Goal: Task Accomplishment & Management: Manage account settings

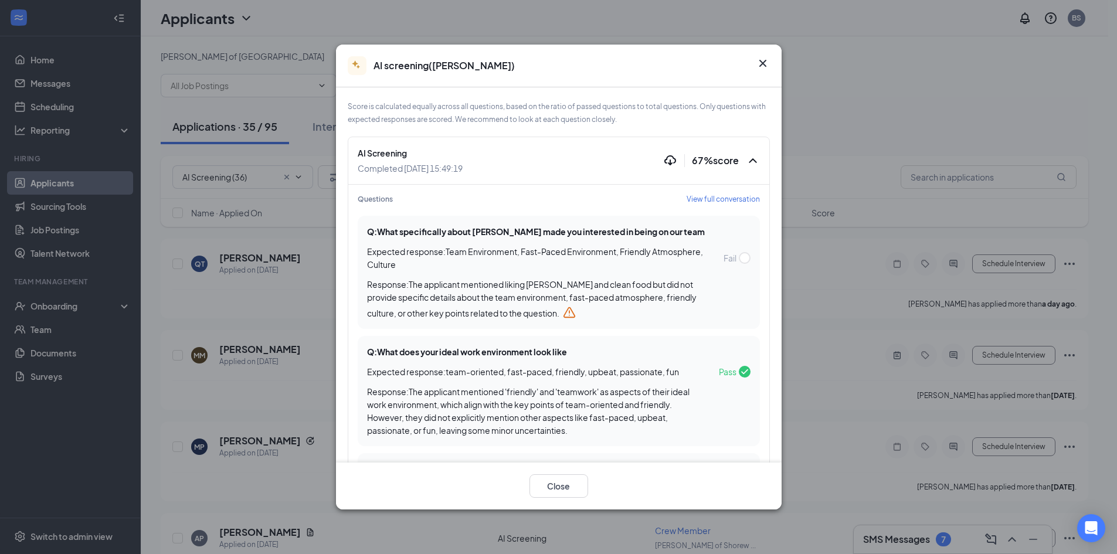
click at [715, 203] on span "View full conversation" at bounding box center [723, 199] width 73 height 10
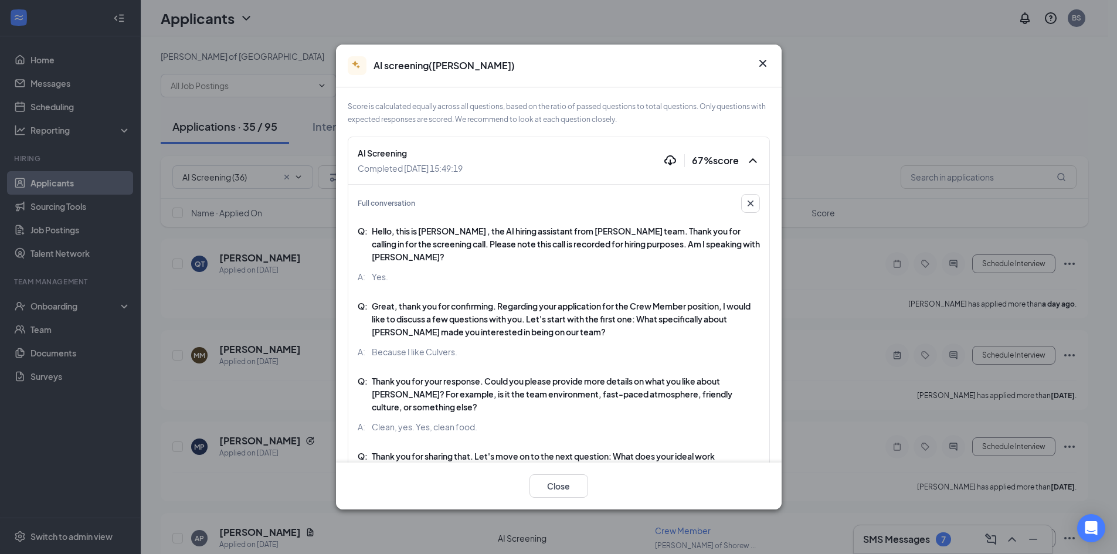
click at [758, 61] on icon "Cross" at bounding box center [763, 63] width 14 height 14
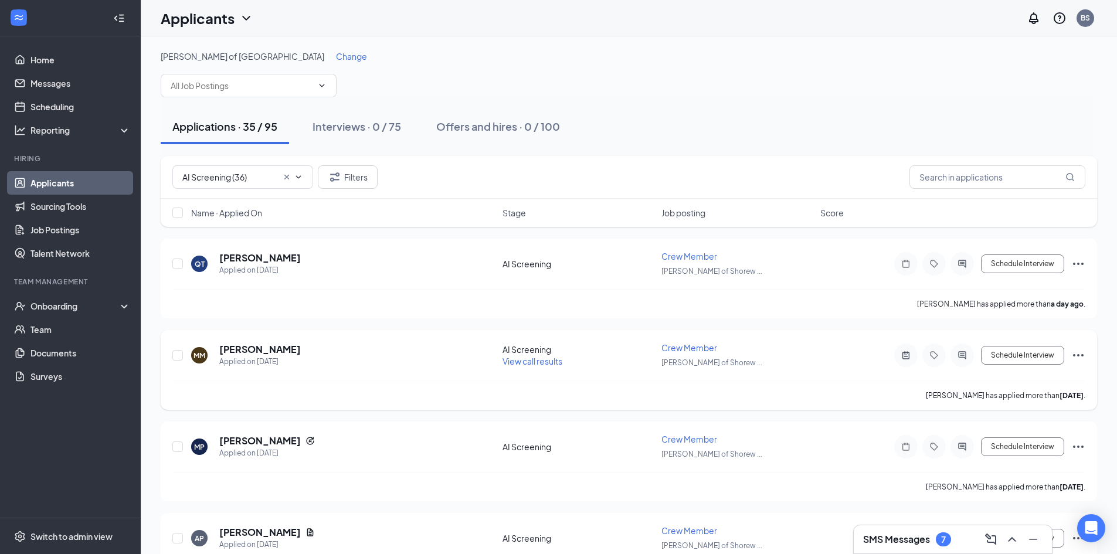
click at [1084, 355] on icon "Ellipses" at bounding box center [1078, 355] width 11 height 2
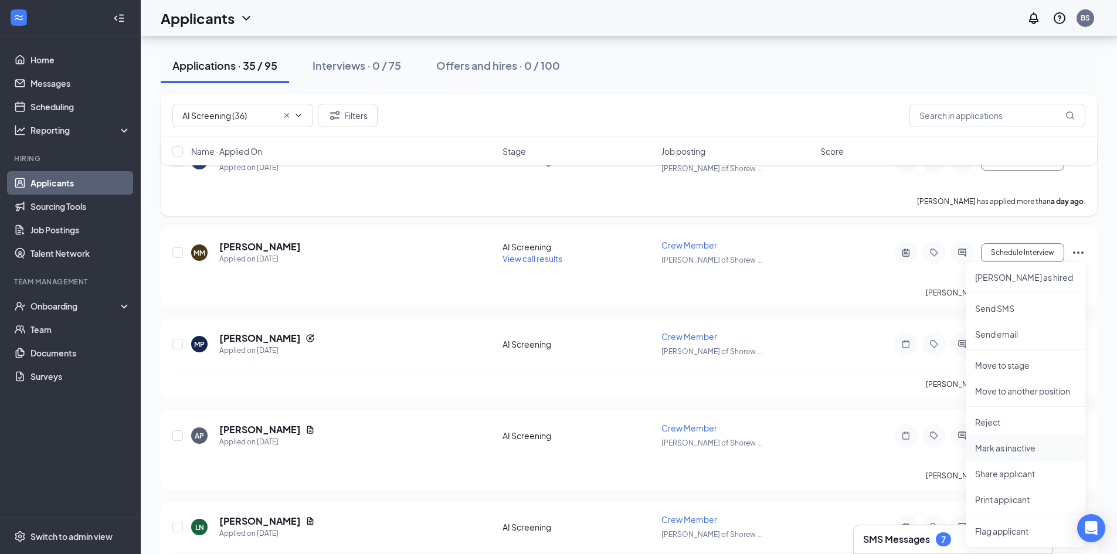
scroll to position [117, 0]
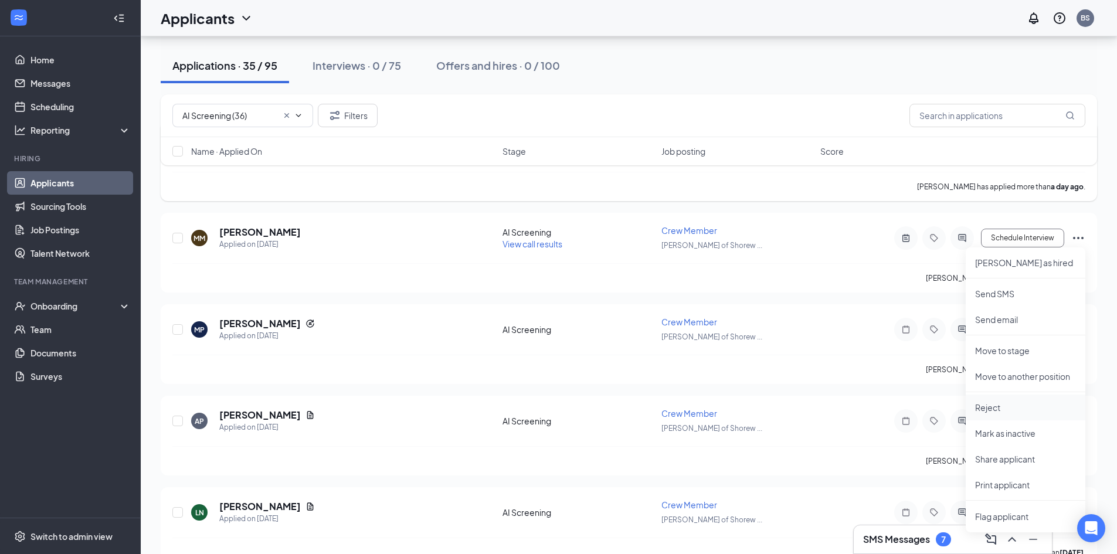
click at [1019, 412] on p "Reject" at bounding box center [1025, 408] width 101 height 12
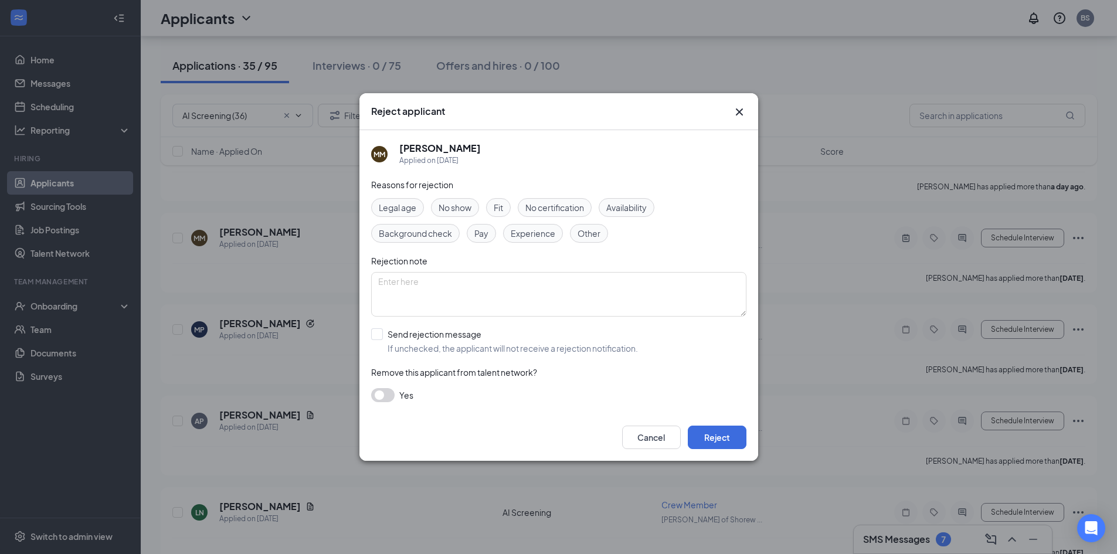
click at [495, 343] on input "Send rejection message If unchecked, the applicant will not receive a rejection…" at bounding box center [504, 341] width 267 height 26
checkbox input "true"
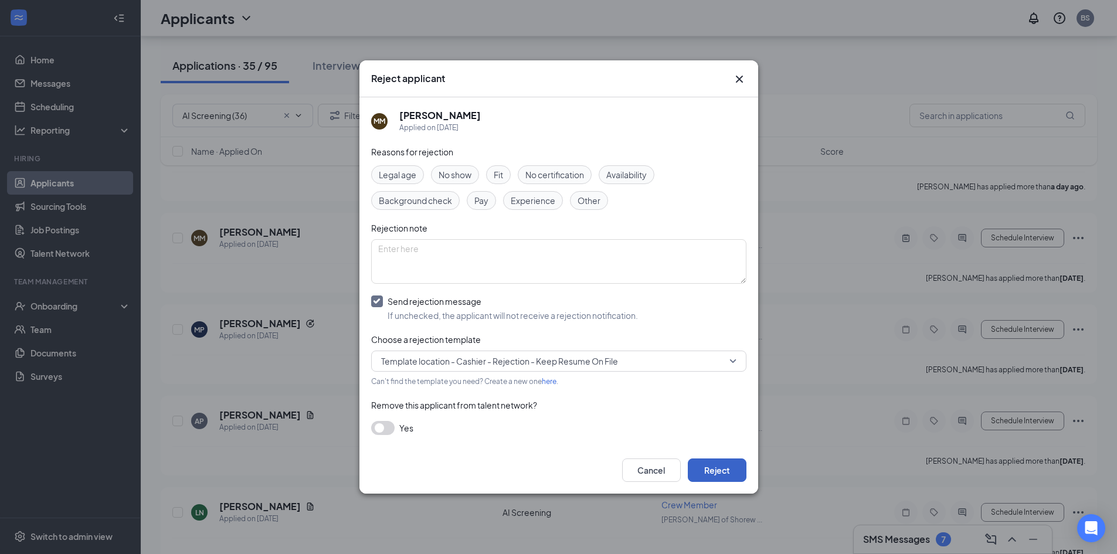
click at [722, 469] on button "Reject" at bounding box center [717, 470] width 59 height 23
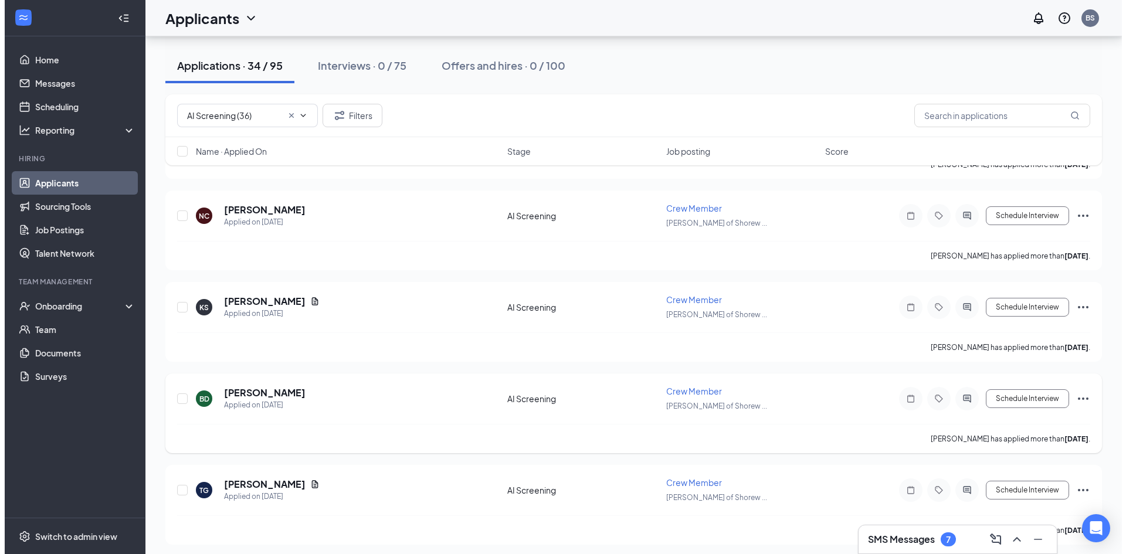
scroll to position [1527, 0]
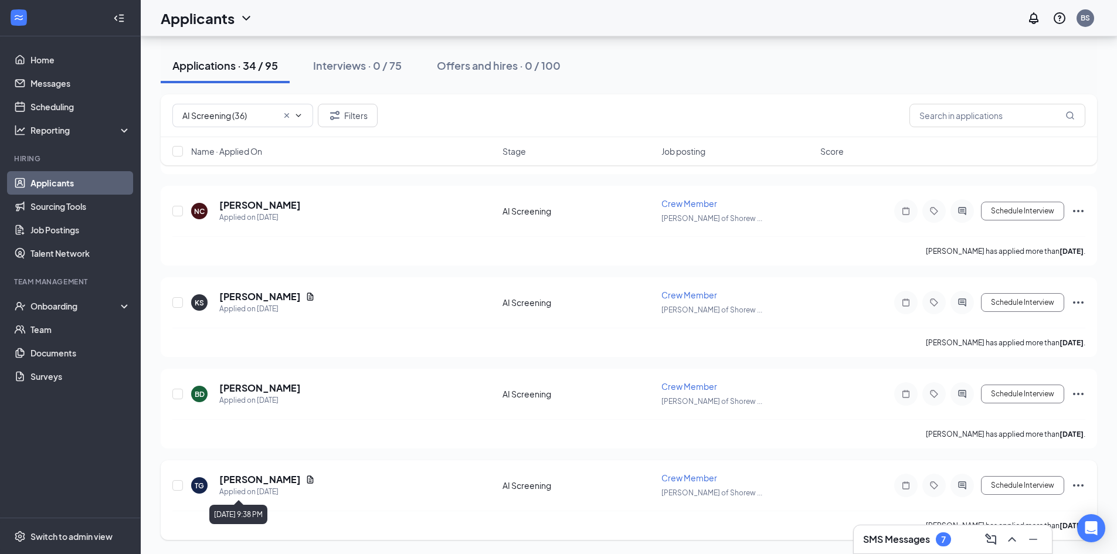
click at [264, 487] on div "Applied on Sep 30" at bounding box center [267, 492] width 96 height 12
click at [269, 481] on h5 "Timothy Goulet" at bounding box center [260, 479] width 82 height 13
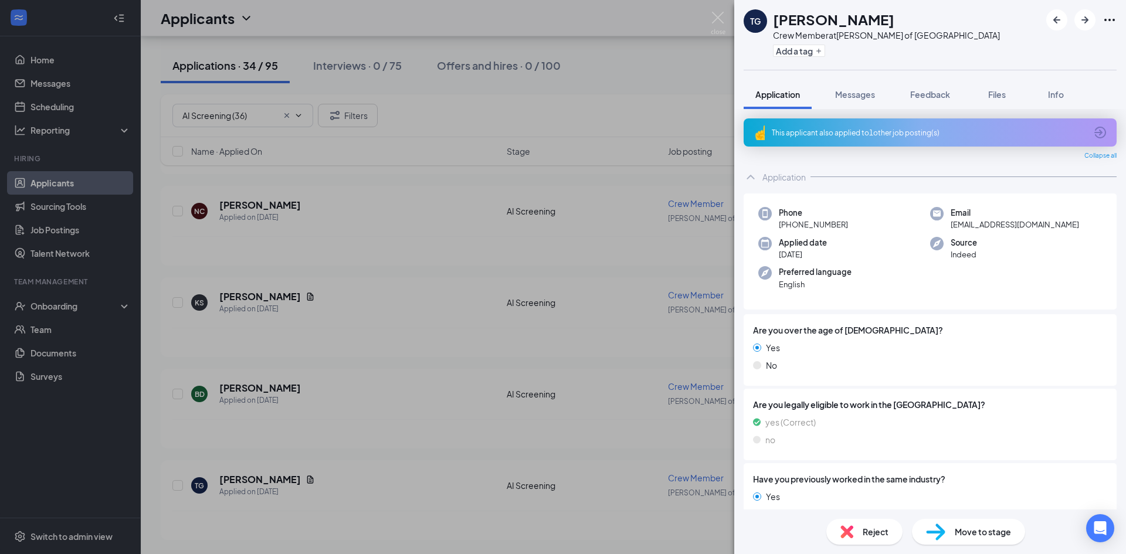
click at [941, 133] on div "This applicant also applied to 1 other job posting(s)" at bounding box center [929, 133] width 314 height 10
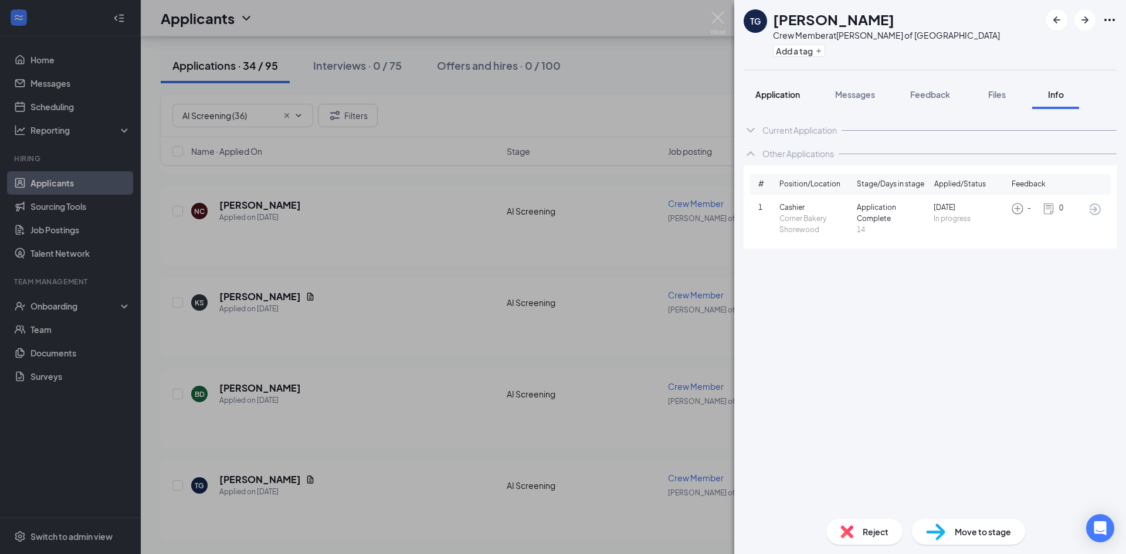
click at [768, 102] on button "Application" at bounding box center [778, 94] width 68 height 29
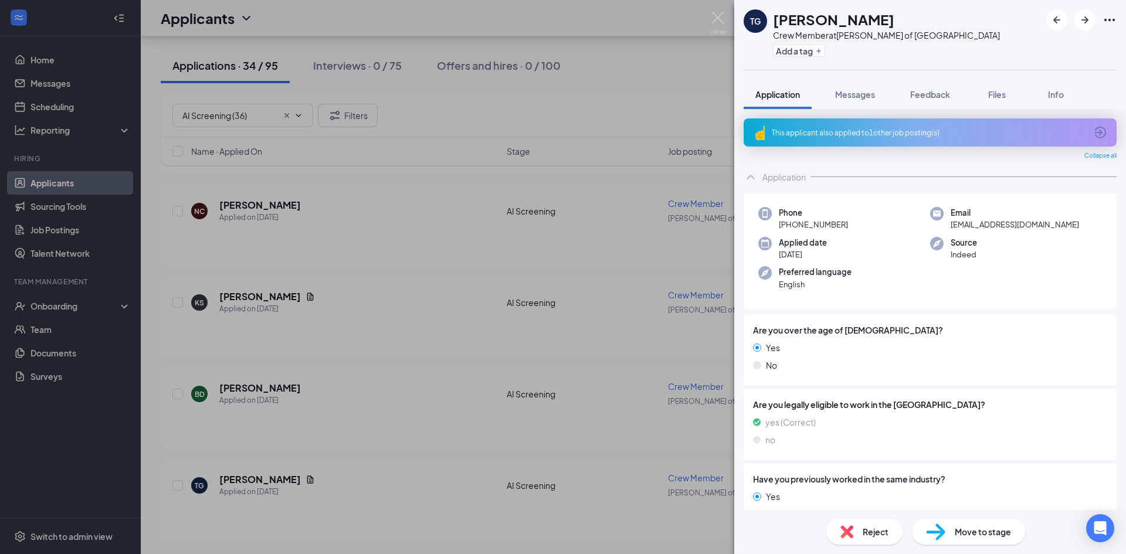
click at [623, 425] on div "TG Timothy Goulet Crew Member at Culver's of Shorewood Add a tag Application Me…" at bounding box center [563, 277] width 1126 height 554
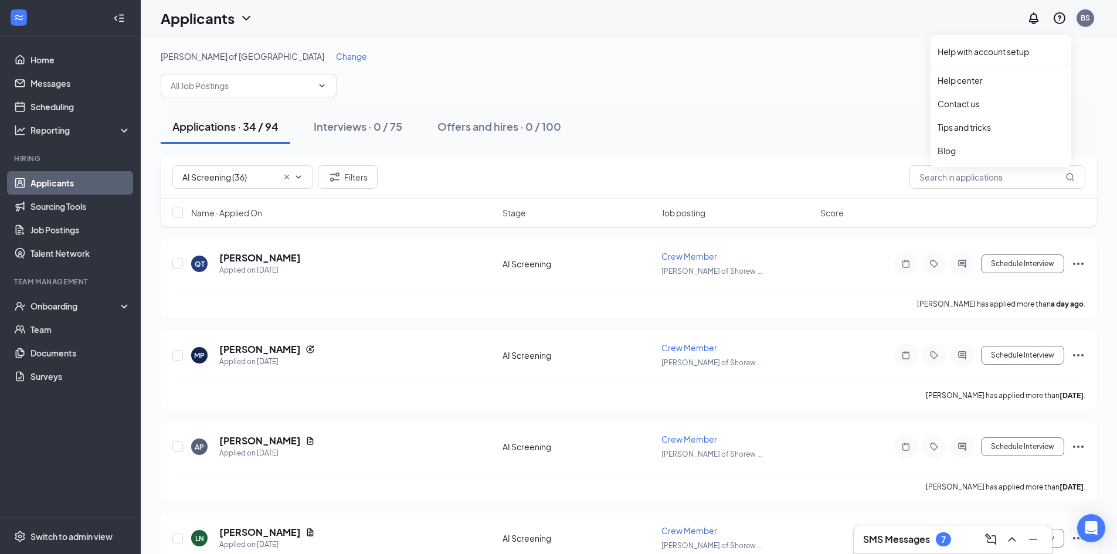
click at [1083, 24] on div "BS" at bounding box center [1086, 18] width 18 height 18
click at [982, 182] on div "Log out" at bounding box center [1026, 180] width 127 height 12
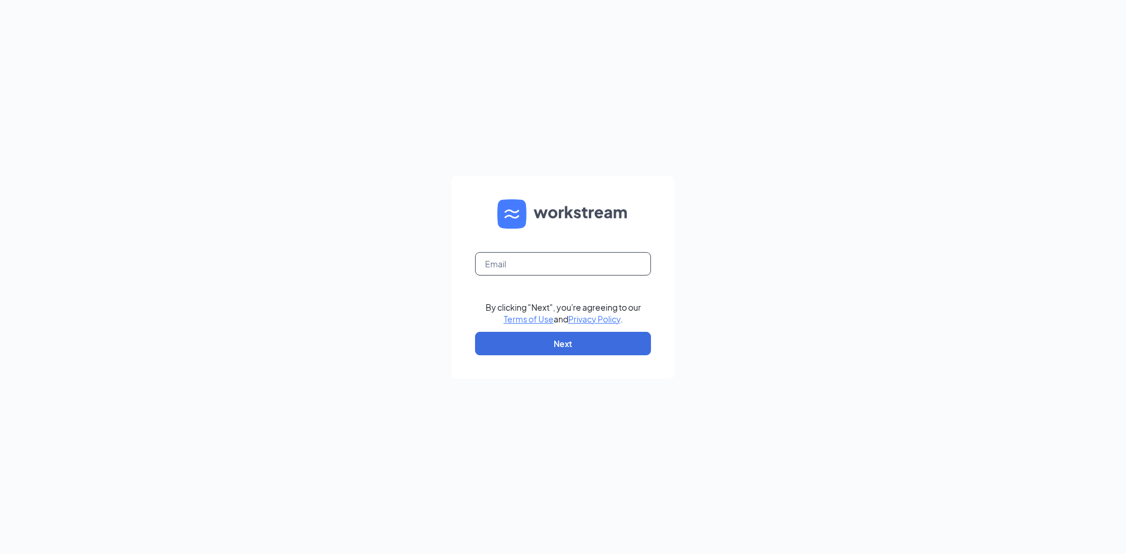
click at [519, 264] on input "text" at bounding box center [563, 263] width 176 height 23
type input "brianna.sundeen@gmail.com"
click at [552, 344] on button "Next" at bounding box center [563, 343] width 176 height 23
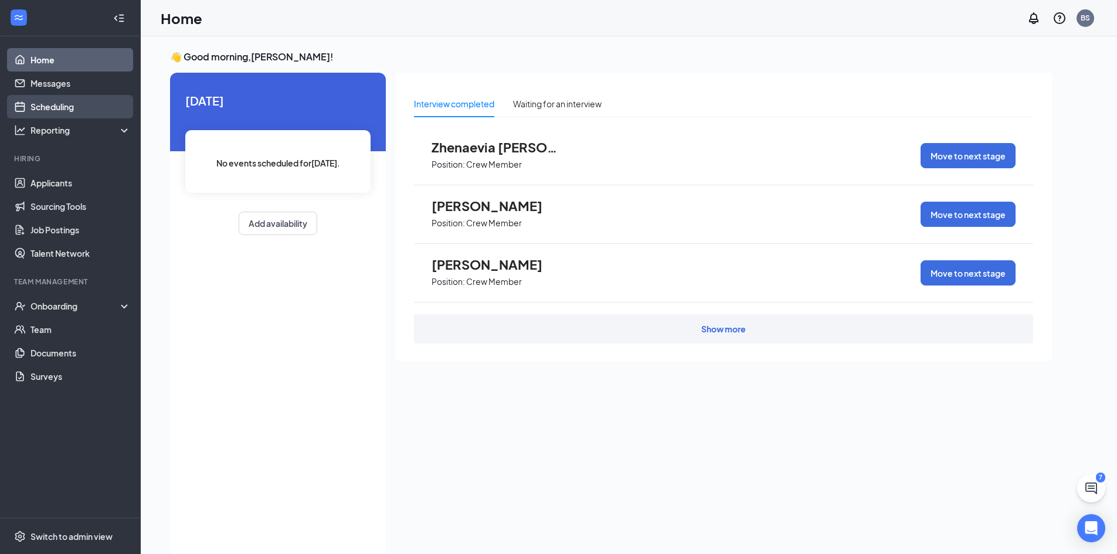
click at [74, 100] on link "Scheduling" at bounding box center [80, 106] width 100 height 23
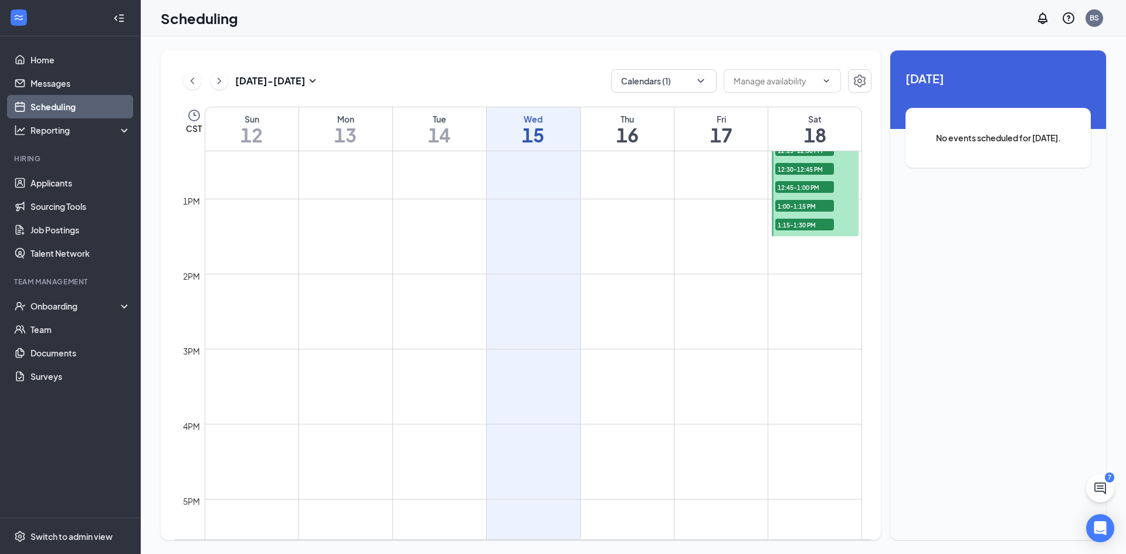
scroll to position [752, 0]
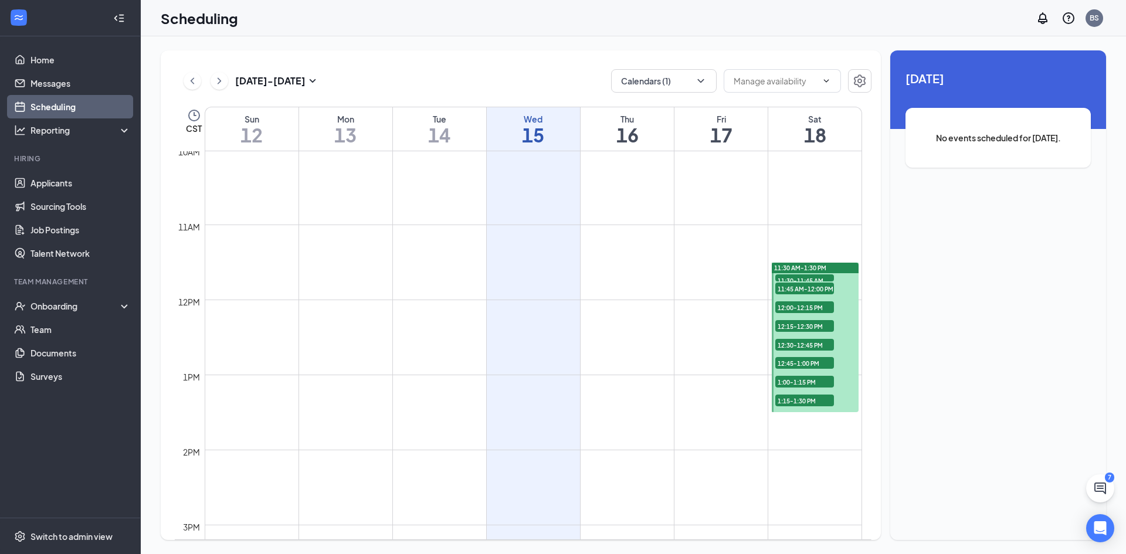
click at [775, 123] on div "Sat" at bounding box center [814, 119] width 93 height 12
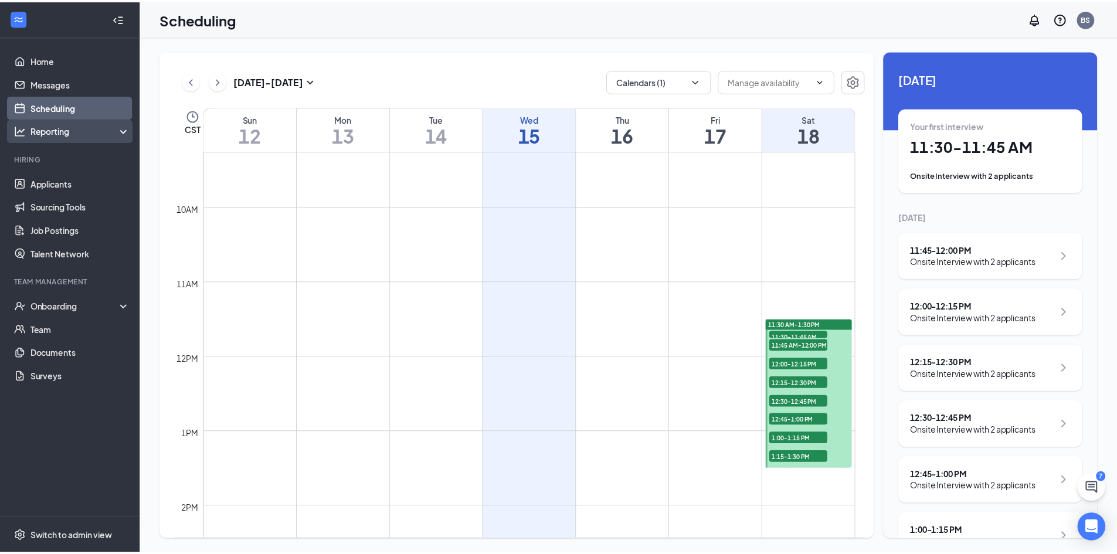
scroll to position [694, 0]
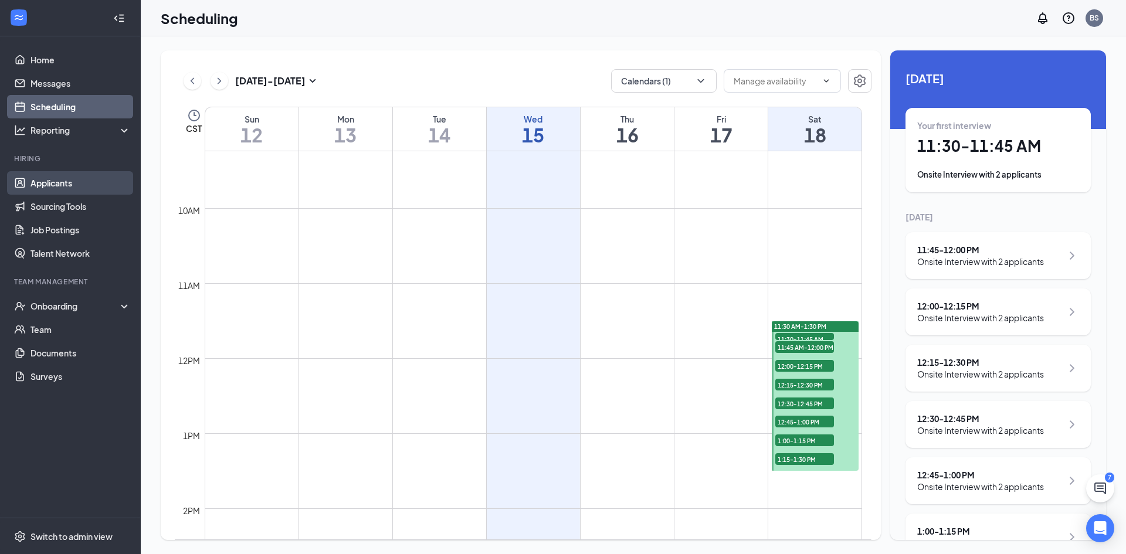
click at [100, 188] on link "Applicants" at bounding box center [80, 182] width 100 height 23
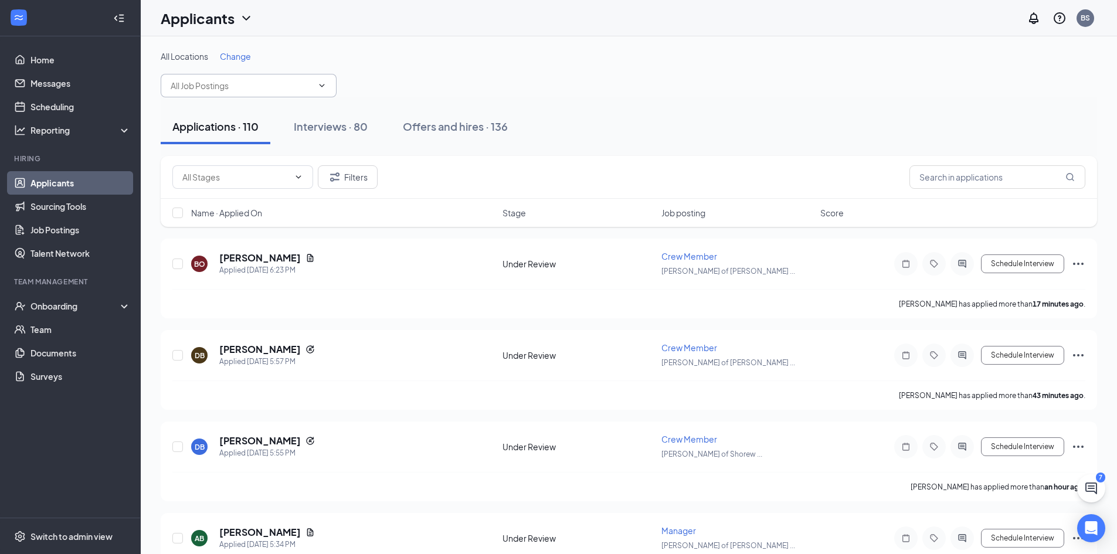
click at [294, 83] on input "text" at bounding box center [242, 85] width 142 height 13
click at [426, 50] on div "All Locations Change" at bounding box center [629, 56] width 936 height 12
click at [230, 55] on span "Change" at bounding box center [235, 56] width 31 height 11
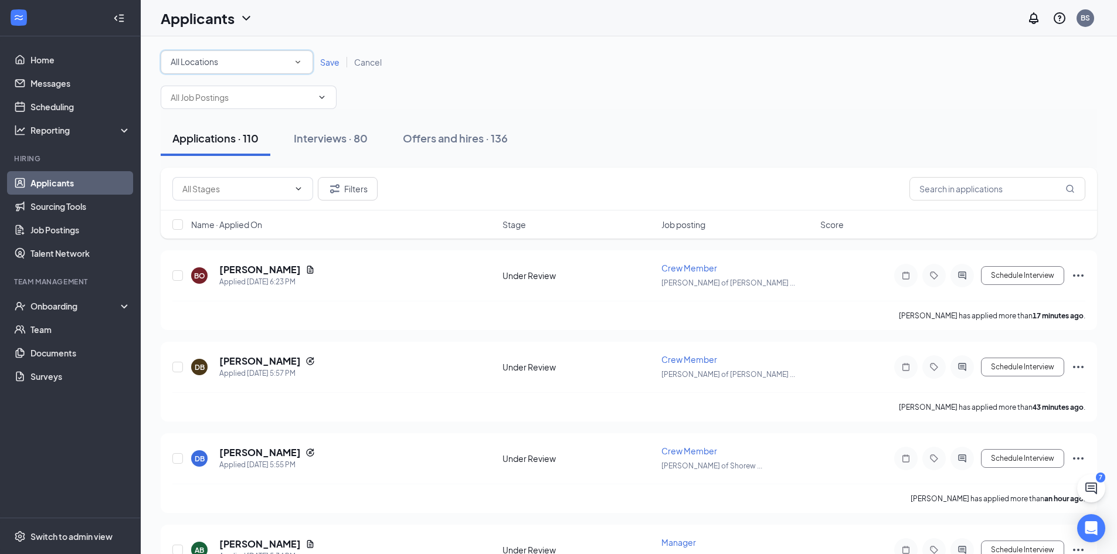
click at [233, 68] on div "All Locations" at bounding box center [237, 62] width 133 height 14
click at [236, 155] on span "[PERSON_NAME] of [GEOGRAPHIC_DATA]" at bounding box center [252, 151] width 164 height 11
click at [332, 69] on div "All Locations [PERSON_NAME] of Shorewood Save Cancel" at bounding box center [629, 61] width 936 height 23
click at [332, 65] on span "Save" at bounding box center [329, 62] width 19 height 11
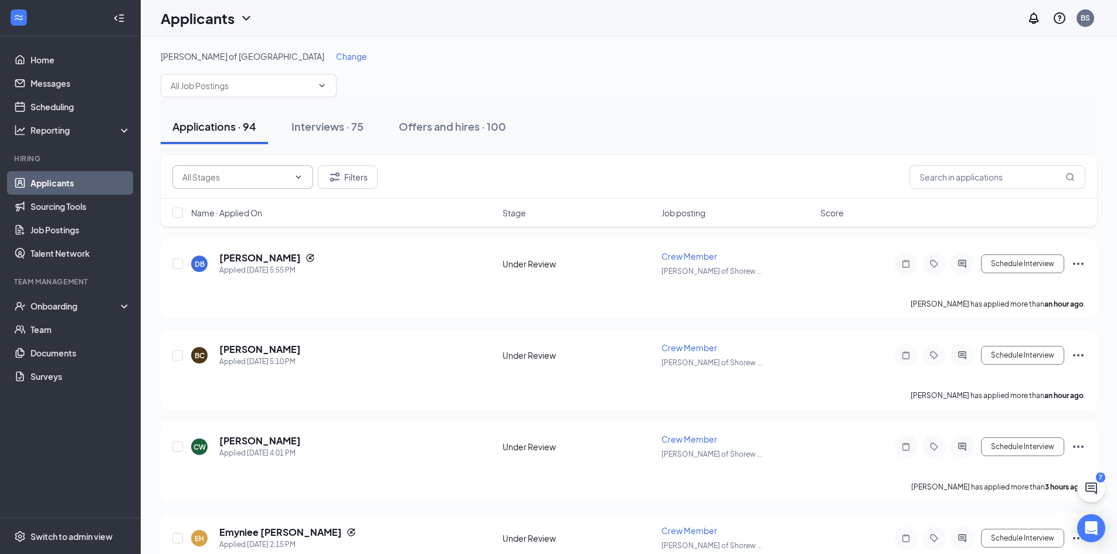
click at [261, 172] on input "text" at bounding box center [235, 177] width 107 height 13
click at [276, 202] on div "AI Screening (34)" at bounding box center [253, 199] width 122 height 13
type input "AI Screening (34)"
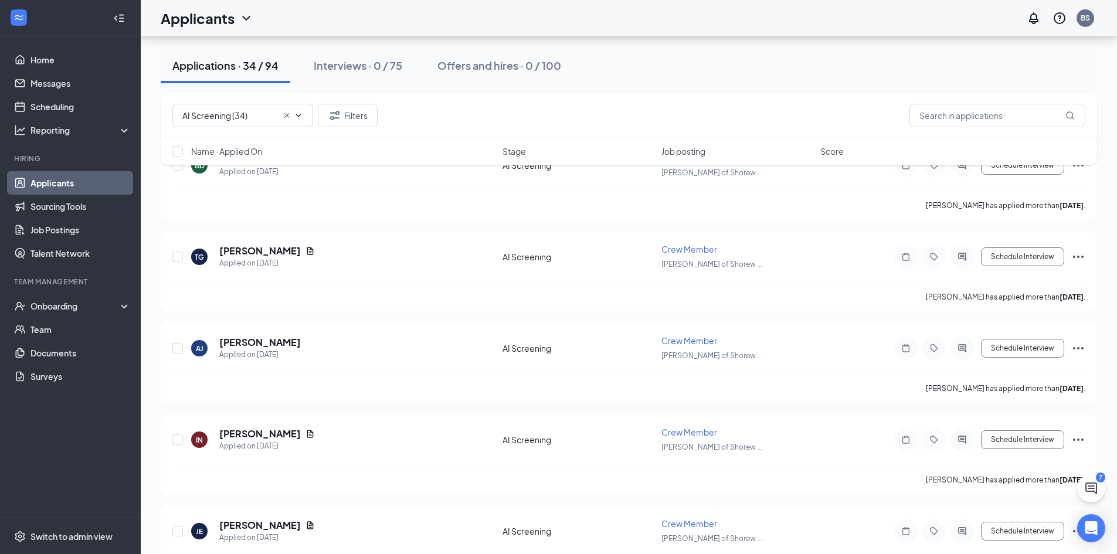
scroll to position [1742, 0]
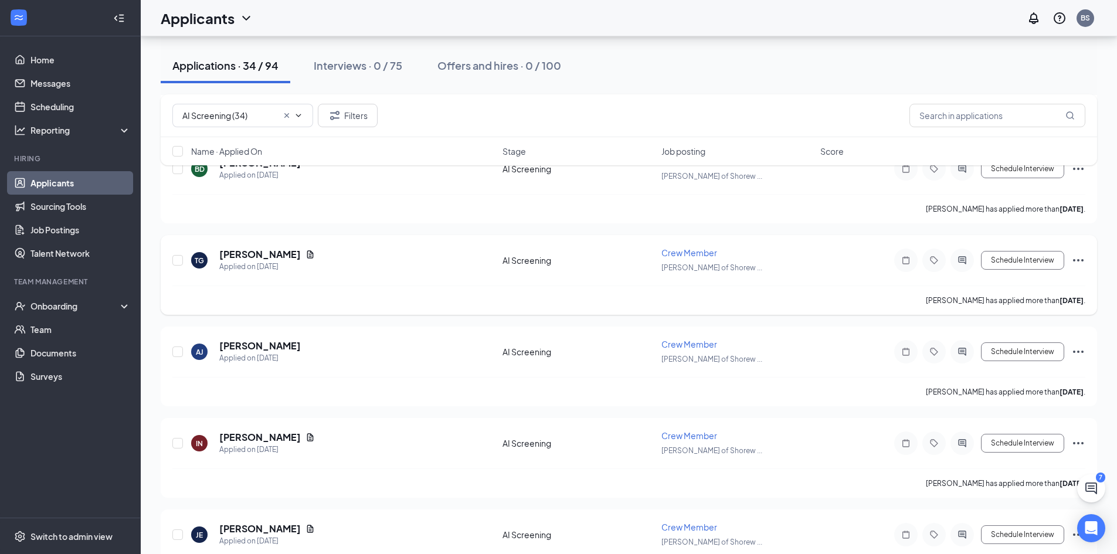
click at [1083, 264] on icon "Ellipses" at bounding box center [1078, 260] width 14 height 14
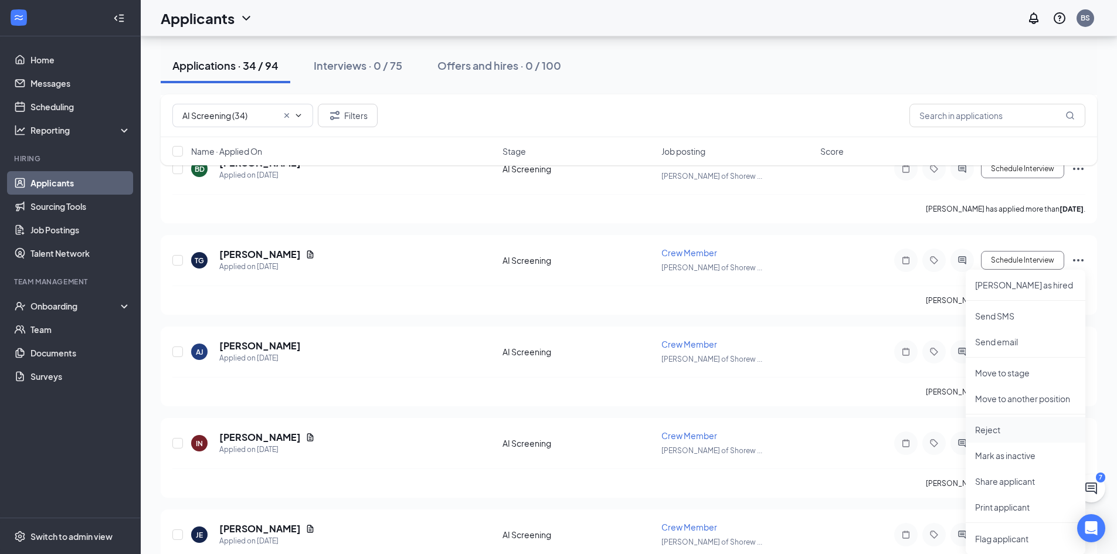
click at [1026, 425] on p "Reject" at bounding box center [1025, 430] width 101 height 12
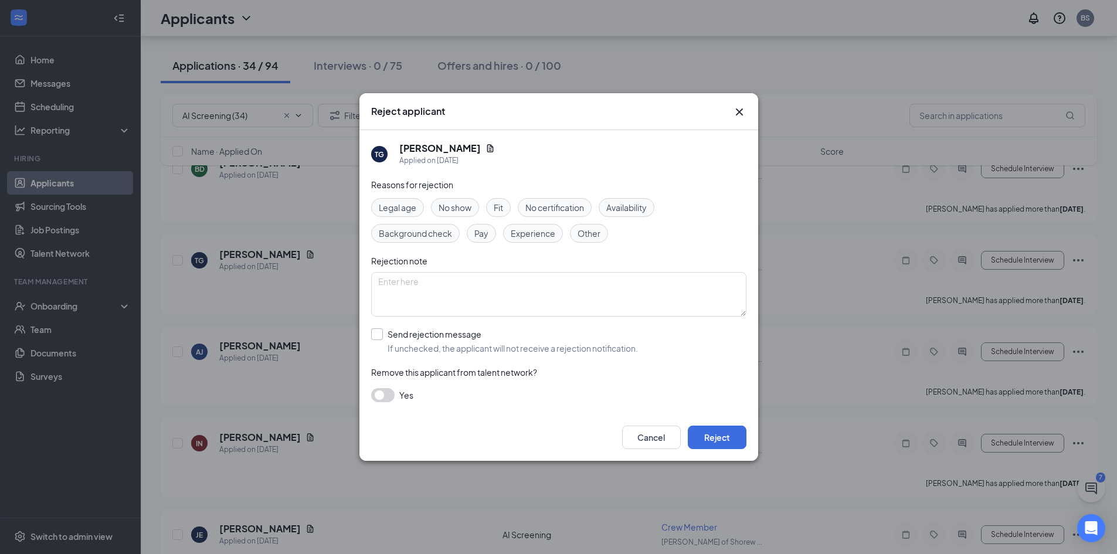
click at [471, 350] on input "Send rejection message If unchecked, the applicant will not receive a rejection…" at bounding box center [504, 341] width 267 height 26
checkbox input "true"
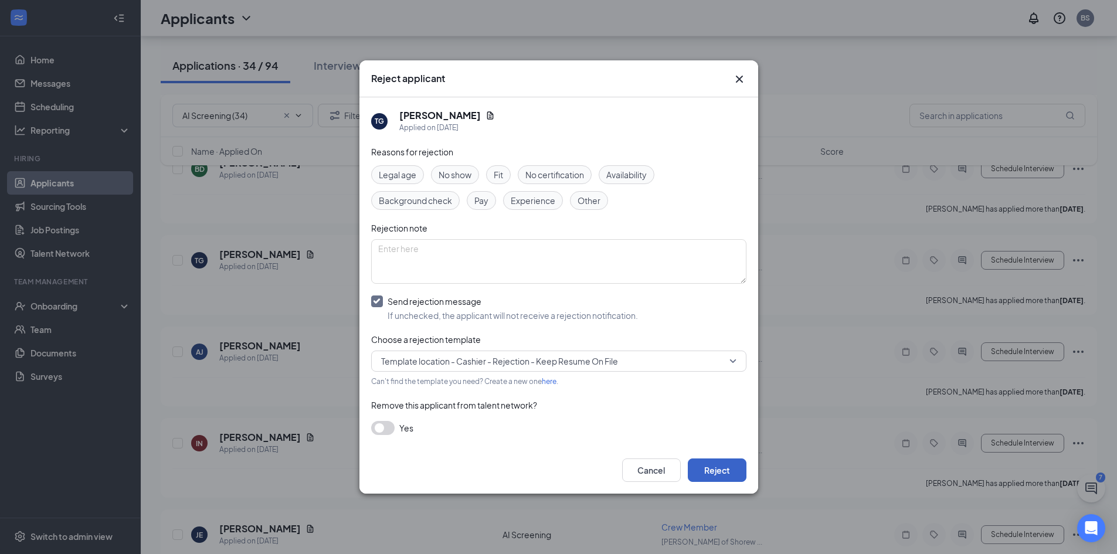
click at [727, 475] on button "Reject" at bounding box center [717, 470] width 59 height 23
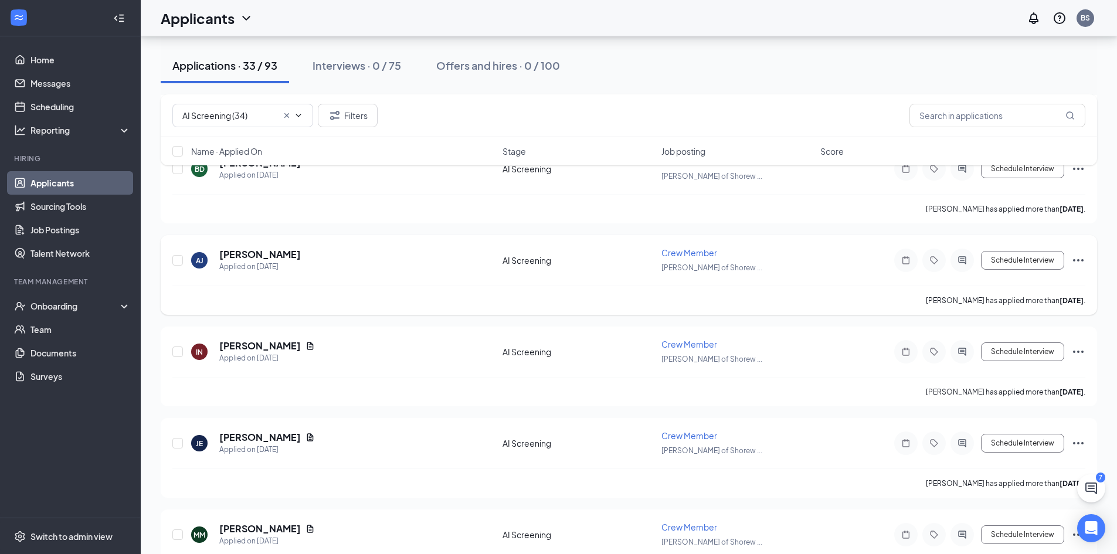
click at [1081, 263] on icon "Ellipses" at bounding box center [1078, 260] width 14 height 14
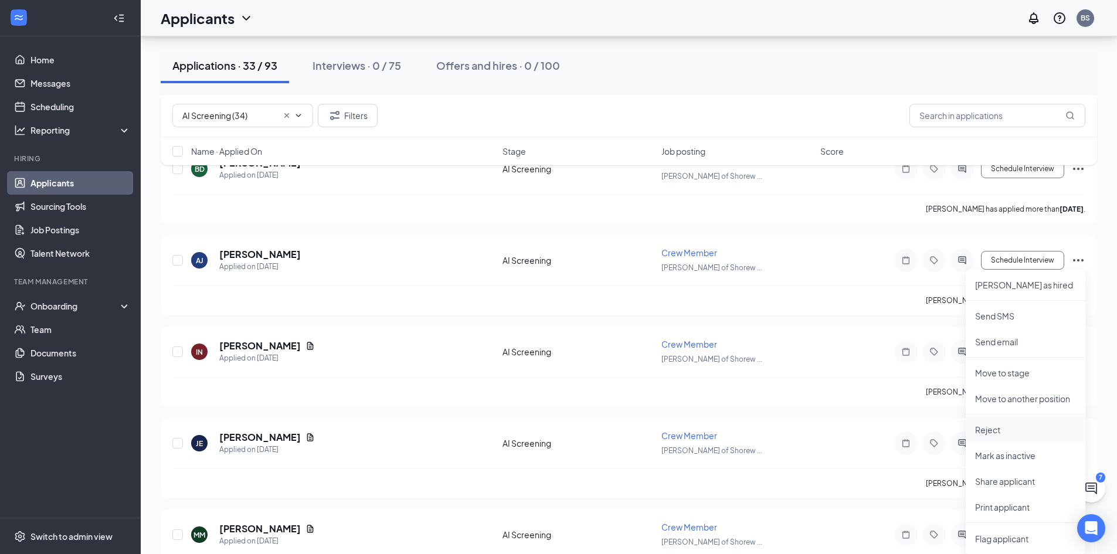
click at [1010, 436] on li "Reject" at bounding box center [1026, 430] width 120 height 26
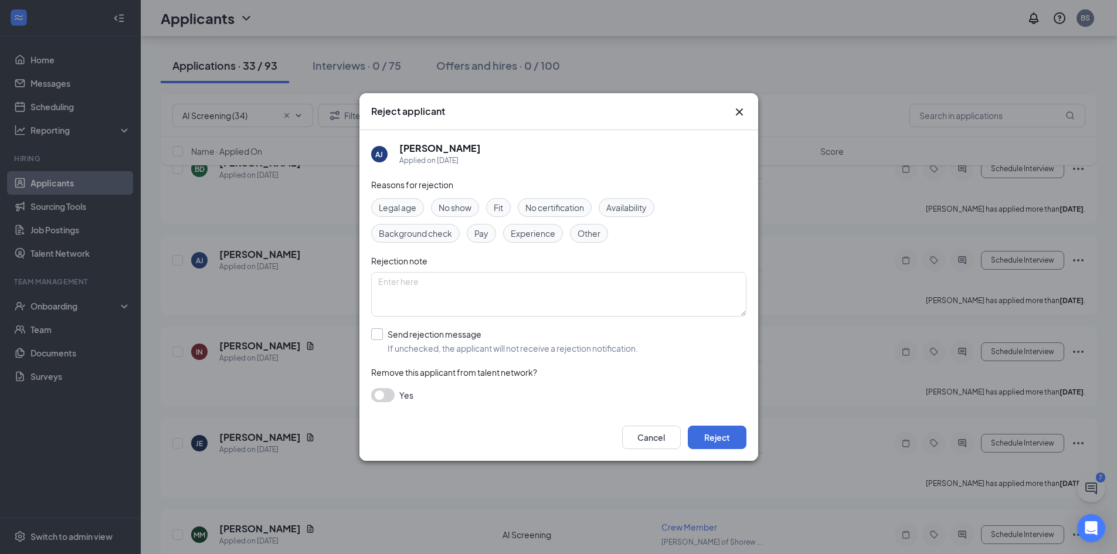
click at [594, 350] on input "Send rejection message If unchecked, the applicant will not receive a rejection…" at bounding box center [504, 341] width 267 height 26
checkbox input "true"
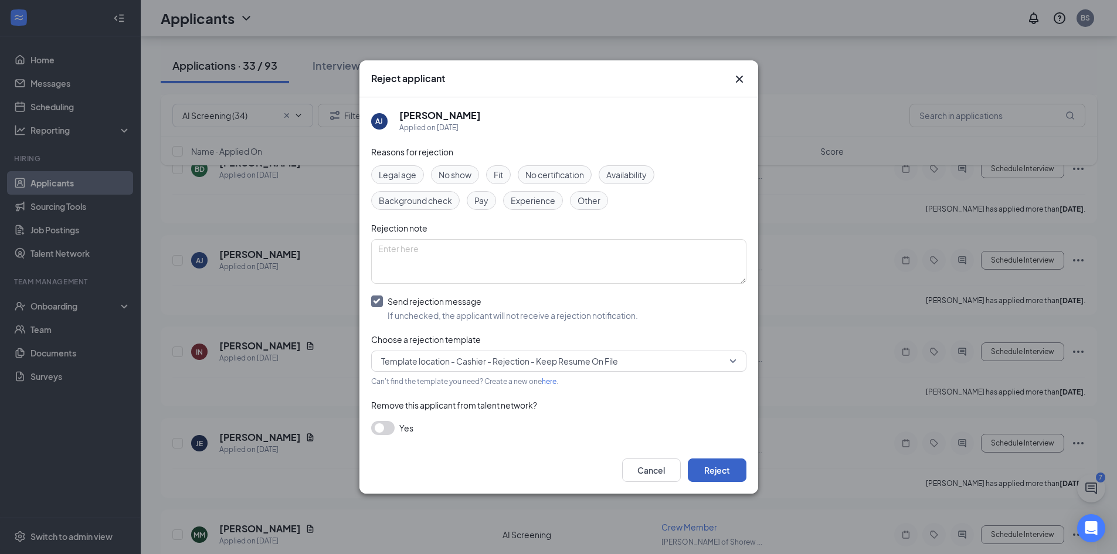
click at [707, 480] on button "Reject" at bounding box center [717, 470] width 59 height 23
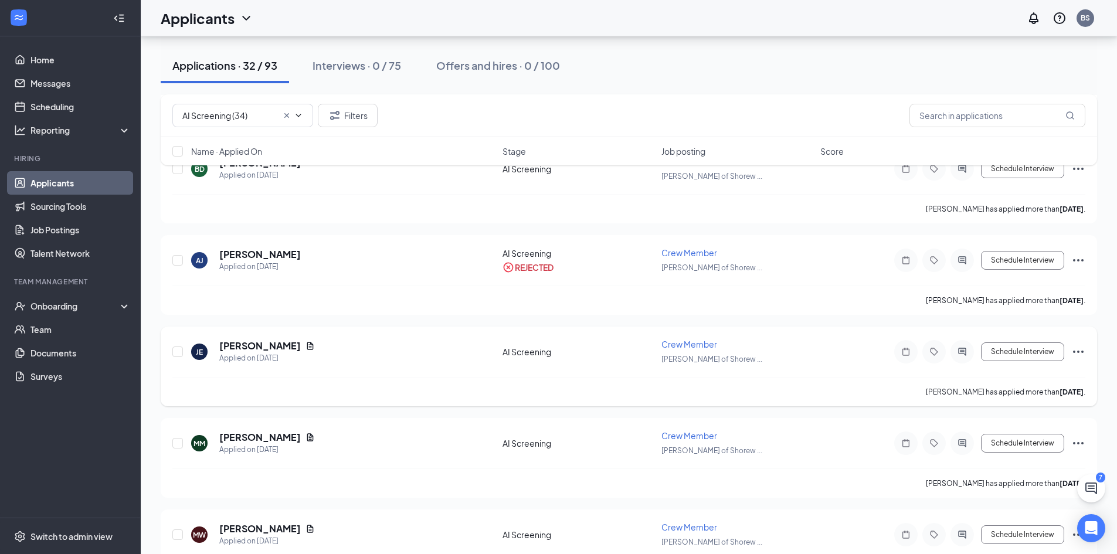
click at [1077, 352] on icon "Ellipses" at bounding box center [1078, 352] width 14 height 14
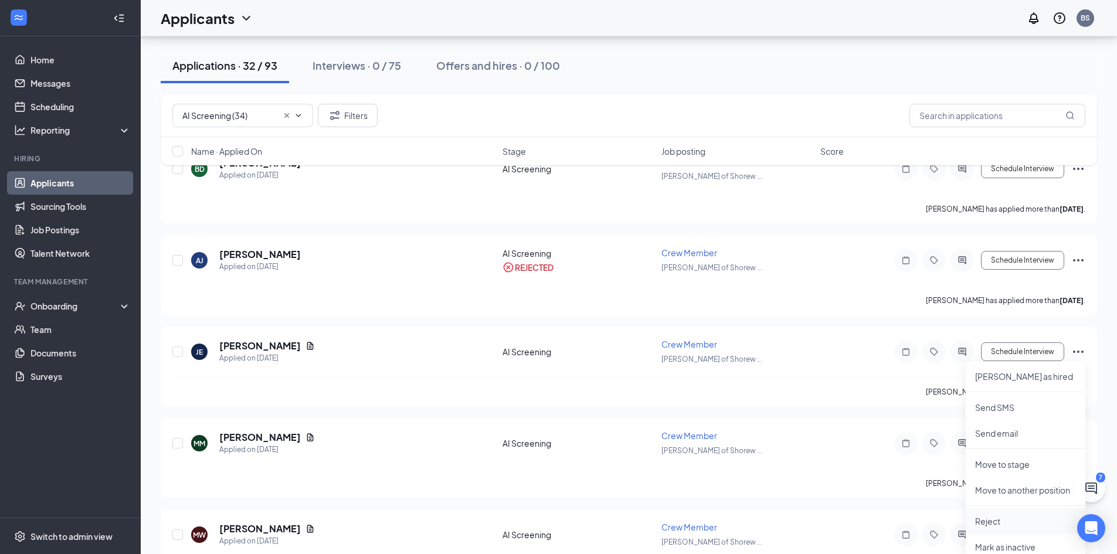
click at [997, 518] on p "Reject" at bounding box center [1025, 521] width 101 height 12
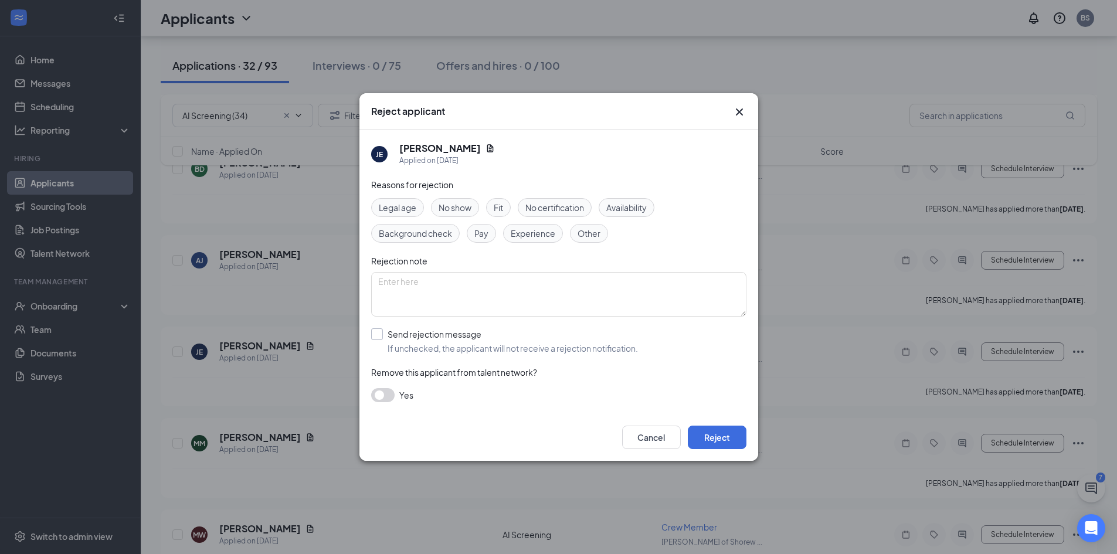
click at [506, 350] on input "Send rejection message If unchecked, the applicant will not receive a rejection…" at bounding box center [504, 341] width 267 height 26
checkbox input "true"
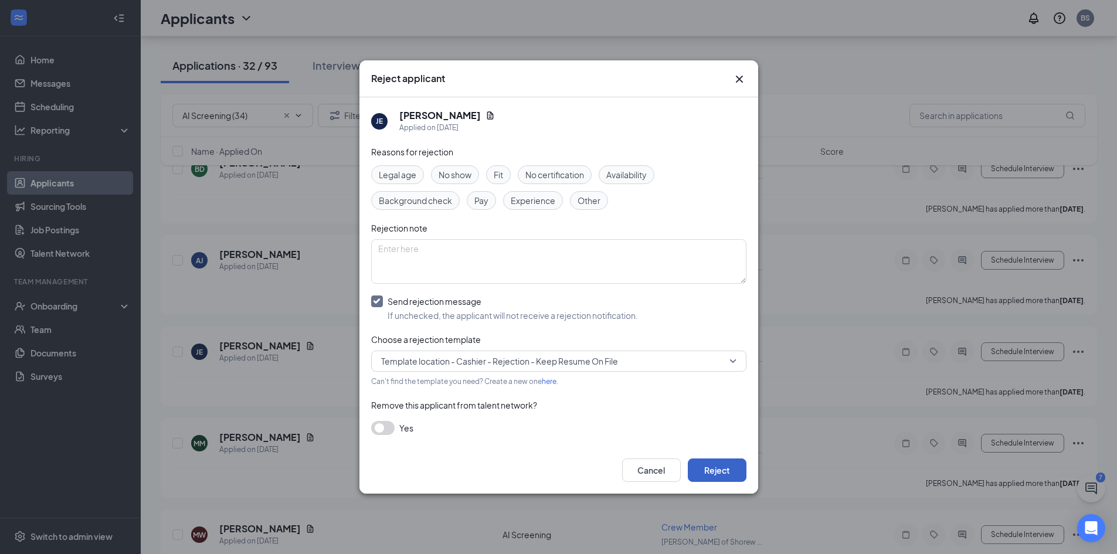
click at [706, 474] on button "Reject" at bounding box center [717, 470] width 59 height 23
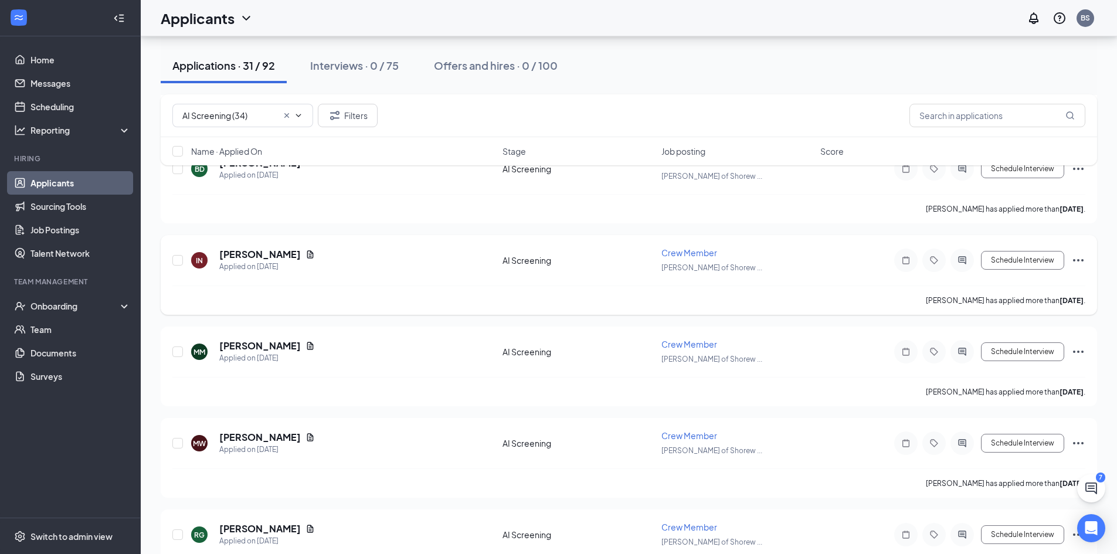
click at [1081, 257] on icon "Ellipses" at bounding box center [1078, 260] width 14 height 14
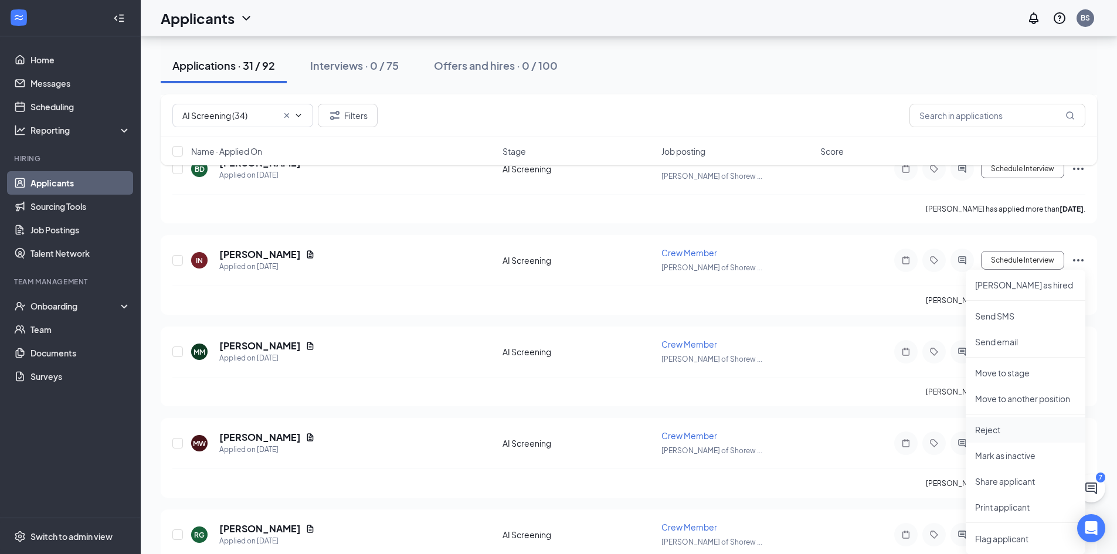
click at [1019, 433] on p "Reject" at bounding box center [1025, 430] width 101 height 12
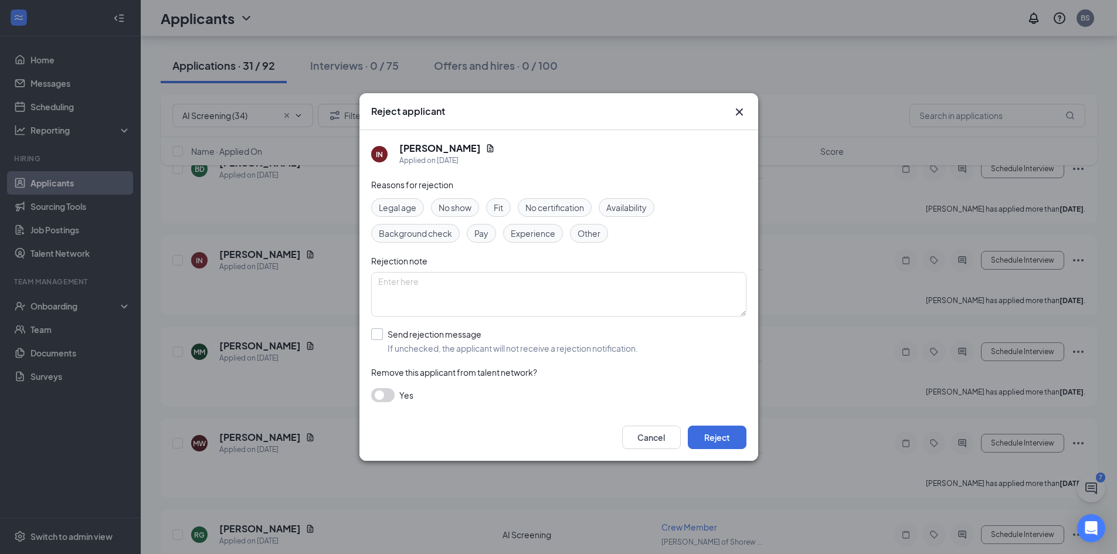
click at [541, 341] on input "Send rejection message If unchecked, the applicant will not receive a rejection…" at bounding box center [504, 341] width 267 height 26
checkbox input "true"
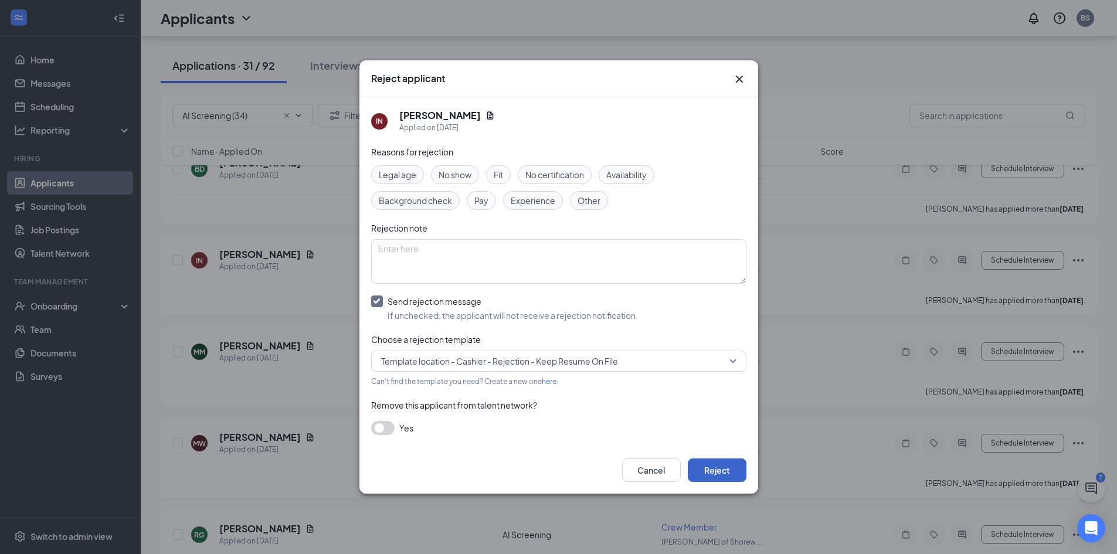
click at [712, 462] on button "Reject" at bounding box center [717, 470] width 59 height 23
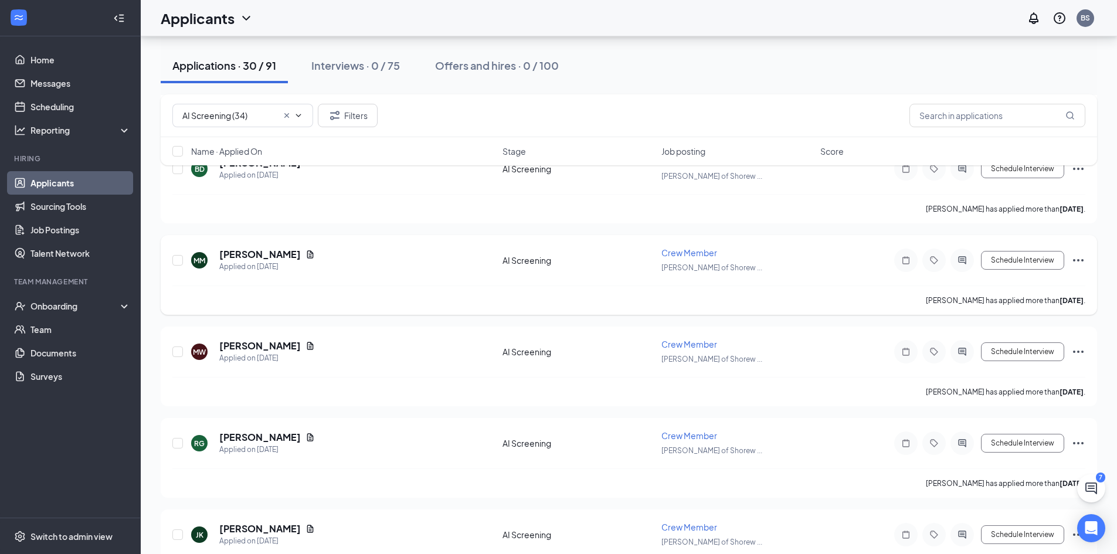
click at [1084, 260] on icon "Ellipses" at bounding box center [1078, 260] width 14 height 14
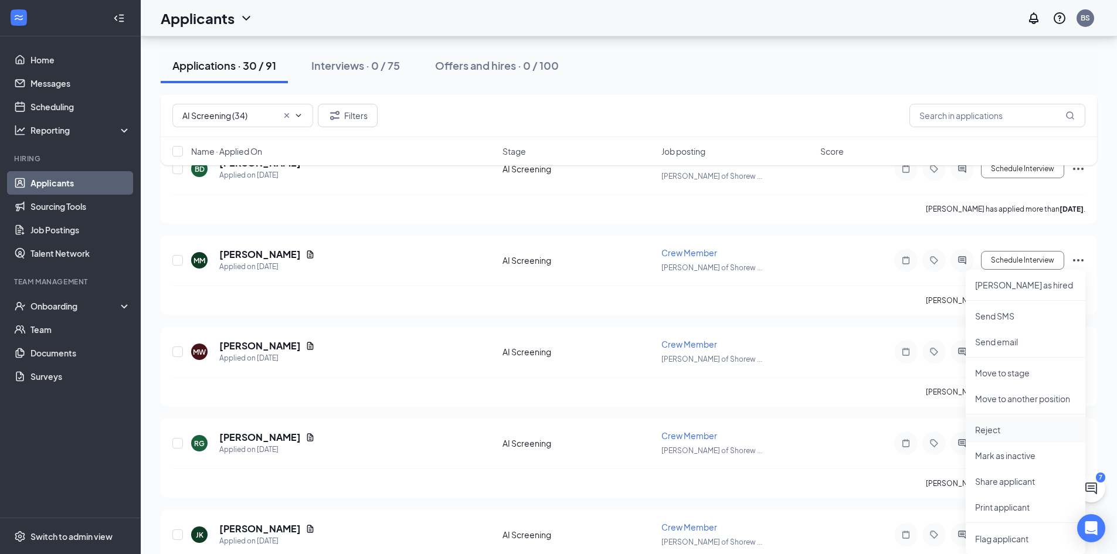
click at [1017, 437] on li "Reject" at bounding box center [1026, 430] width 120 height 26
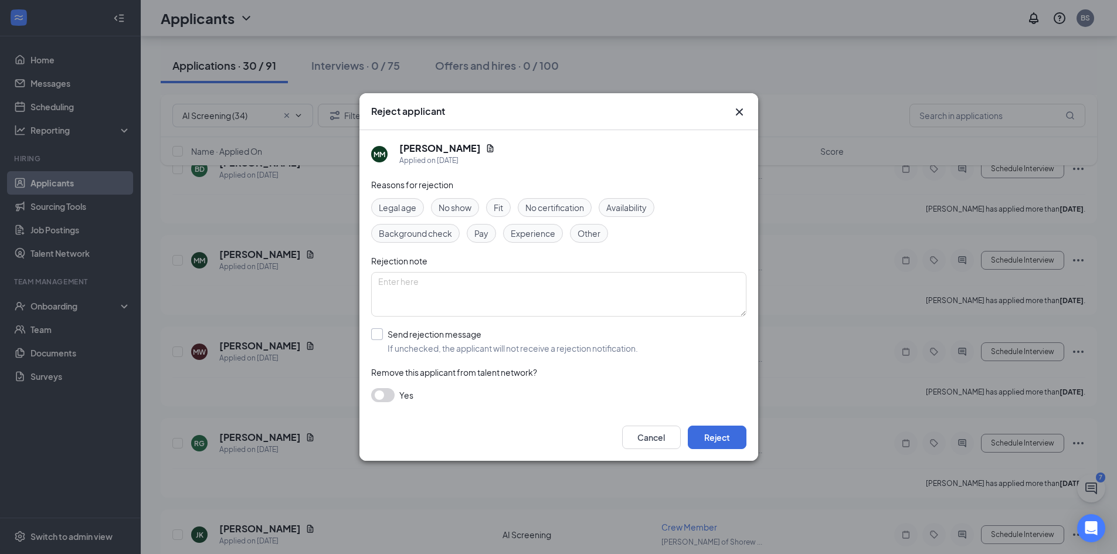
click at [440, 337] on input "Send rejection message If unchecked, the applicant will not receive a rejection…" at bounding box center [504, 341] width 267 height 26
checkbox input "true"
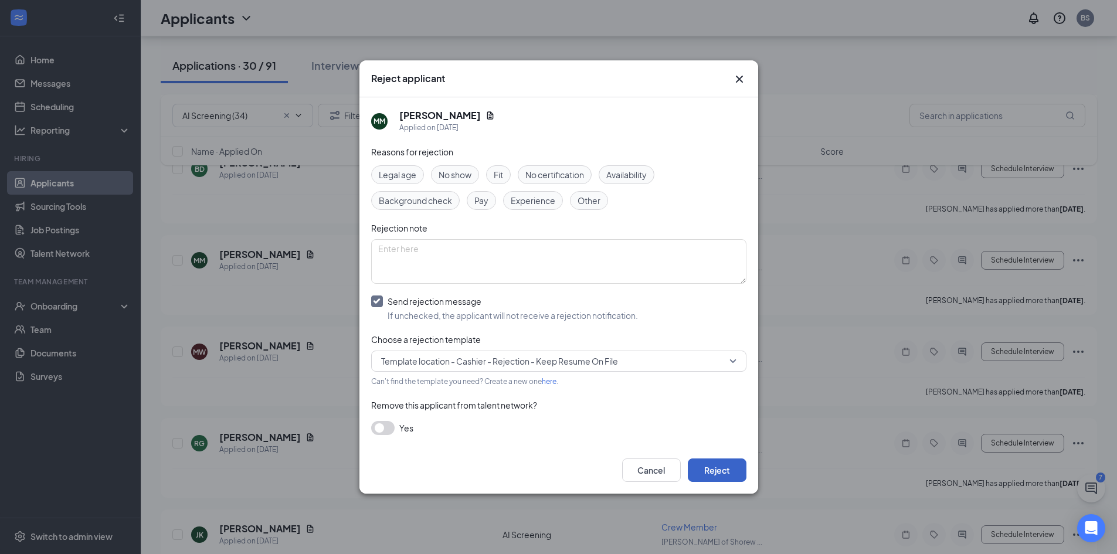
click at [714, 468] on button "Reject" at bounding box center [717, 470] width 59 height 23
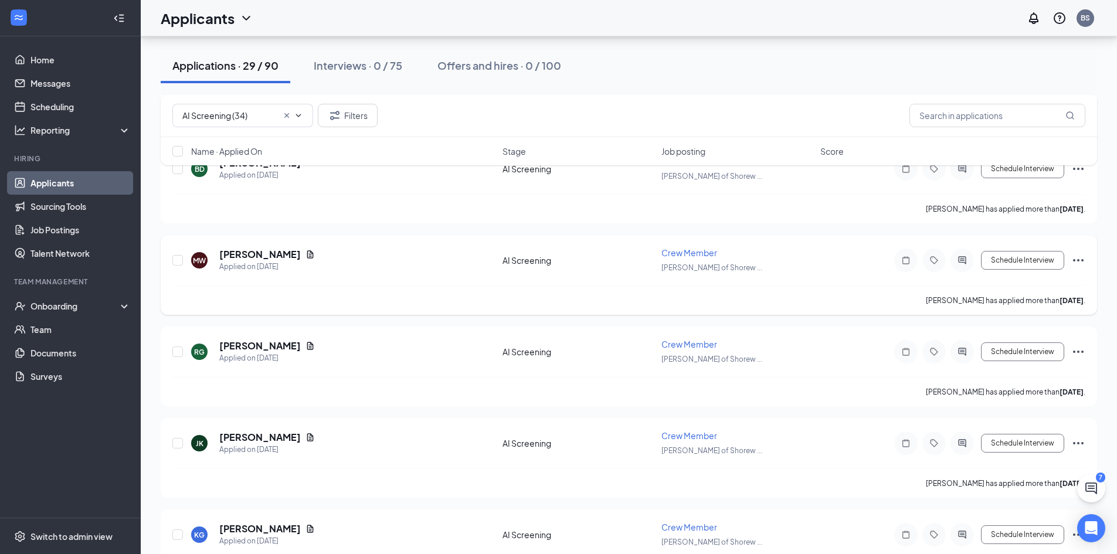
click at [1082, 260] on icon "Ellipses" at bounding box center [1078, 260] width 11 height 2
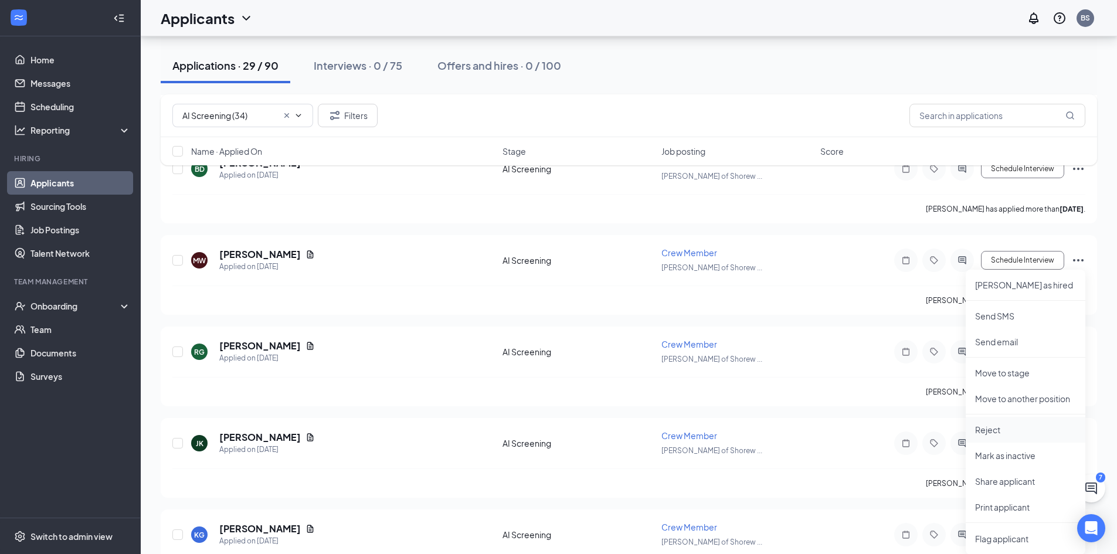
click at [1004, 432] on p "Reject" at bounding box center [1025, 430] width 101 height 12
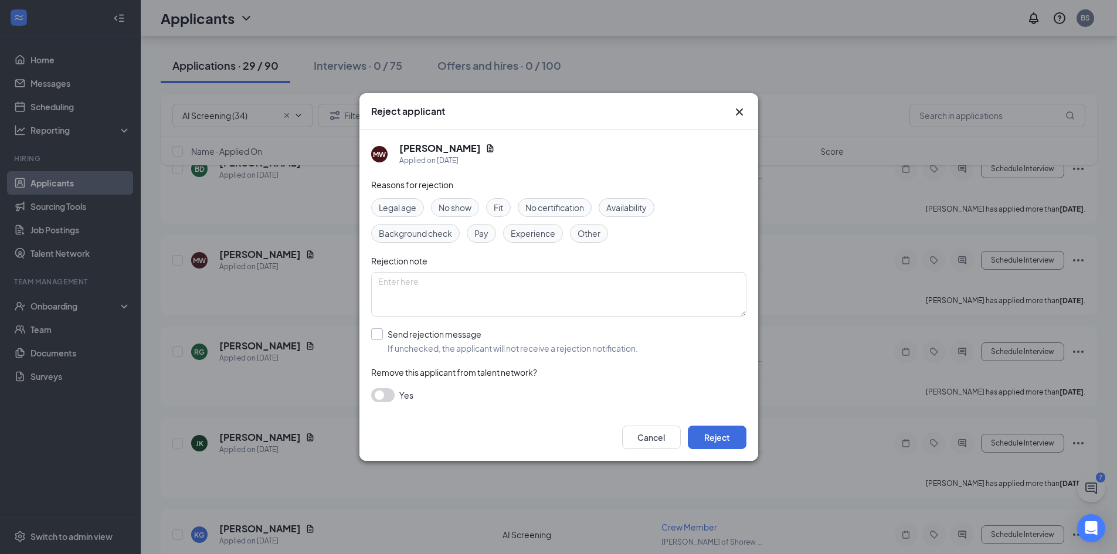
click at [464, 340] on input "Send rejection message If unchecked, the applicant will not receive a rejection…" at bounding box center [504, 341] width 267 height 26
checkbox input "true"
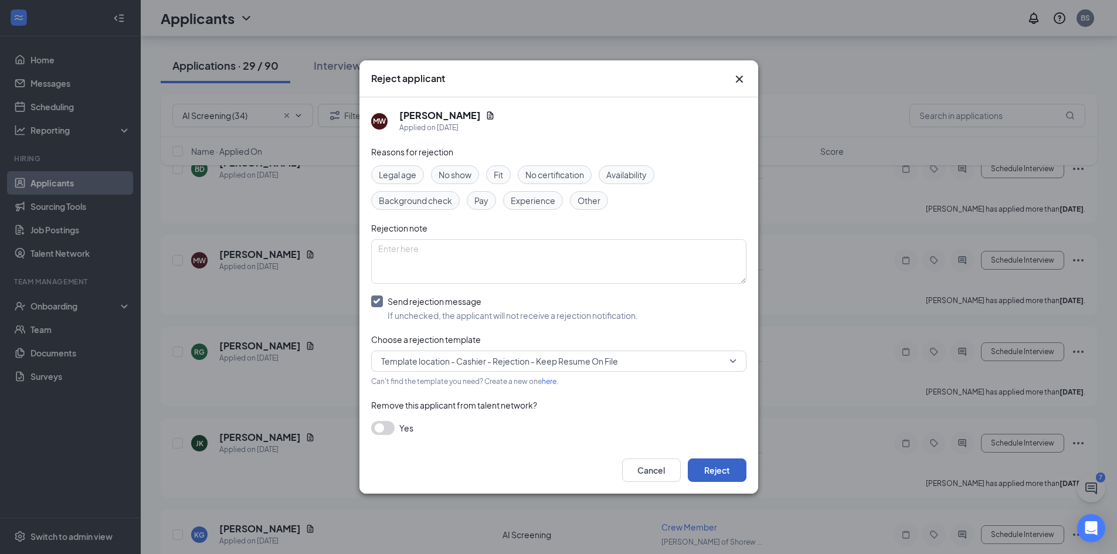
click at [730, 466] on button "Reject" at bounding box center [717, 470] width 59 height 23
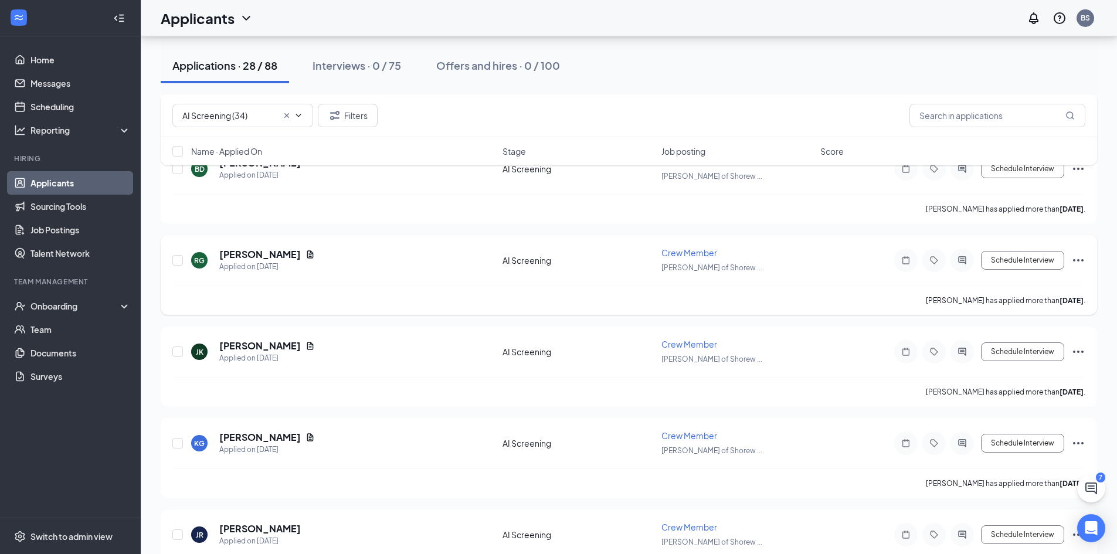
click at [1082, 261] on icon "Ellipses" at bounding box center [1078, 260] width 11 height 2
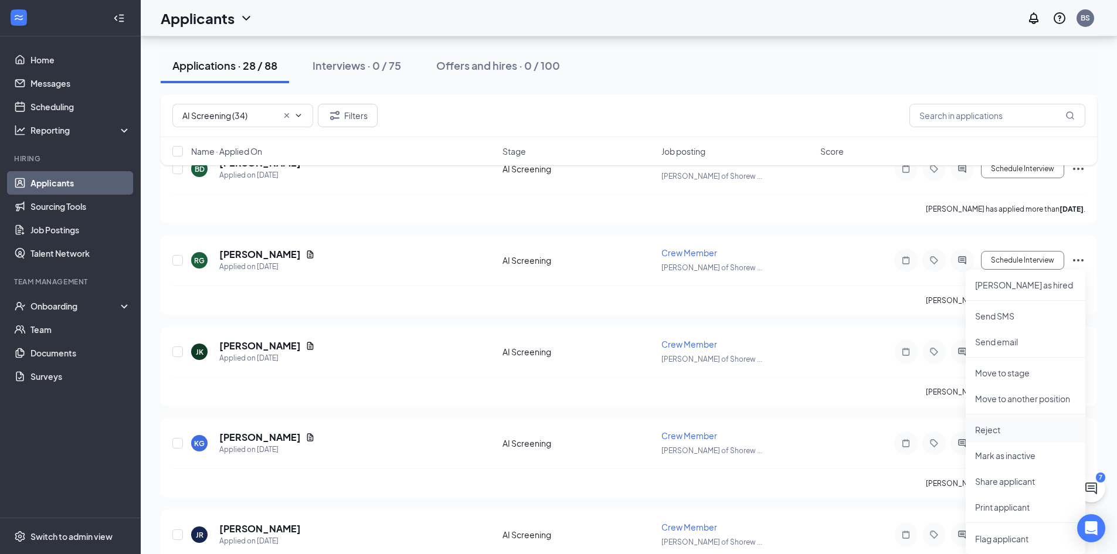
click at [1000, 426] on p "Reject" at bounding box center [1025, 430] width 101 height 12
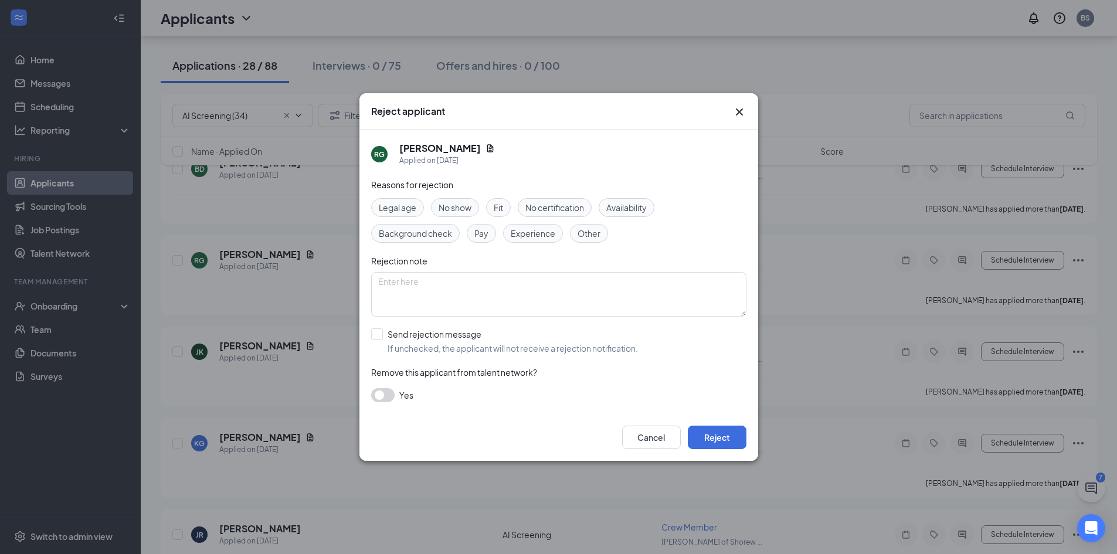
click at [491, 349] on input "Send rejection message If unchecked, the applicant will not receive a rejection…" at bounding box center [504, 341] width 267 height 26
checkbox input "true"
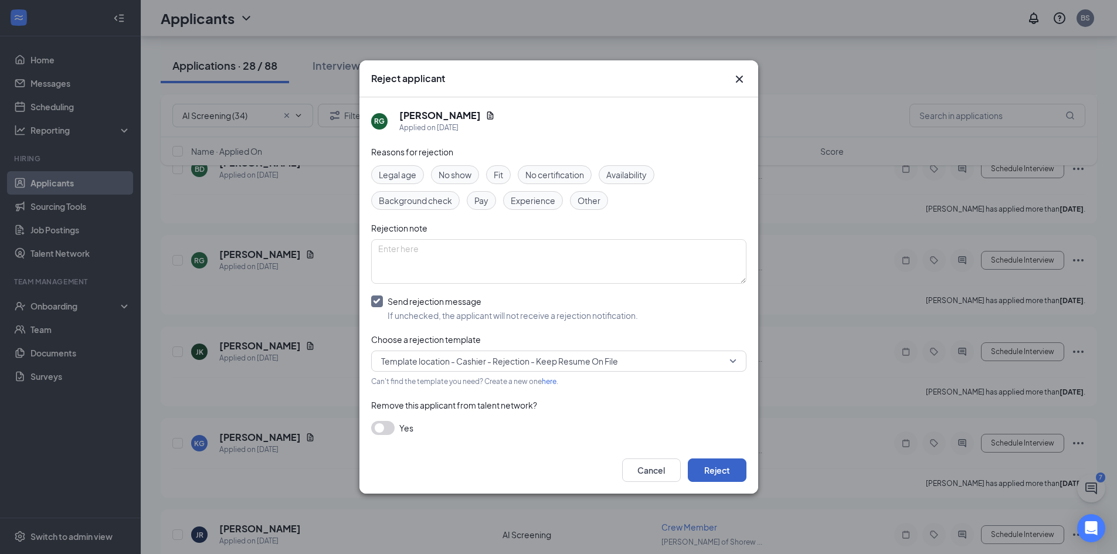
click at [740, 466] on button "Reject" at bounding box center [717, 470] width 59 height 23
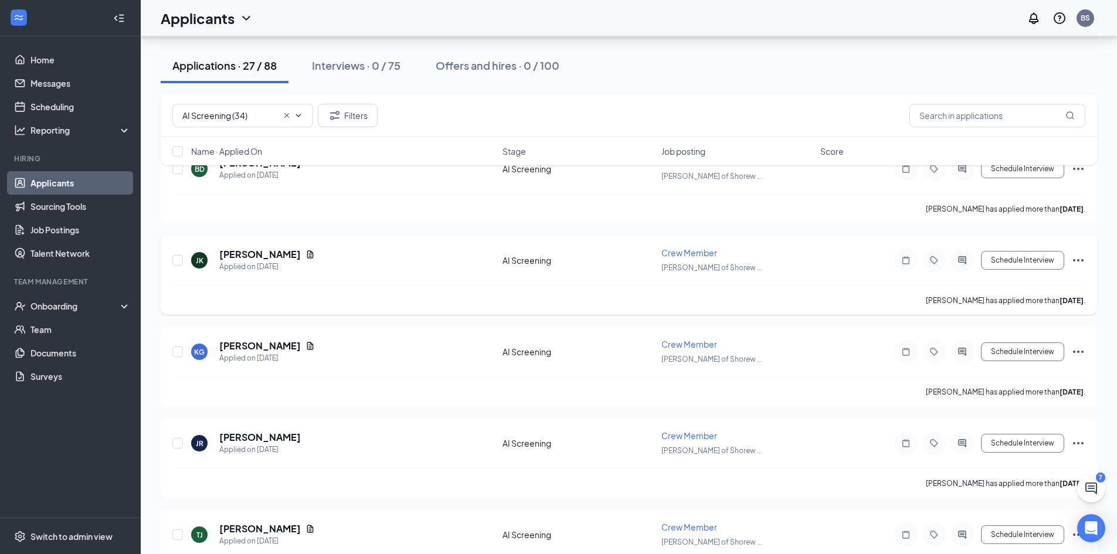
click at [1081, 259] on icon "Ellipses" at bounding box center [1078, 260] width 14 height 14
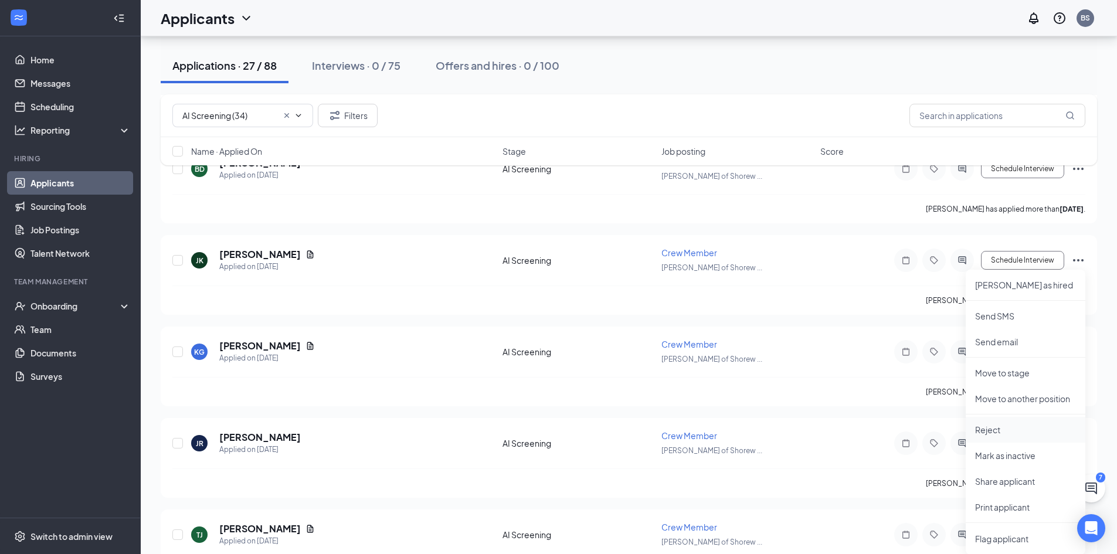
click at [1010, 430] on p "Reject" at bounding box center [1025, 430] width 101 height 12
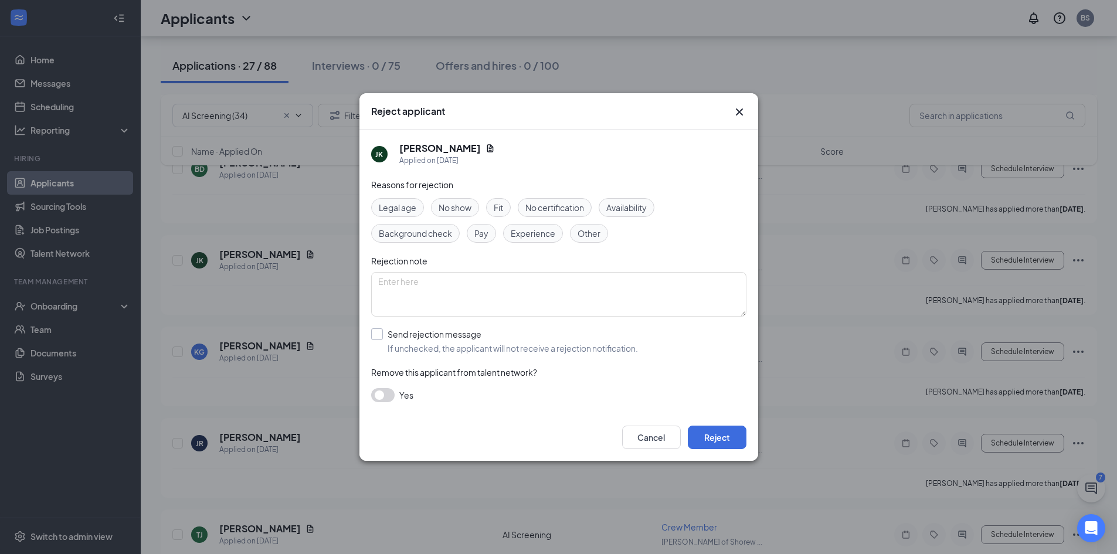
click at [454, 351] on input "Send rejection message If unchecked, the applicant will not receive a rejection…" at bounding box center [504, 341] width 267 height 26
checkbox input "true"
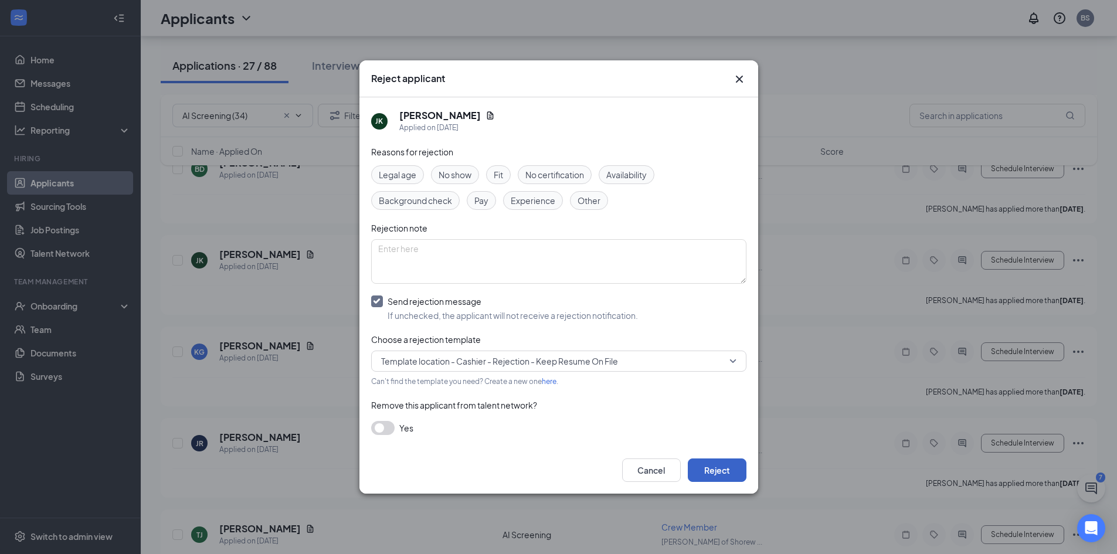
drag, startPoint x: 730, startPoint y: 474, endPoint x: 770, endPoint y: 460, distance: 42.5
click at [731, 474] on button "Reject" at bounding box center [717, 470] width 59 height 23
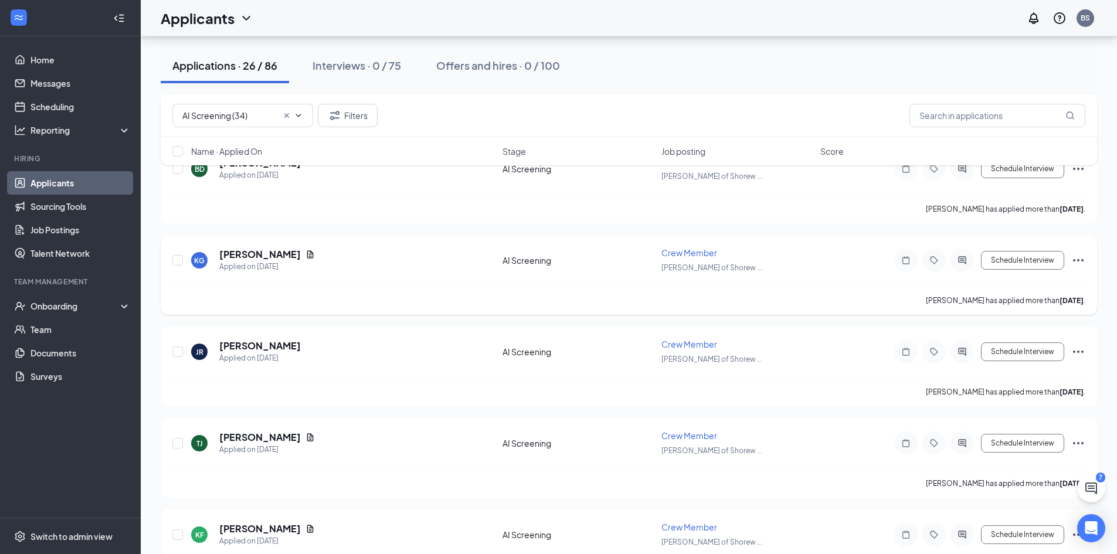
click at [1080, 260] on icon "Ellipses" at bounding box center [1078, 260] width 14 height 14
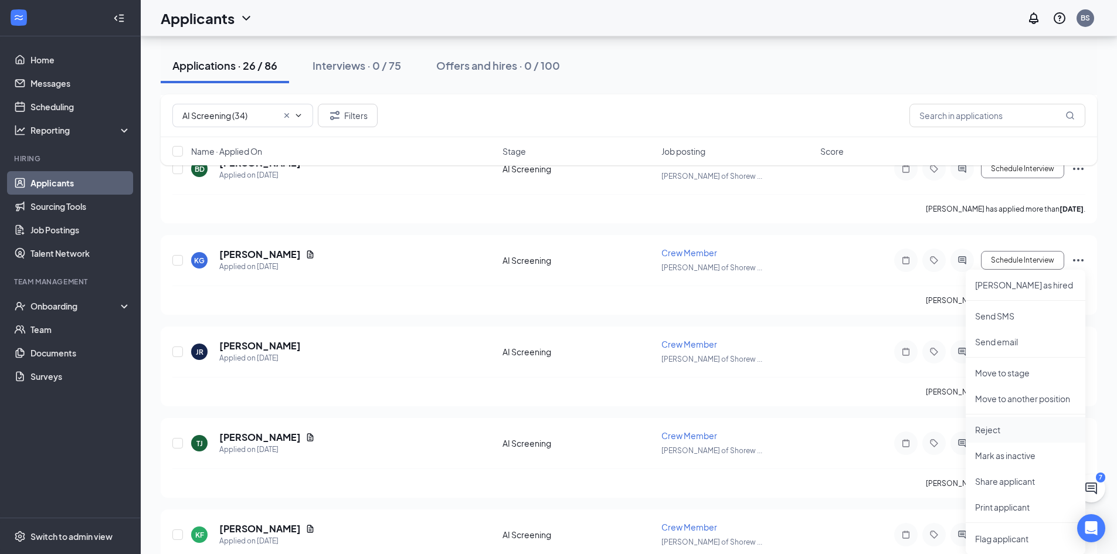
click at [999, 428] on p "Reject" at bounding box center [1025, 430] width 101 height 12
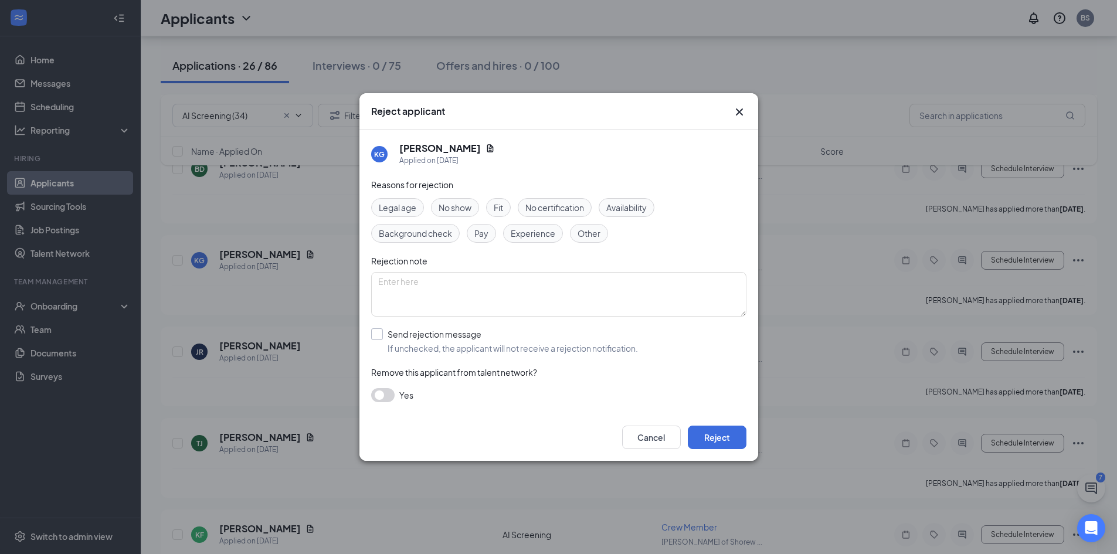
click at [517, 351] on input "Send rejection message If unchecked, the applicant will not receive a rejection…" at bounding box center [504, 341] width 267 height 26
checkbox input "true"
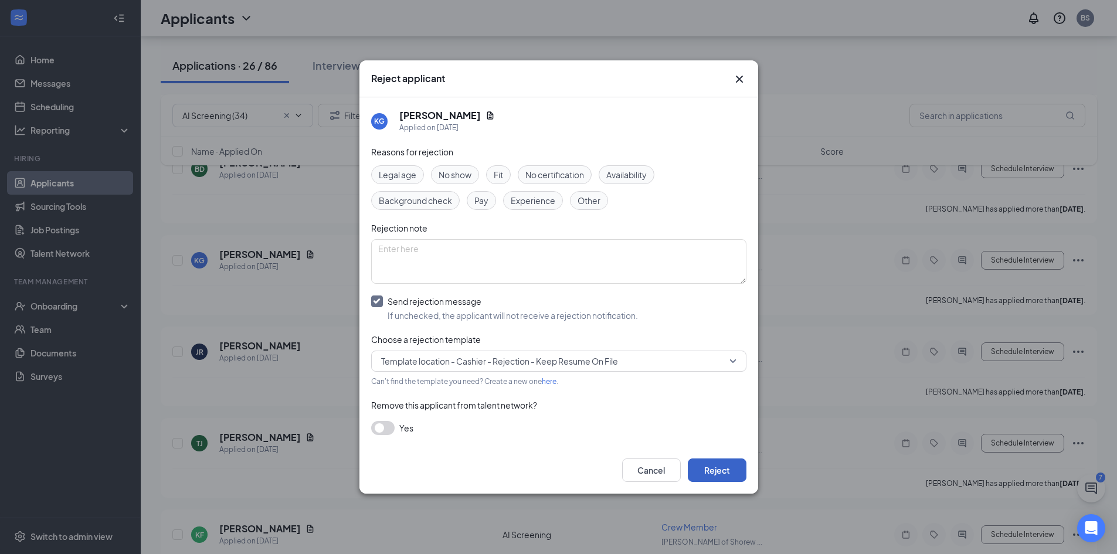
drag, startPoint x: 689, startPoint y: 462, endPoint x: 700, endPoint y: 463, distance: 11.2
click at [692, 462] on button "Reject" at bounding box center [717, 470] width 59 height 23
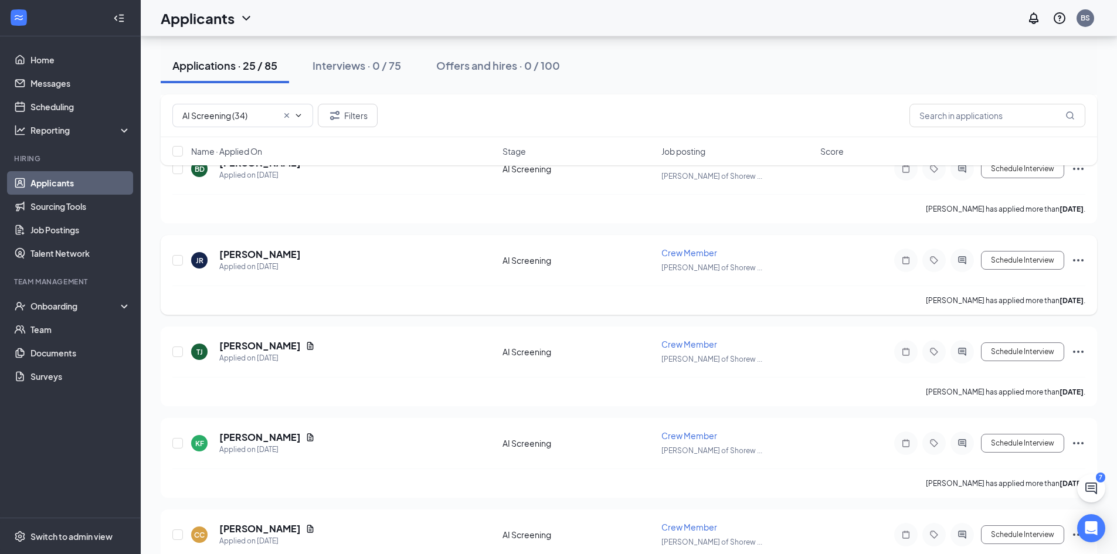
click at [1081, 259] on icon "Ellipses" at bounding box center [1078, 260] width 14 height 14
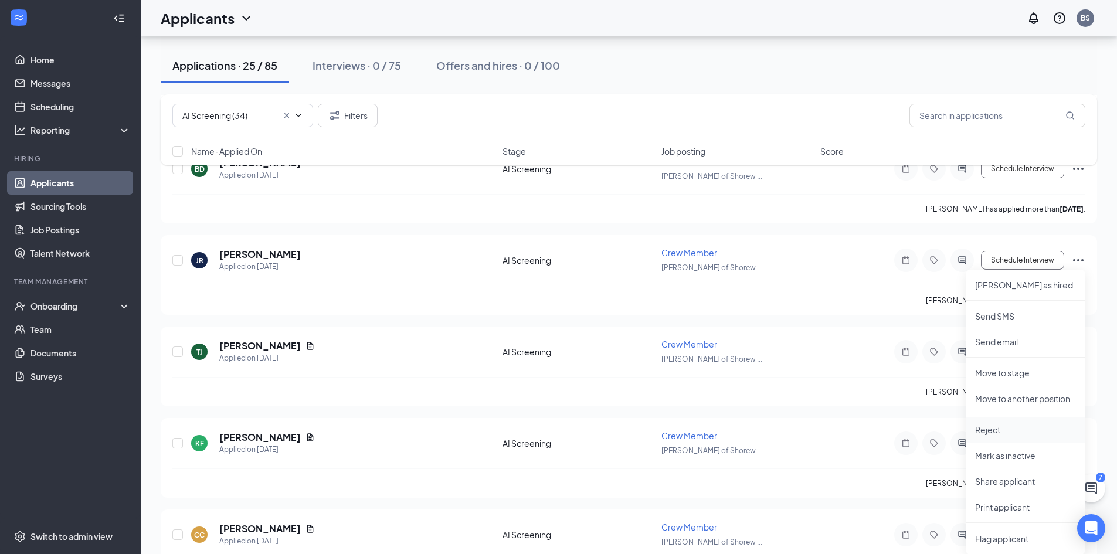
click at [1029, 427] on p "Reject" at bounding box center [1025, 430] width 101 height 12
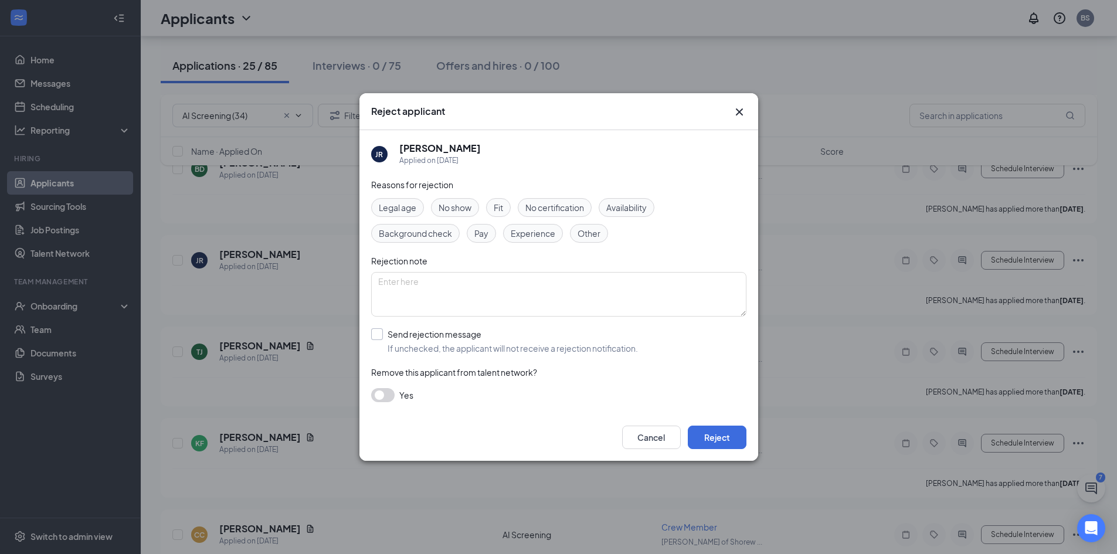
click at [540, 350] on input "Send rejection message If unchecked, the applicant will not receive a rejection…" at bounding box center [504, 341] width 267 height 26
checkbox input "true"
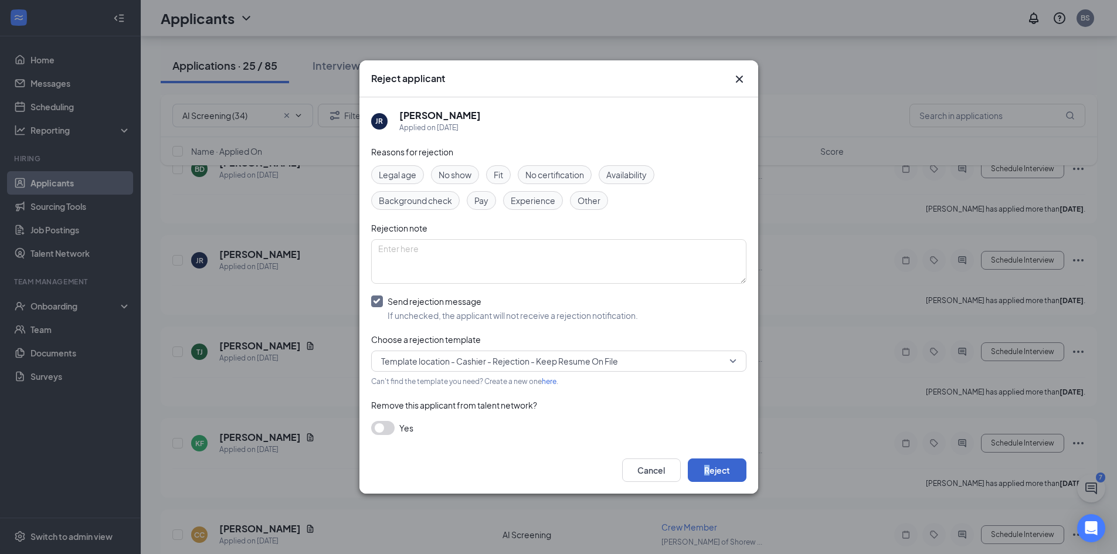
drag, startPoint x: 707, startPoint y: 458, endPoint x: 724, endPoint y: 464, distance: 18.0
click at [710, 461] on div "Cancel Reject" at bounding box center [558, 470] width 399 height 47
click at [717, 472] on button "Reject" at bounding box center [717, 470] width 59 height 23
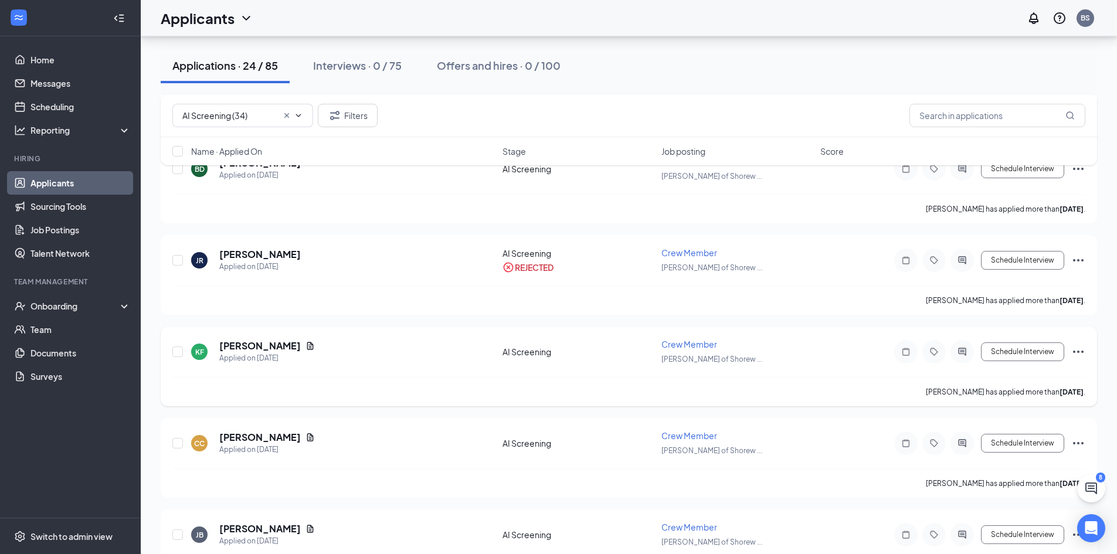
click at [1076, 355] on icon "Ellipses" at bounding box center [1078, 352] width 14 height 14
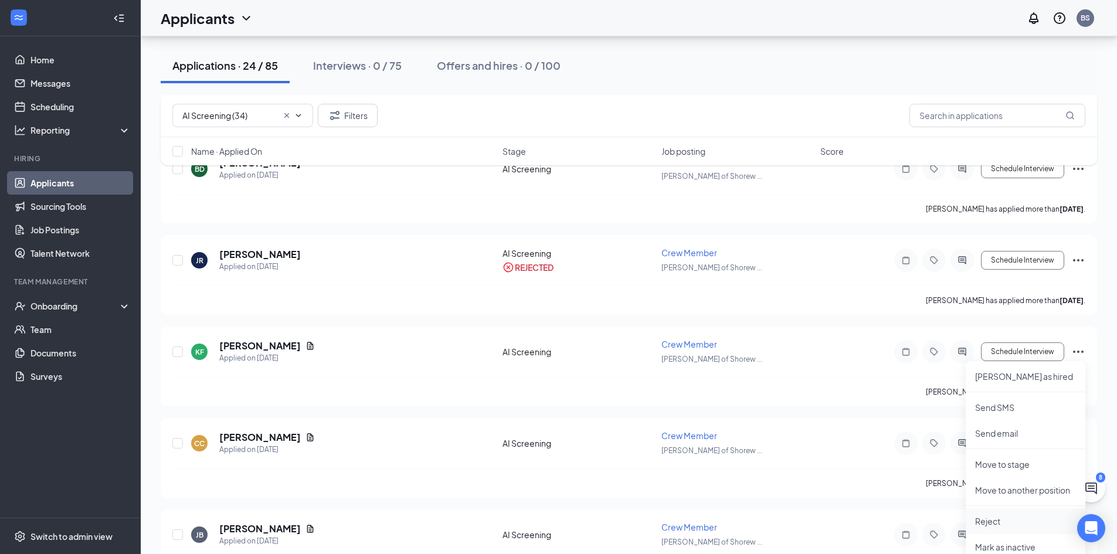
click at [989, 520] on p "Reject" at bounding box center [1025, 521] width 101 height 12
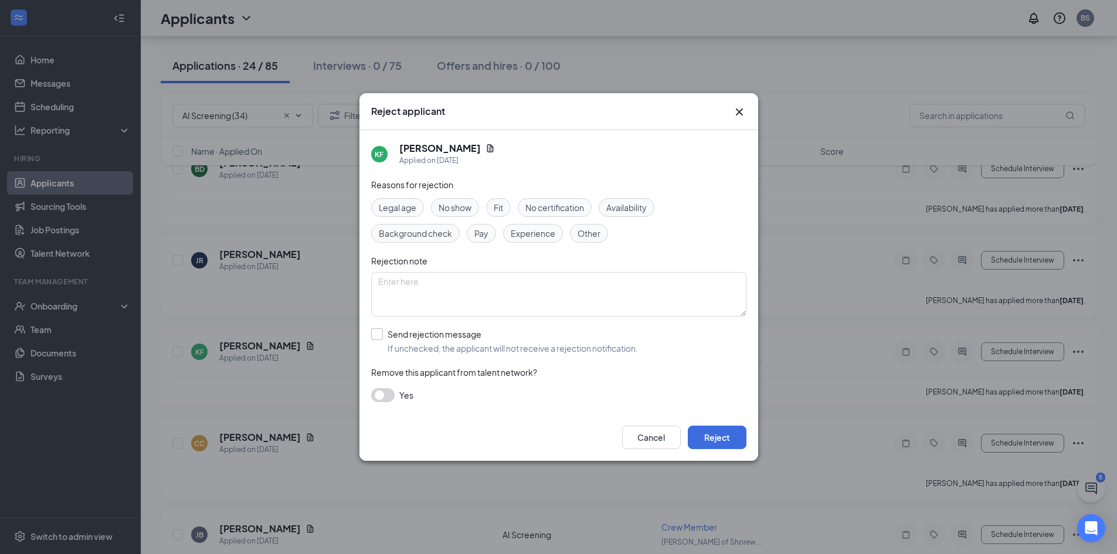
click at [493, 347] on input "Send rejection message If unchecked, the applicant will not receive a rejection…" at bounding box center [504, 341] width 267 height 26
checkbox input "true"
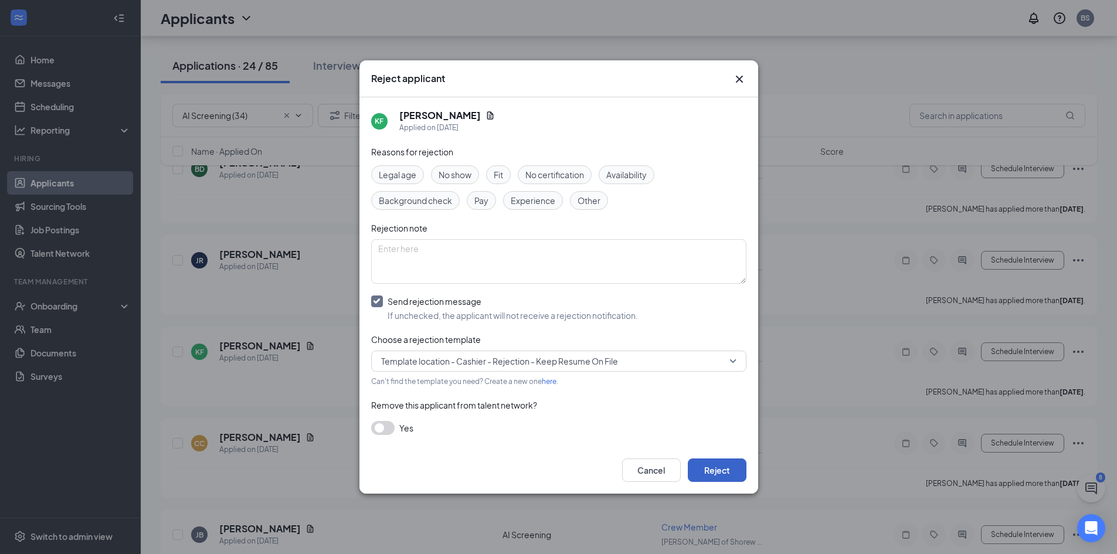
click at [724, 474] on button "Reject" at bounding box center [717, 470] width 59 height 23
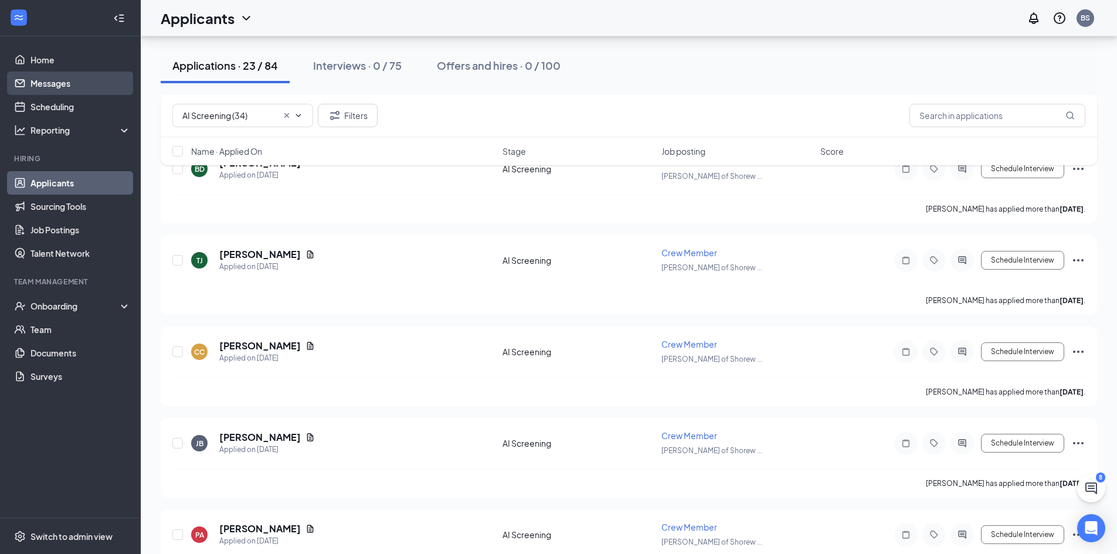
click at [100, 81] on link "Messages" at bounding box center [80, 83] width 100 height 23
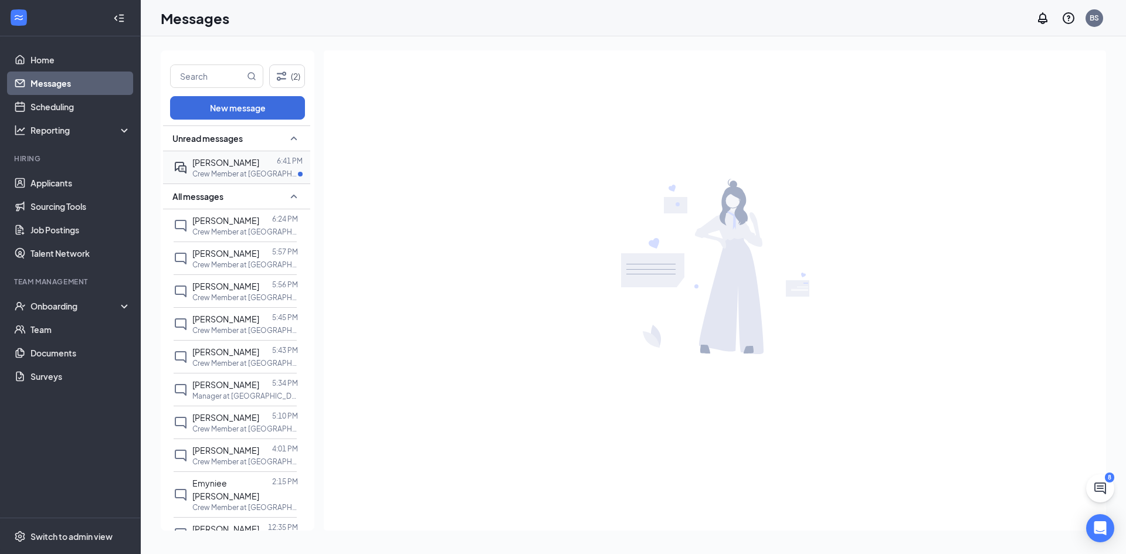
click at [235, 169] on p "Crew Member at [GEOGRAPHIC_DATA][PERSON_NAME] of [GEOGRAPHIC_DATA]" at bounding box center [245, 174] width 106 height 10
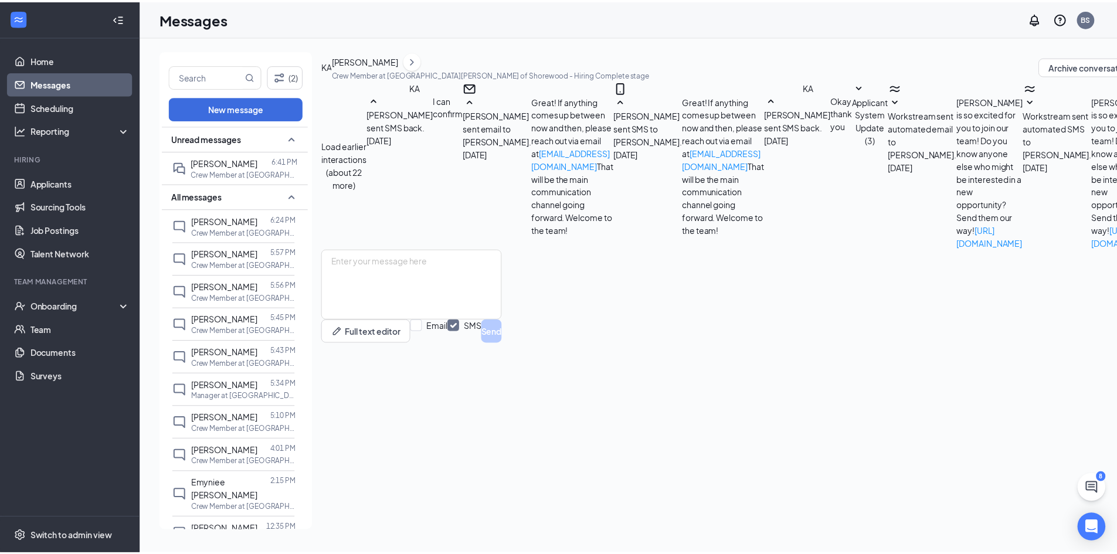
scroll to position [195, 0]
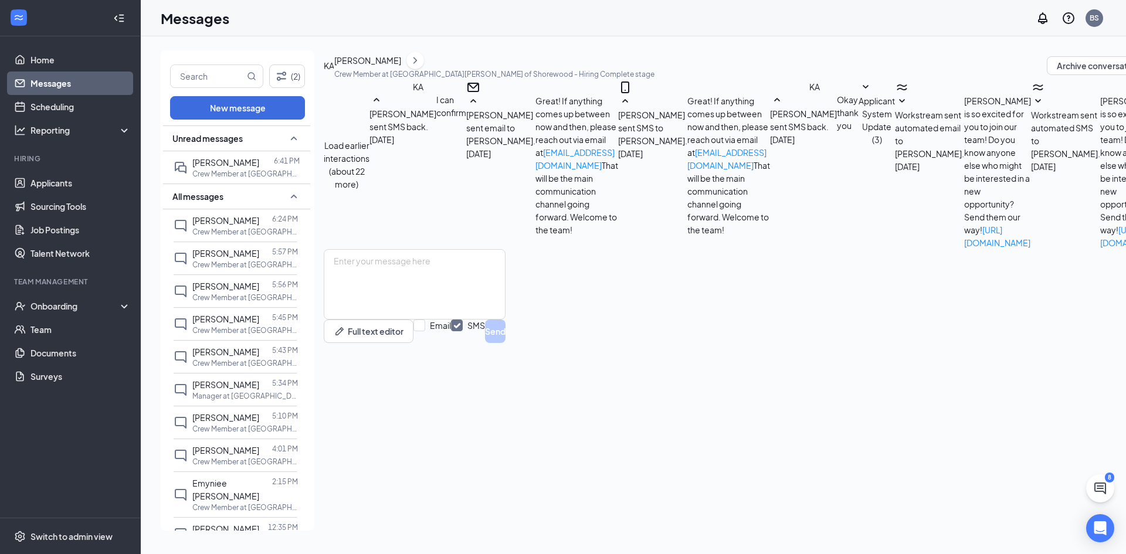
click at [1031, 108] on icon "SmallChevronDown" at bounding box center [1038, 101] width 14 height 14
click at [1031, 108] on icon "SmallChevronUp" at bounding box center [1038, 101] width 14 height 14
click at [49, 302] on div "Onboarding" at bounding box center [75, 306] width 90 height 12
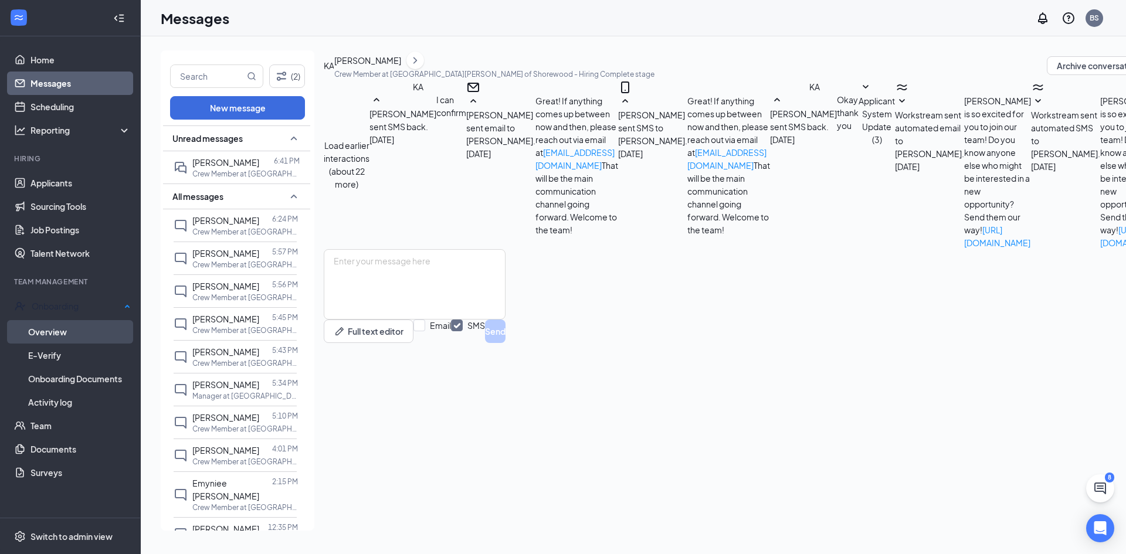
click at [76, 331] on link "Overview" at bounding box center [79, 331] width 103 height 23
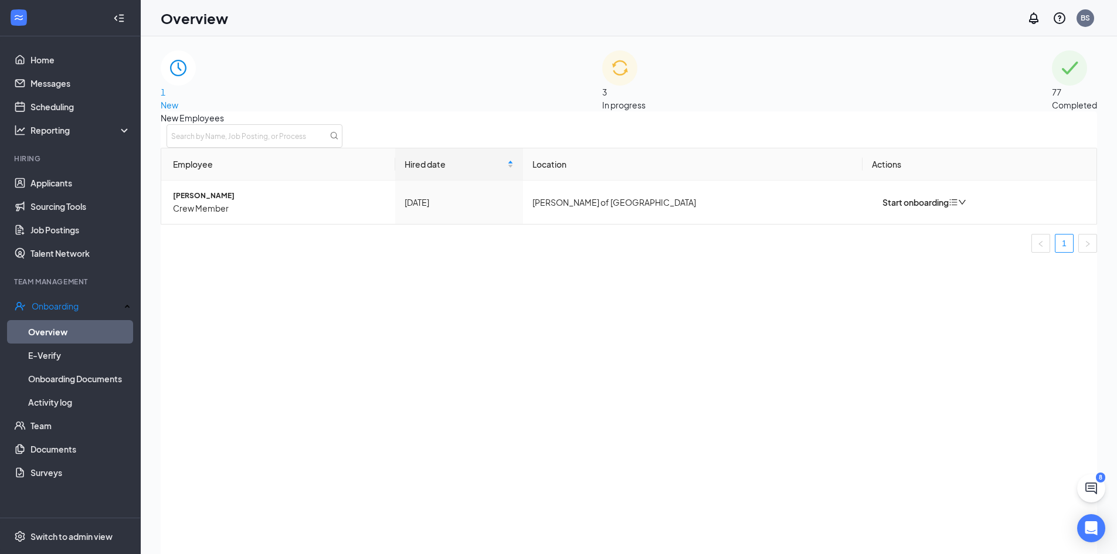
click at [602, 97] on div "3 In progress" at bounding box center [623, 80] width 43 height 61
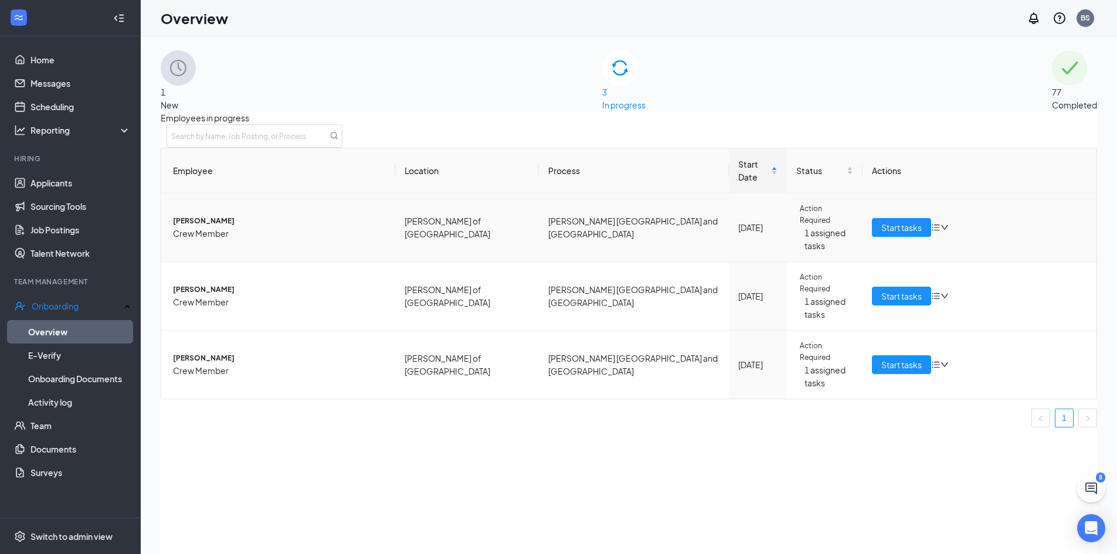
click at [228, 227] on span "Crew Member" at bounding box center [279, 233] width 213 height 13
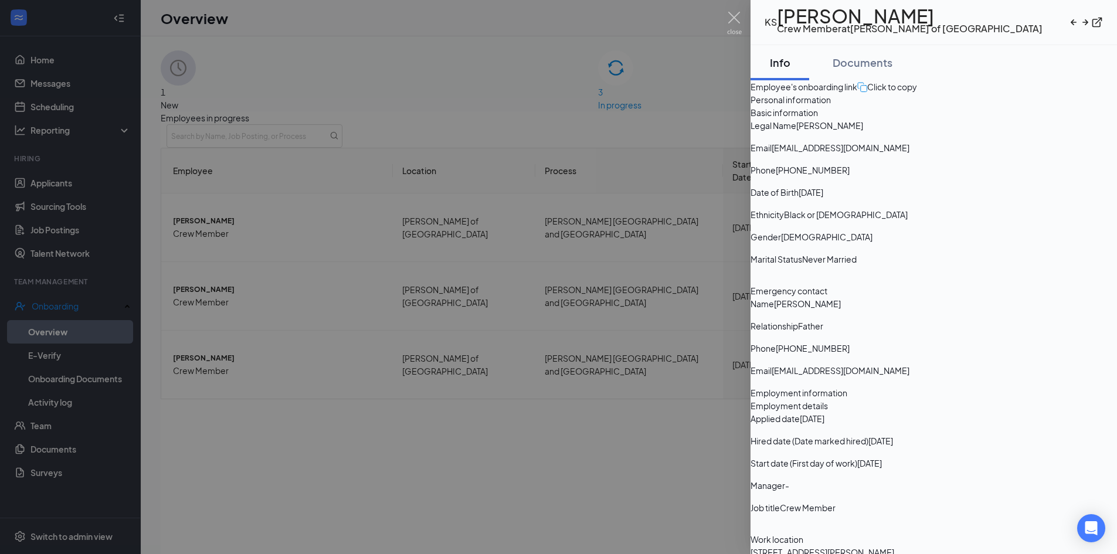
click at [609, 423] on div at bounding box center [558, 277] width 1117 height 554
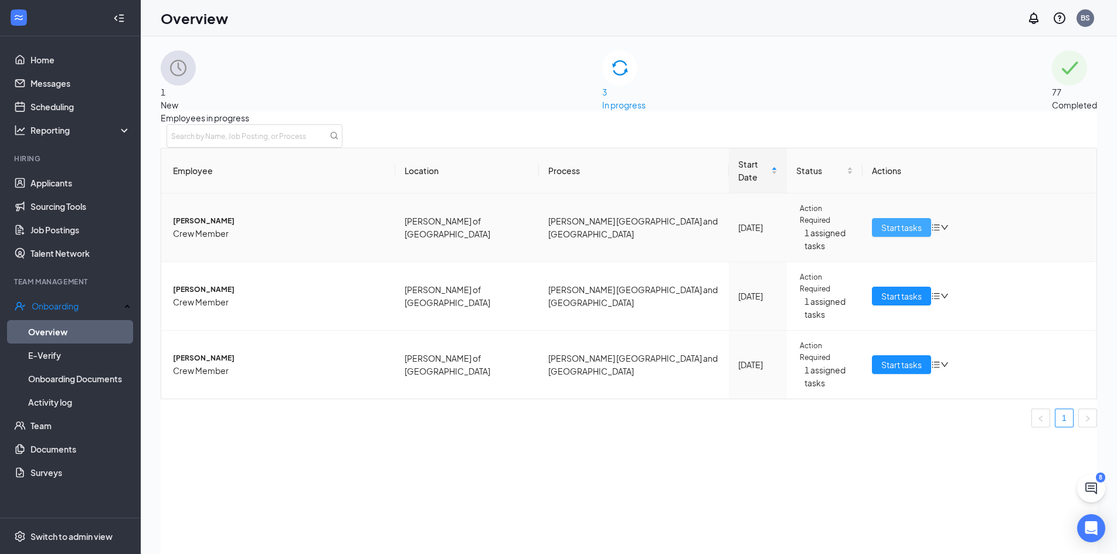
click at [897, 223] on span "Start tasks" at bounding box center [901, 227] width 40 height 13
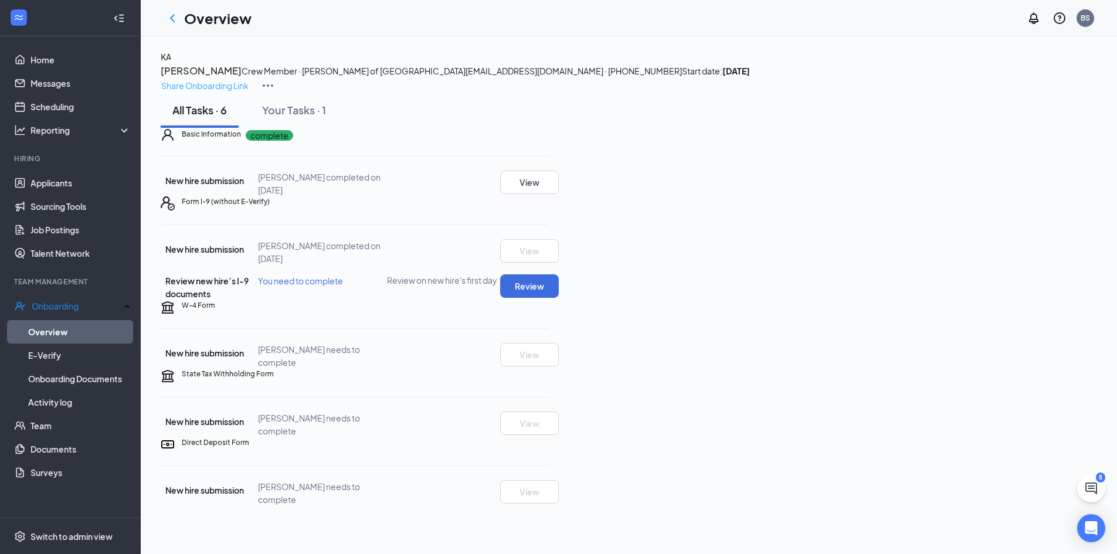
click at [249, 79] on p "Share Onboarding Link" at bounding box center [204, 85] width 87 height 13
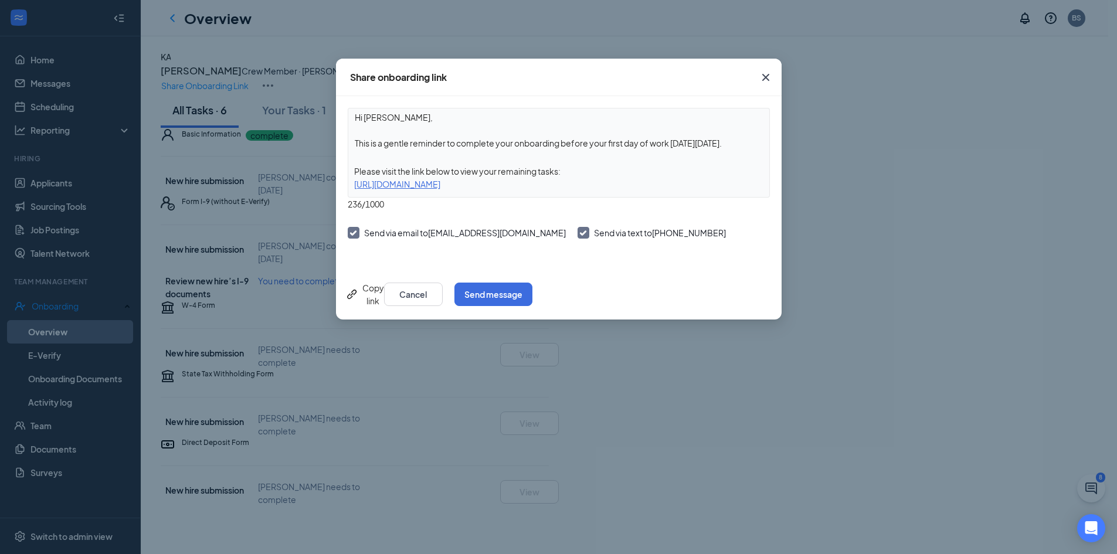
click at [726, 142] on textarea "Hi Khamiso, This is a gentle reminder to complete your onboarding before your f…" at bounding box center [558, 129] width 421 height 43
type textarea "Hi Khamiso, This is a gentle reminder to complete your onboarding before your f…"
click at [532, 291] on button "Send message" at bounding box center [493, 294] width 78 height 23
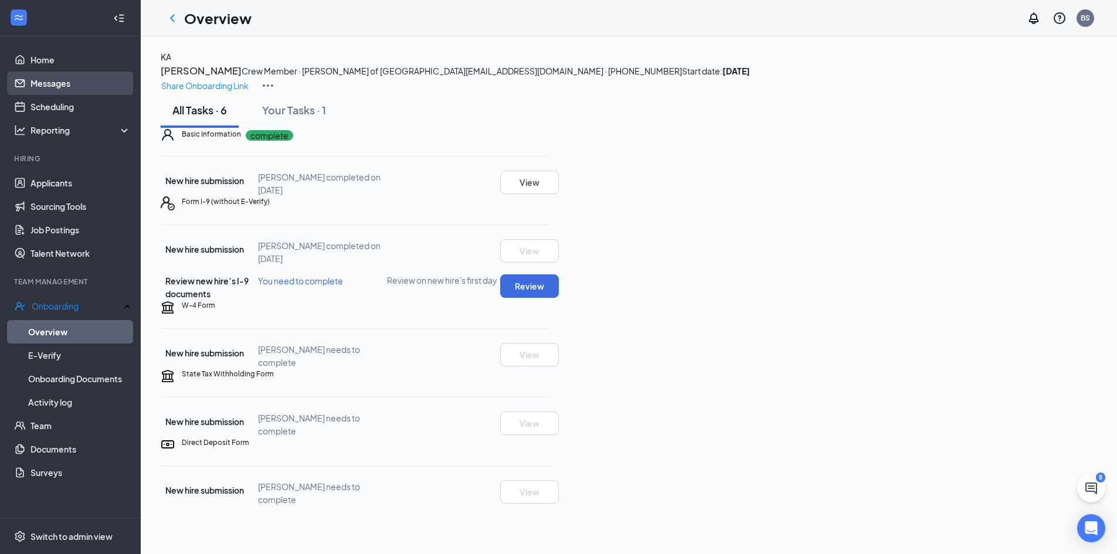
drag, startPoint x: 89, startPoint y: 80, endPoint x: 94, endPoint y: 90, distance: 11.1
click at [89, 80] on link "Messages" at bounding box center [80, 83] width 100 height 23
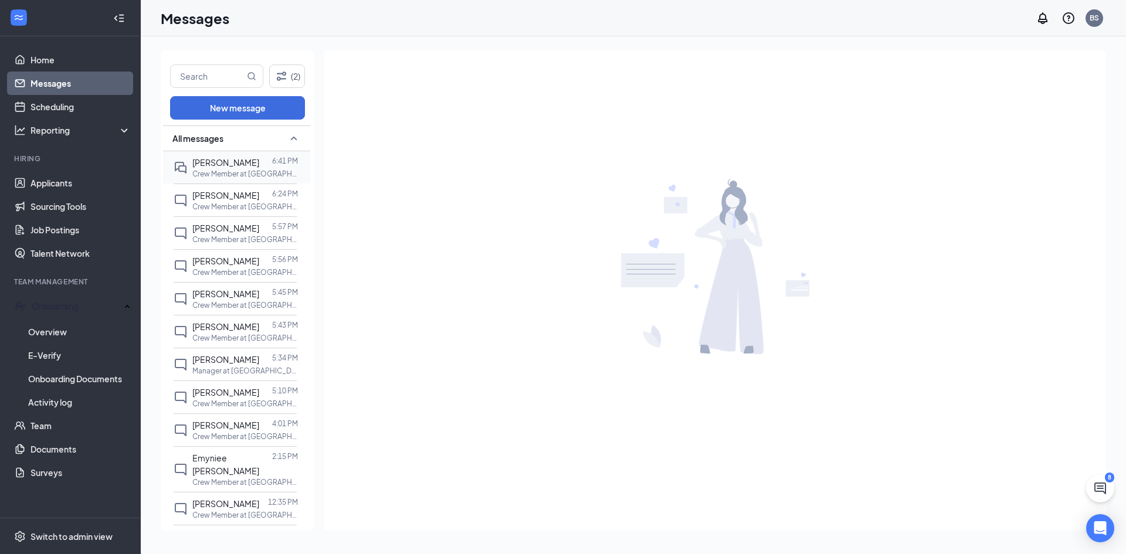
click at [191, 174] on div "Khamiso Abdirahman 6:41 PM Crew Member at Culver's of Shorewood" at bounding box center [235, 167] width 123 height 32
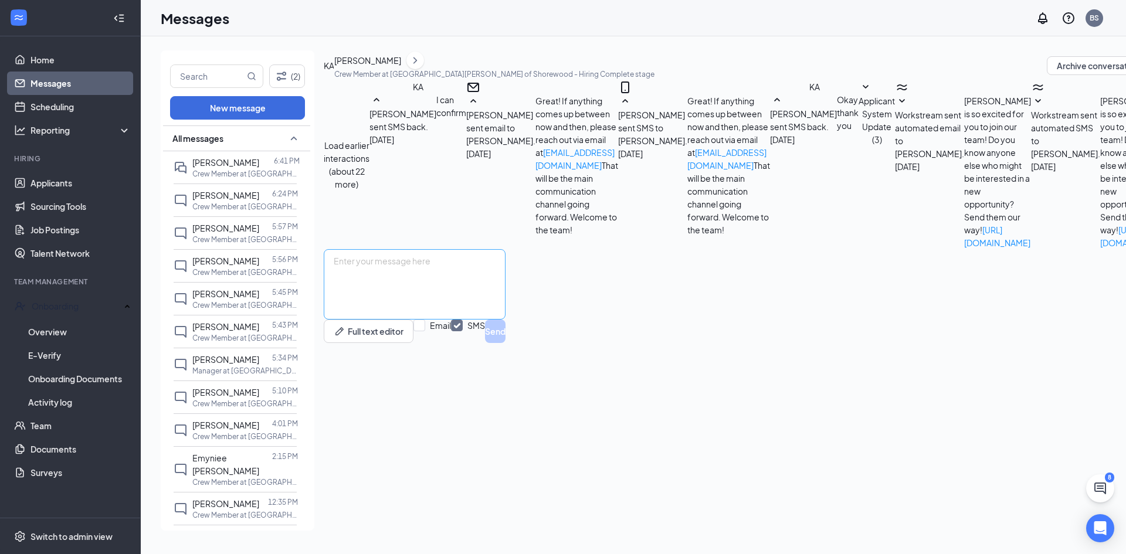
scroll to position [195, 0]
click at [427, 320] on textarea at bounding box center [415, 284] width 182 height 70
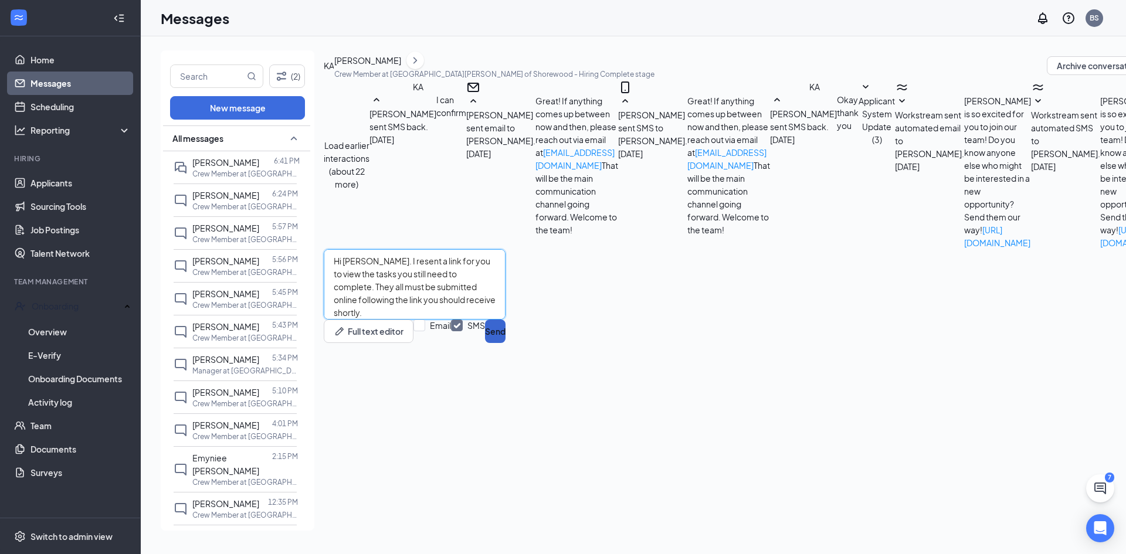
type textarea "Hi Khamiso. I resent a link for you to view the tasks you still need to complet…"
click at [505, 343] on button "Send" at bounding box center [495, 331] width 21 height 23
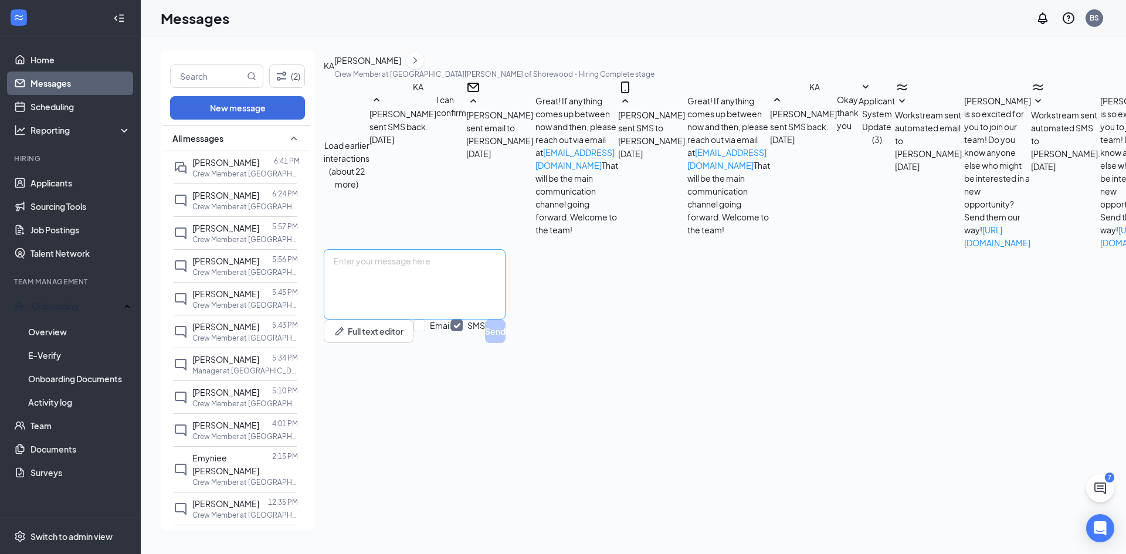
scroll to position [271, 0]
click at [454, 320] on textarea at bounding box center [415, 284] width 182 height 70
type textarea "I cannot accept paper copies of these items as they need to be submitted online…"
click at [505, 343] on button "Send" at bounding box center [495, 331] width 21 height 23
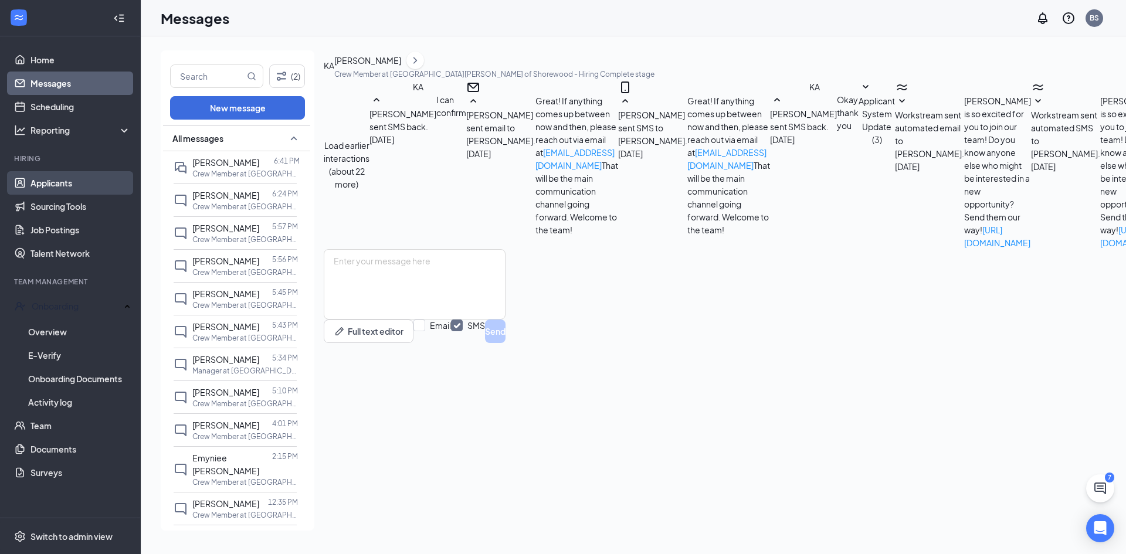
click at [59, 186] on link "Applicants" at bounding box center [80, 182] width 100 height 23
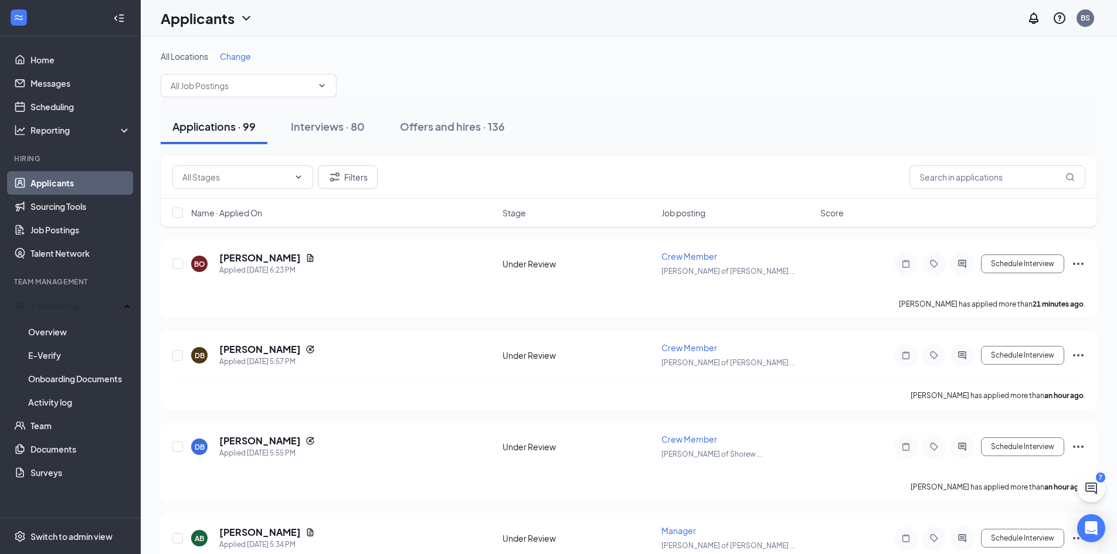
click at [249, 56] on span "Change" at bounding box center [235, 56] width 31 height 11
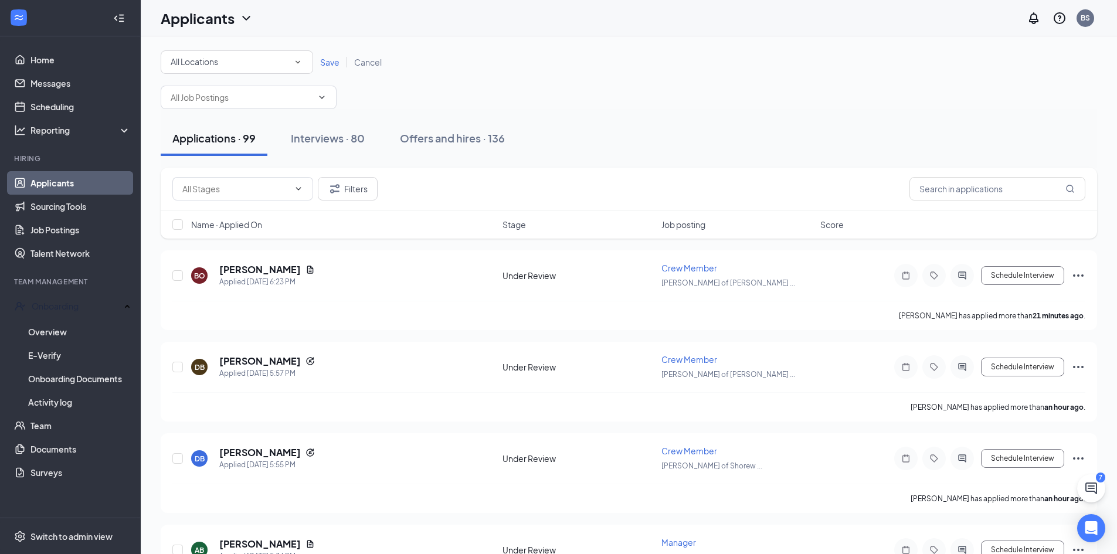
click at [251, 69] on div "All Locations" at bounding box center [237, 62] width 133 height 14
click at [249, 137] on span "[PERSON_NAME] of [GEOGRAPHIC_DATA]" at bounding box center [247, 132] width 164 height 11
click at [329, 60] on span "Save" at bounding box center [329, 62] width 19 height 11
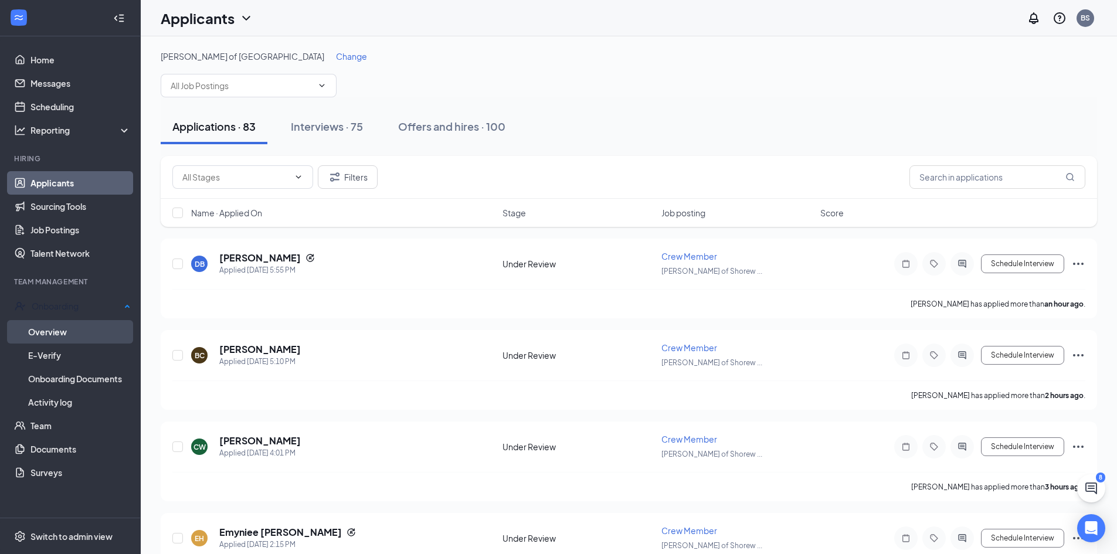
click at [72, 330] on link "Overview" at bounding box center [79, 331] width 103 height 23
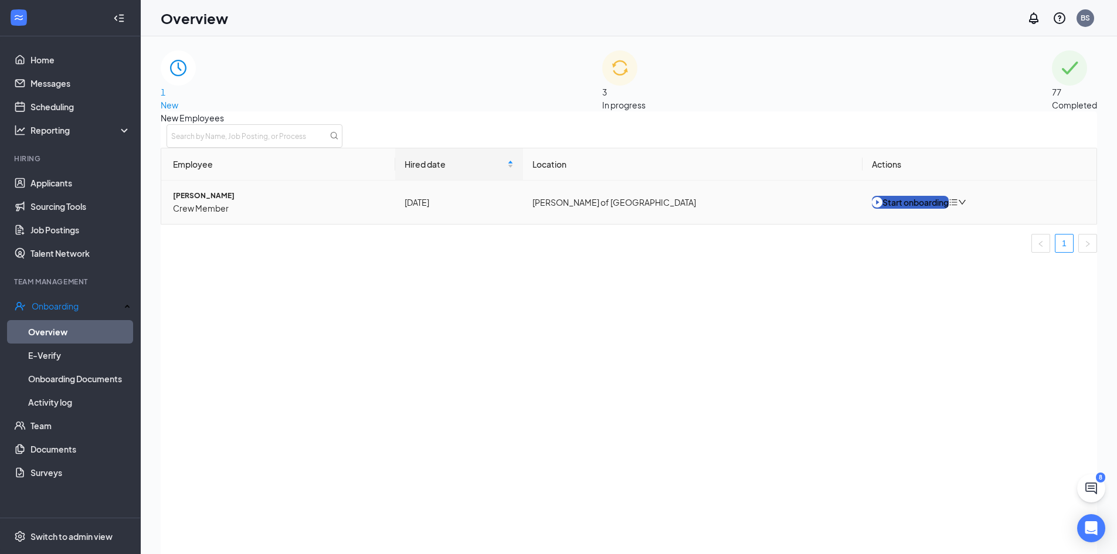
click at [933, 209] on button "Start onboarding" at bounding box center [910, 202] width 77 height 13
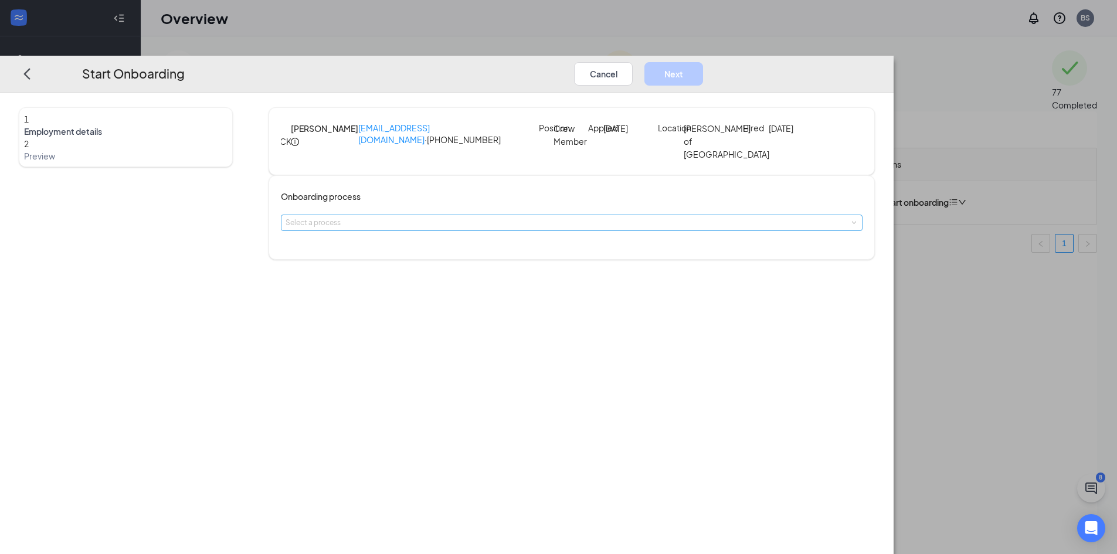
click at [548, 229] on div "Select a process" at bounding box center [569, 223] width 567 height 12
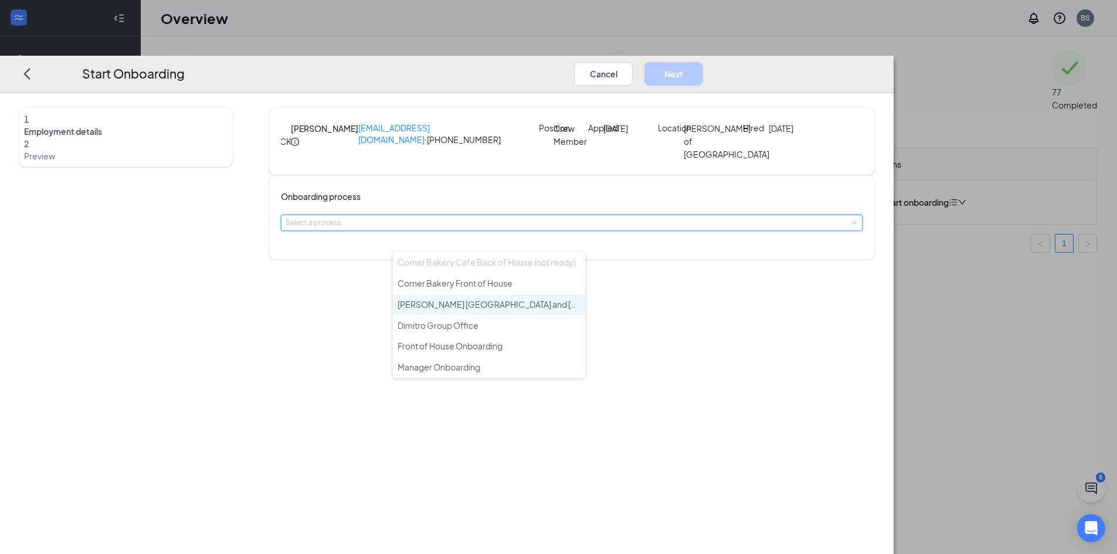
click at [479, 305] on span "[PERSON_NAME] [GEOGRAPHIC_DATA] and [GEOGRAPHIC_DATA]" at bounding box center [526, 304] width 256 height 11
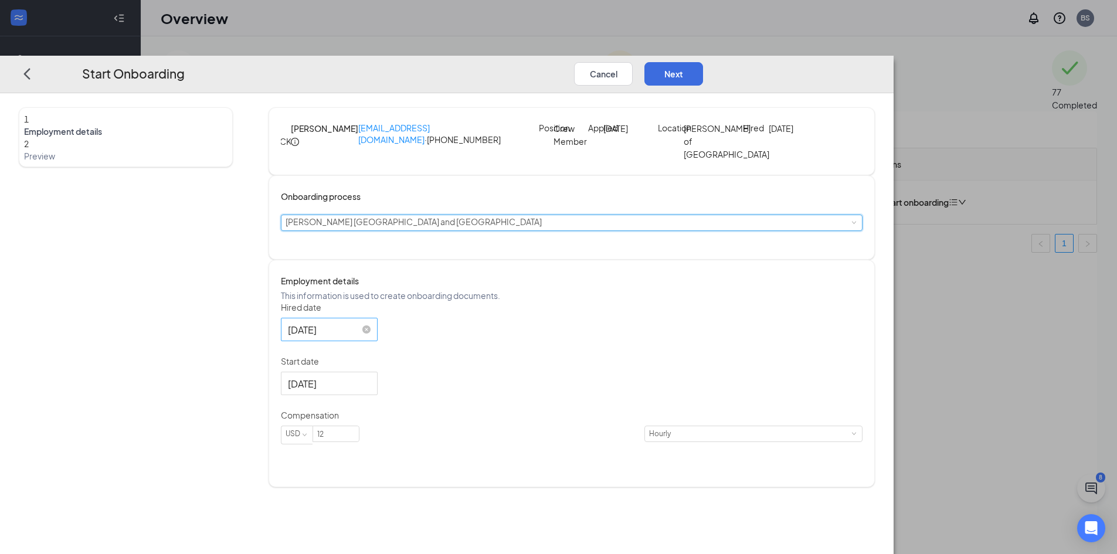
click at [368, 337] on input "[DATE]" at bounding box center [328, 329] width 80 height 15
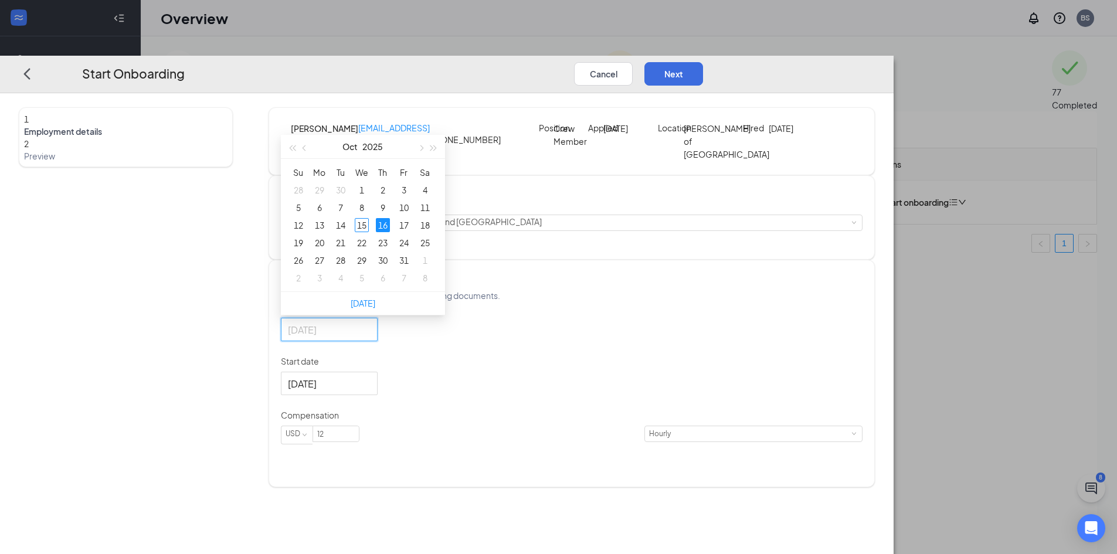
type input "[DATE]"
click at [390, 232] on div "16" at bounding box center [383, 225] width 14 height 14
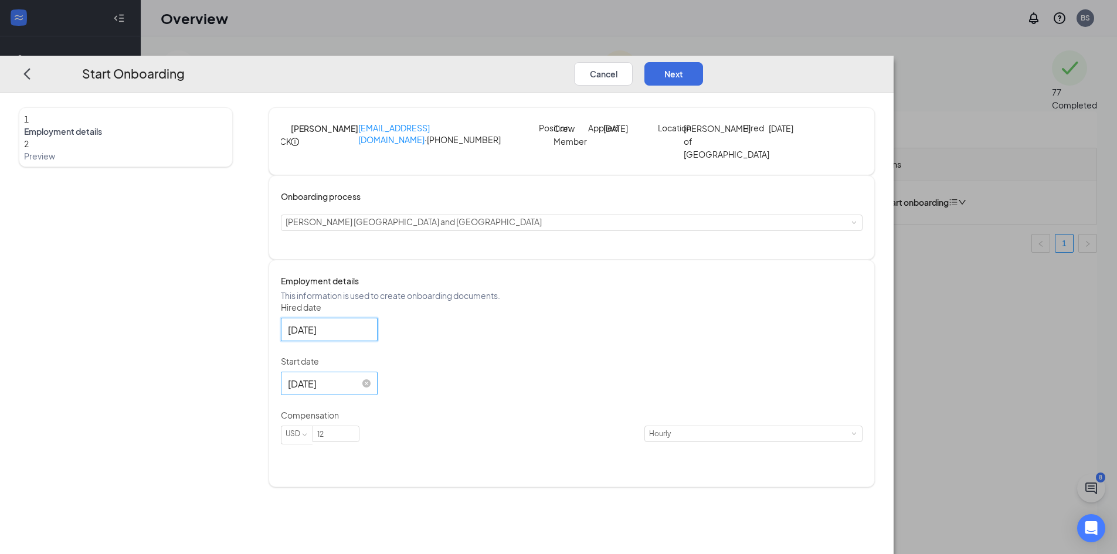
click at [368, 391] on input "Oct 9, 2025" at bounding box center [328, 383] width 80 height 15
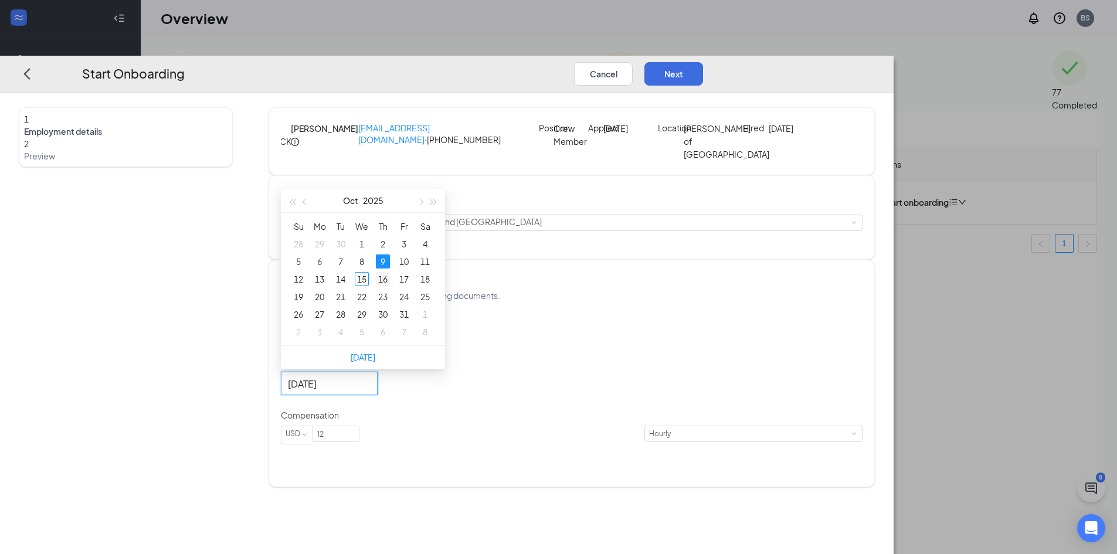
type input "[DATE]"
click at [390, 286] on div "16" at bounding box center [383, 279] width 14 height 14
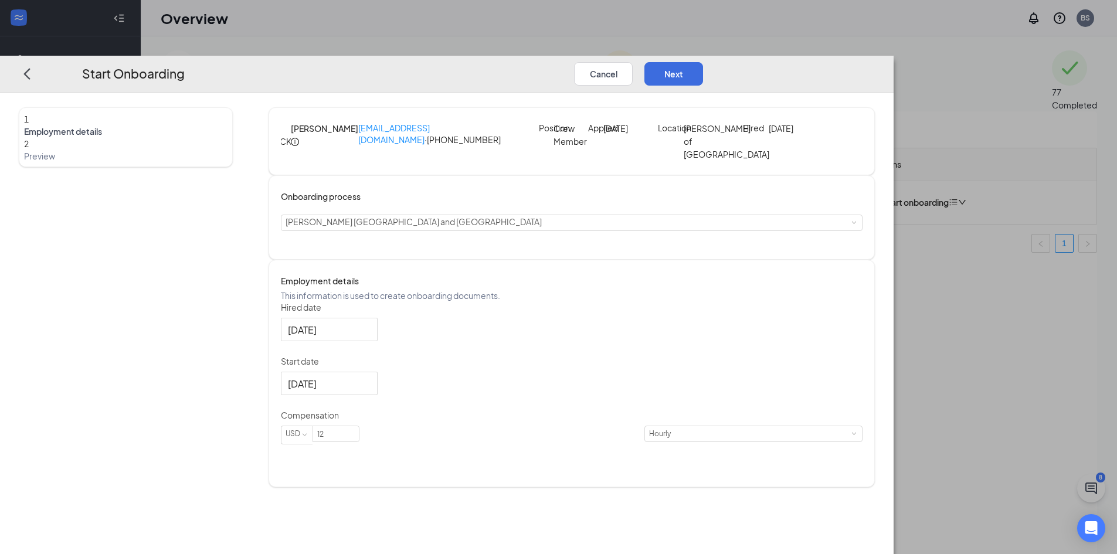
click at [599, 396] on div "Hired date Oct 16, 2025 Oct 2025 Su Mo Tu We Th Fr Sa 28 29 30 1 2 3 4 5 6 7 8 …" at bounding box center [572, 379] width 582 height 157
click at [359, 442] on input "12" at bounding box center [336, 433] width 46 height 15
type input "1"
type input "14"
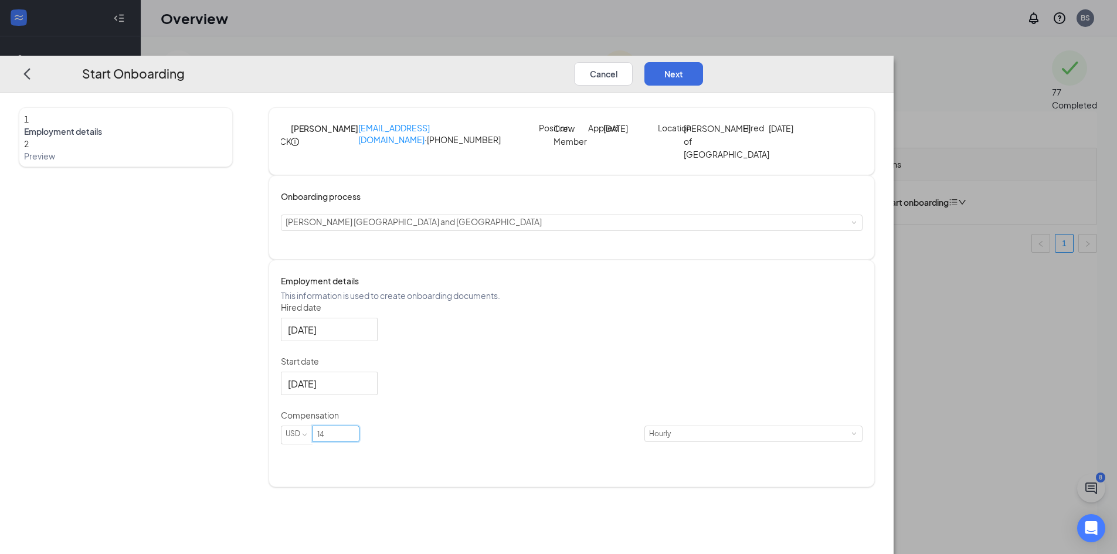
drag, startPoint x: 673, startPoint y: 375, endPoint x: 874, endPoint y: 122, distance: 323.8
click at [674, 374] on div "Hired date Oct 16, 2025 Oct 2025 Su Mo Tu We Th Fr Sa 28 29 30 1 2 3 4 5 6 7 8 …" at bounding box center [572, 379] width 582 height 157
click at [703, 62] on button "Next" at bounding box center [673, 73] width 59 height 23
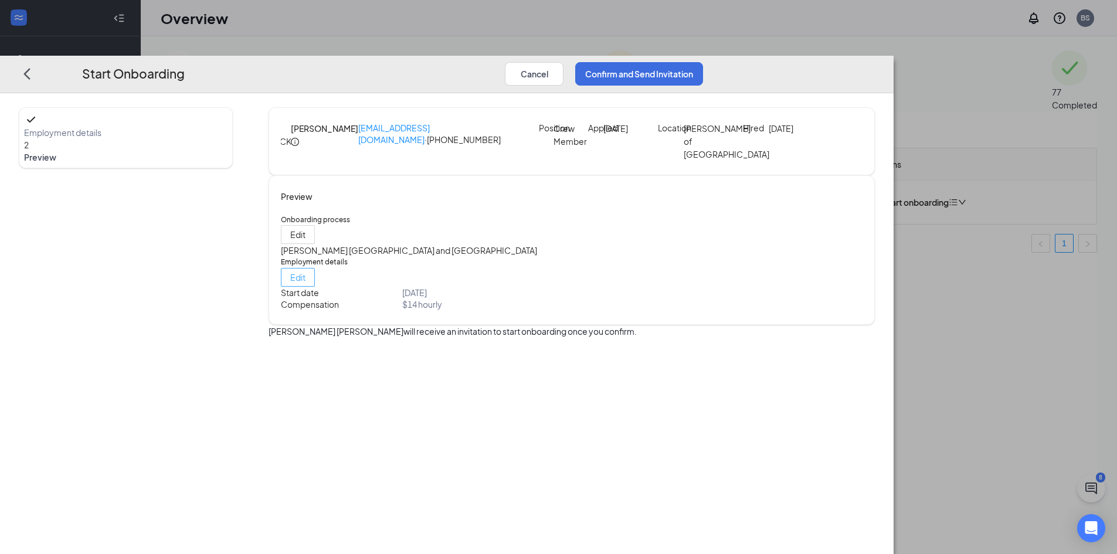
click at [306, 283] on span "Edit" at bounding box center [297, 277] width 15 height 12
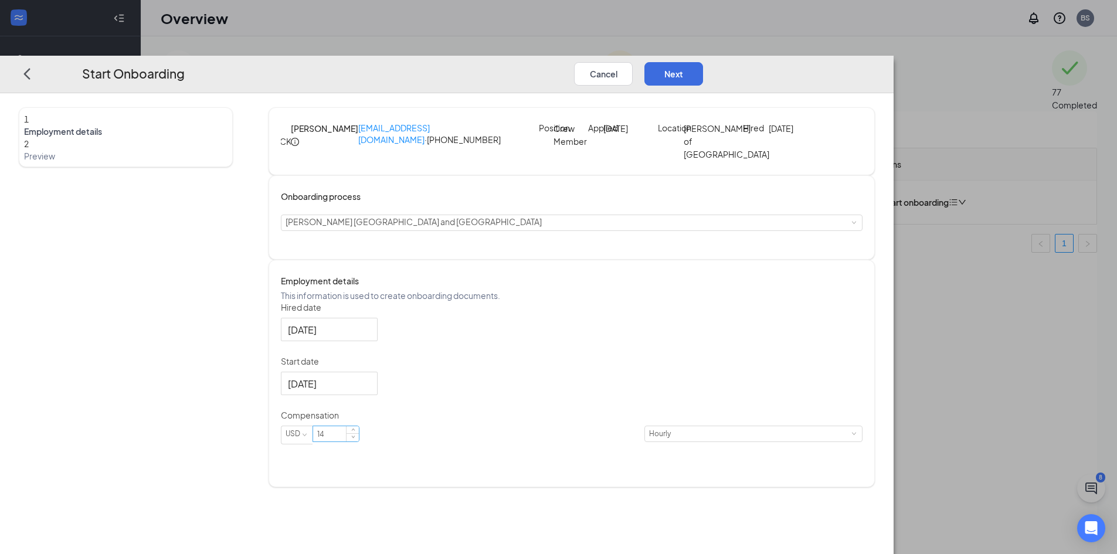
click at [359, 442] on input "14" at bounding box center [336, 433] width 46 height 15
type input "13"
click at [863, 231] on div "Select a process Culver's Shorewood and Glendale" at bounding box center [572, 223] width 582 height 16
click at [703, 62] on button "Next" at bounding box center [673, 73] width 59 height 23
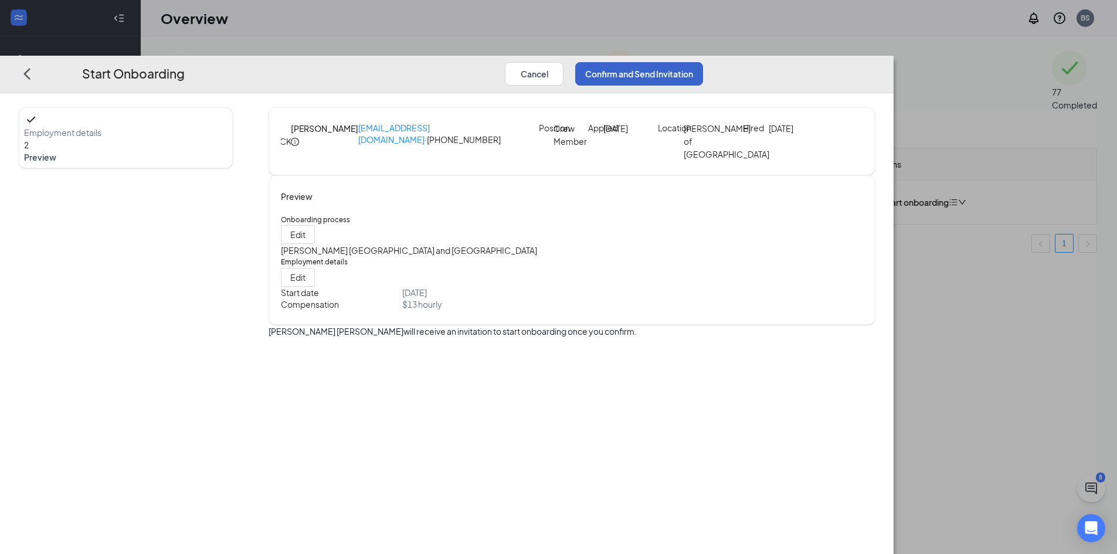
click at [703, 62] on button "Confirm and Send Invitation" at bounding box center [639, 73] width 128 height 23
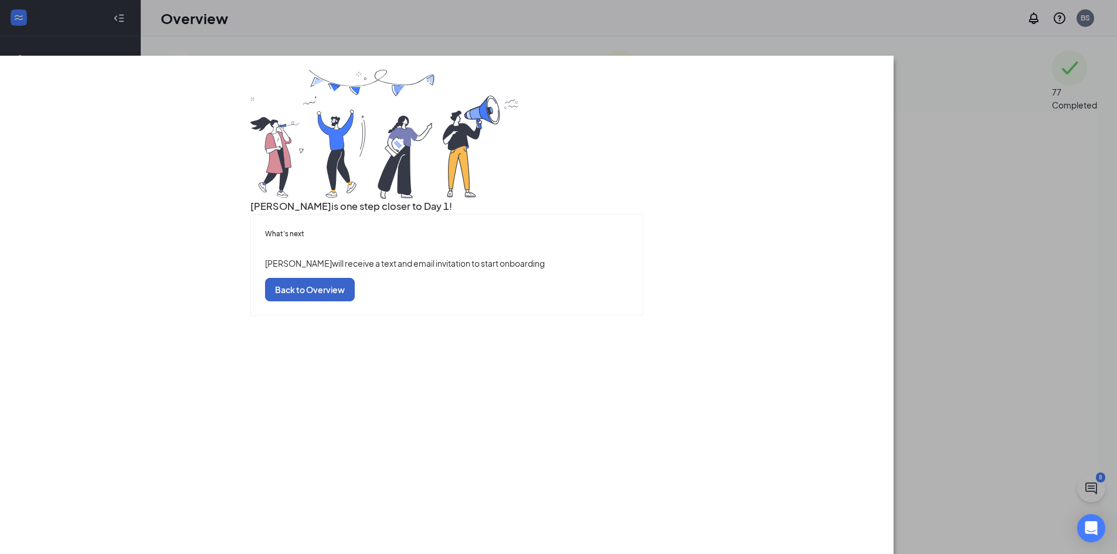
click at [355, 301] on button "Back to Overview" at bounding box center [310, 288] width 90 height 23
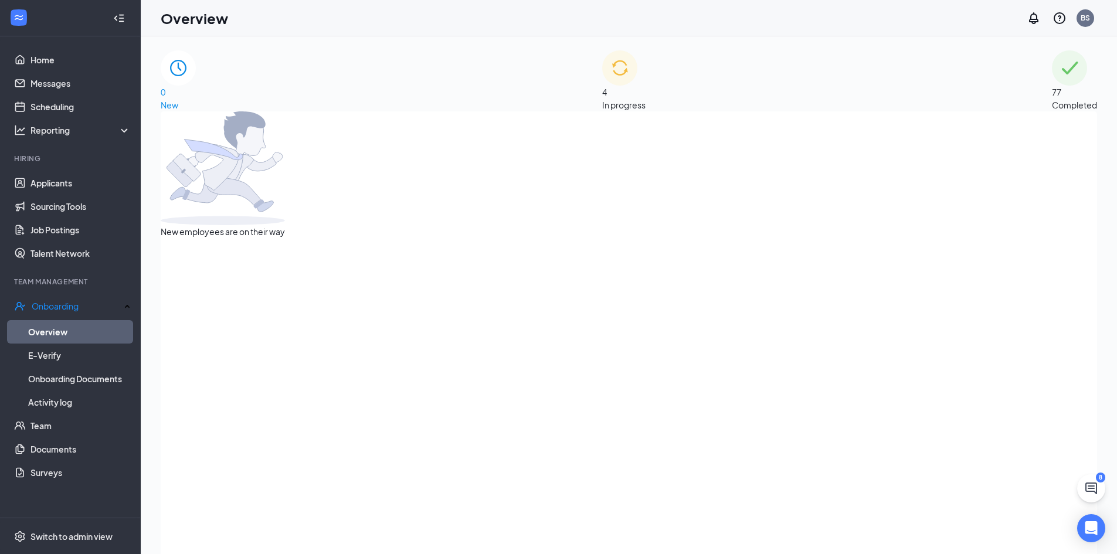
click at [602, 86] on div "4 In progress" at bounding box center [623, 80] width 43 height 61
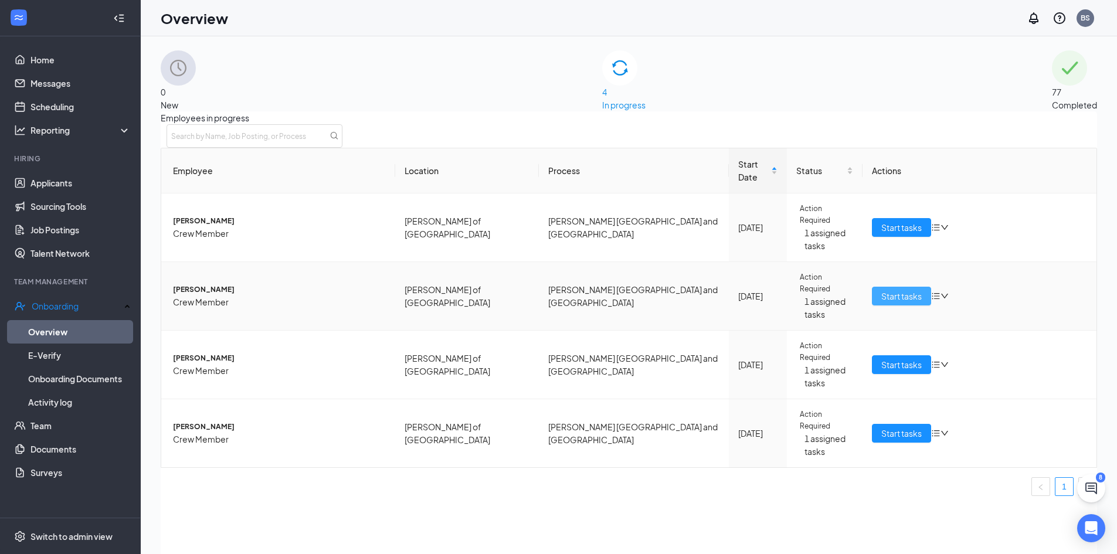
drag, startPoint x: 888, startPoint y: 260, endPoint x: 830, endPoint y: 321, distance: 84.2
click at [888, 290] on span "Start tasks" at bounding box center [901, 296] width 40 height 13
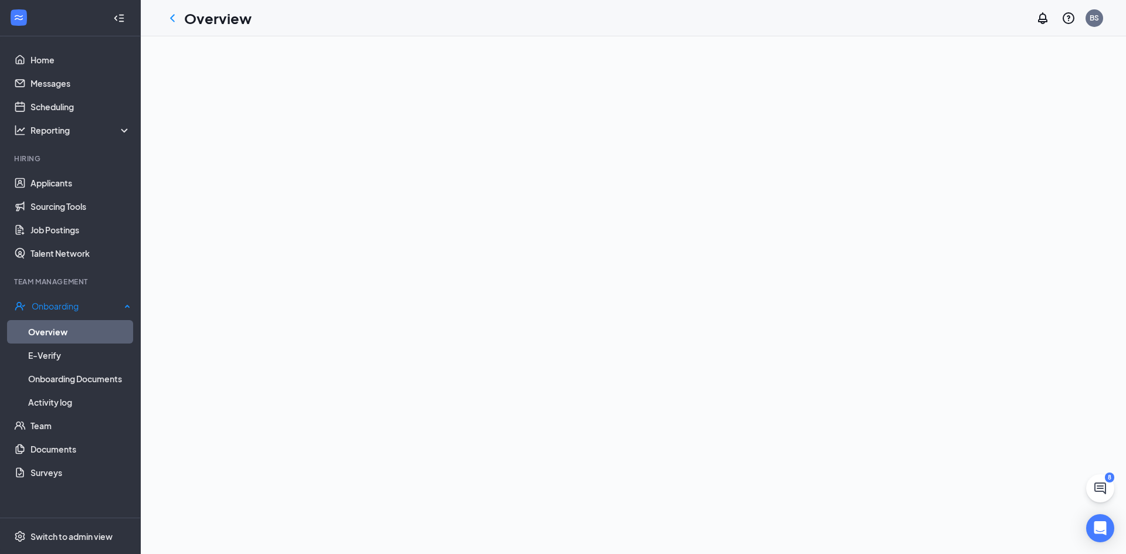
click at [51, 328] on link "Overview" at bounding box center [79, 331] width 103 height 23
click at [76, 80] on link "Messages" at bounding box center [80, 83] width 100 height 23
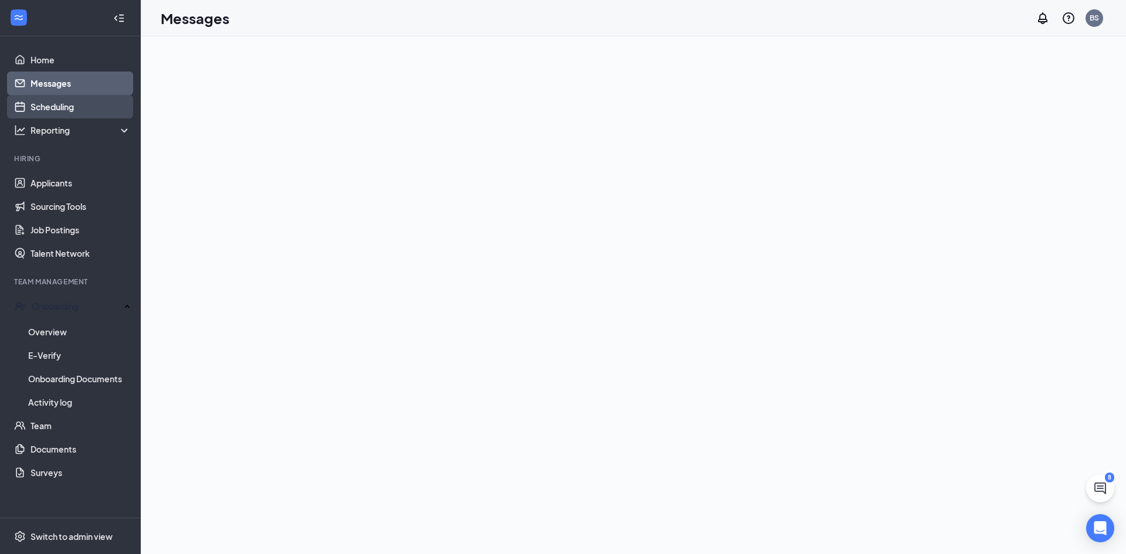
click at [79, 107] on link "Scheduling" at bounding box center [80, 106] width 100 height 23
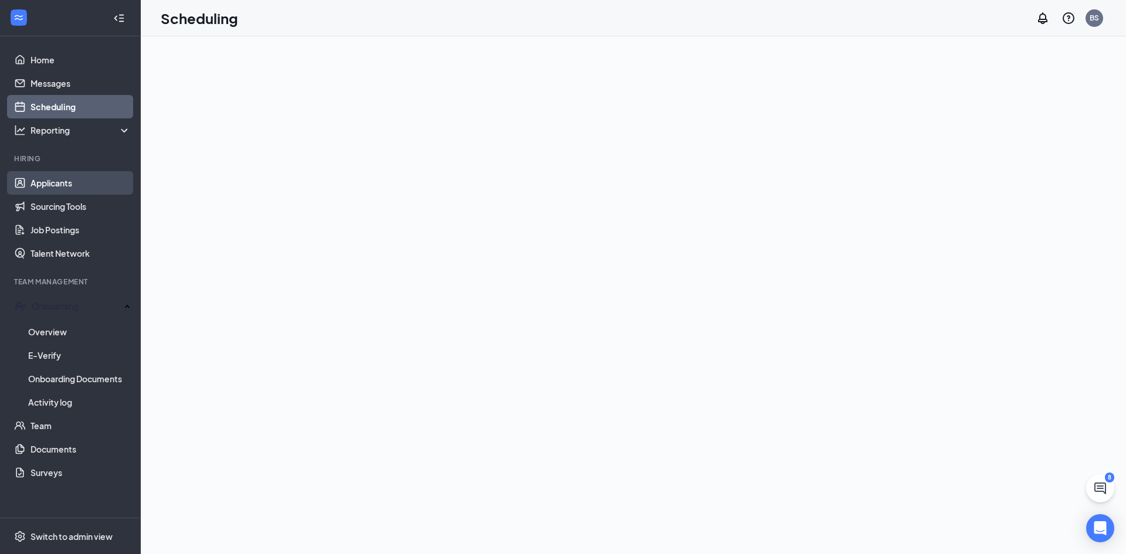
click at [86, 179] on link "Applicants" at bounding box center [80, 182] width 100 height 23
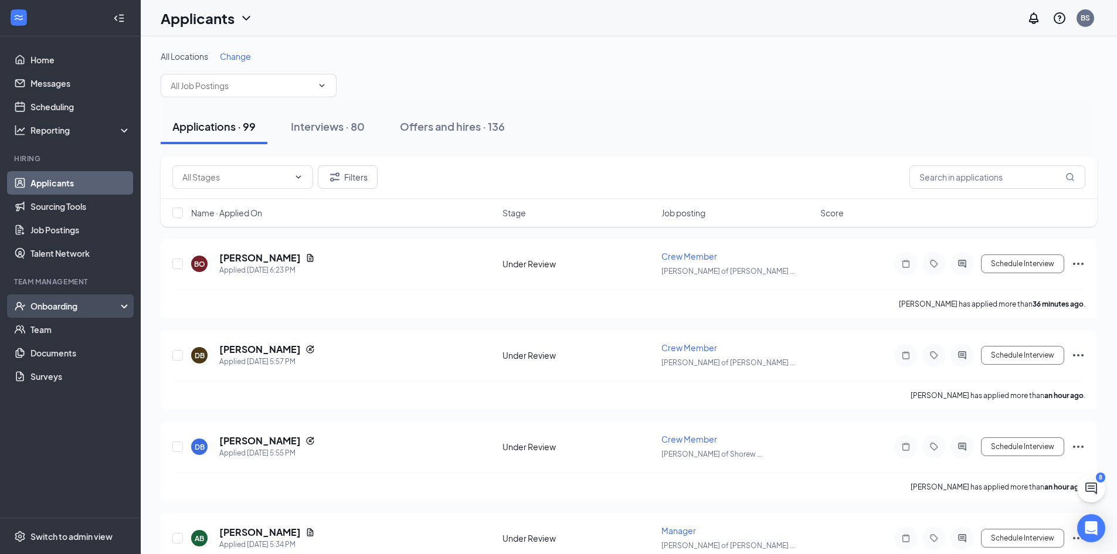
click at [75, 308] on div "Onboarding" at bounding box center [75, 306] width 90 height 12
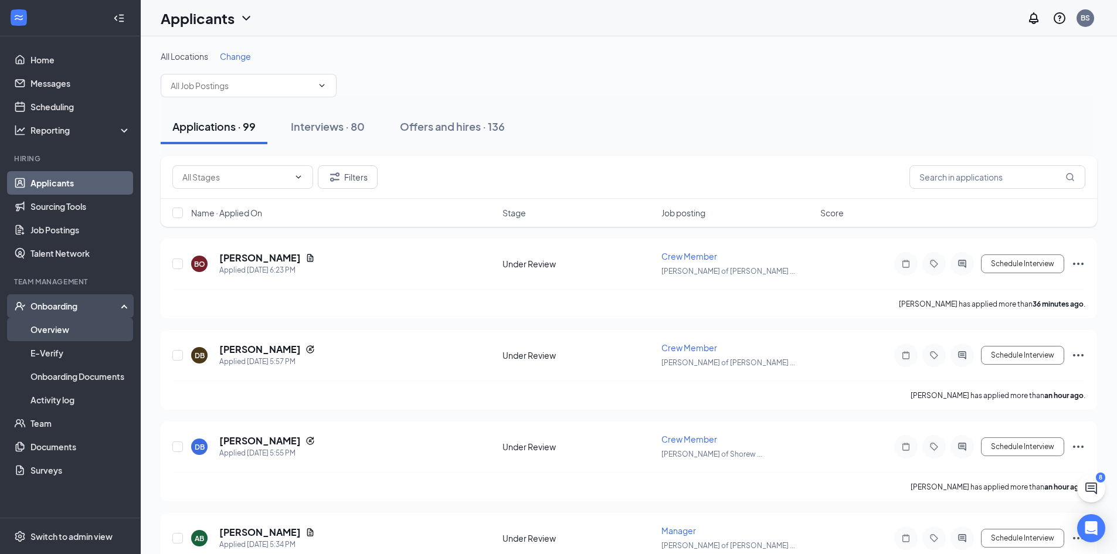
click at [70, 328] on link "Overview" at bounding box center [80, 329] width 100 height 23
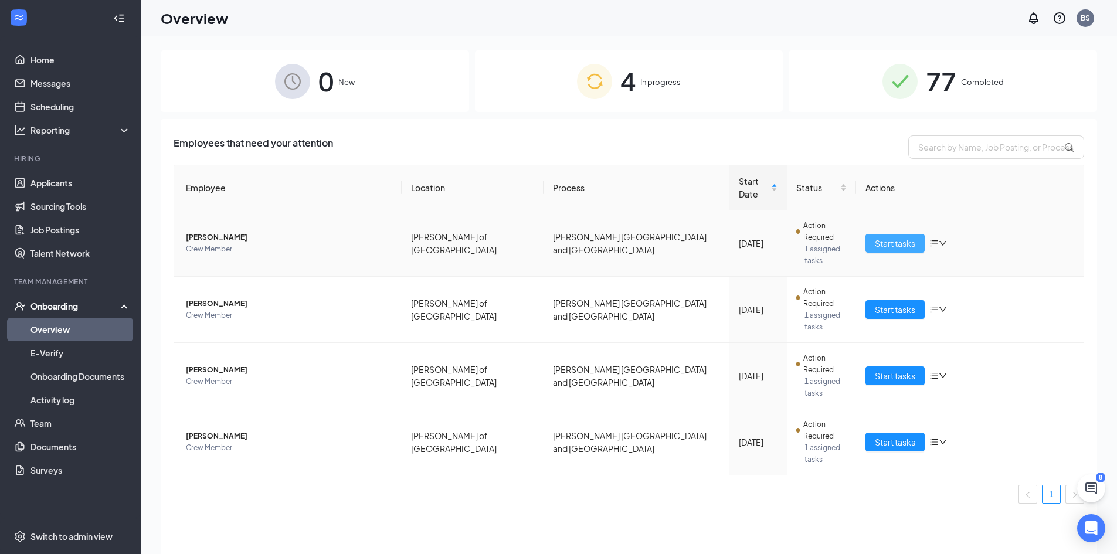
click at [888, 237] on span "Start tasks" at bounding box center [895, 243] width 40 height 13
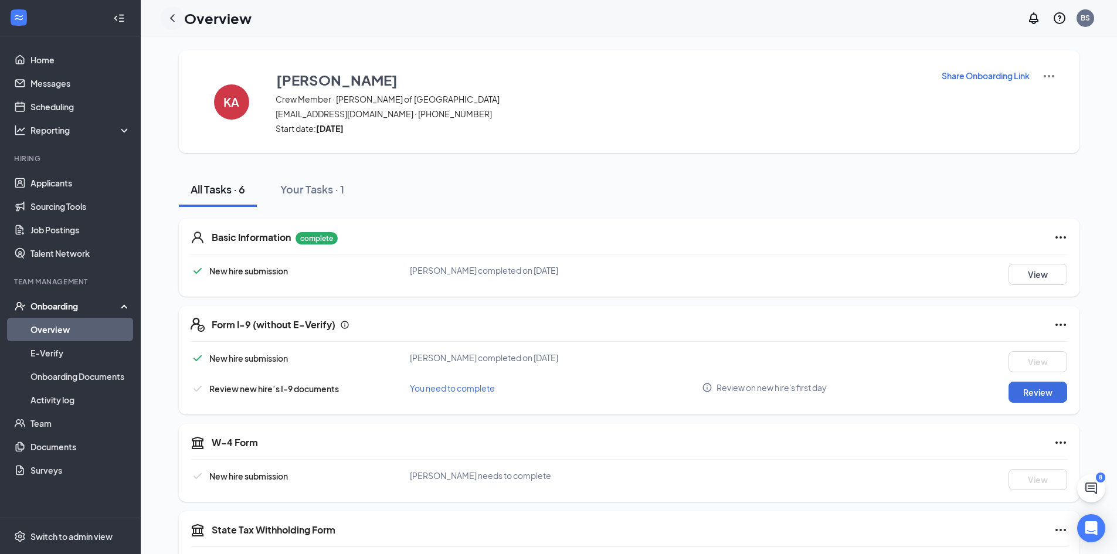
click at [171, 19] on icon "ChevronLeft" at bounding box center [172, 18] width 5 height 8
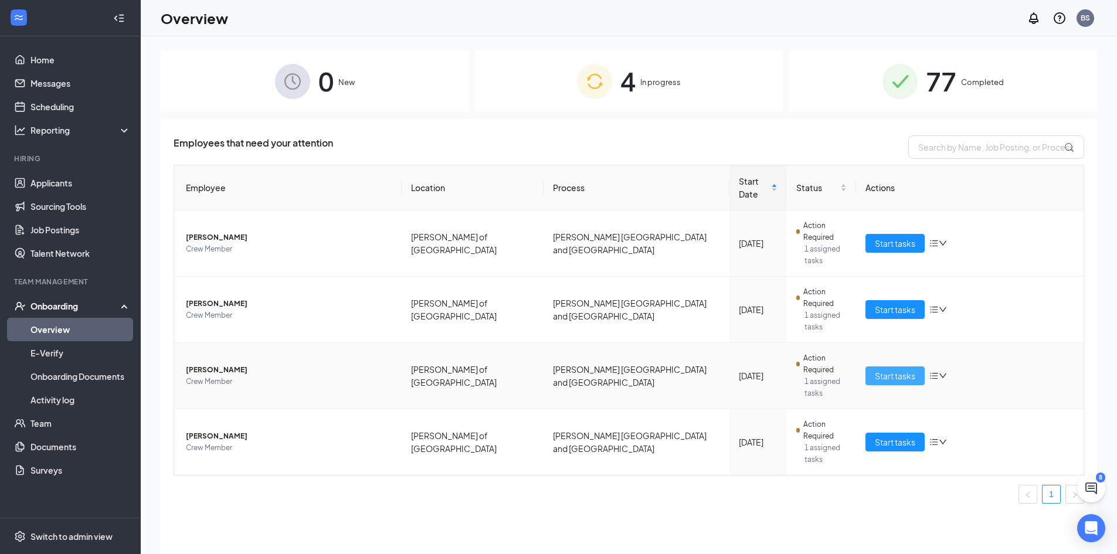
click at [897, 369] on span "Start tasks" at bounding box center [895, 375] width 40 height 13
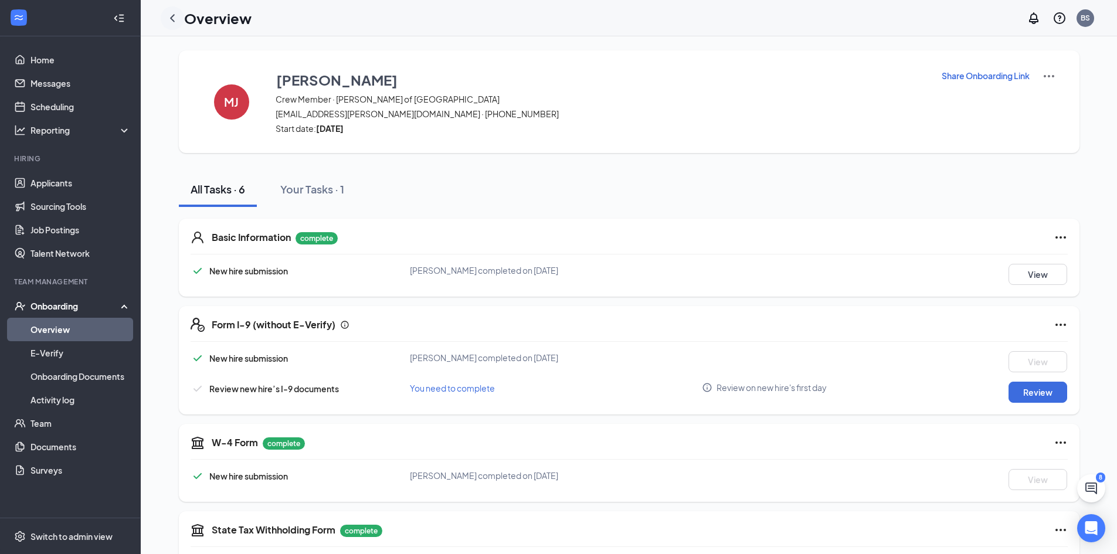
click at [171, 23] on icon "ChevronLeft" at bounding box center [172, 18] width 14 height 14
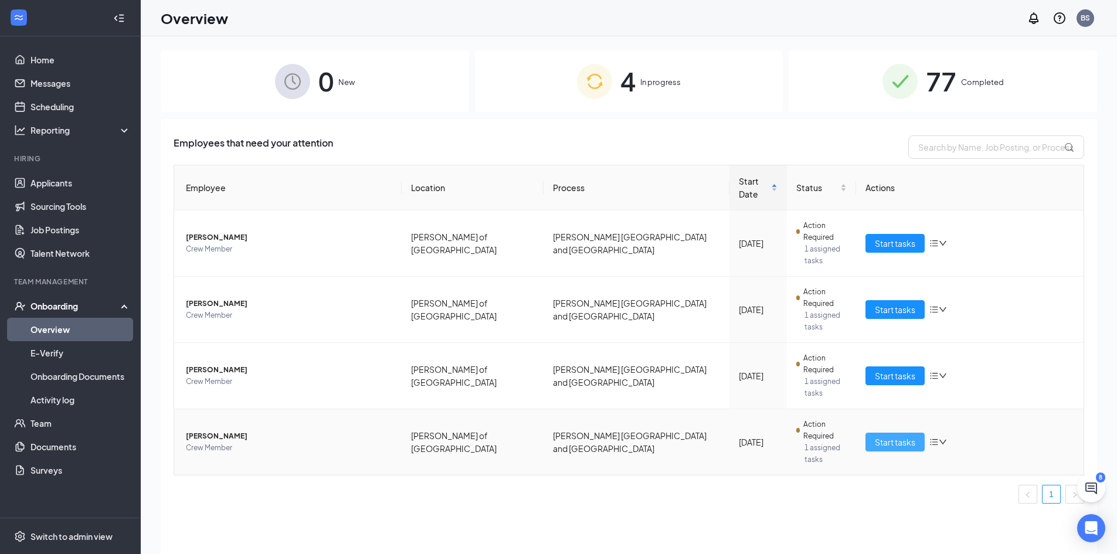
click at [876, 436] on span "Start tasks" at bounding box center [895, 442] width 40 height 13
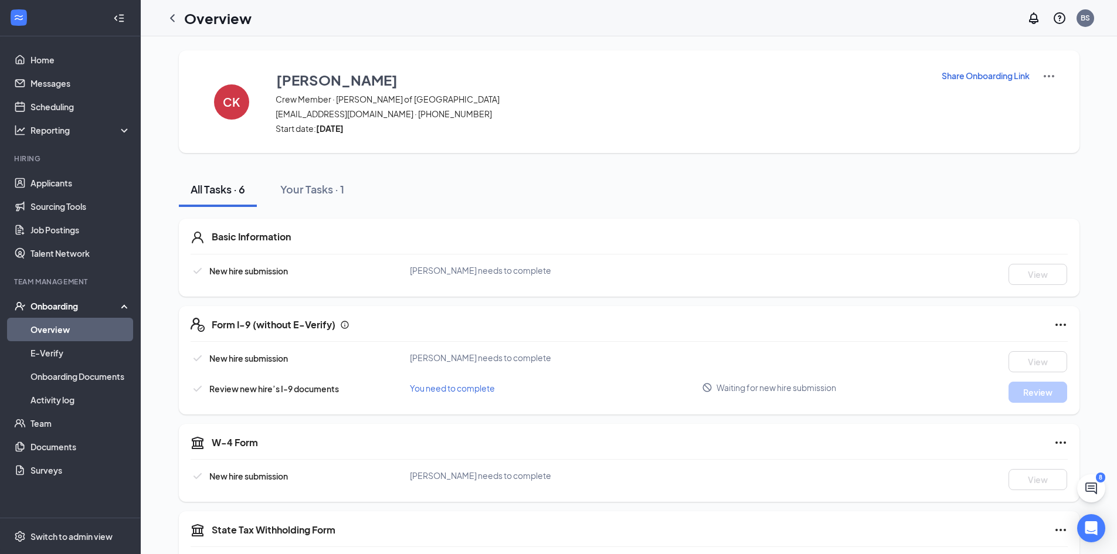
click at [997, 77] on p "Share Onboarding Link" at bounding box center [986, 76] width 88 height 12
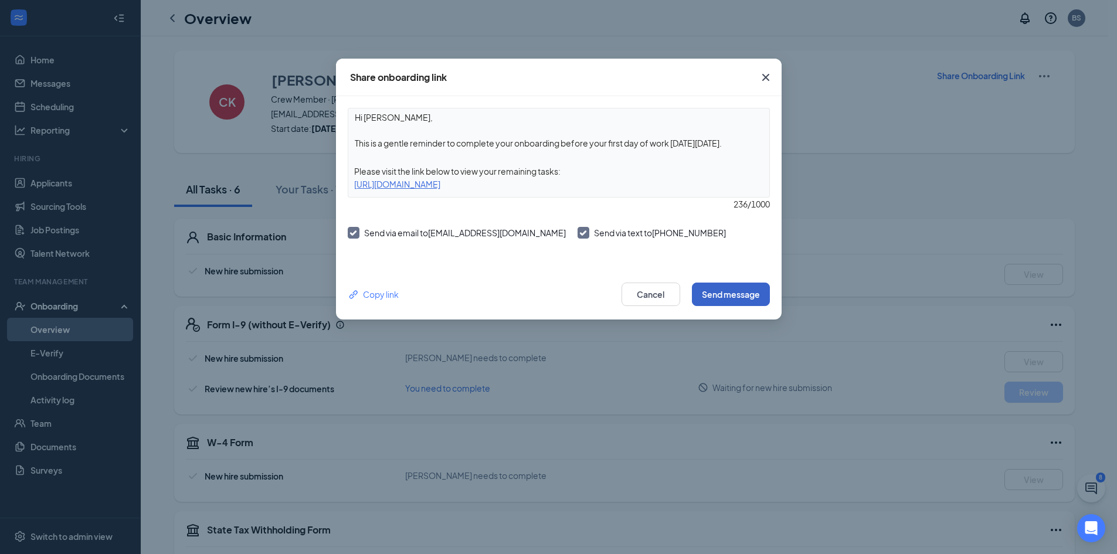
click at [739, 301] on button "Send message" at bounding box center [731, 294] width 78 height 23
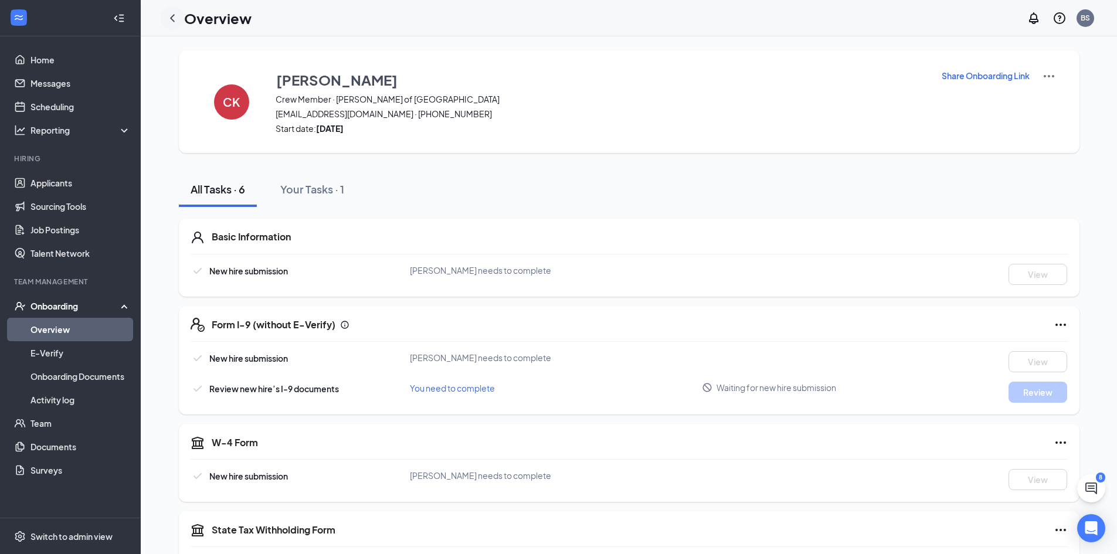
click at [172, 19] on icon "ChevronLeft" at bounding box center [172, 18] width 5 height 8
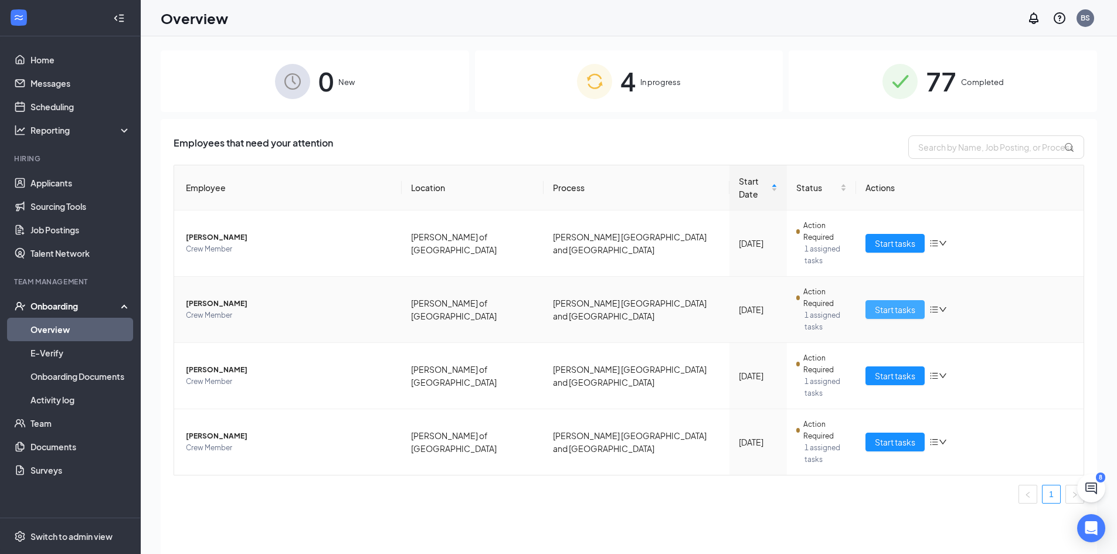
click at [894, 303] on span "Start tasks" at bounding box center [895, 309] width 40 height 13
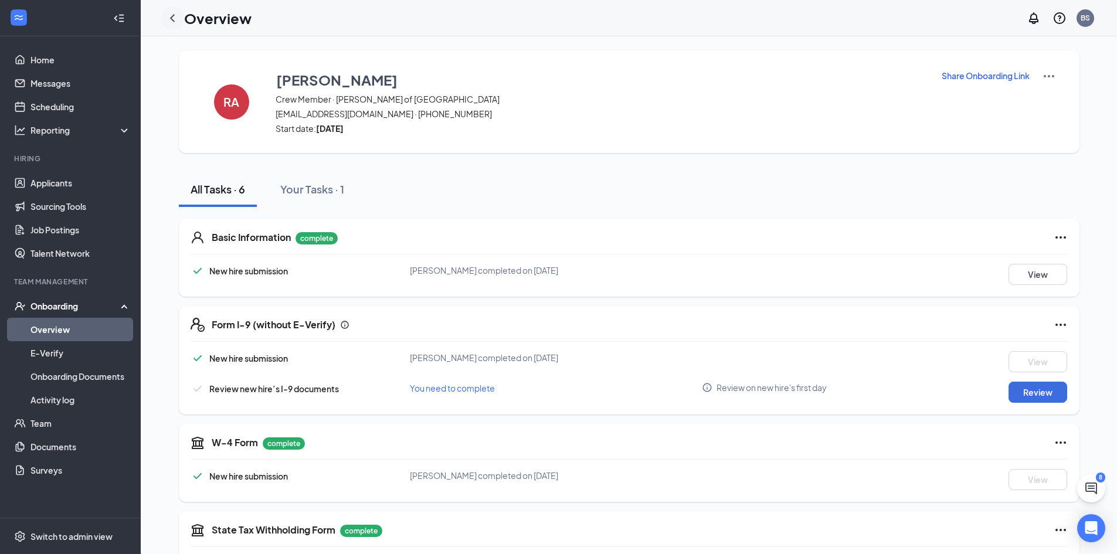
click at [169, 23] on icon "ChevronLeft" at bounding box center [172, 18] width 14 height 14
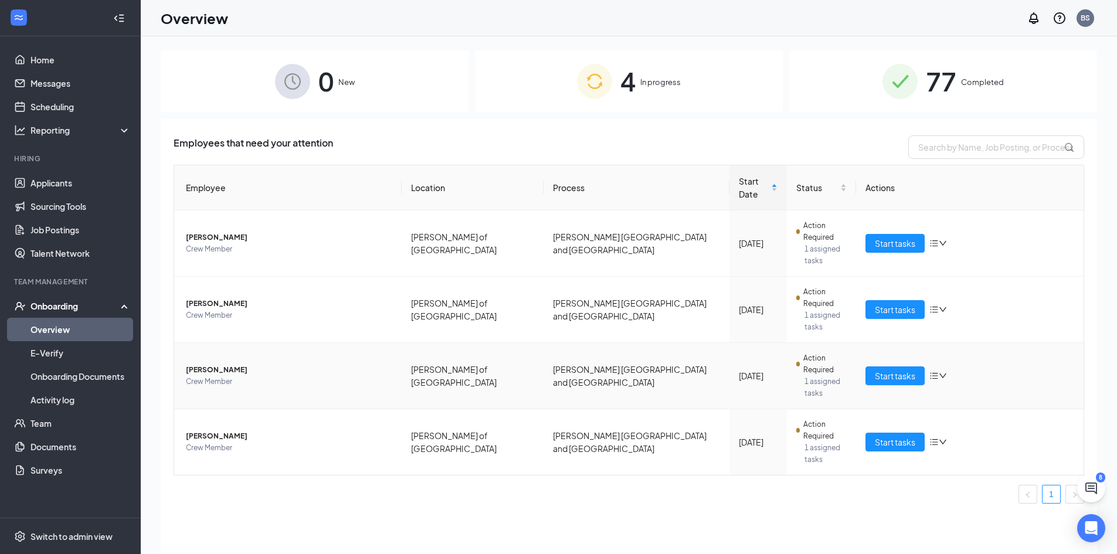
click at [214, 364] on span "[PERSON_NAME]" at bounding box center [289, 370] width 206 height 12
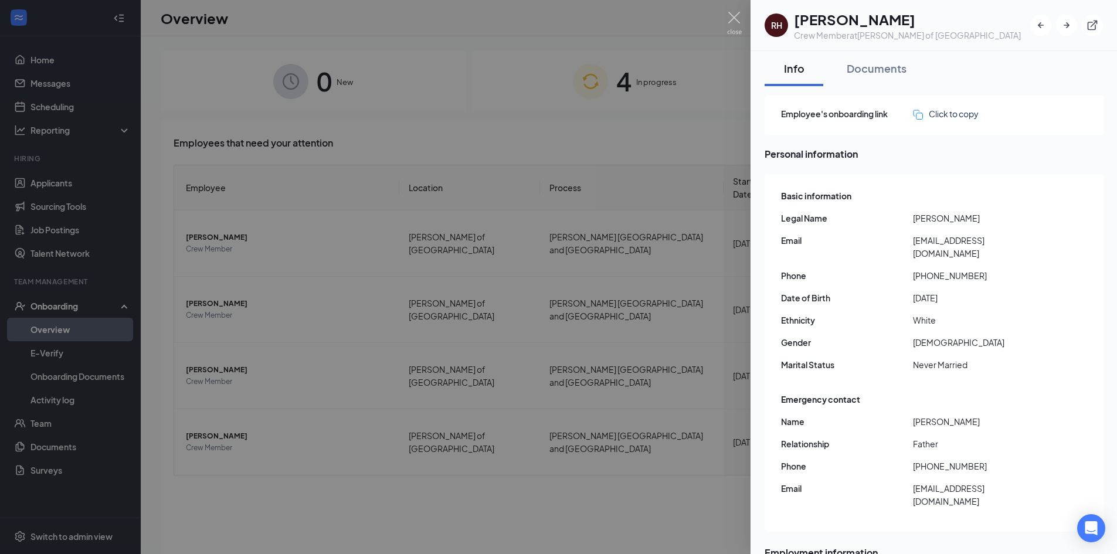
click at [637, 423] on div at bounding box center [558, 277] width 1117 height 554
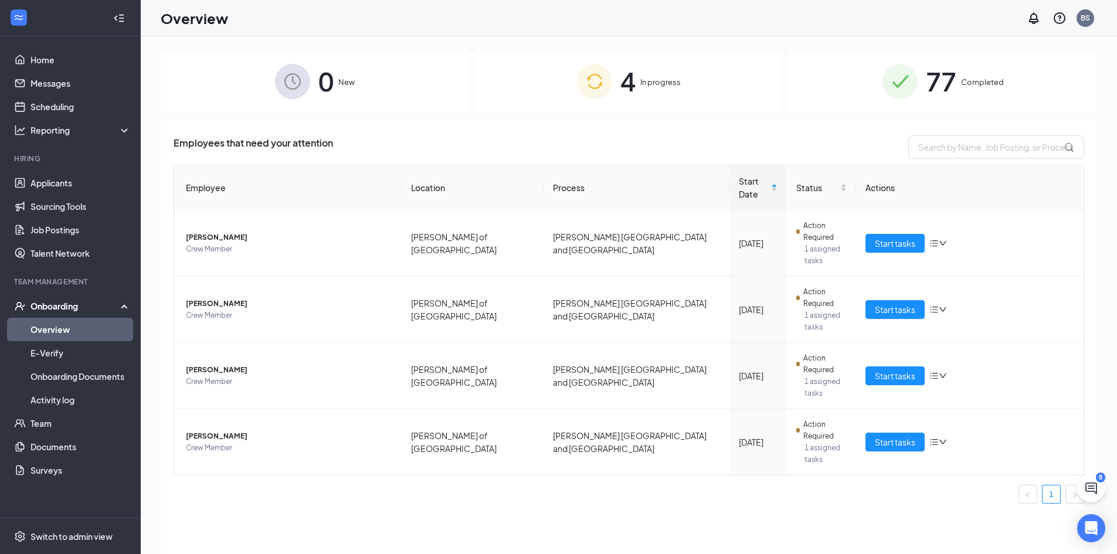
drag, startPoint x: 819, startPoint y: 100, endPoint x: 825, endPoint y: 108, distance: 10.1
click at [819, 100] on div "77 Completed" at bounding box center [943, 81] width 308 height 62
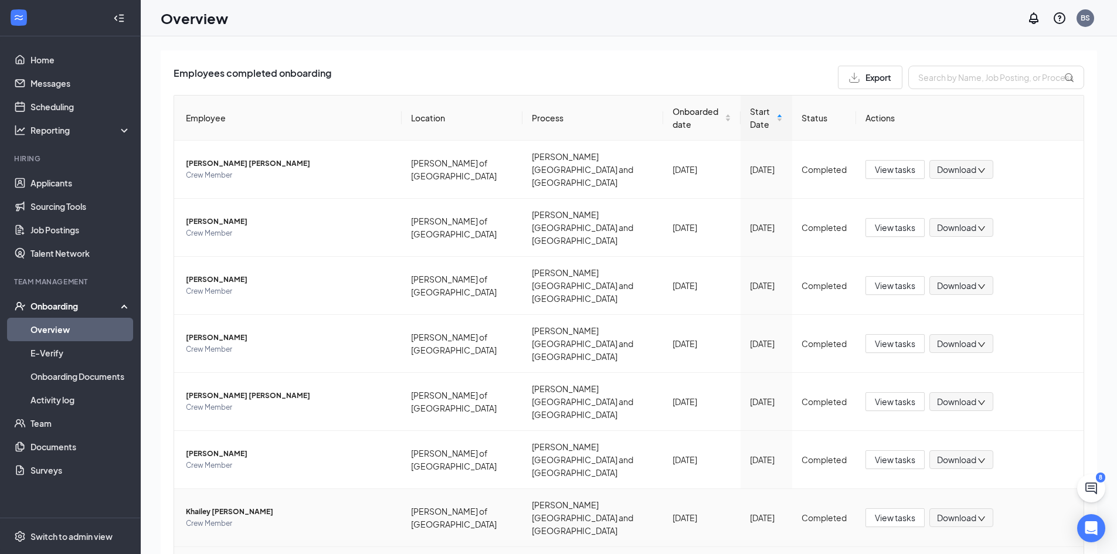
scroll to position [148, 0]
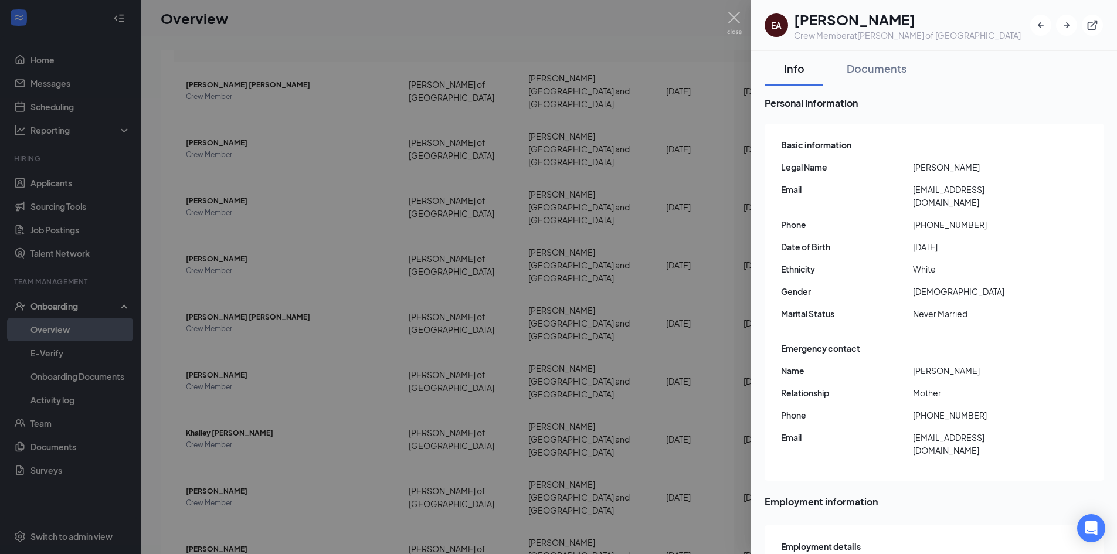
click at [650, 540] on div at bounding box center [558, 277] width 1117 height 554
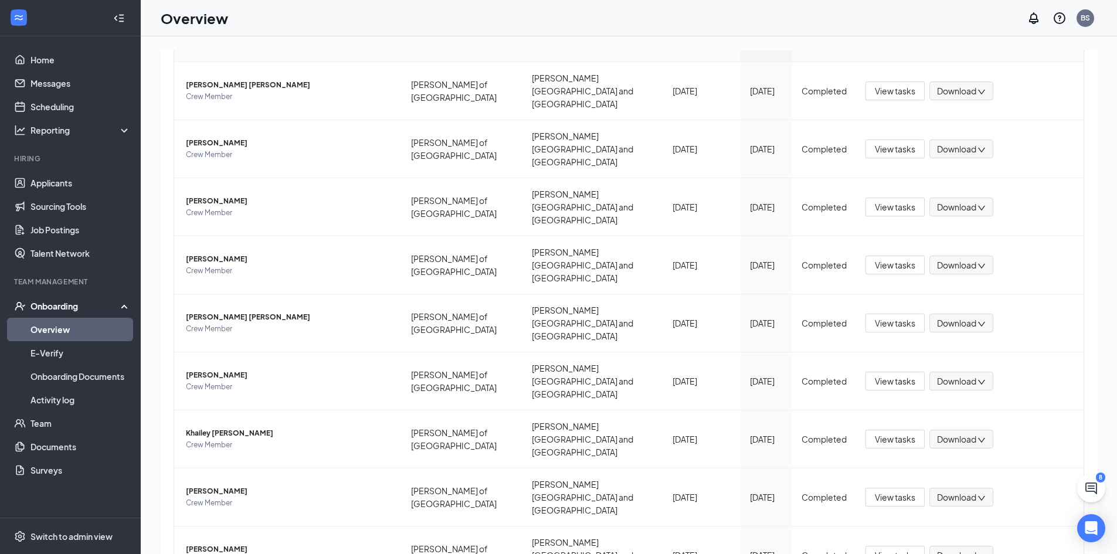
click at [73, 322] on link "Overview" at bounding box center [80, 329] width 100 height 23
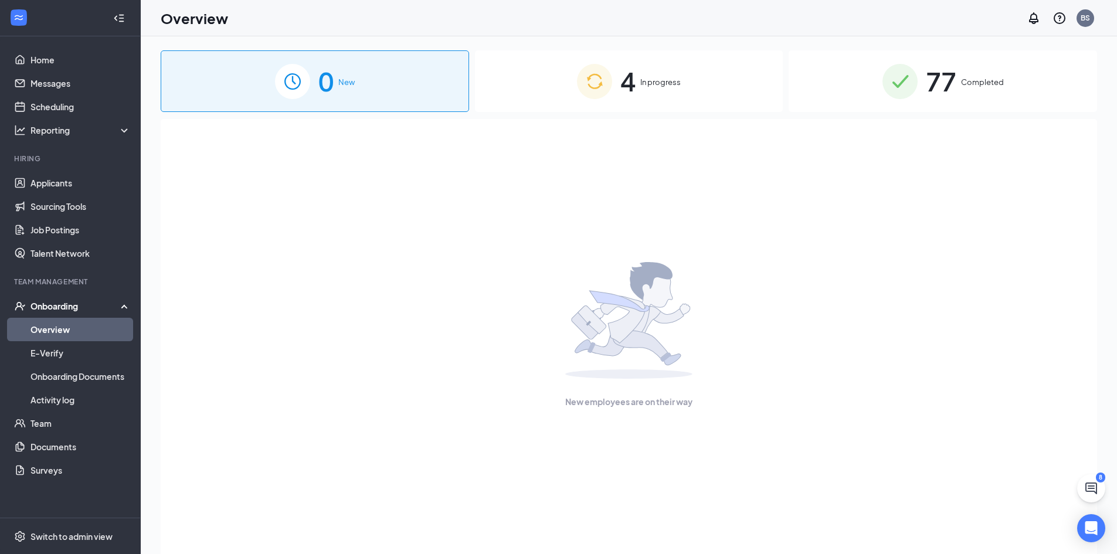
click at [514, 88] on div "4 In progress" at bounding box center [629, 81] width 308 height 62
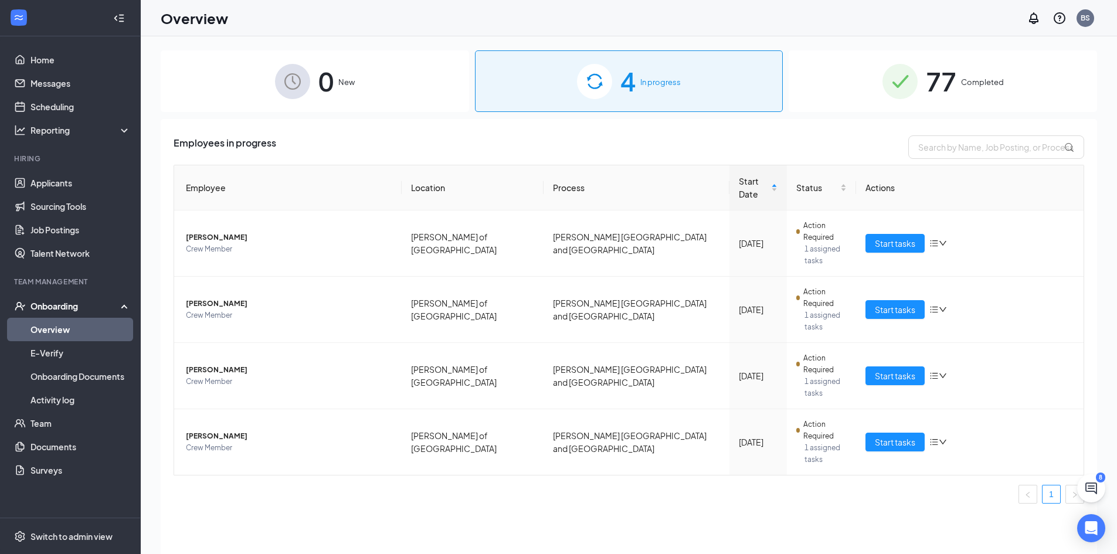
click at [1101, 482] on div "8" at bounding box center [1100, 478] width 9 height 10
click at [1097, 487] on icon "ChatActive" at bounding box center [1091, 489] width 12 height 12
click at [1000, 534] on button at bounding box center [993, 527] width 14 height 14
click at [945, 159] on div "8" at bounding box center [526, 152] width 1053 height 13
click at [1000, 545] on icon "Minimize" at bounding box center [993, 544] width 14 height 14
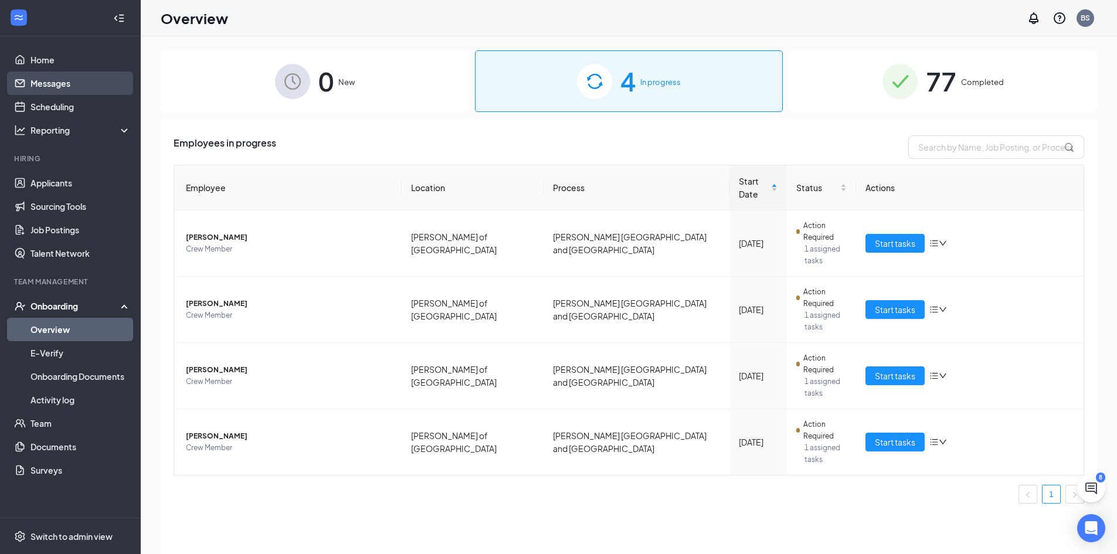
click at [84, 86] on link "Messages" at bounding box center [80, 83] width 100 height 23
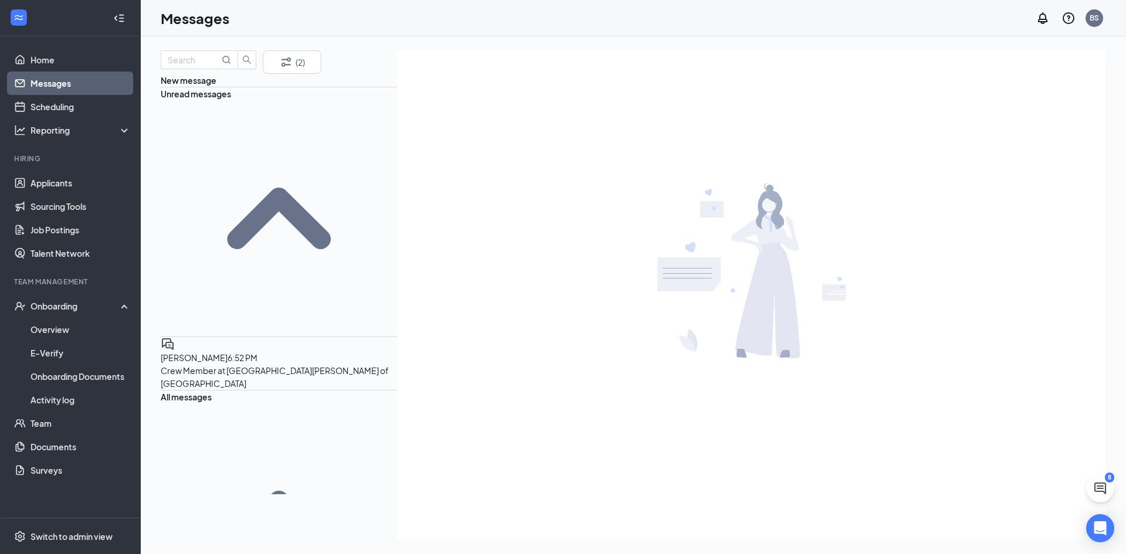
click at [228, 352] on span "[PERSON_NAME]" at bounding box center [194, 357] width 67 height 11
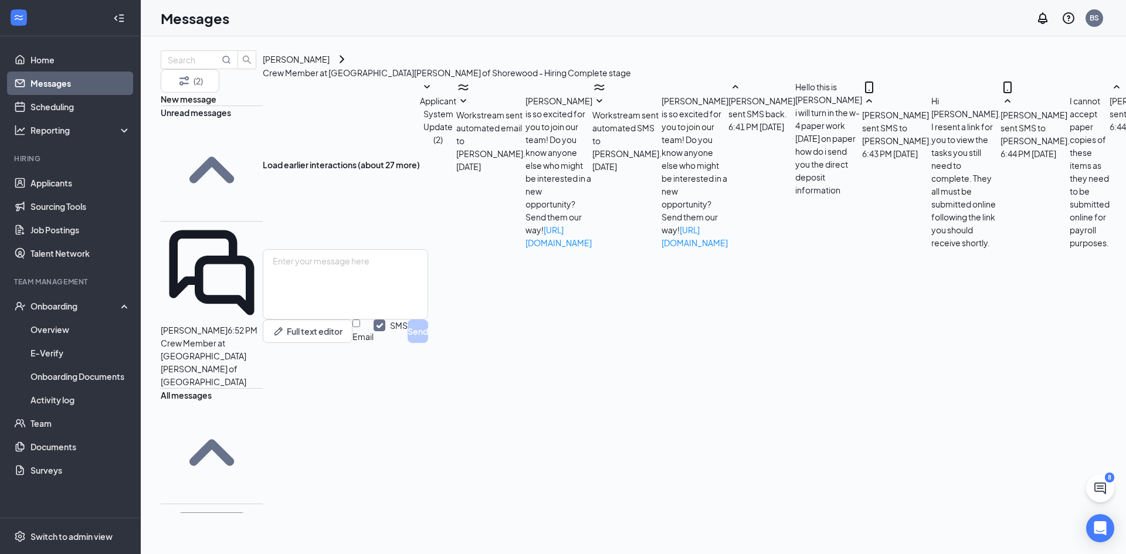
scroll to position [245, 0]
click at [428, 320] on textarea at bounding box center [345, 284] width 165 height 70
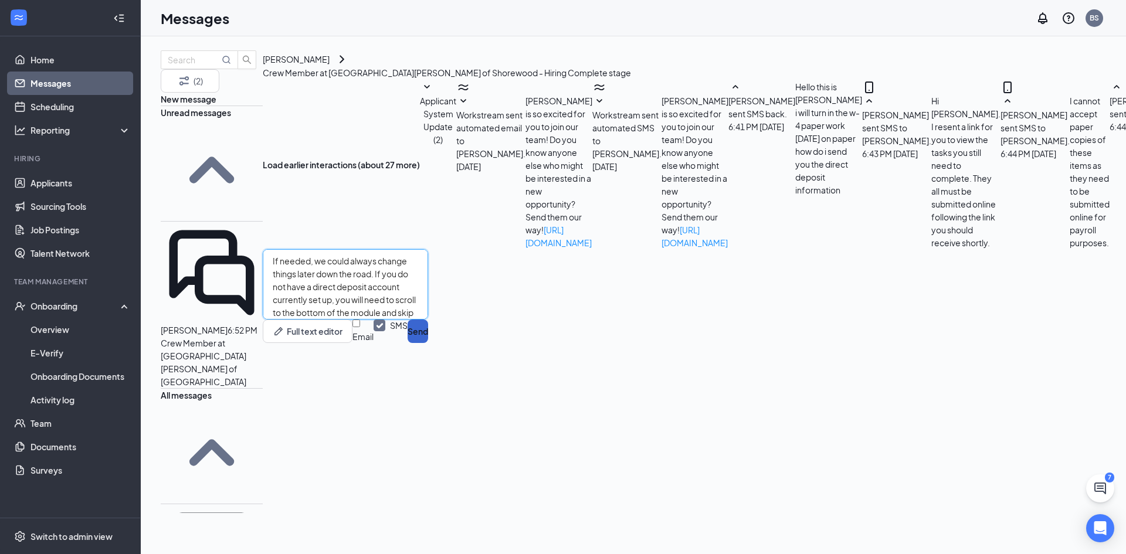
type textarea "If needed, we could always change things later down the road. If you do not hav…"
click at [428, 343] on button "Send" at bounding box center [418, 331] width 21 height 23
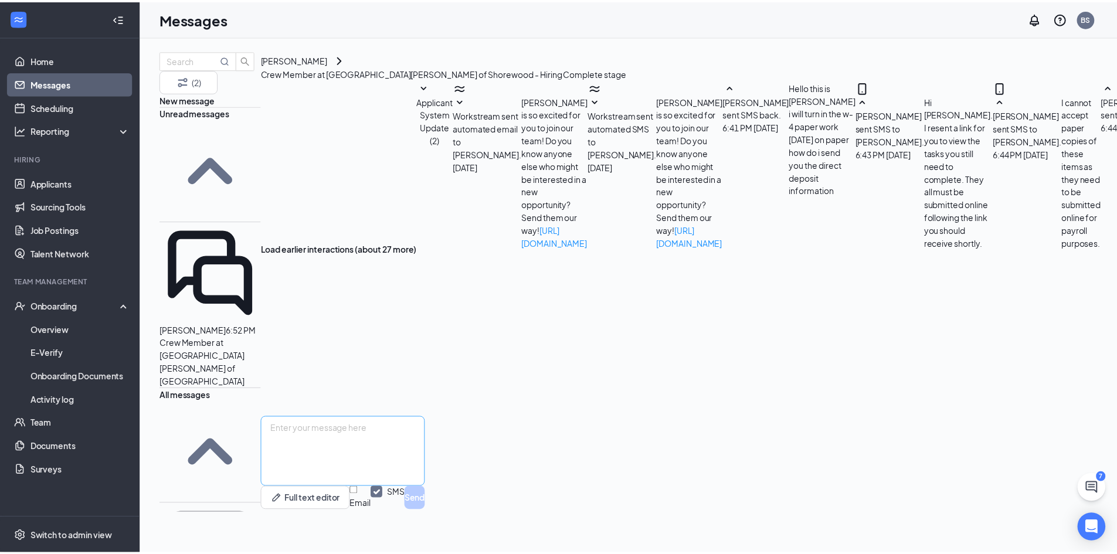
scroll to position [321, 0]
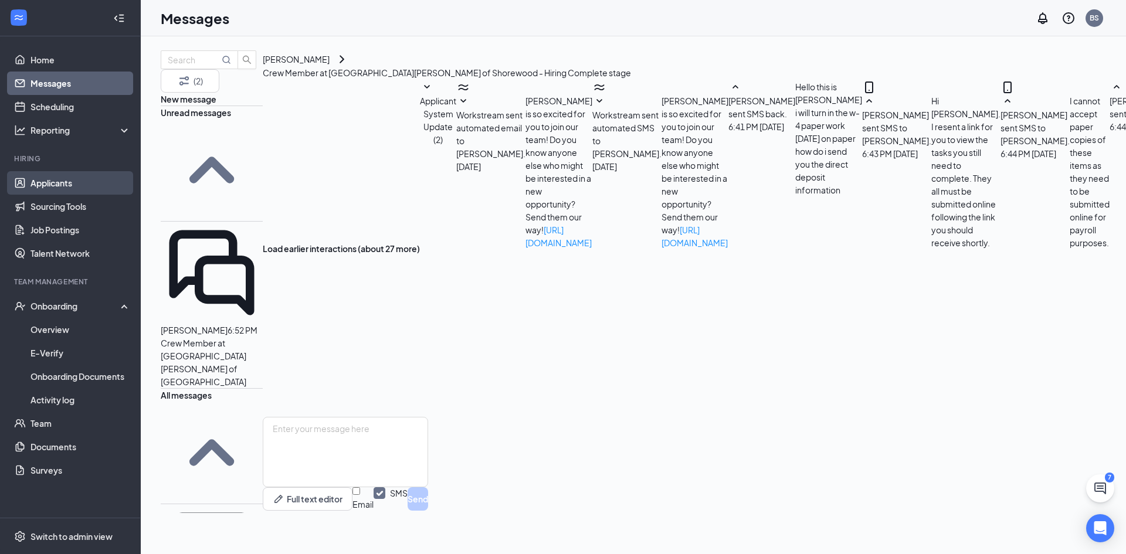
click at [63, 181] on link "Applicants" at bounding box center [80, 182] width 100 height 23
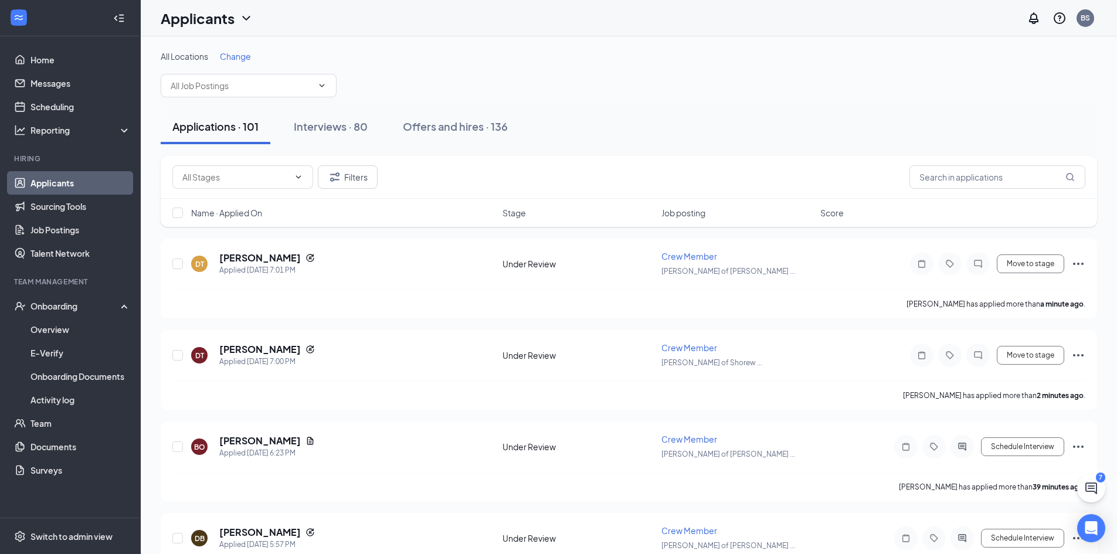
click at [236, 55] on span "Change" at bounding box center [235, 56] width 31 height 11
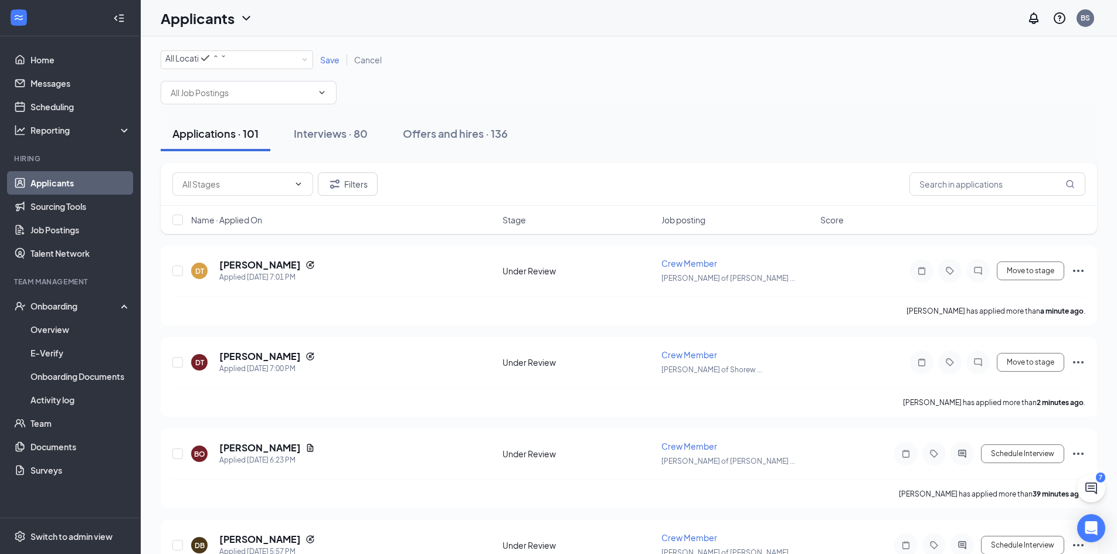
click at [225, 76] on div "All Locations All Locations Save Cancel" at bounding box center [629, 77] width 936 height 54
click at [231, 69] on div "All Locations All Locations" at bounding box center [237, 59] width 152 height 19
drag, startPoint x: 236, startPoint y: 152, endPoint x: 307, endPoint y: 101, distance: 87.9
click at [236, 137] on span "[PERSON_NAME] of [GEOGRAPHIC_DATA]" at bounding box center [247, 132] width 164 height 11
click at [338, 55] on div "All Locations Culver's of Shorewood Save Cancel" at bounding box center [629, 59] width 936 height 19
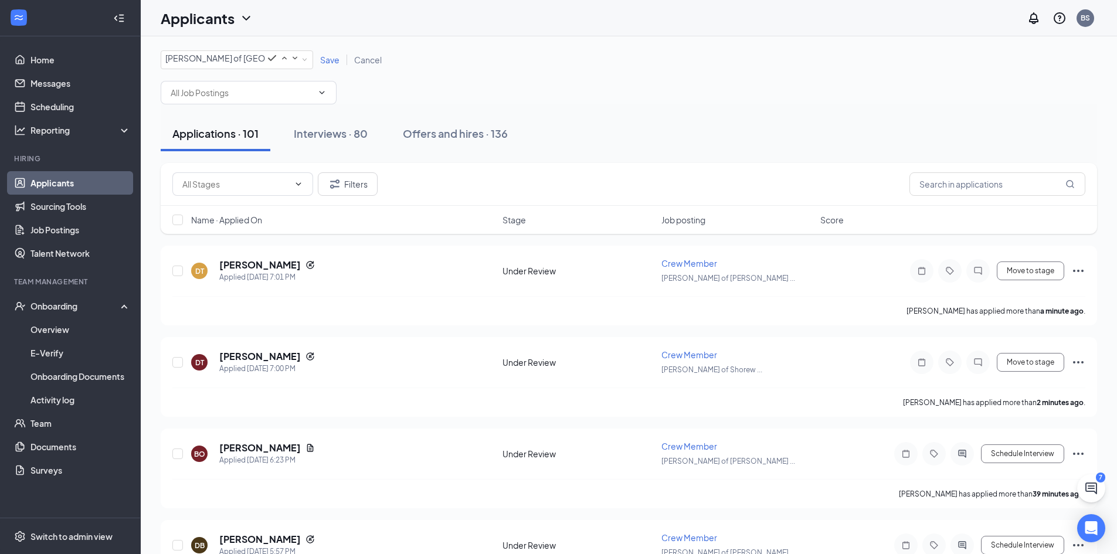
click at [334, 60] on span "Save" at bounding box center [329, 60] width 19 height 11
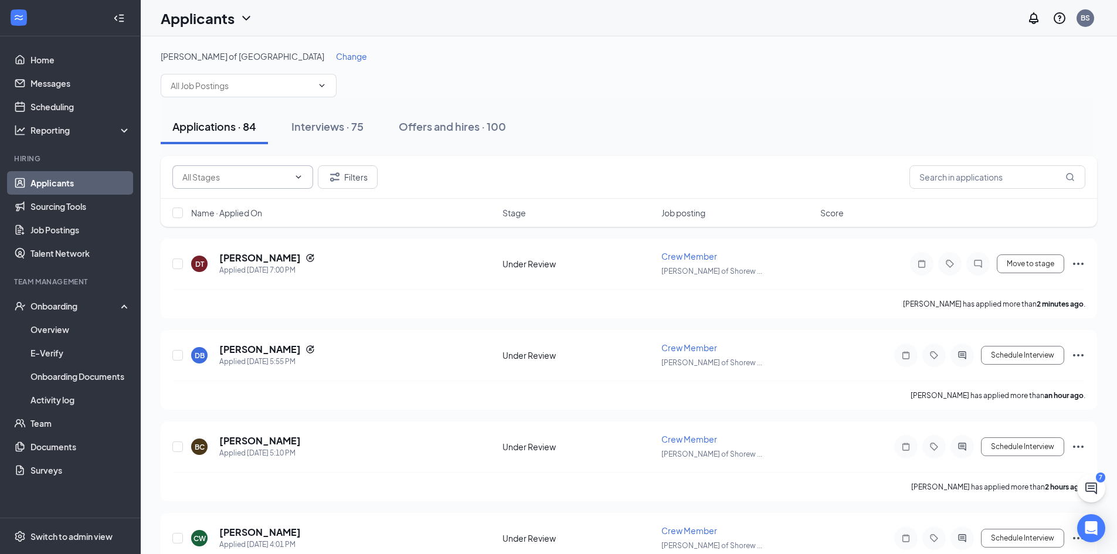
click at [299, 186] on span at bounding box center [242, 176] width 141 height 23
click at [296, 177] on icon "ChevronDown" at bounding box center [298, 176] width 9 height 9
click at [246, 199] on div "AI Screening (23)" at bounding box center [214, 192] width 64 height 13
type input "AI Screening (23)"
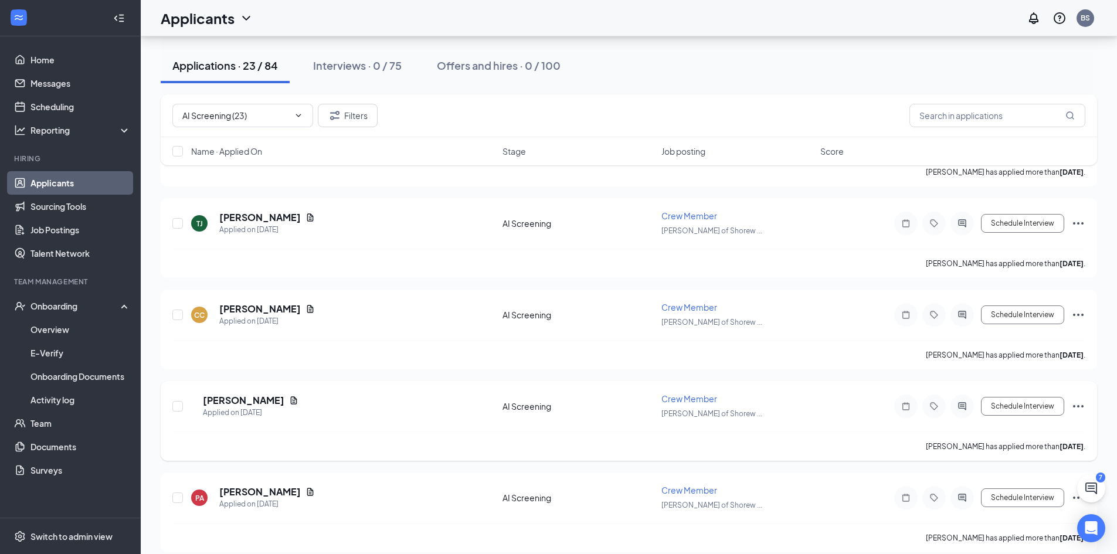
scroll to position [1791, 0]
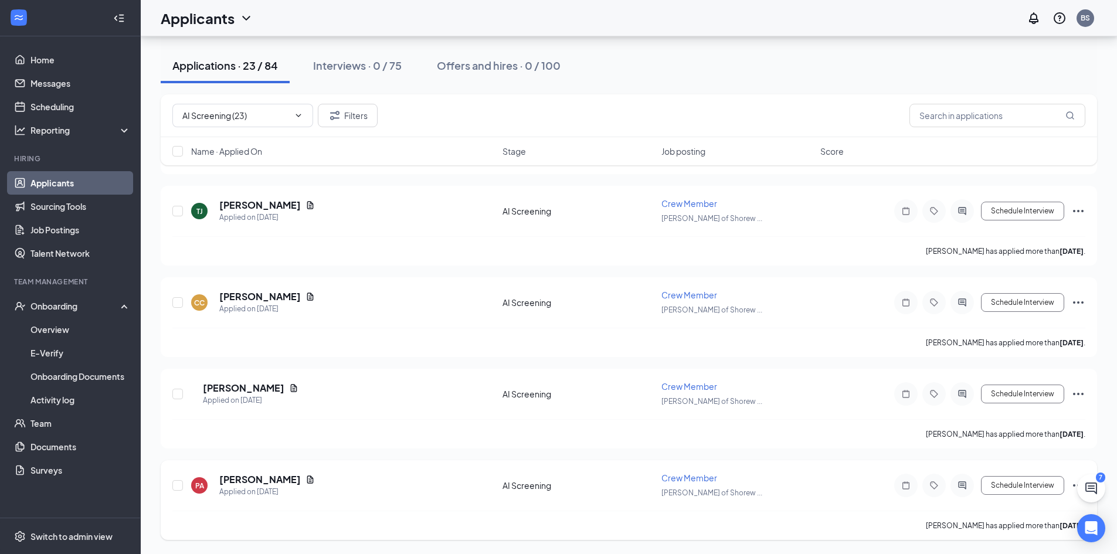
click at [1073, 484] on icon "Ellipses" at bounding box center [1078, 486] width 14 height 14
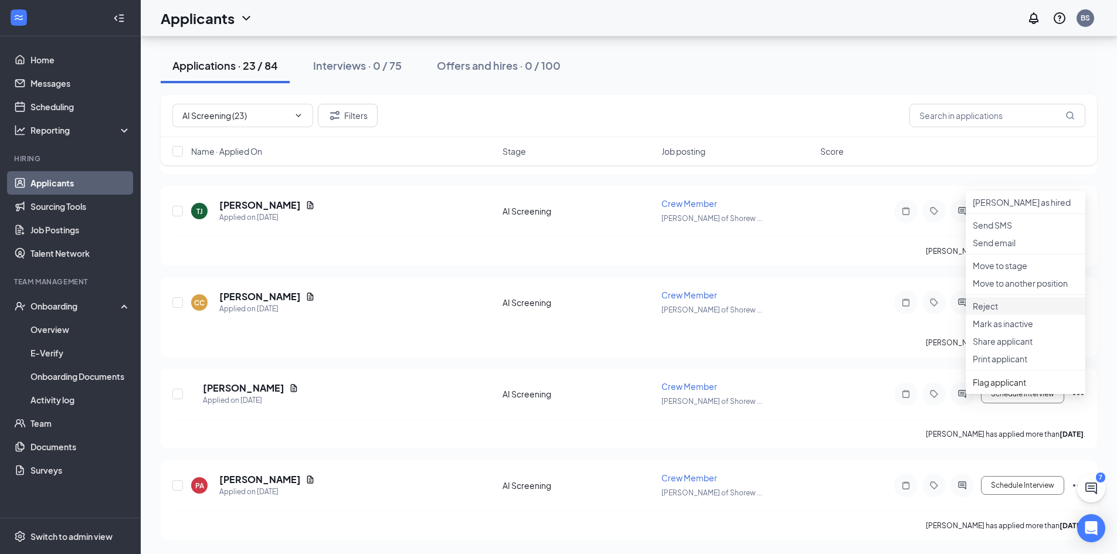
click at [1021, 312] on p "Reject" at bounding box center [1026, 306] width 106 height 12
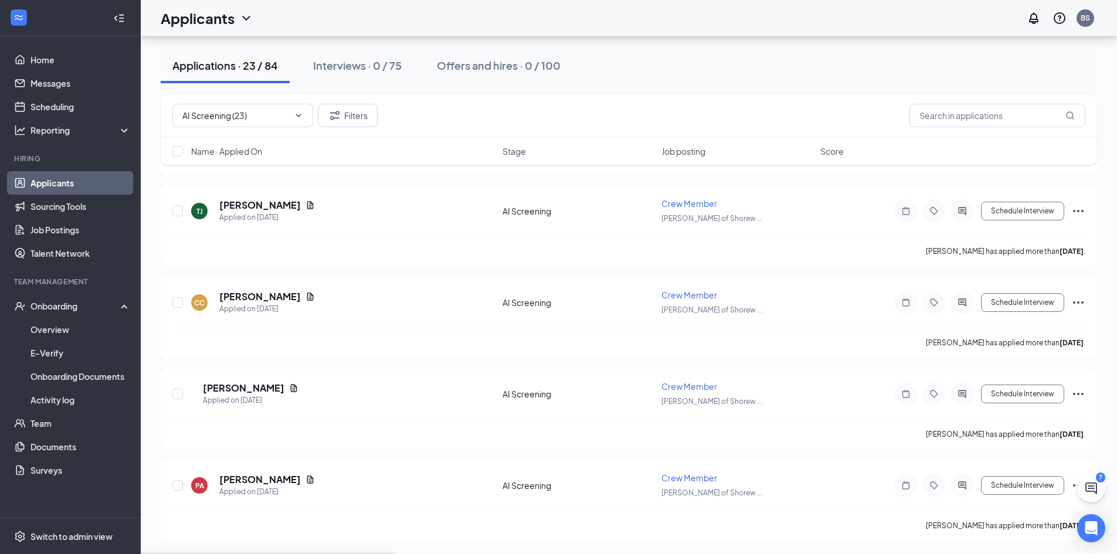
checkbox input "true"
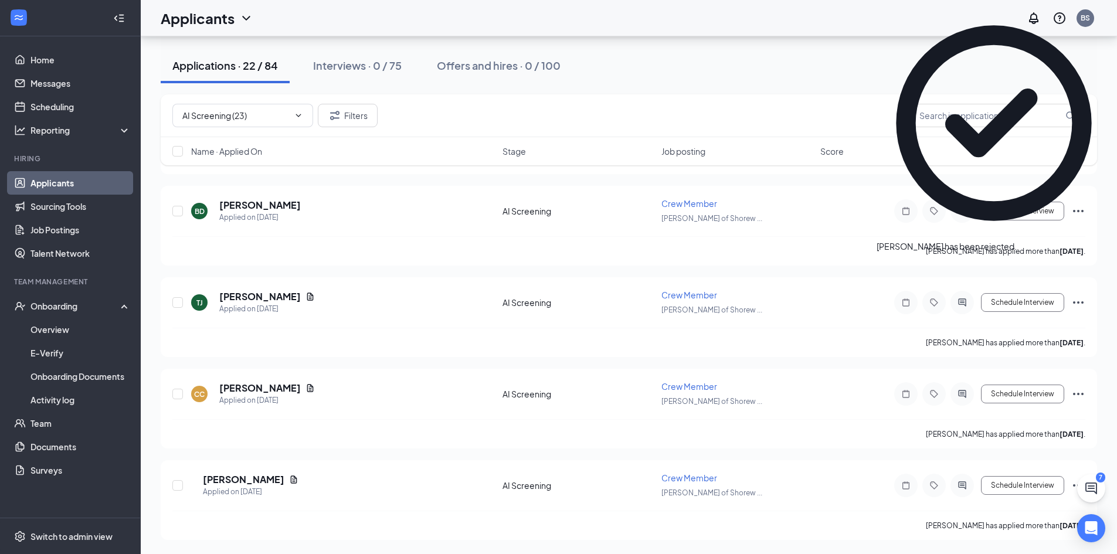
scroll to position [1699, 0]
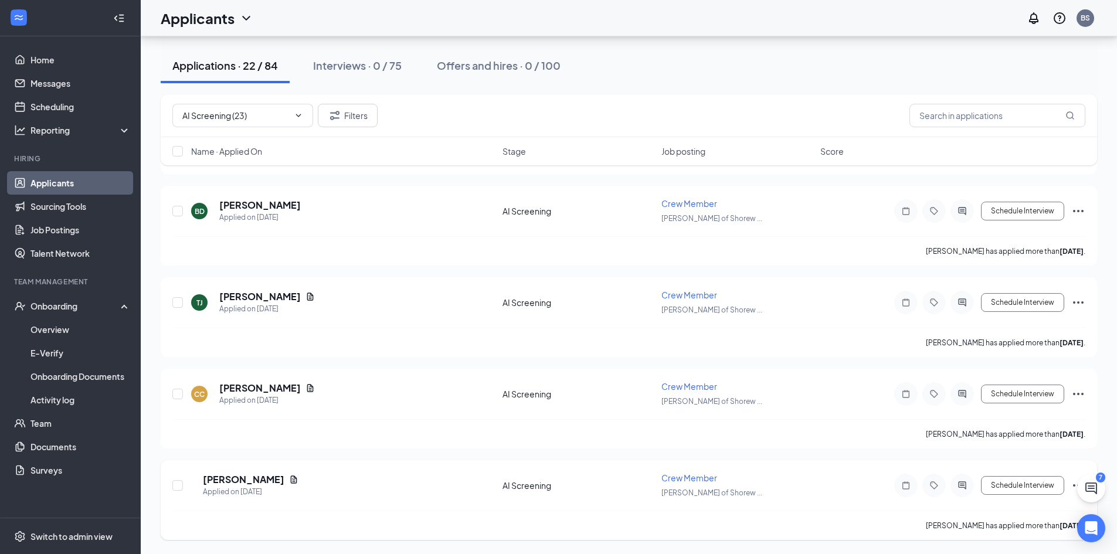
click at [1071, 484] on icon "Ellipses" at bounding box center [1078, 486] width 14 height 14
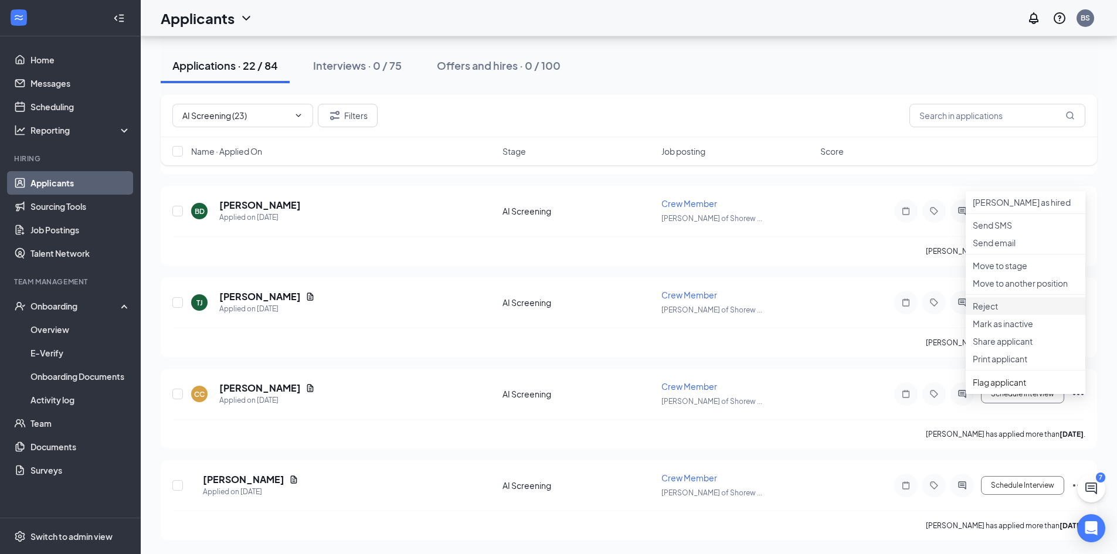
click at [1019, 315] on li "Reject" at bounding box center [1026, 306] width 120 height 18
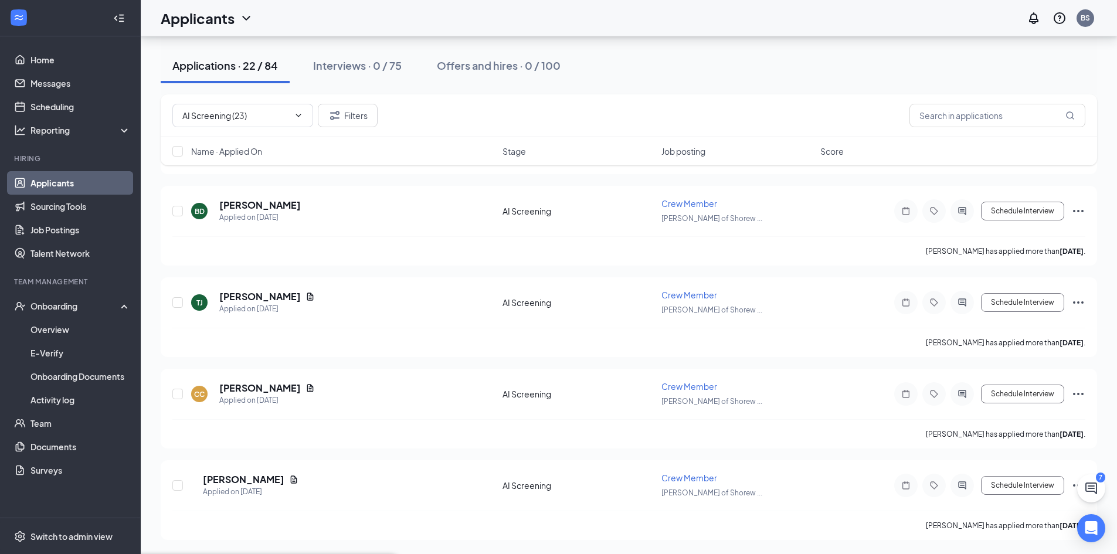
checkbox input "true"
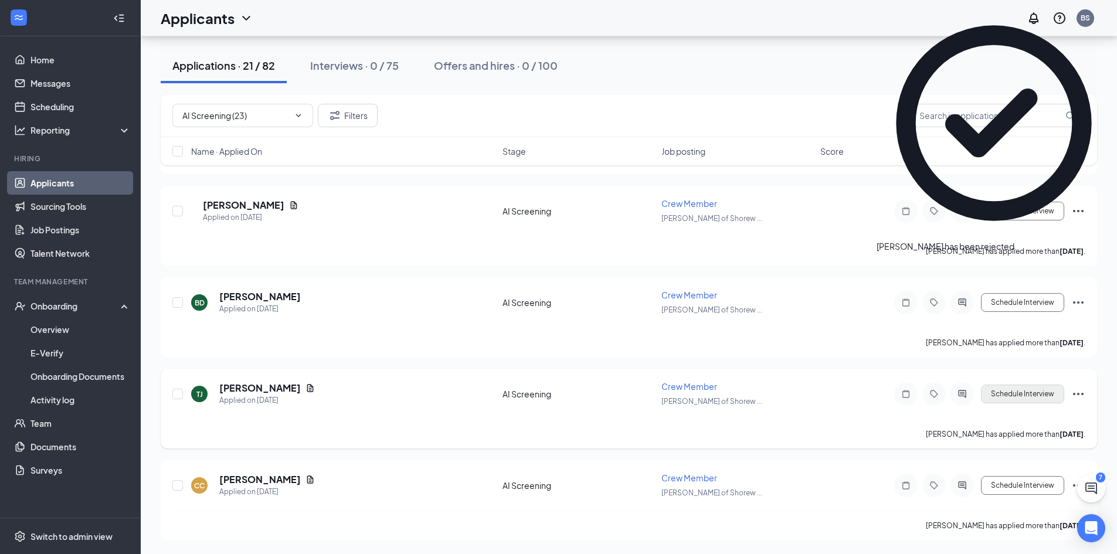
scroll to position [1608, 0]
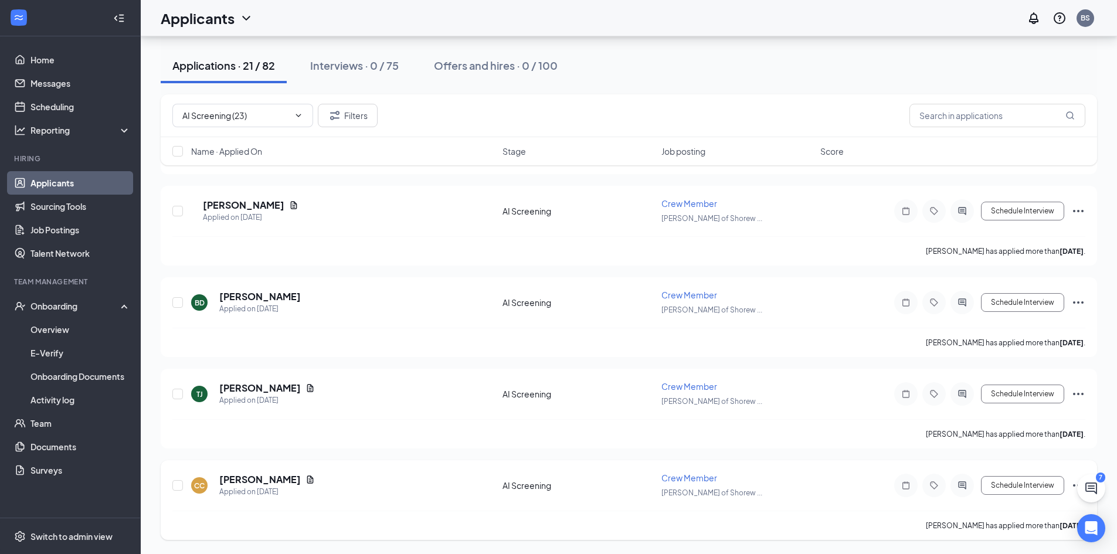
click at [1071, 482] on icon "Ellipses" at bounding box center [1078, 486] width 14 height 14
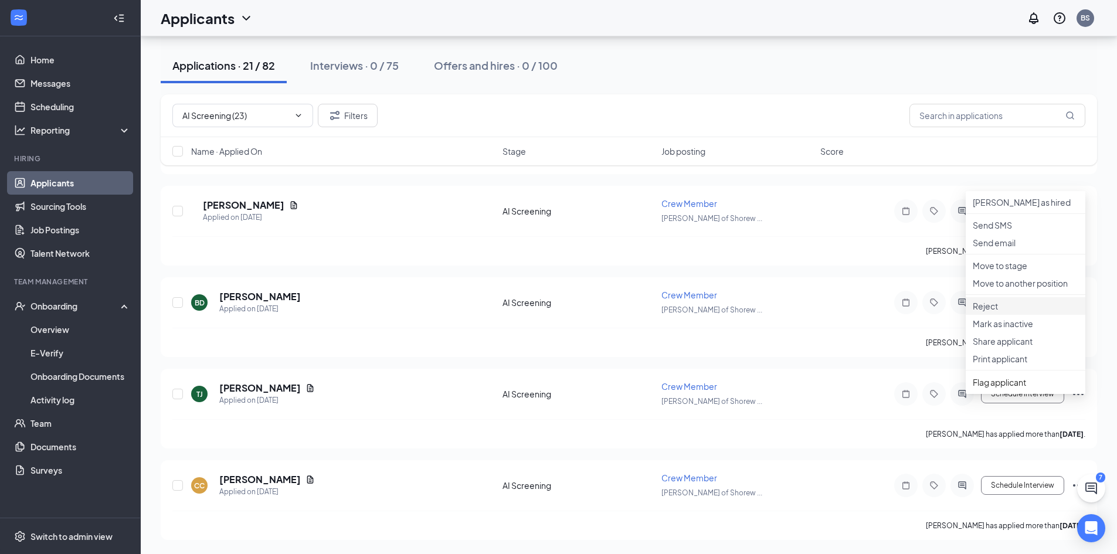
click at [1022, 312] on p "Reject" at bounding box center [1026, 306] width 106 height 12
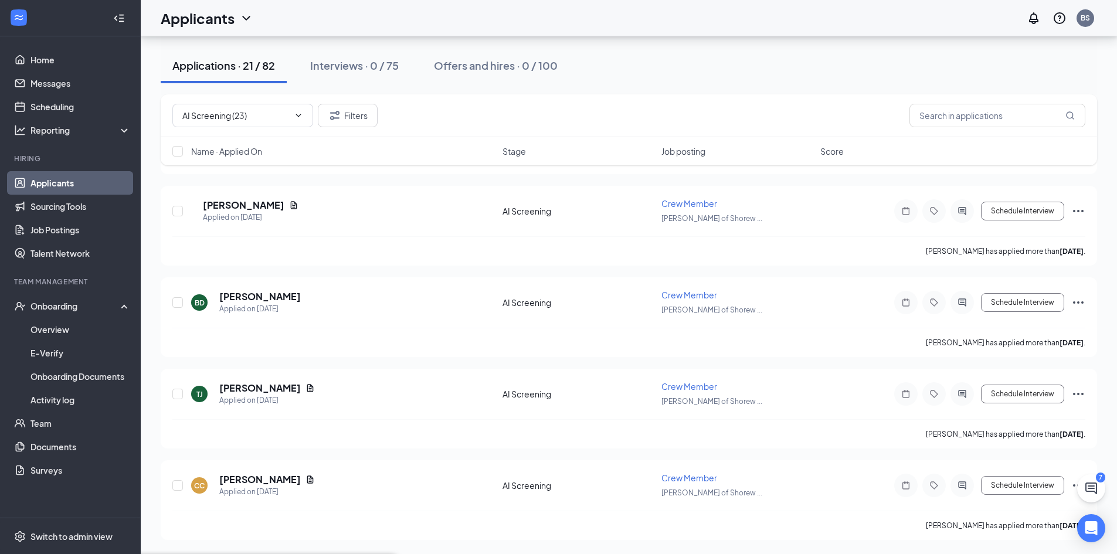
checkbox input "true"
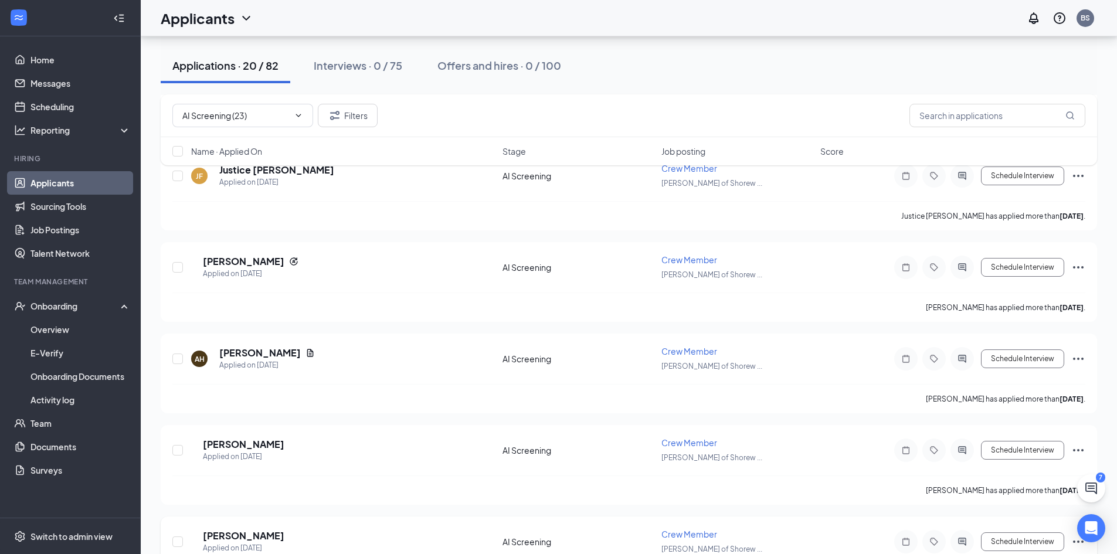
scroll to position [3346, 0]
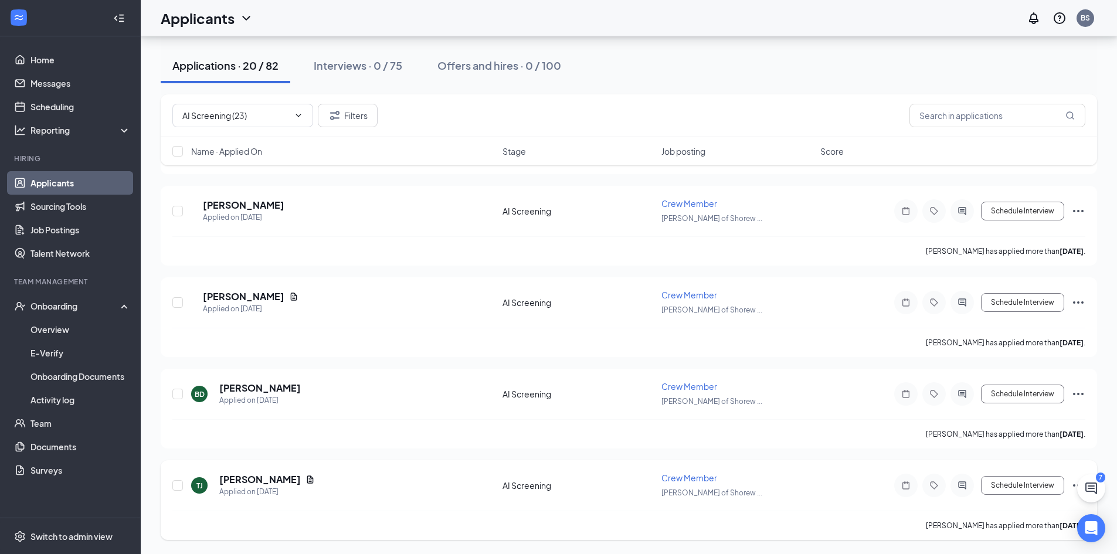
click at [1071, 486] on icon "Ellipses" at bounding box center [1078, 486] width 14 height 14
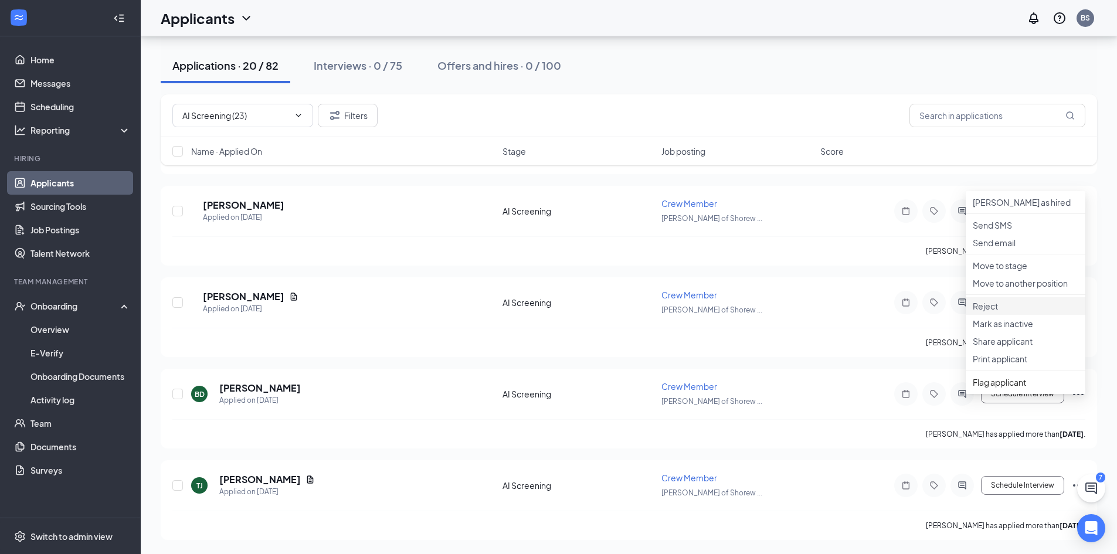
click at [992, 312] on p "Reject" at bounding box center [1026, 306] width 106 height 12
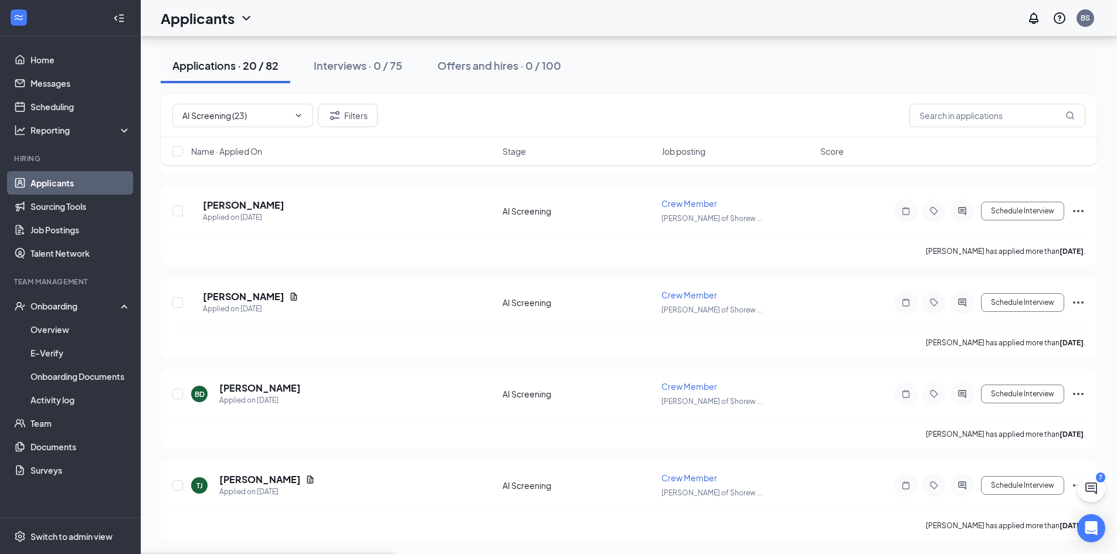
drag, startPoint x: 588, startPoint y: 348, endPoint x: 701, endPoint y: 432, distance: 141.3
checkbox input "true"
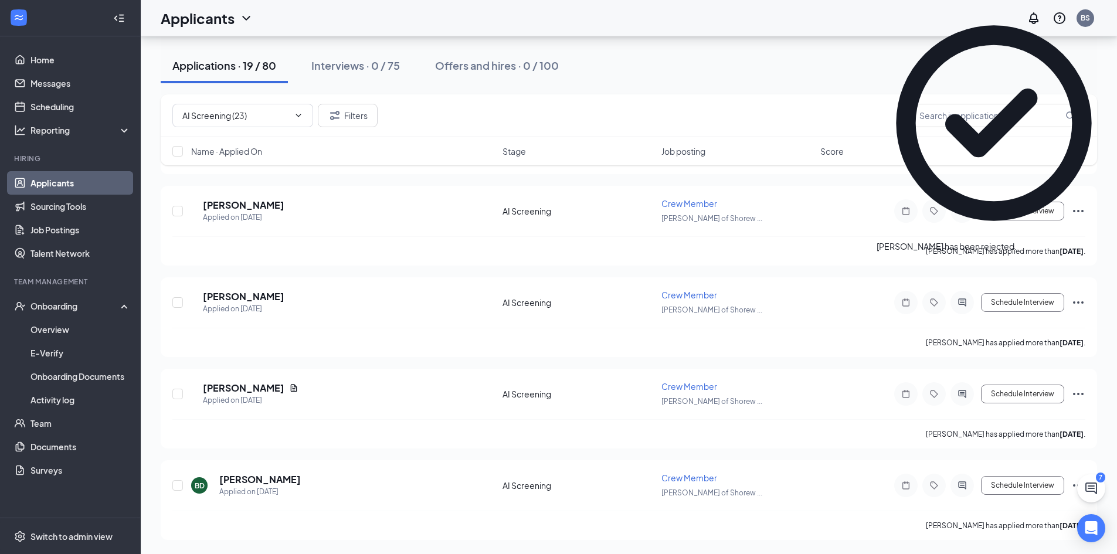
scroll to position [3163, 0]
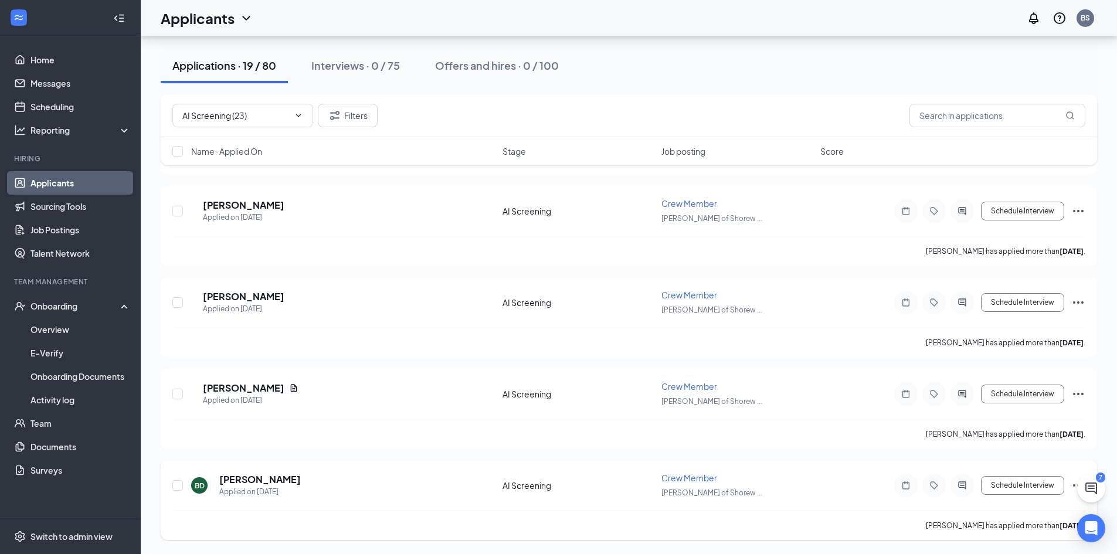
click at [1072, 485] on icon "Ellipses" at bounding box center [1078, 486] width 14 height 14
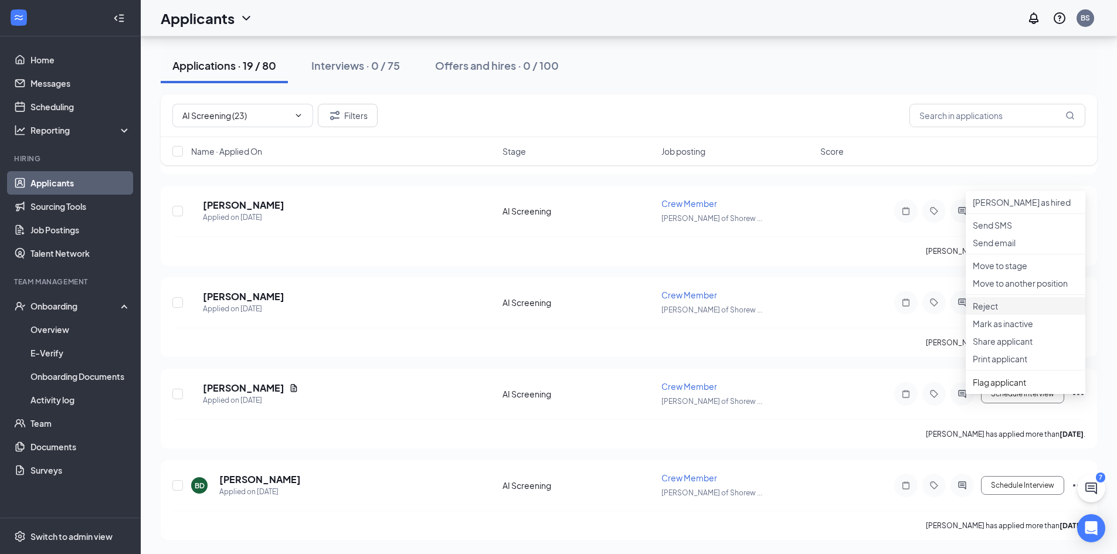
click at [1034, 312] on p "Reject" at bounding box center [1026, 306] width 106 height 12
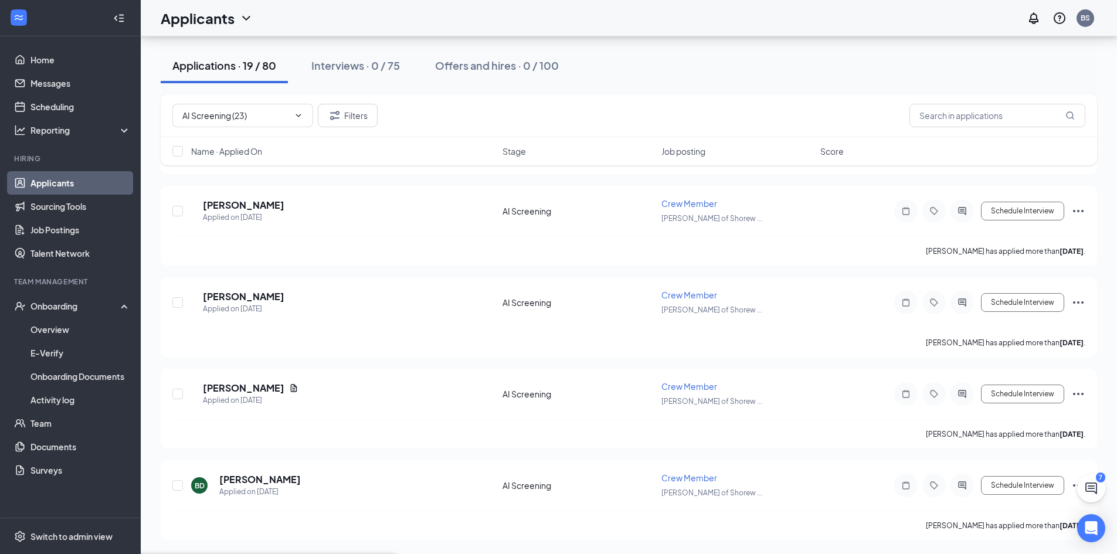
checkbox input "true"
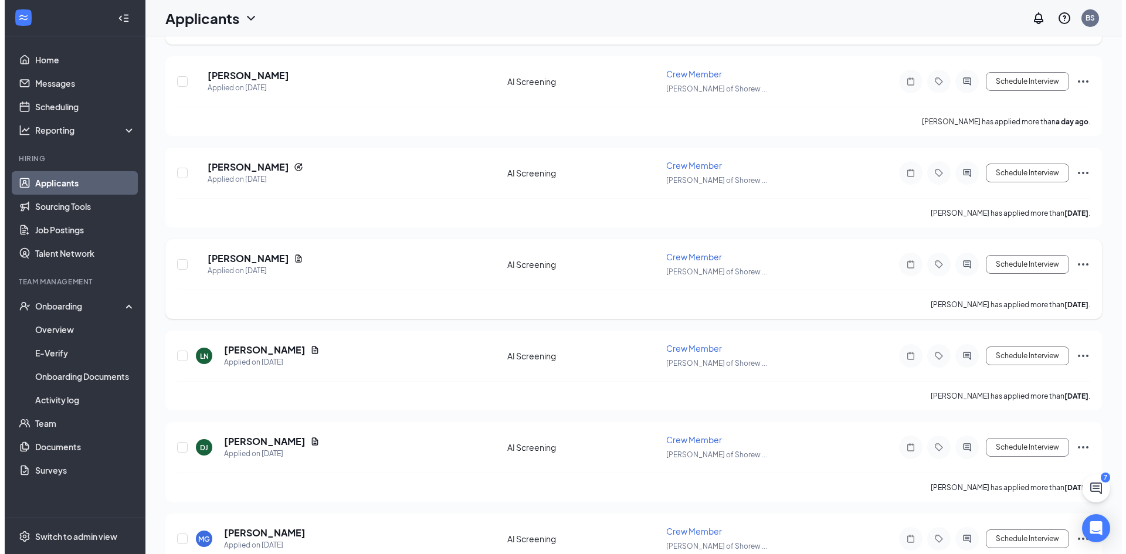
scroll to position [0, 0]
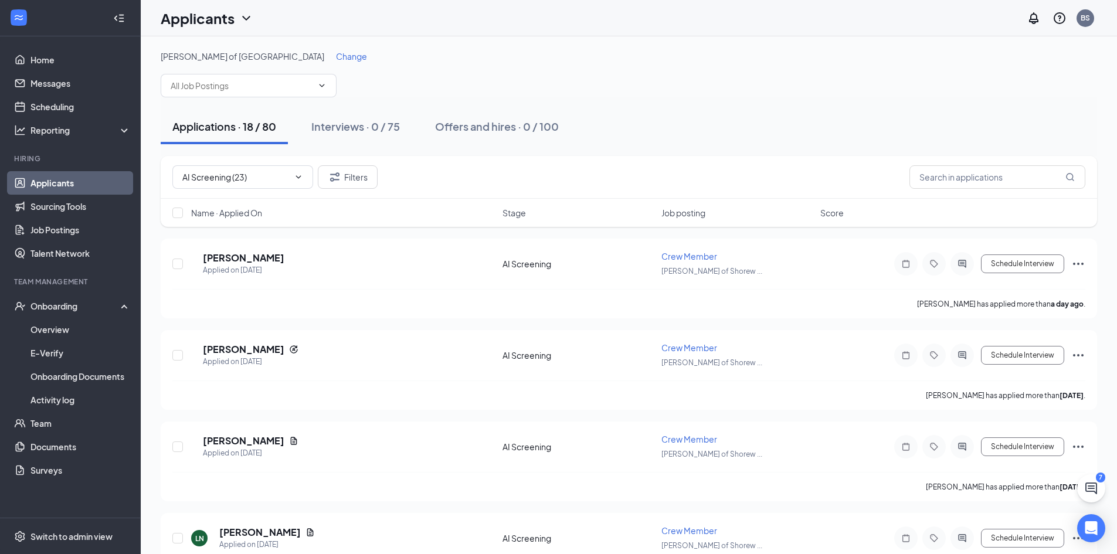
click at [295, 181] on icon "Cross" at bounding box center [298, 184] width 7 height 7
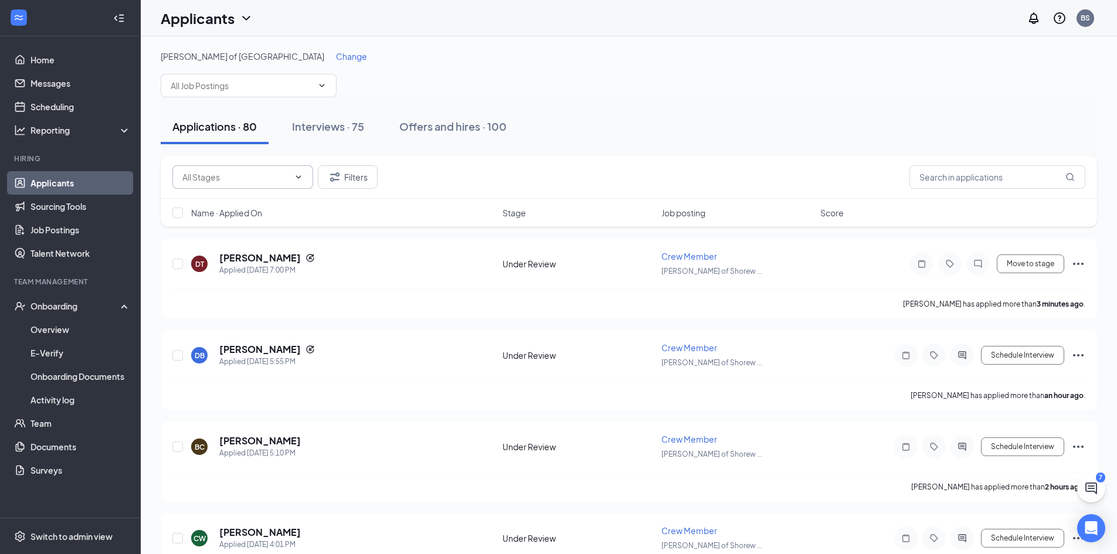
click at [297, 178] on icon "ChevronDown" at bounding box center [298, 176] width 9 height 9
click at [251, 212] on div "Under Review (61)" at bounding box center [216, 205] width 69 height 13
type input "Under Review (61)"
click at [66, 76] on link "Messages" at bounding box center [80, 83] width 100 height 23
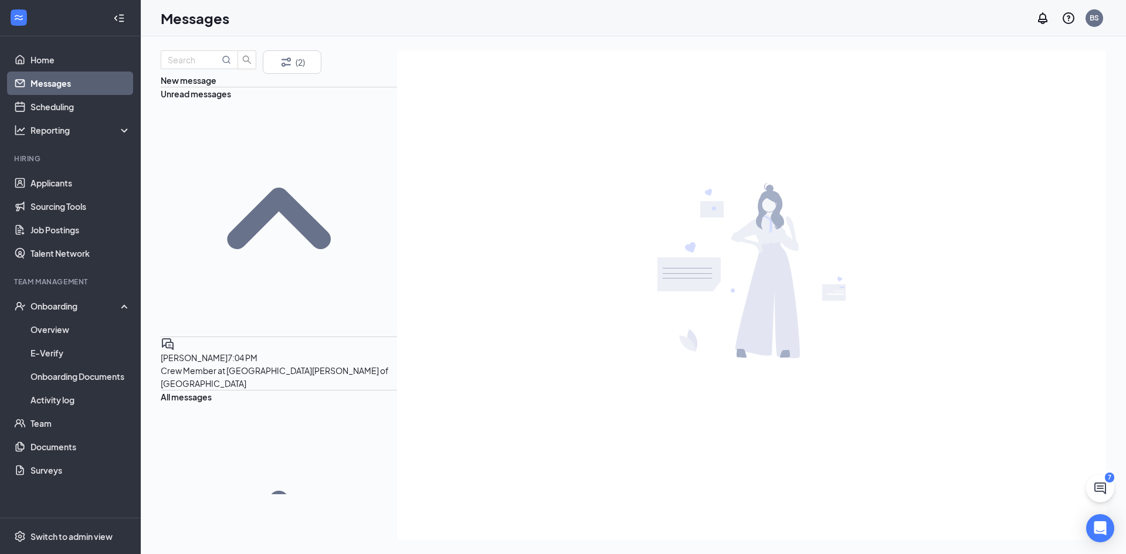
drag, startPoint x: 254, startPoint y: 171, endPoint x: 257, endPoint y: 182, distance: 11.5
click at [254, 364] on p "Crew Member at [GEOGRAPHIC_DATA][PERSON_NAME] of [GEOGRAPHIC_DATA]" at bounding box center [279, 377] width 236 height 26
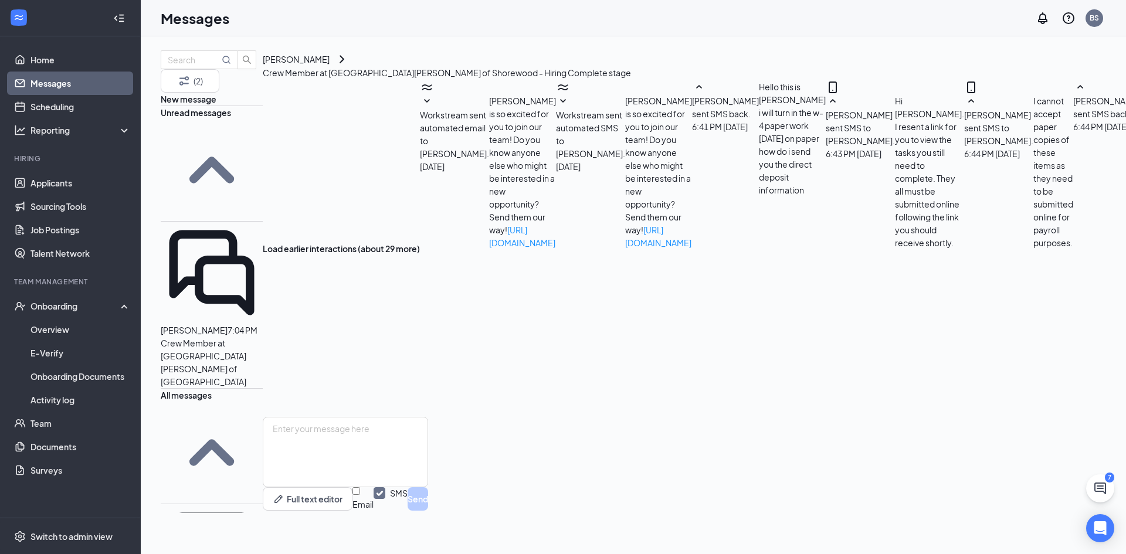
scroll to position [351, 0]
click at [382, 439] on textarea at bounding box center [345, 452] width 165 height 70
type textarea "Sounds good. Thank you for getting all of that completed ahead of time."
click at [428, 511] on button "Send" at bounding box center [418, 498] width 21 height 23
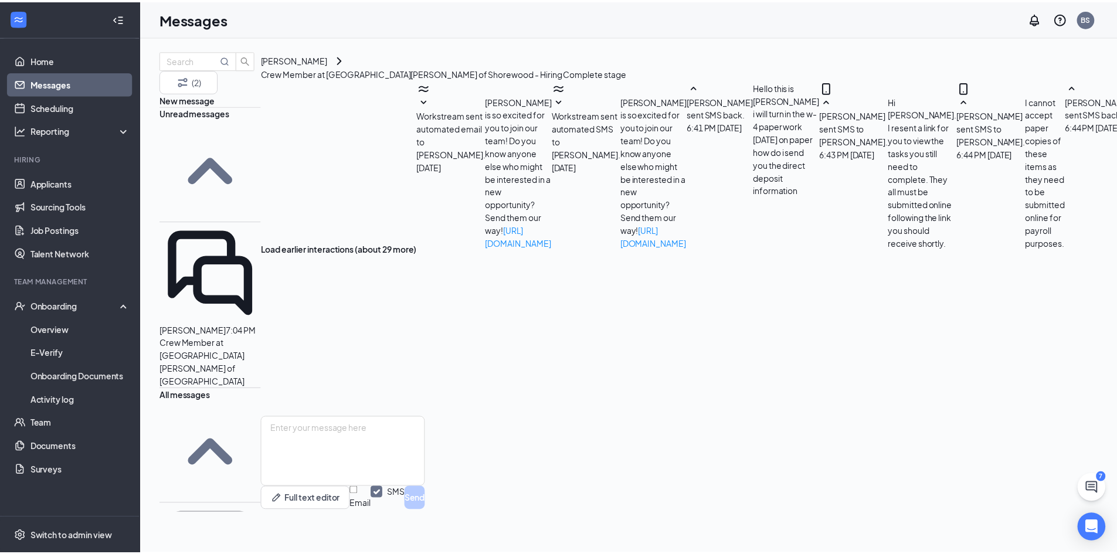
scroll to position [414, 0]
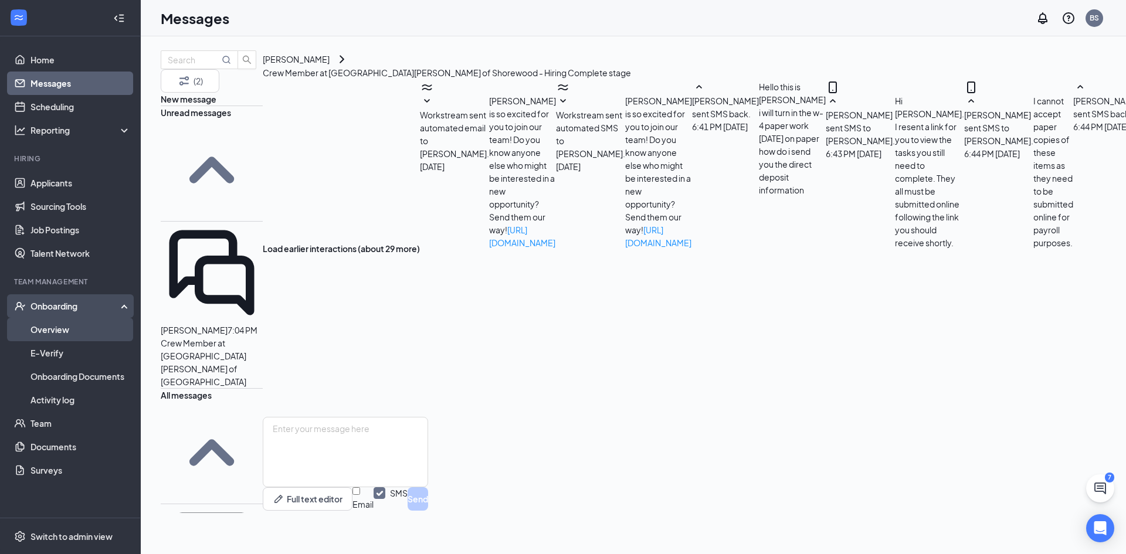
click at [71, 330] on link "Overview" at bounding box center [80, 329] width 100 height 23
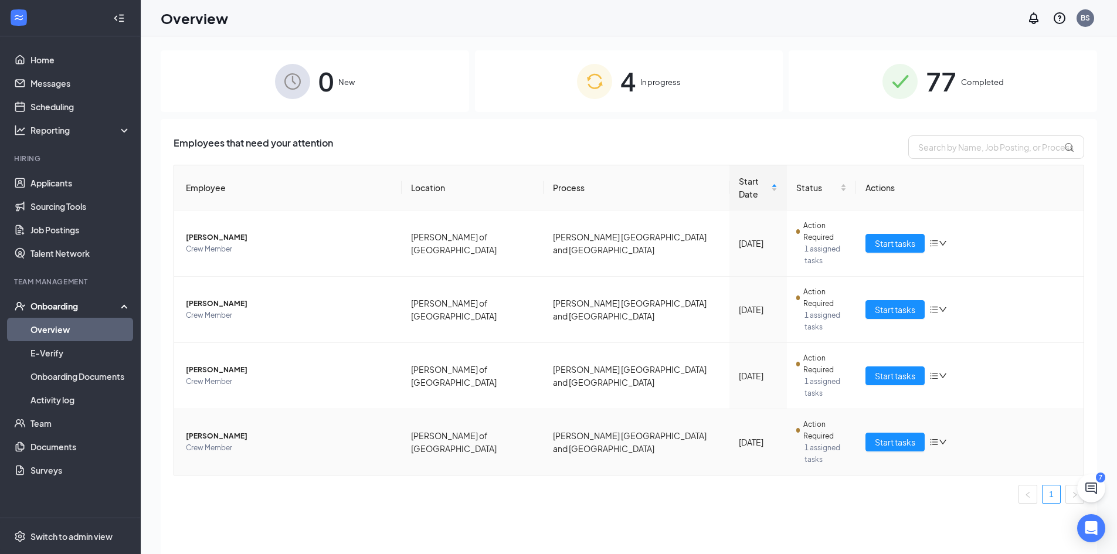
click at [253, 430] on span "[PERSON_NAME]" at bounding box center [289, 436] width 206 height 12
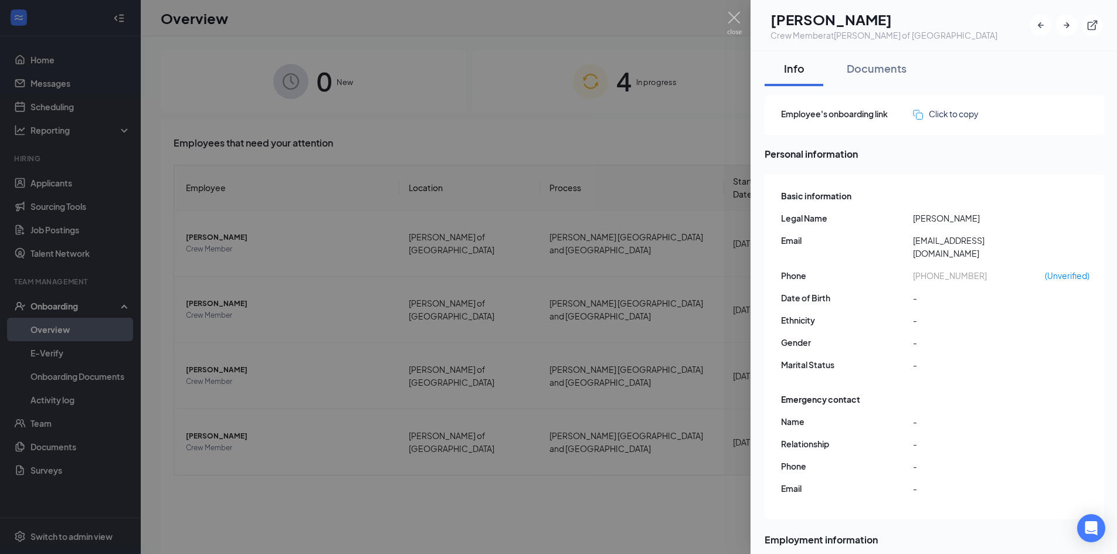
click at [435, 420] on div at bounding box center [558, 277] width 1117 height 554
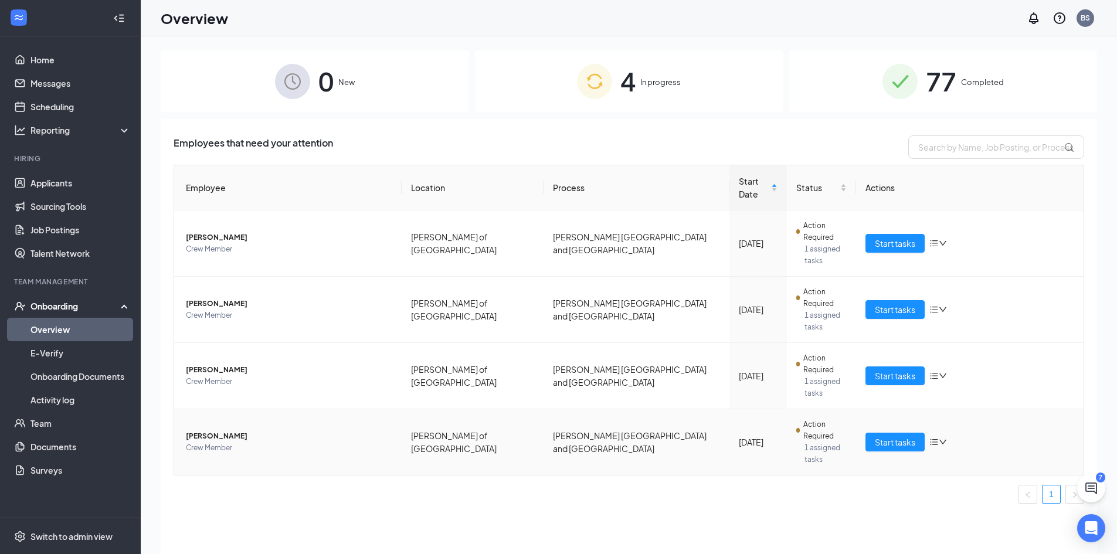
drag, startPoint x: 389, startPoint y: 444, endPoint x: 263, endPoint y: 365, distance: 148.1
click at [263, 409] on td "Cameron Krouse Crew Member" at bounding box center [288, 442] width 228 height 66
click at [260, 442] on span "Crew Member" at bounding box center [289, 448] width 206 height 12
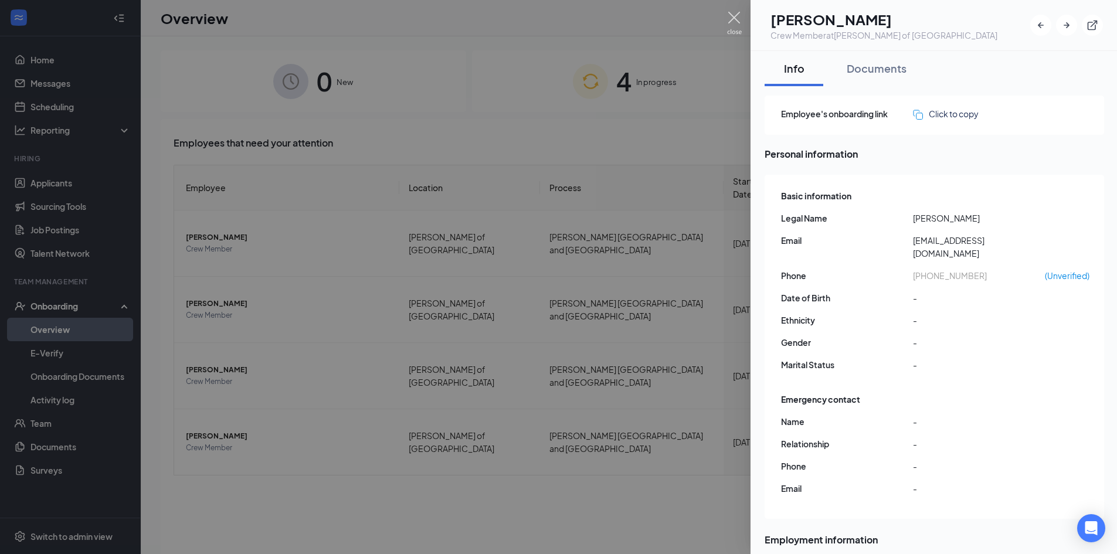
click at [734, 16] on img at bounding box center [734, 23] width 15 height 23
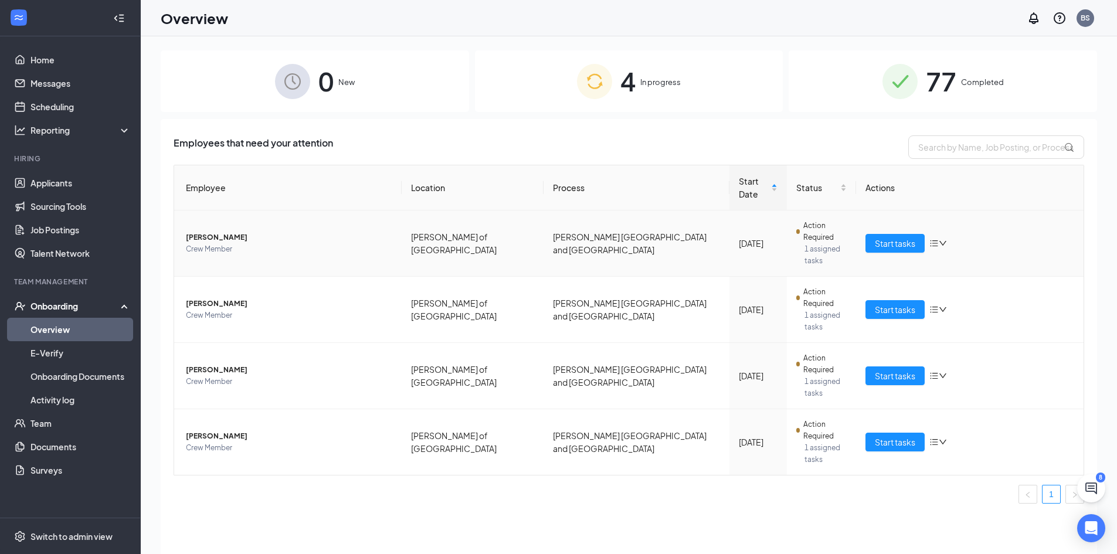
click at [253, 243] on span "Crew Member" at bounding box center [289, 249] width 206 height 12
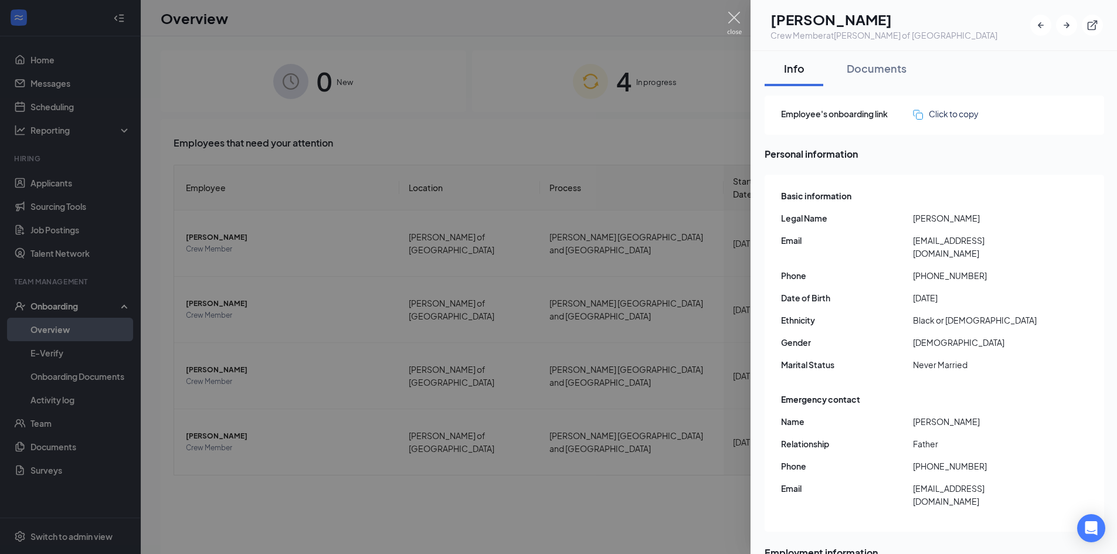
click at [729, 20] on img at bounding box center [734, 23] width 15 height 23
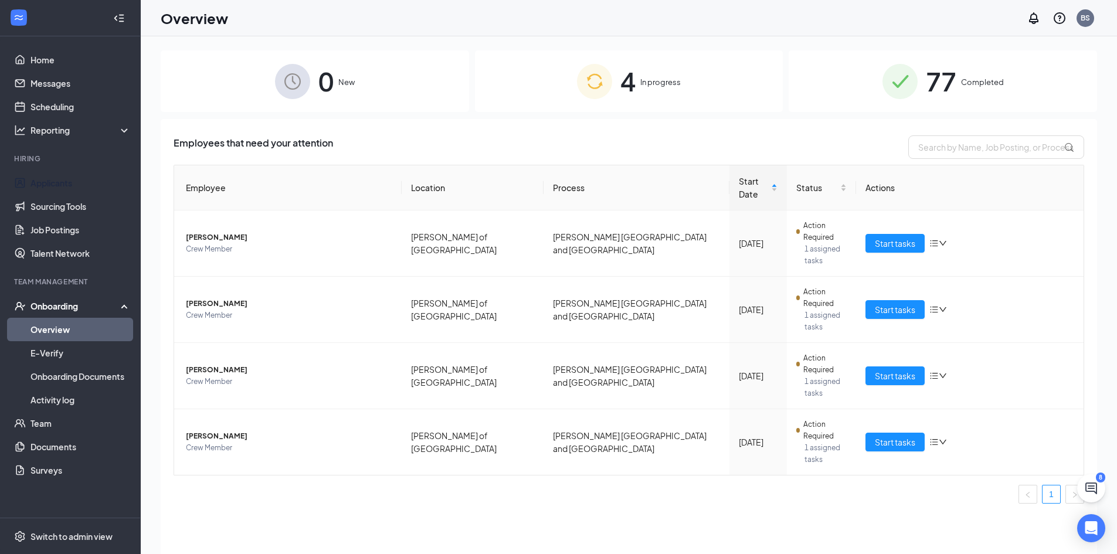
click at [93, 187] on link "Applicants" at bounding box center [80, 182] width 100 height 23
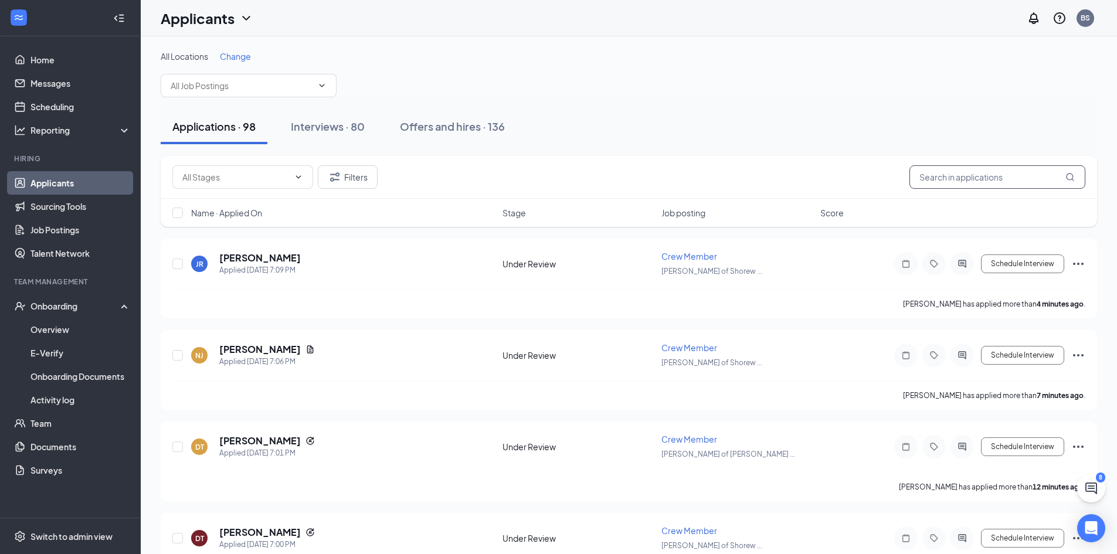
click at [955, 181] on input "text" at bounding box center [998, 176] width 176 height 23
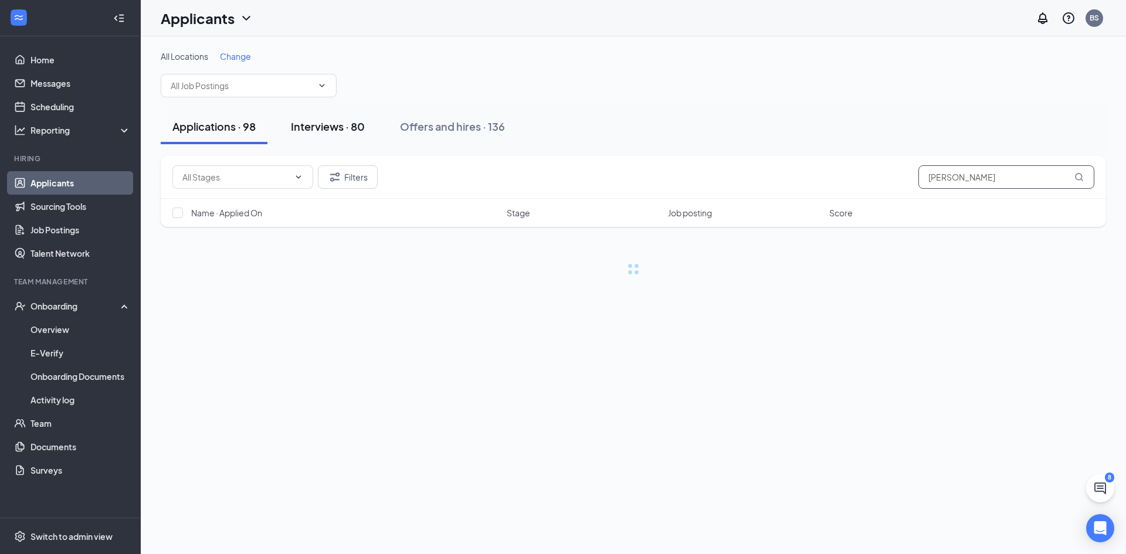
type input "matthew"
click at [337, 138] on button "Interviews · 80" at bounding box center [327, 126] width 97 height 35
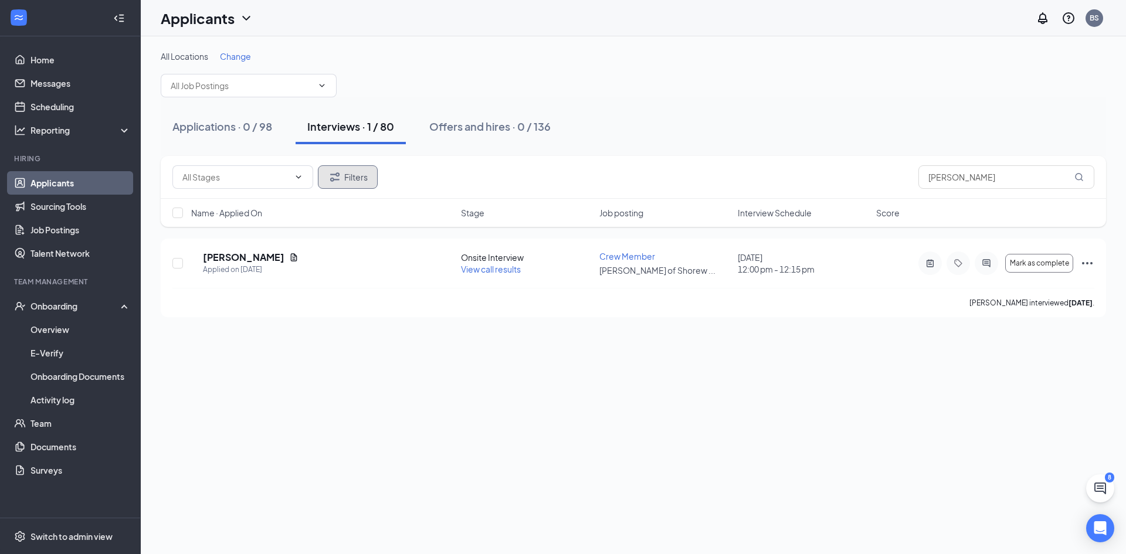
click at [362, 178] on button "Filters" at bounding box center [348, 176] width 60 height 23
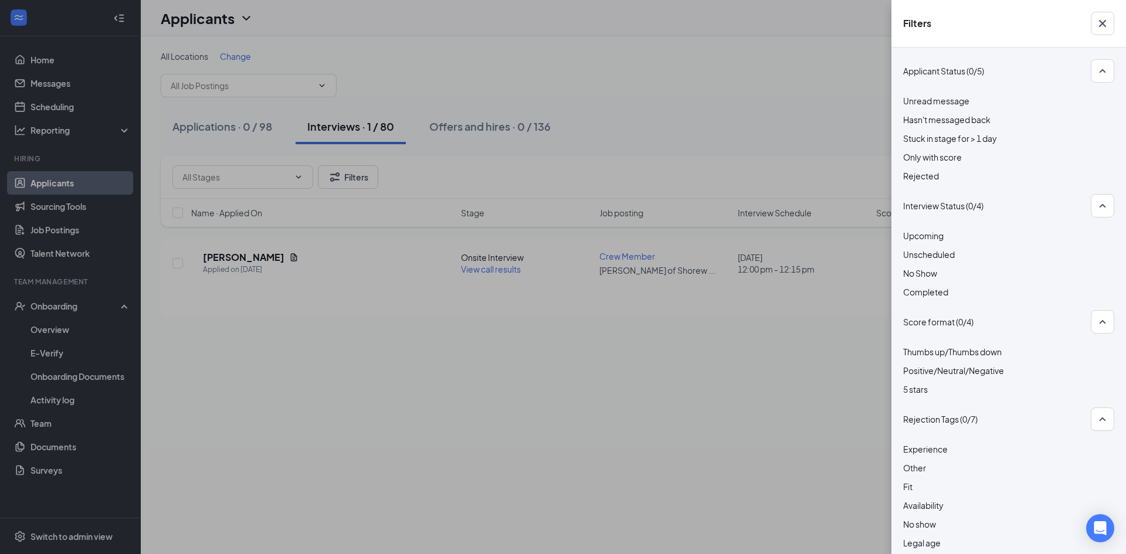
click at [909, 169] on div at bounding box center [1008, 169] width 211 height 0
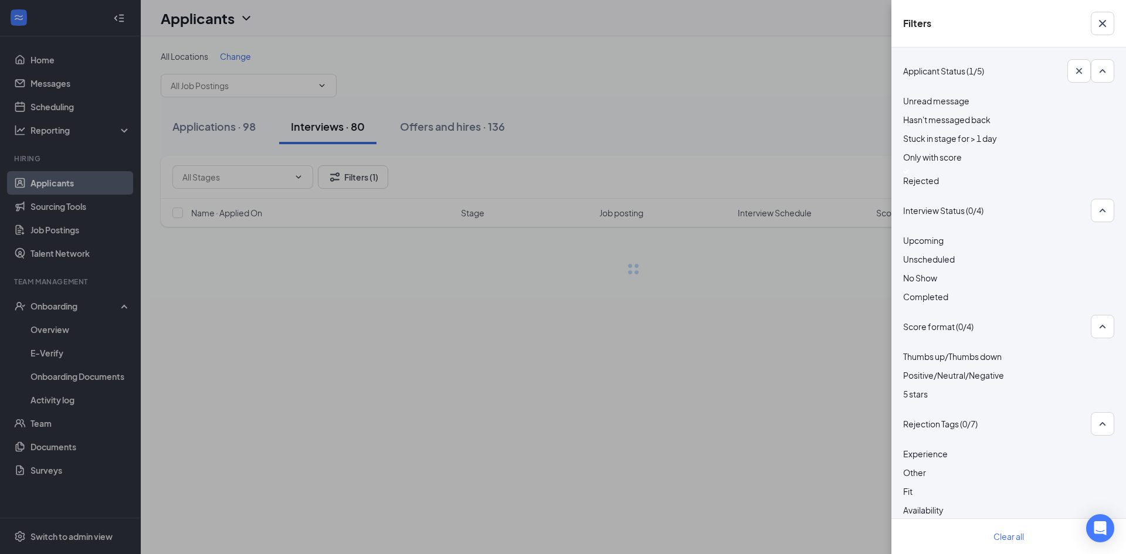
click at [834, 127] on div "Filters Applicant Status (1/5) Unread message Hasn't messaged back Stuck in sta…" at bounding box center [563, 277] width 1126 height 554
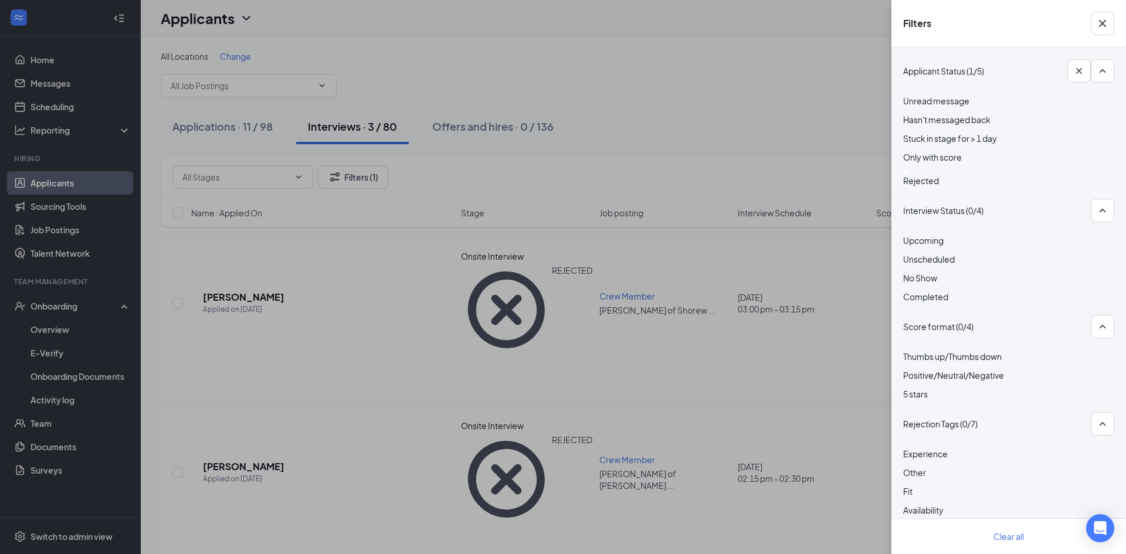
click at [752, 120] on div "Filters Applicant Status (1/5) Unread message Hasn't messaged back Stuck in sta…" at bounding box center [563, 277] width 1126 height 554
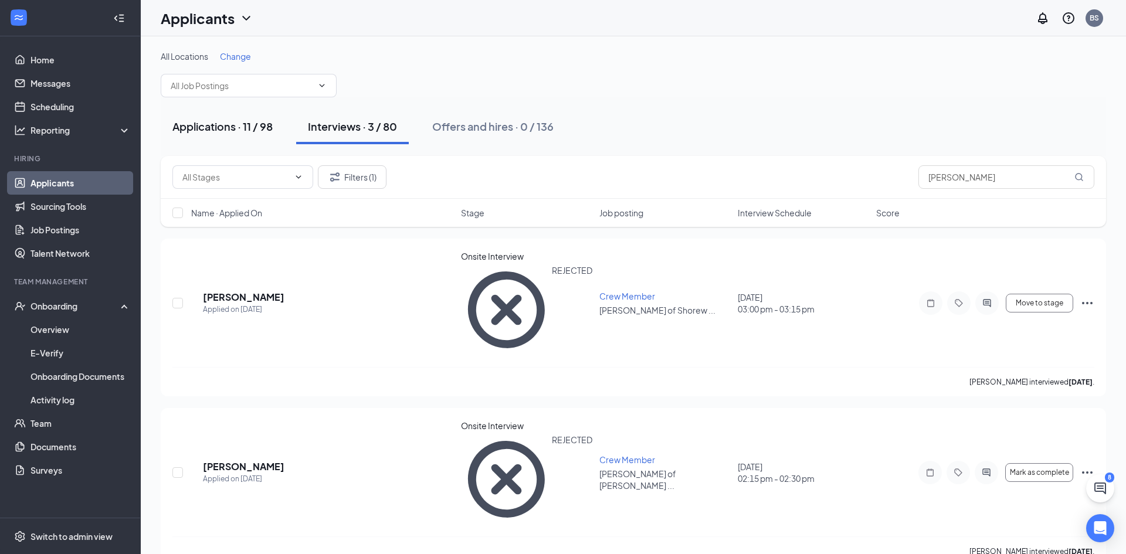
click at [222, 134] on button "Applications · 11 / 98" at bounding box center [223, 126] width 124 height 35
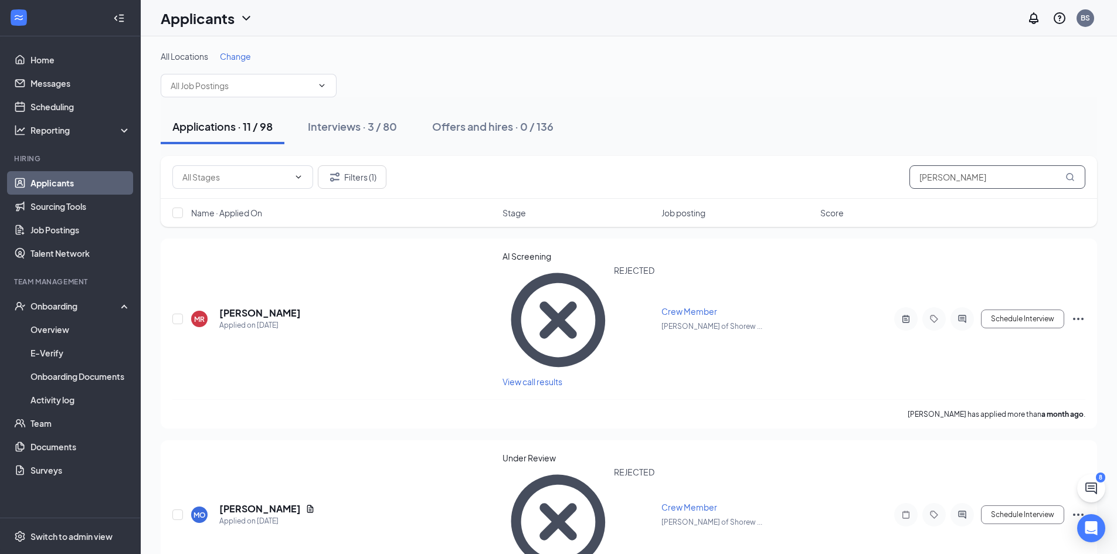
drag, startPoint x: 976, startPoint y: 175, endPoint x: 793, endPoint y: 175, distance: 183.0
click at [796, 175] on div "Filters (1) matthew" at bounding box center [628, 176] width 913 height 23
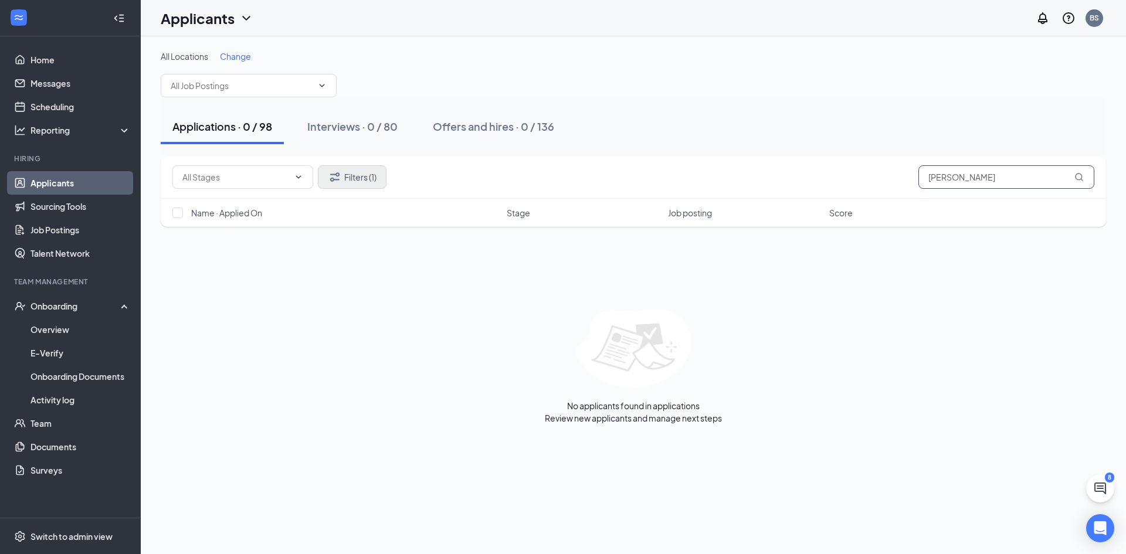
type input "darrah"
click at [356, 174] on button "Filters (1)" at bounding box center [352, 176] width 69 height 23
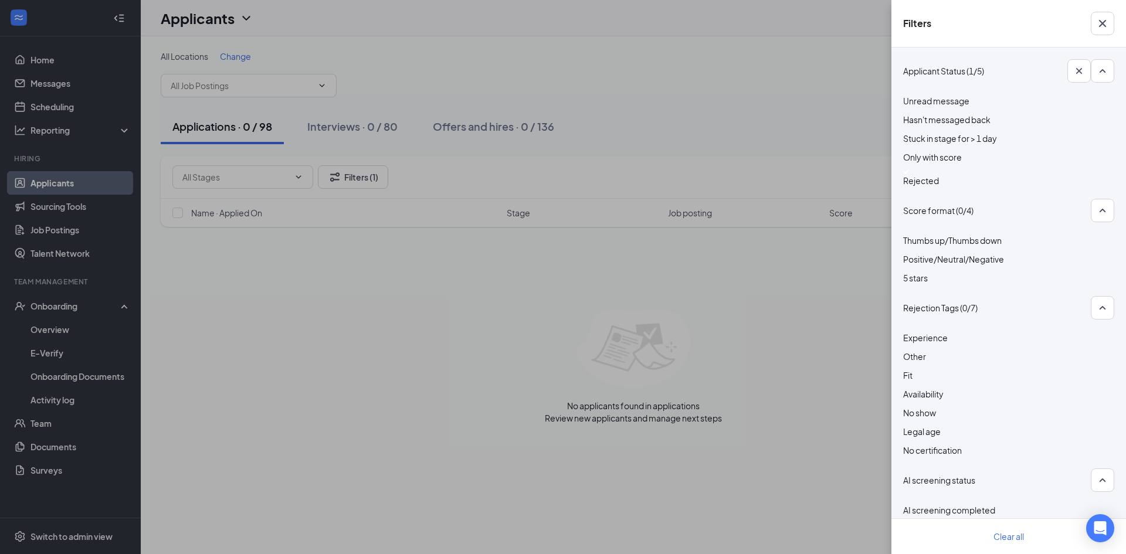
click at [908, 174] on div at bounding box center [1008, 171] width 211 height 5
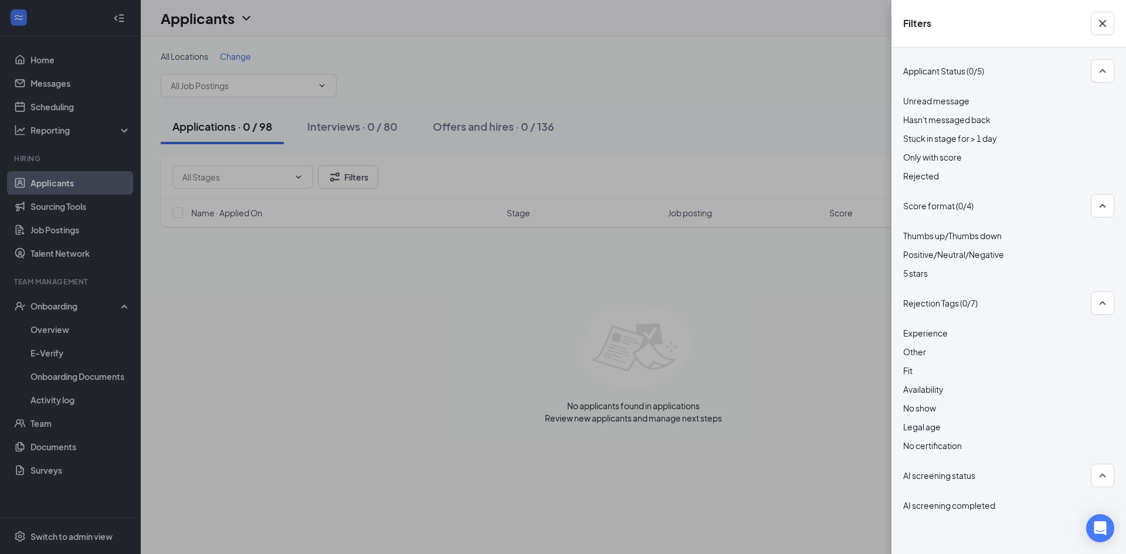
click at [703, 114] on div "Filters Applicant Status (0/5) Unread message Hasn't messaged back Stuck in sta…" at bounding box center [563, 277] width 1126 height 554
click at [802, 302] on div "Filters Applicant Status (0/5) Unread message Hasn't messaged back Stuck in sta…" at bounding box center [563, 277] width 1126 height 554
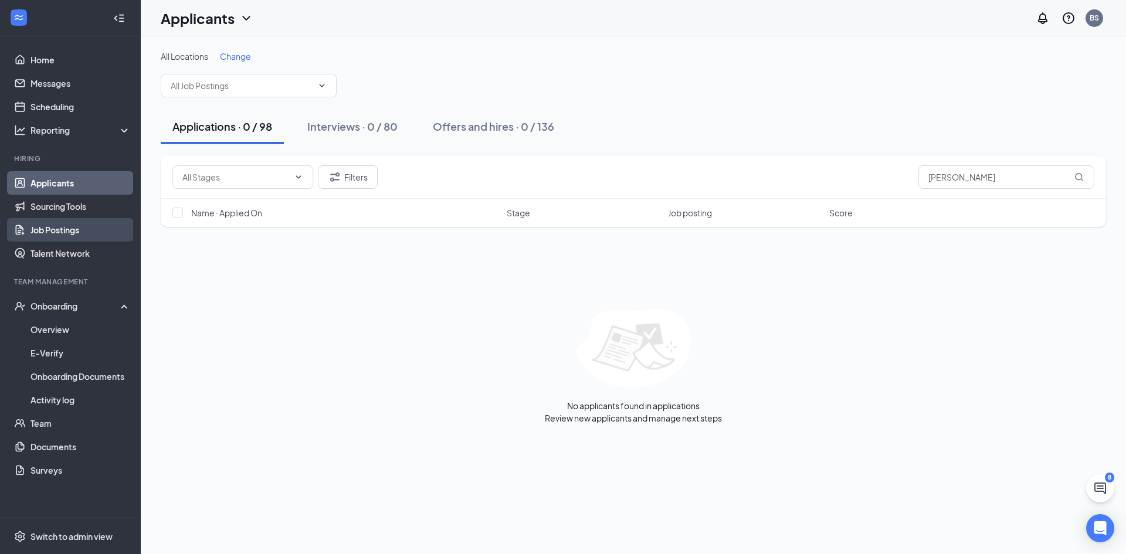
click at [104, 230] on link "Job Postings" at bounding box center [80, 229] width 100 height 23
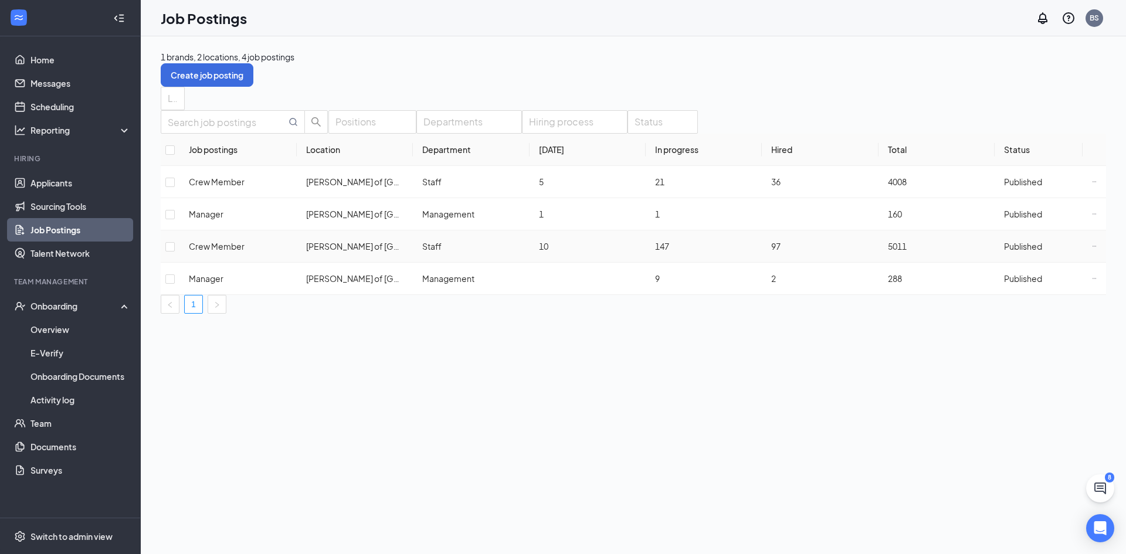
click at [1092, 249] on icon "Ellipses" at bounding box center [1094, 246] width 5 height 5
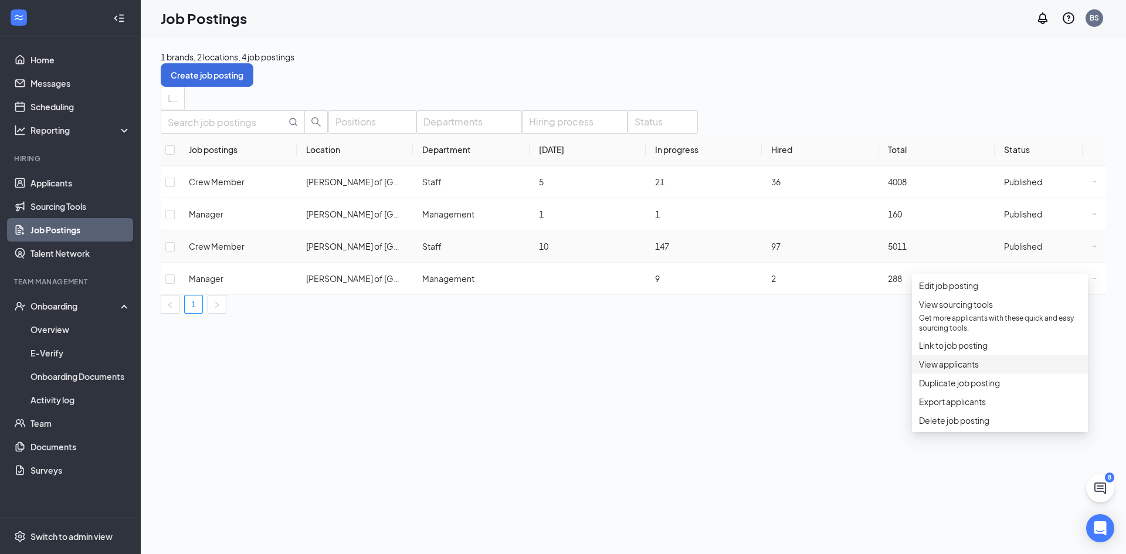
click at [1031, 371] on span "View applicants" at bounding box center [1000, 364] width 162 height 13
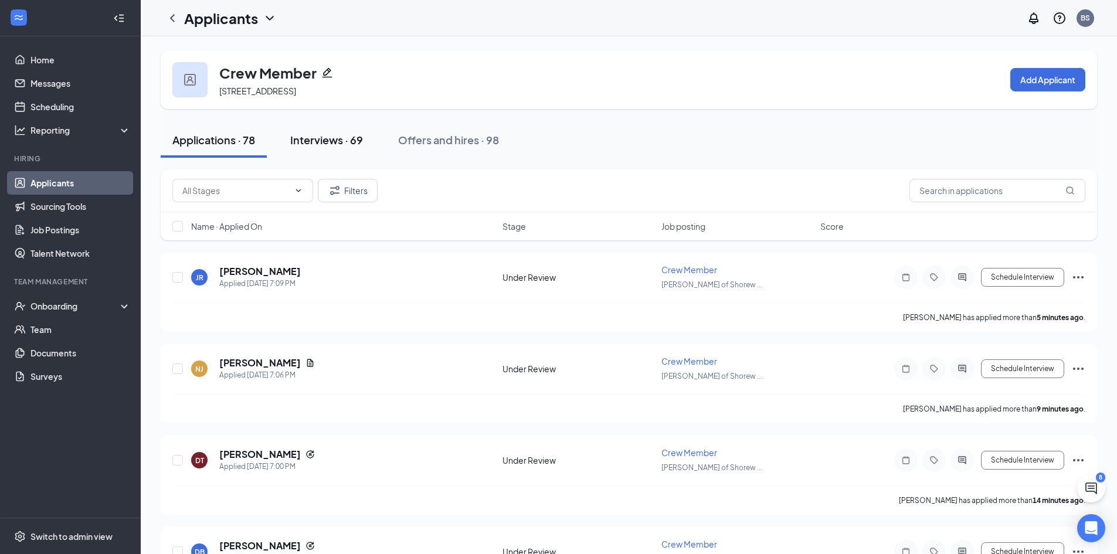
click at [316, 143] on div "Interviews · 69" at bounding box center [326, 140] width 73 height 15
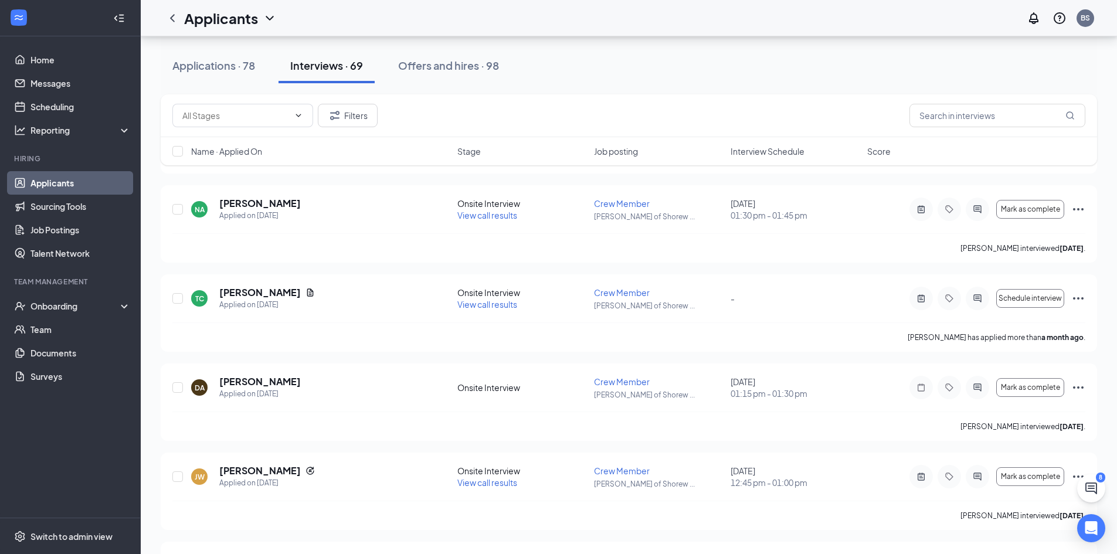
scroll to position [4163, 0]
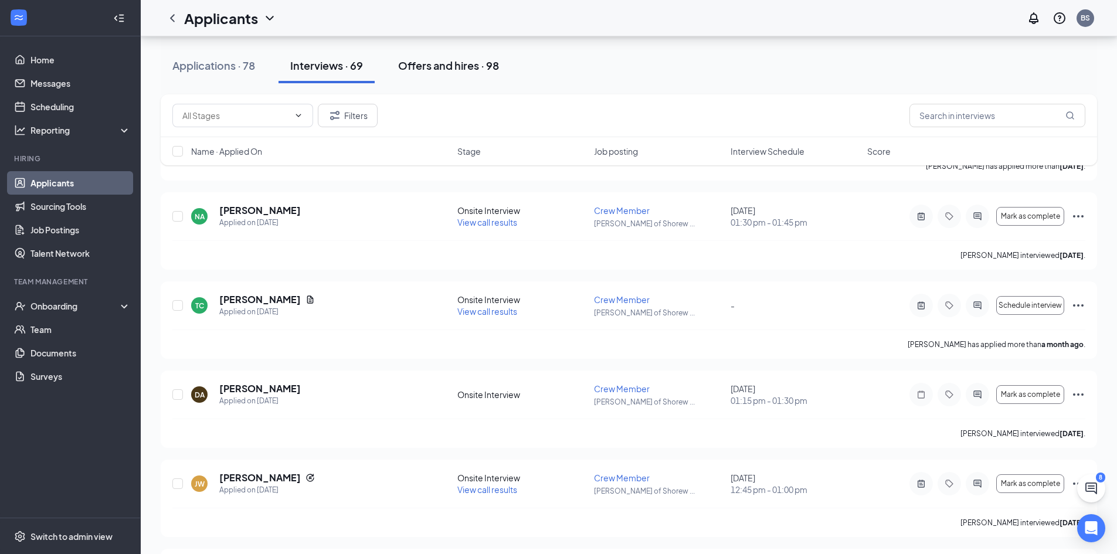
click at [440, 74] on button "Offers and hires · 98" at bounding box center [448, 65] width 124 height 35
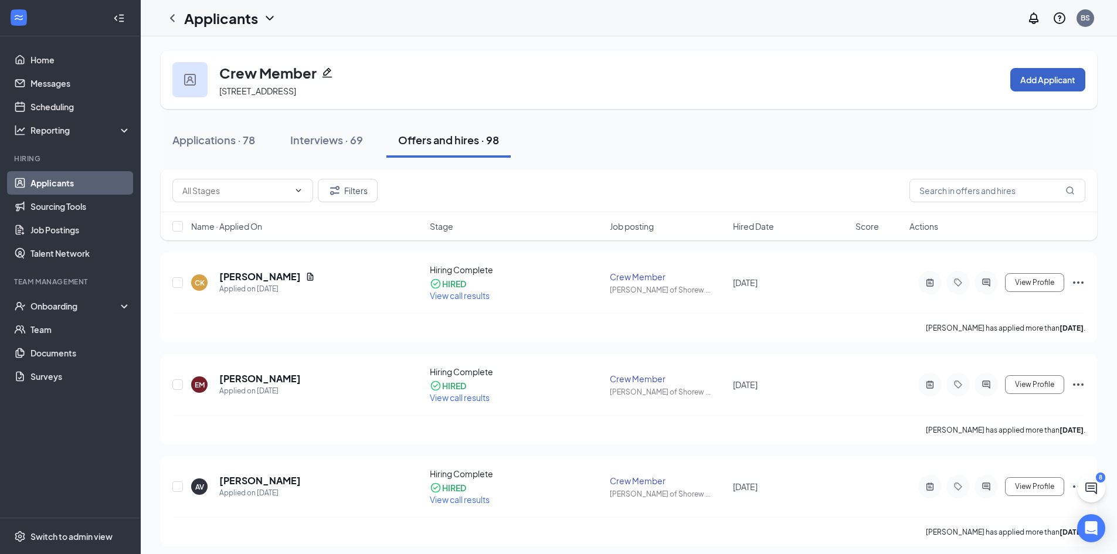
click at [1043, 84] on button "Add Applicant" at bounding box center [1047, 79] width 75 height 23
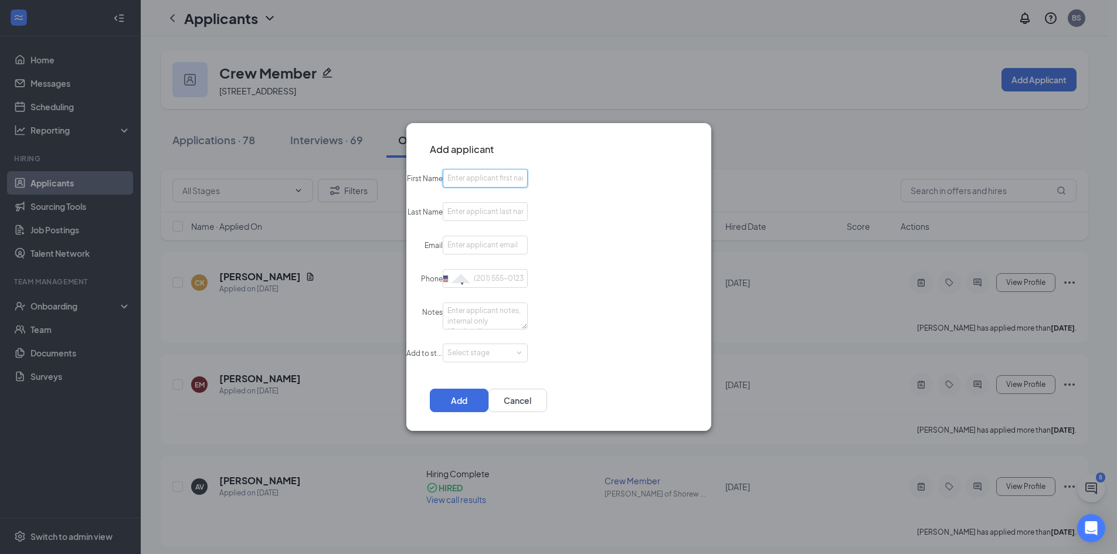
click at [527, 177] on input "First Name" at bounding box center [485, 178] width 85 height 19
type input "Matthew"
type input "Darrah"
click at [528, 249] on input "Email" at bounding box center [485, 245] width 85 height 19
type input "mjdarrah@uwm.edu"
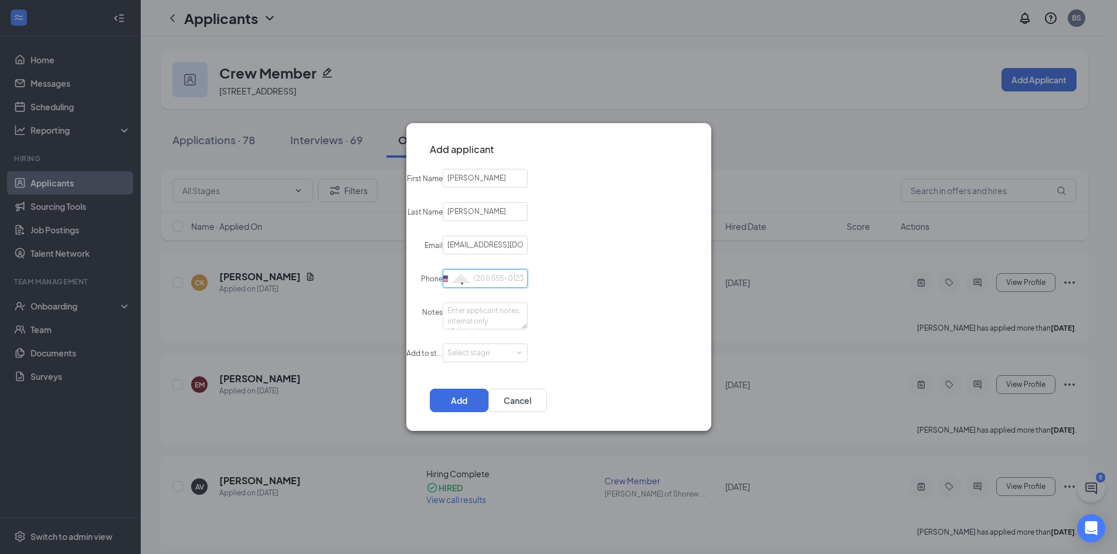
click at [528, 274] on input "Phone" at bounding box center [485, 278] width 85 height 19
type input "262-339-6034"
click at [528, 310] on textarea "Notes" at bounding box center [485, 316] width 85 height 27
click at [518, 351] on div "Select stage" at bounding box center [482, 353] width 70 height 12
type textarea "internal glitch caused original application to disappear"
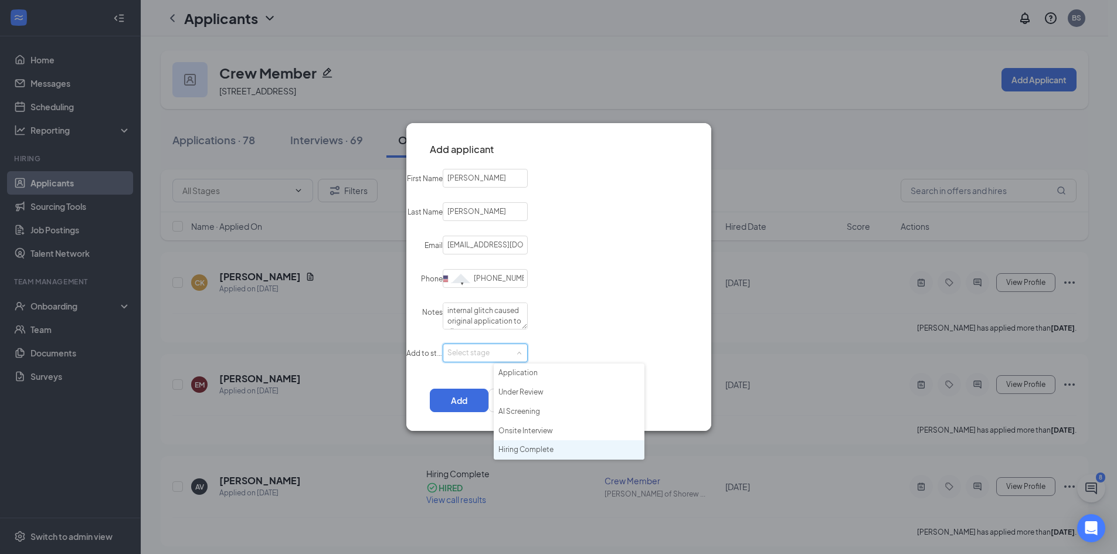
click at [552, 450] on li "Hiring Complete" at bounding box center [569, 449] width 151 height 19
click at [488, 393] on button "Add" at bounding box center [459, 400] width 59 height 23
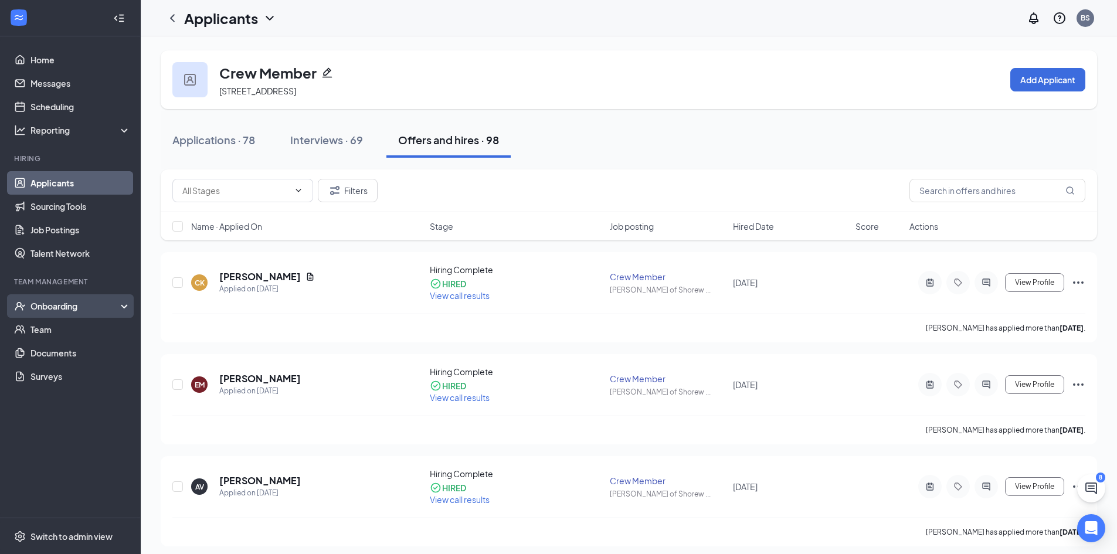
click at [42, 310] on div "Onboarding" at bounding box center [75, 306] width 90 height 12
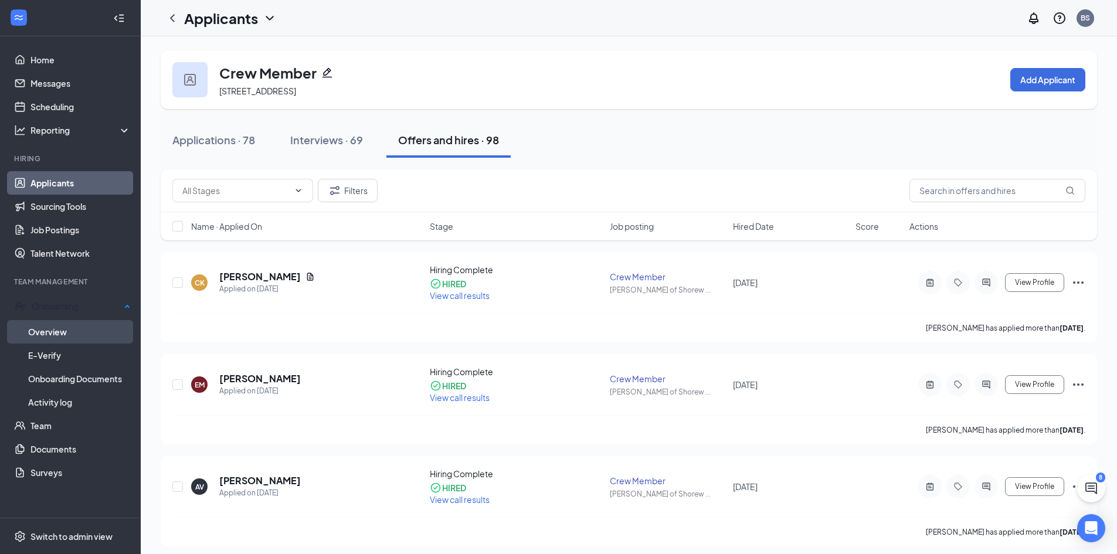
click at [37, 325] on link "Overview" at bounding box center [79, 331] width 103 height 23
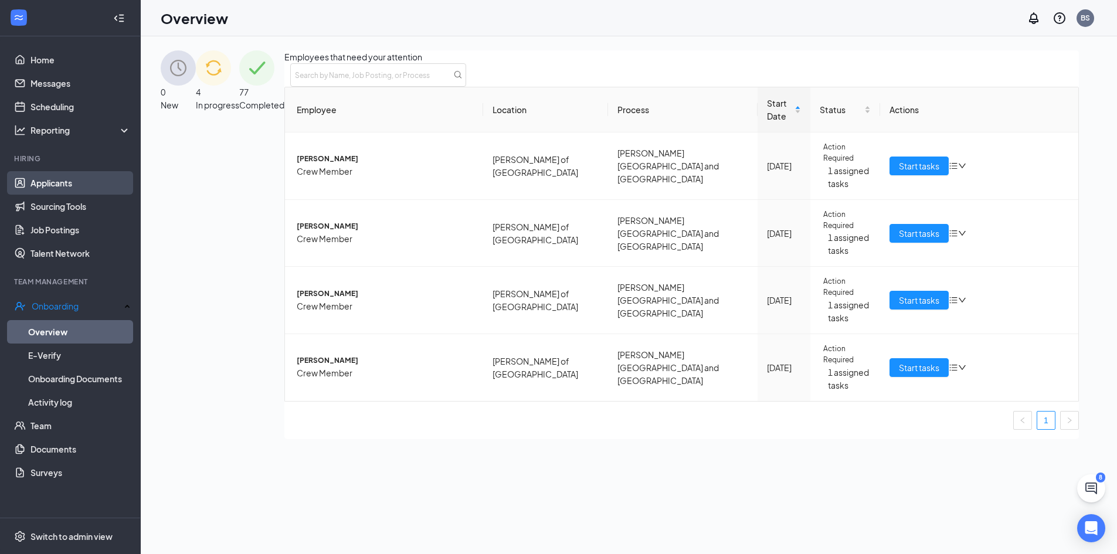
click at [90, 184] on link "Applicants" at bounding box center [80, 182] width 100 height 23
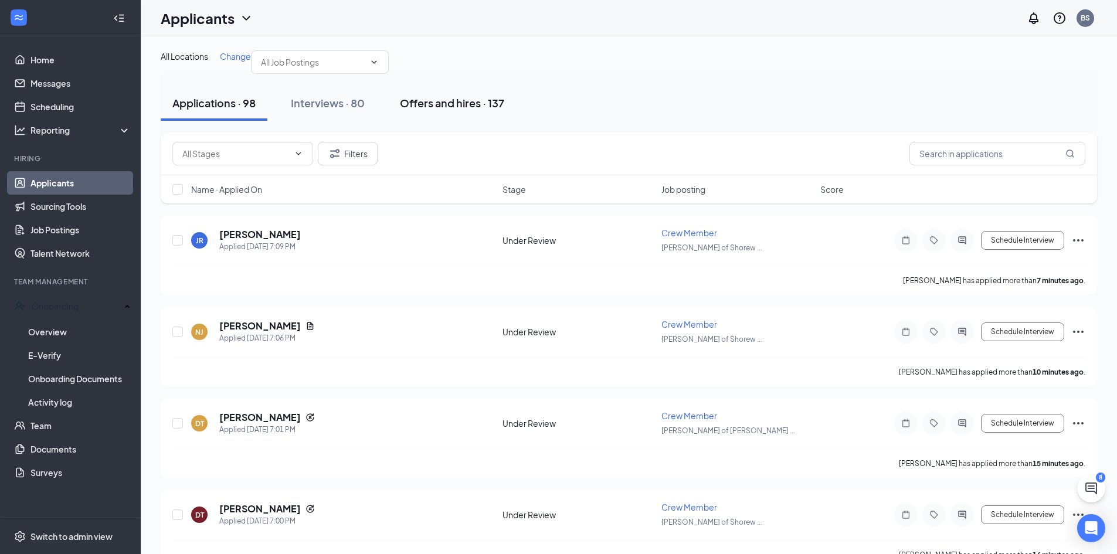
click at [442, 110] on div "Offers and hires · 137" at bounding box center [452, 103] width 104 height 15
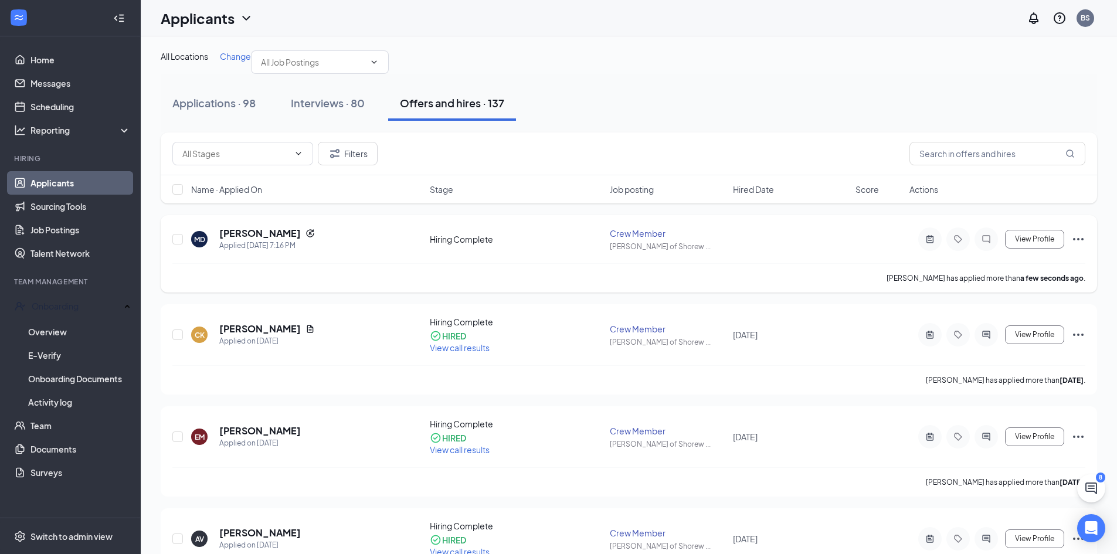
click at [1076, 251] on div "View Profile" at bounding box center [998, 239] width 176 height 23
click at [1076, 246] on icon "Ellipses" at bounding box center [1078, 239] width 14 height 14
click at [790, 263] on div "MD Matthew Darrah Applied Today 7:16 PM Hiring Complete Crew Member Culver's of…" at bounding box center [628, 245] width 913 height 36
click at [1078, 246] on icon "Ellipses" at bounding box center [1078, 239] width 14 height 14
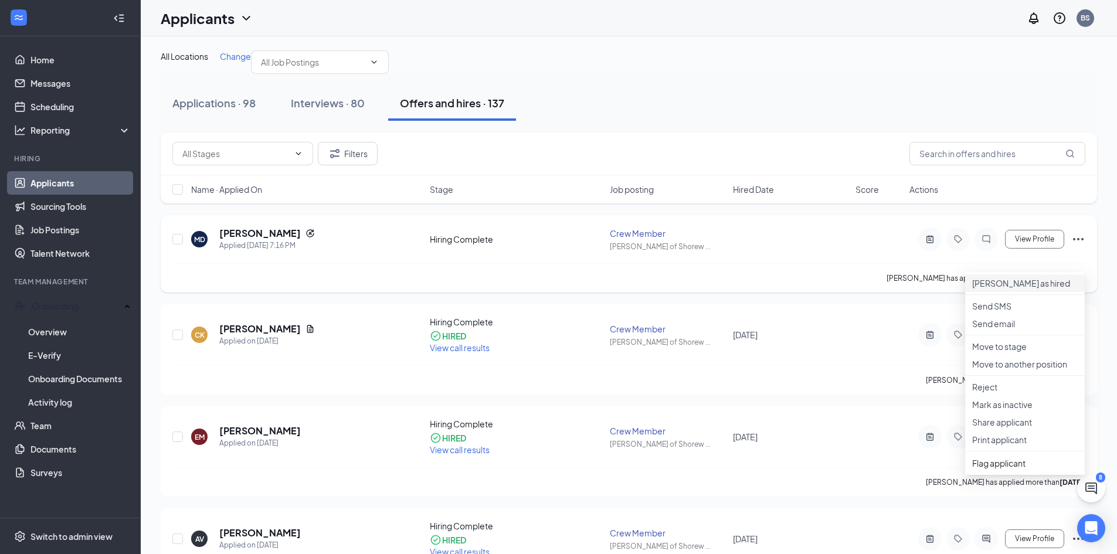
click at [1026, 288] on p "[PERSON_NAME] as hired" at bounding box center [1025, 283] width 106 height 12
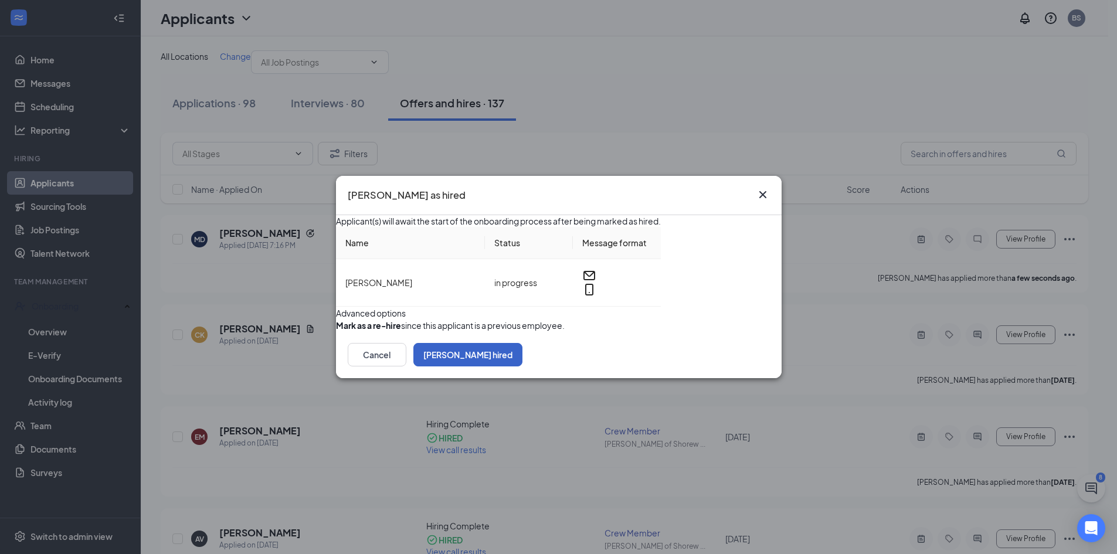
click at [522, 367] on button "Mark hired" at bounding box center [467, 354] width 109 height 23
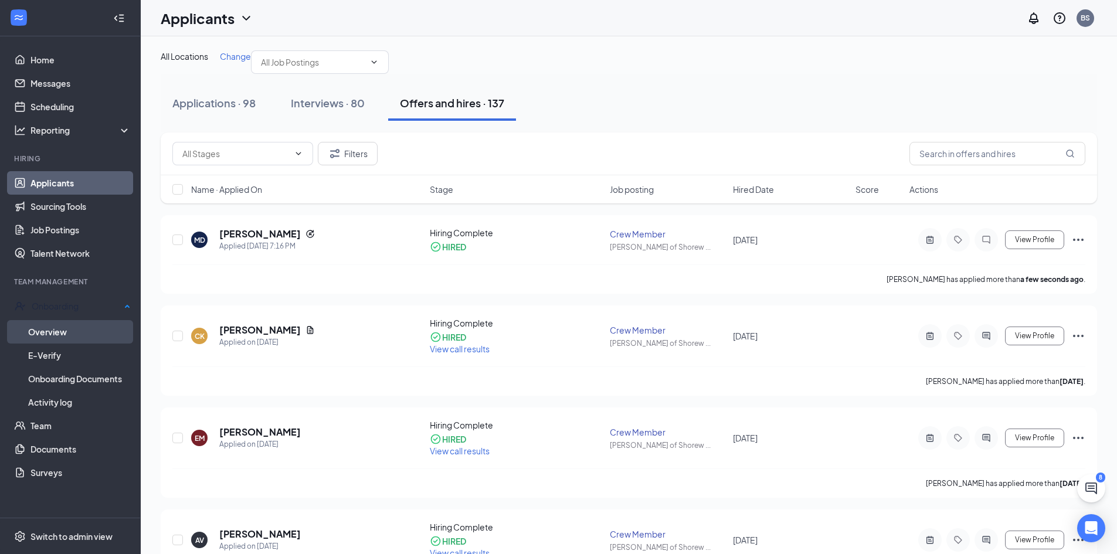
click at [95, 332] on link "Overview" at bounding box center [79, 331] width 103 height 23
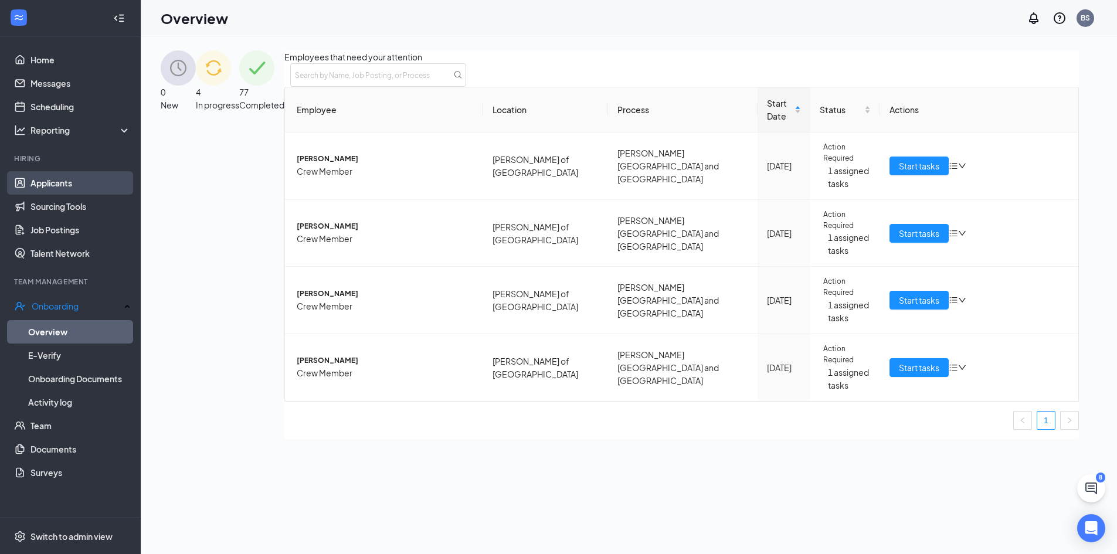
click at [89, 187] on link "Applicants" at bounding box center [80, 182] width 100 height 23
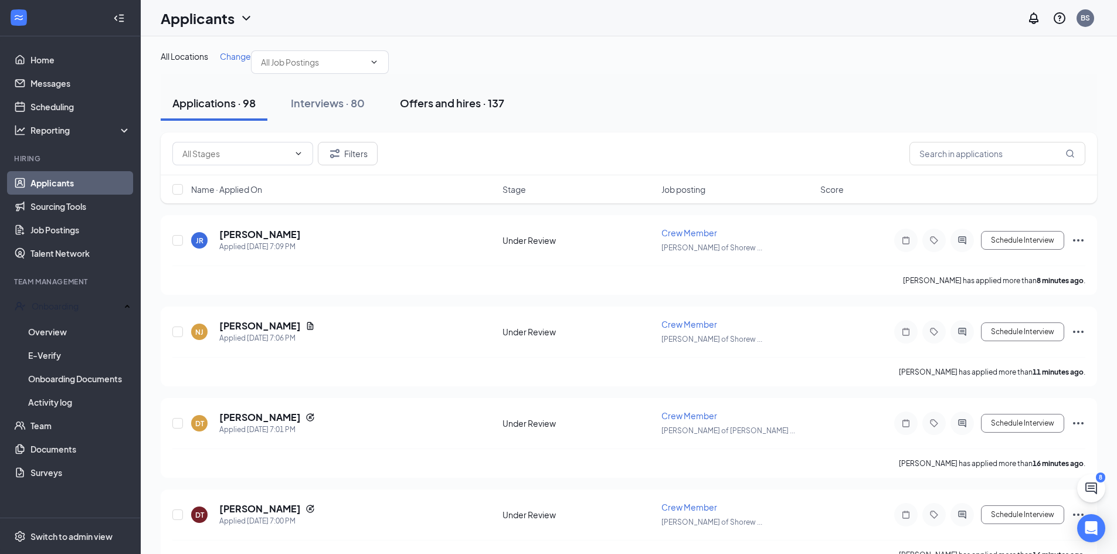
click at [423, 110] on div "Offers and hires · 137" at bounding box center [452, 103] width 104 height 15
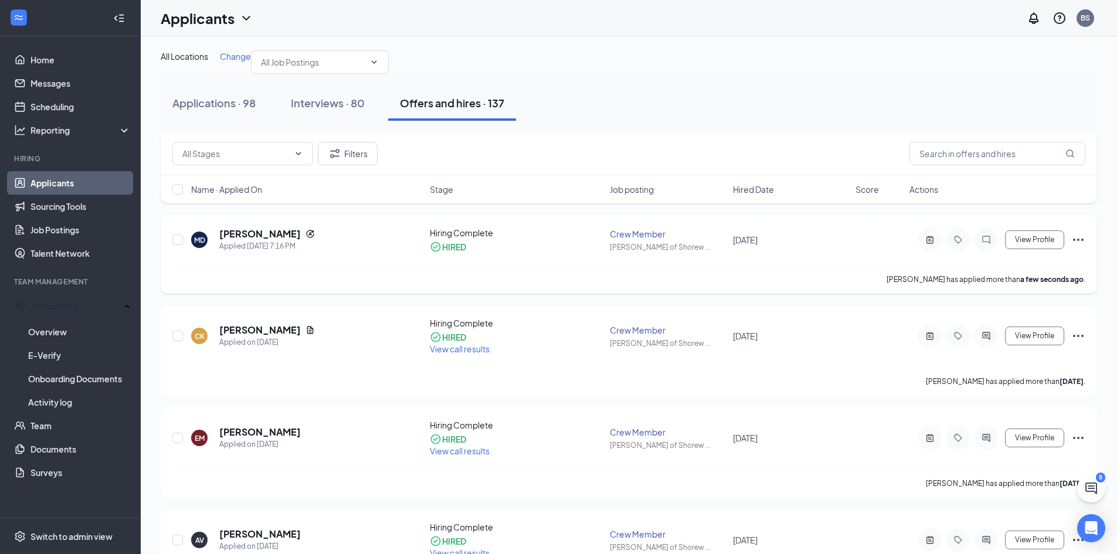
click at [1075, 247] on icon "Ellipses" at bounding box center [1078, 240] width 14 height 14
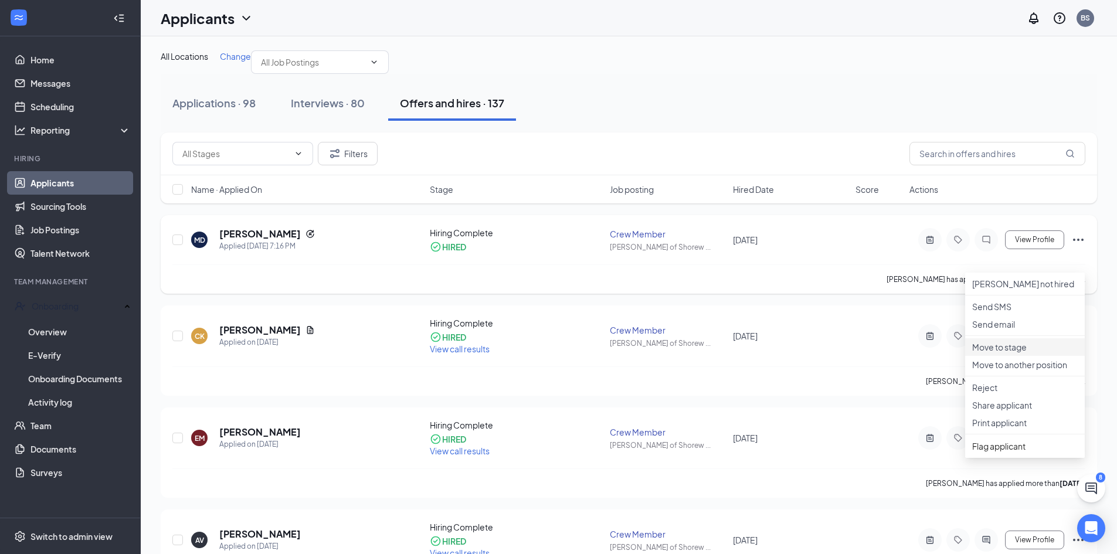
click at [1054, 353] on p "Move to stage" at bounding box center [1025, 347] width 106 height 12
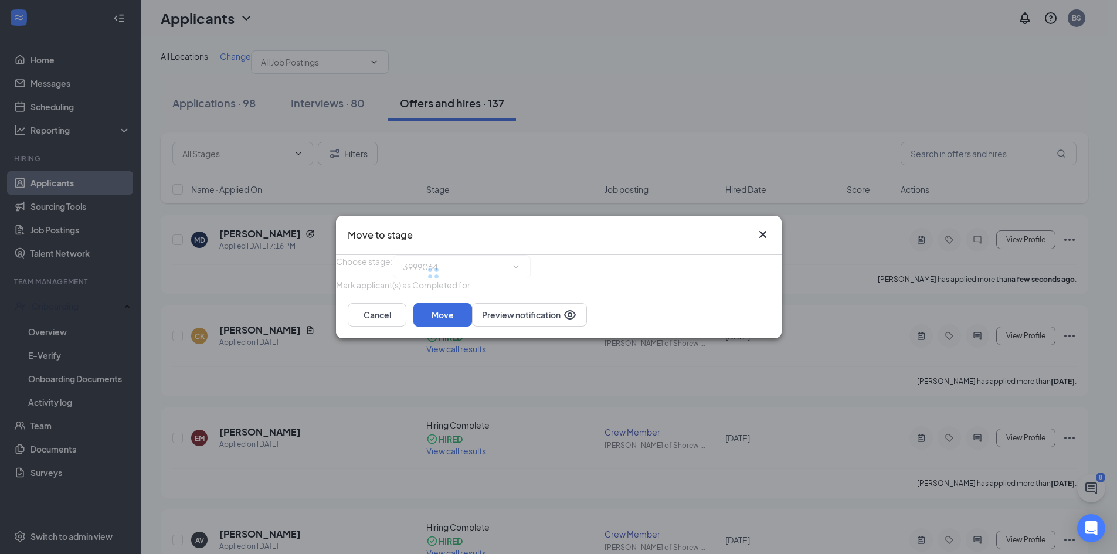
type input "Hiring Complete (current stage)"
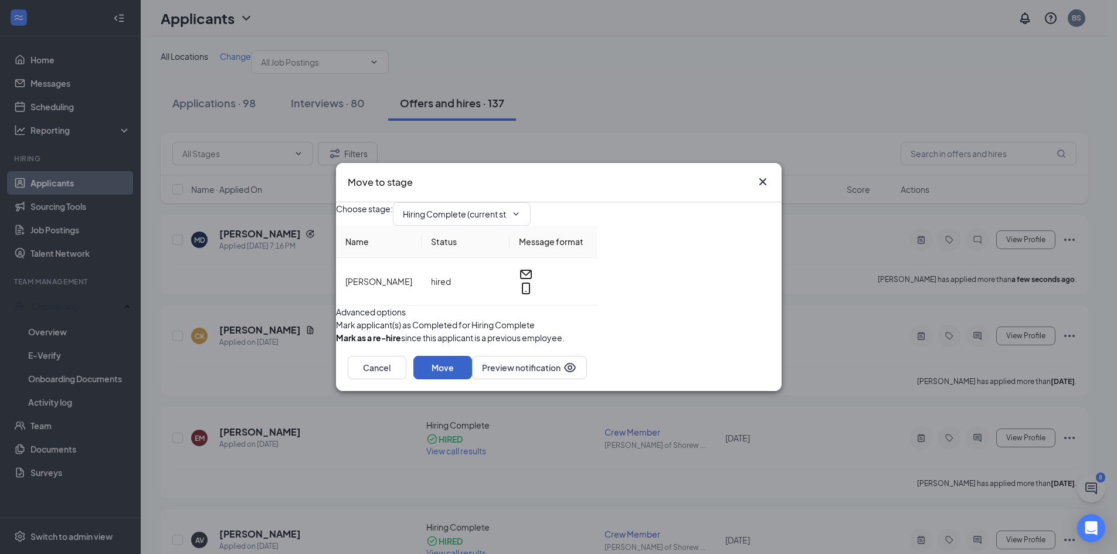
click at [472, 379] on button "Move" at bounding box center [442, 367] width 59 height 23
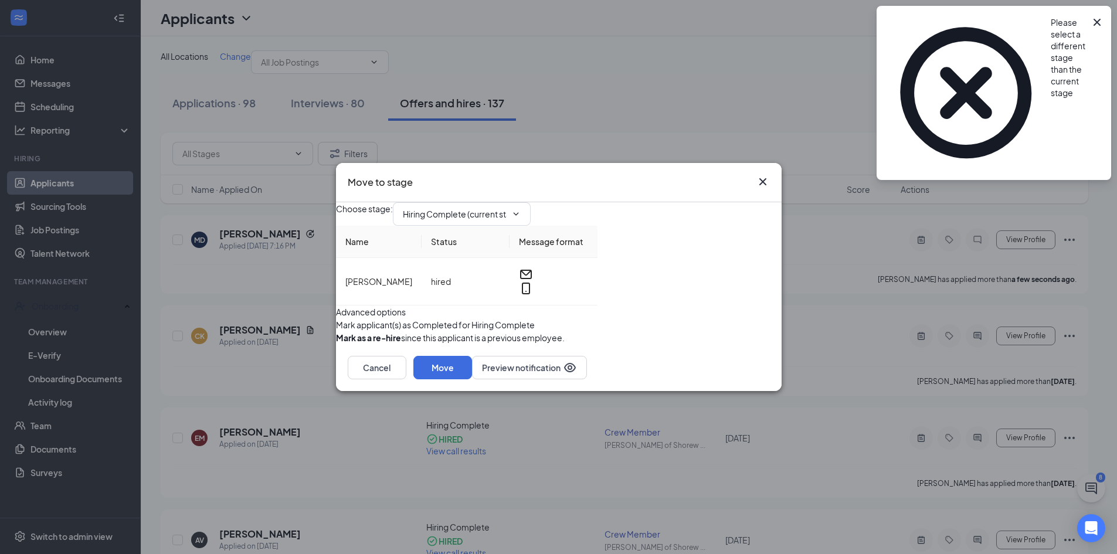
click at [763, 175] on icon "Cross" at bounding box center [763, 182] width 14 height 14
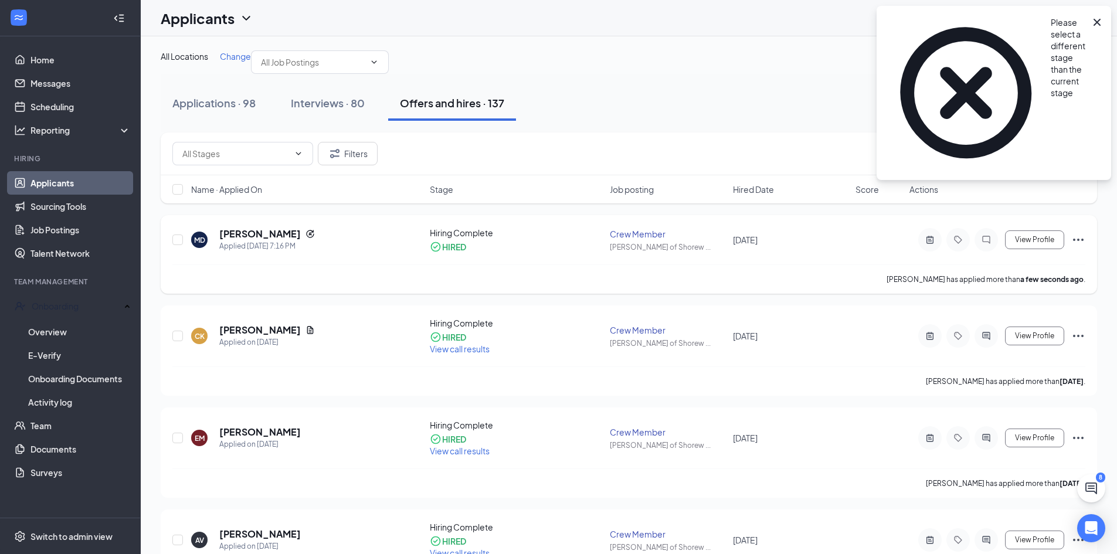
click at [841, 294] on div "Matthew Darrah has applied more than a few seconds ago ." at bounding box center [628, 278] width 913 height 29
drag, startPoint x: 86, startPoint y: 330, endPoint x: 99, endPoint y: 332, distance: 13.7
click at [86, 330] on link "Overview" at bounding box center [79, 331] width 103 height 23
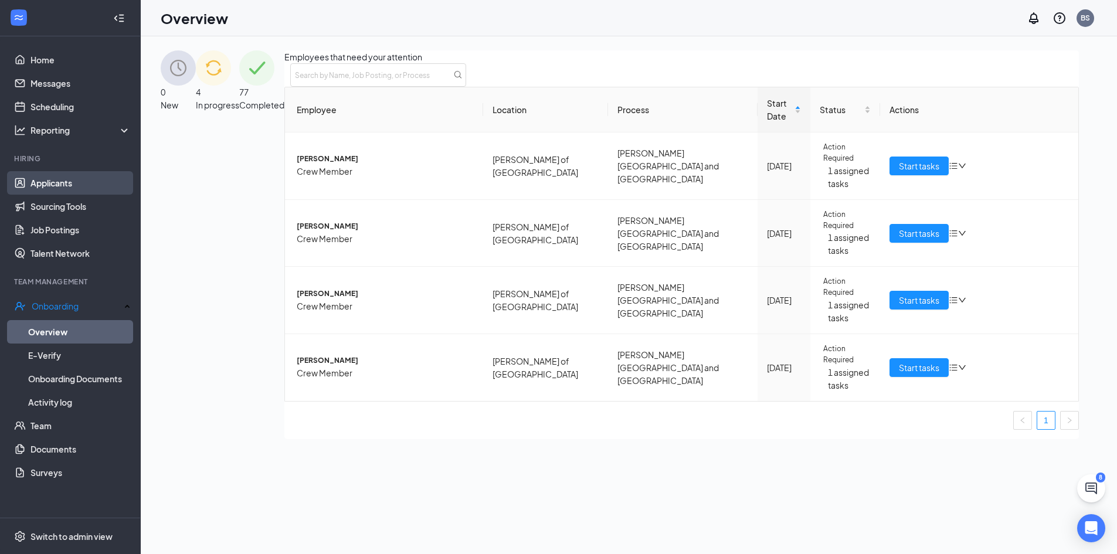
click at [86, 191] on link "Applicants" at bounding box center [80, 182] width 100 height 23
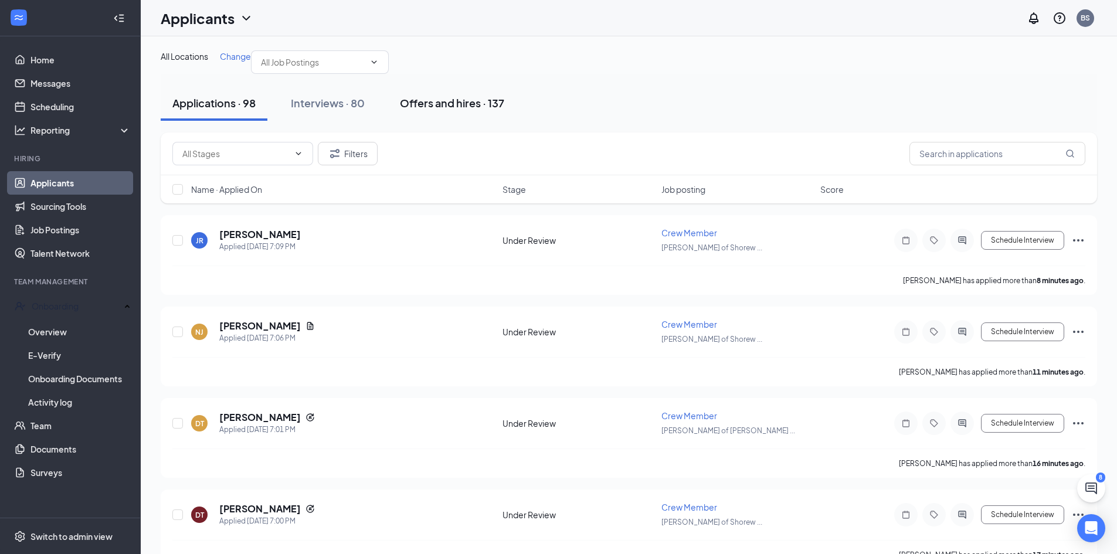
click at [446, 110] on div "Offers and hires · 137" at bounding box center [452, 103] width 104 height 15
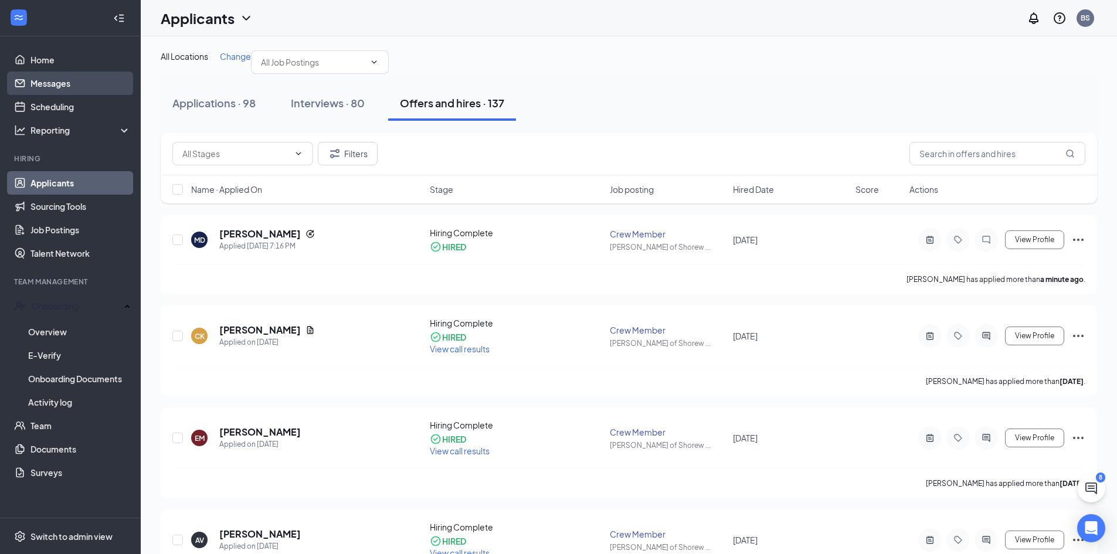
click at [88, 76] on link "Messages" at bounding box center [80, 83] width 100 height 23
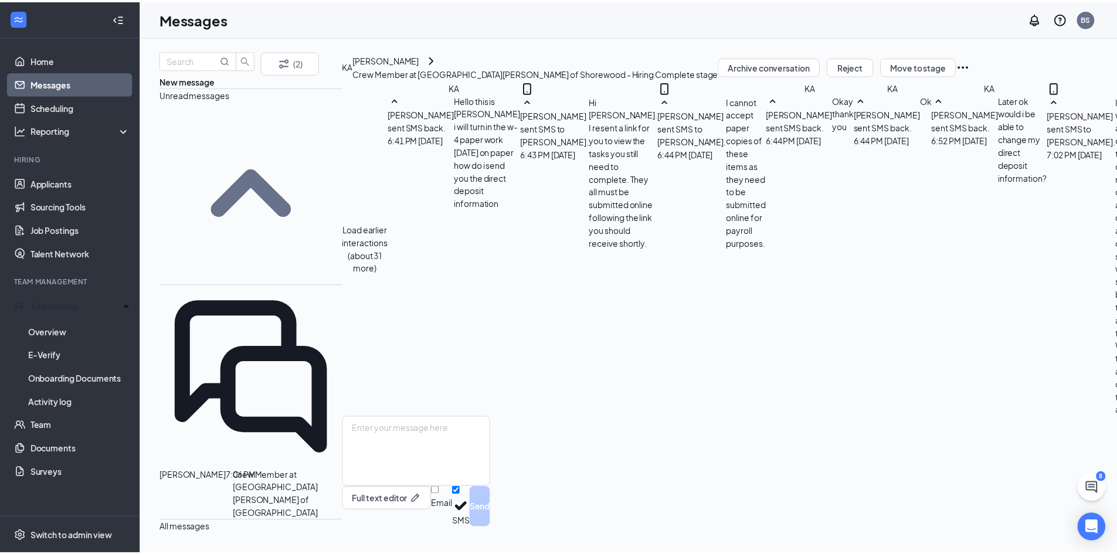
scroll to position [391, 0]
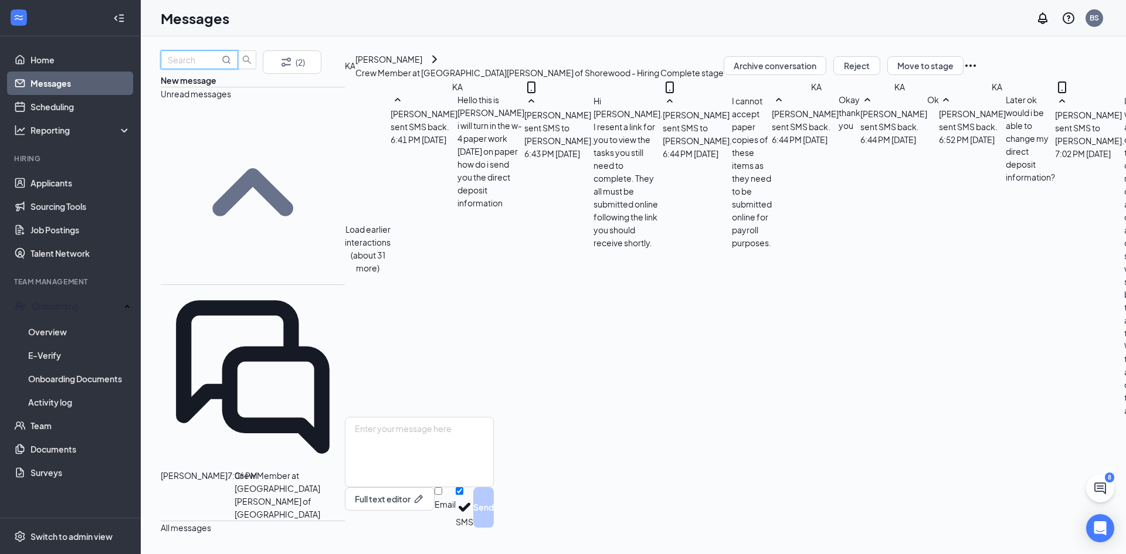
click at [203, 66] on input "text" at bounding box center [194, 59] width 52 height 13
type input "matthew"
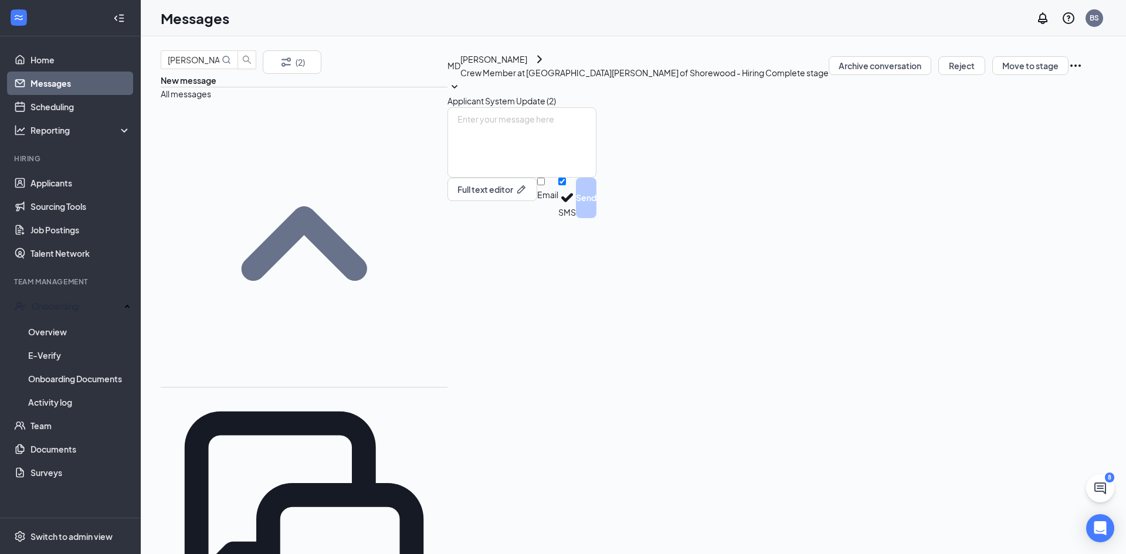
click at [1082, 73] on icon "Ellipses" at bounding box center [1075, 66] width 14 height 14
click at [1070, 126] on p "Mark as complete" at bounding box center [1035, 120] width 106 height 12
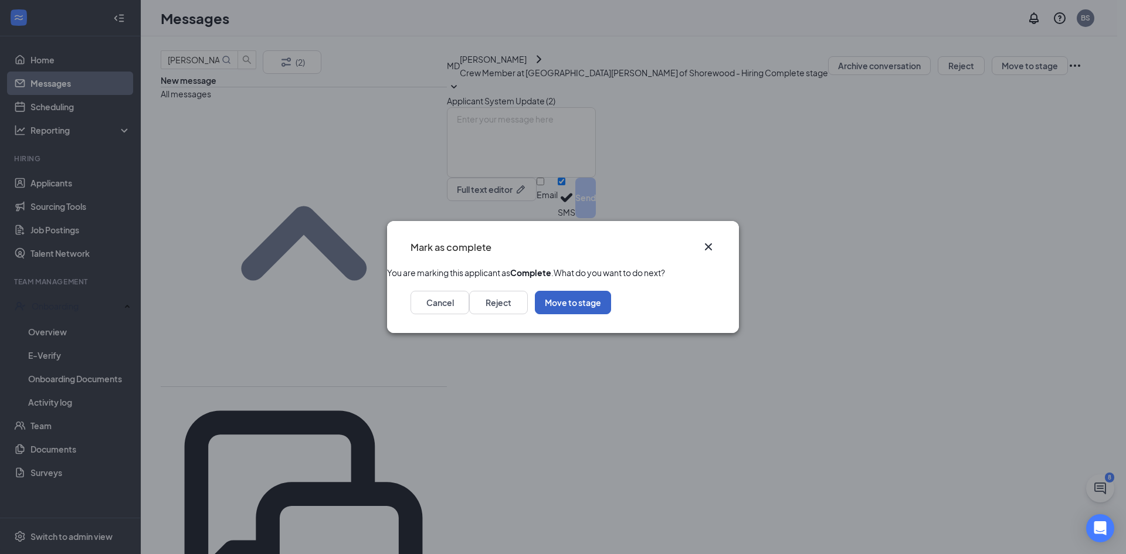
click at [611, 314] on button "Move to stage" at bounding box center [573, 302] width 76 height 23
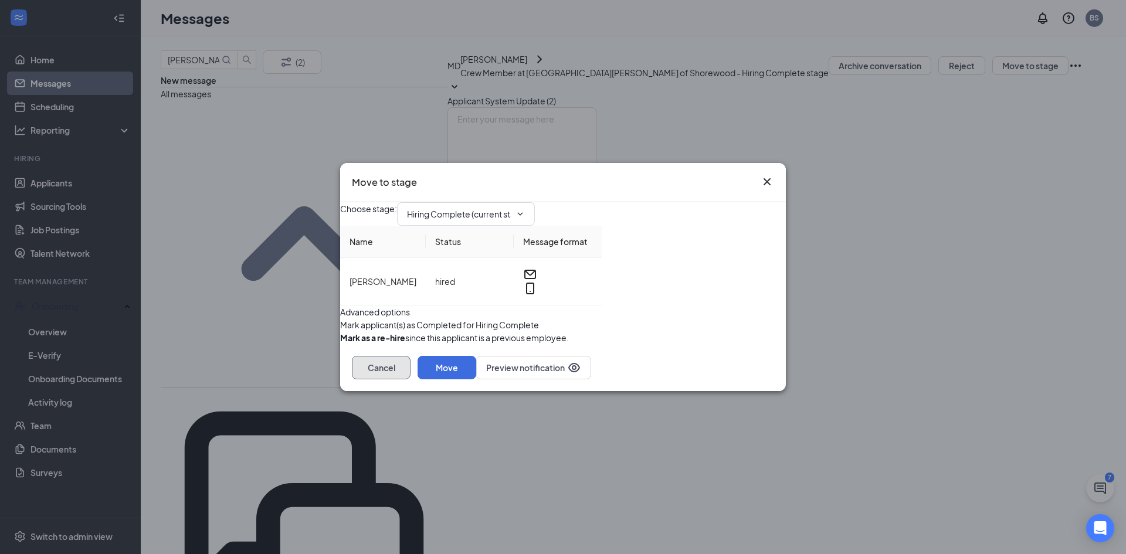
click at [410, 379] on button "Cancel" at bounding box center [381, 367] width 59 height 23
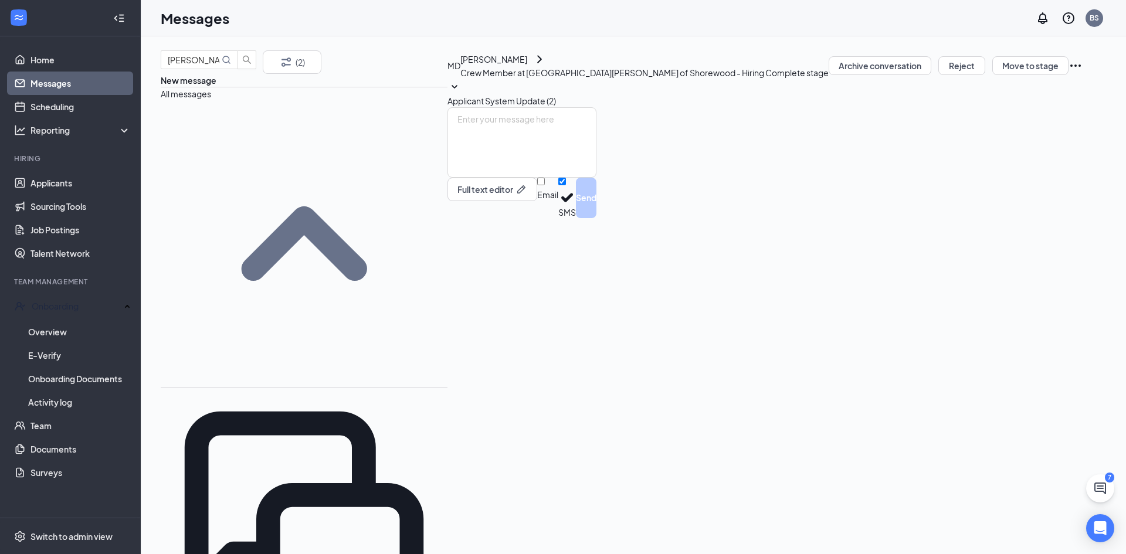
click at [596, 107] on div "Applicant System Update (2)" at bounding box center [521, 93] width 149 height 27
click at [1082, 73] on icon "Ellipses" at bounding box center [1075, 66] width 14 height 14
click at [596, 107] on div "Applicant System Update (2)" at bounding box center [521, 93] width 149 height 27
click at [86, 331] on link "Overview" at bounding box center [79, 331] width 103 height 23
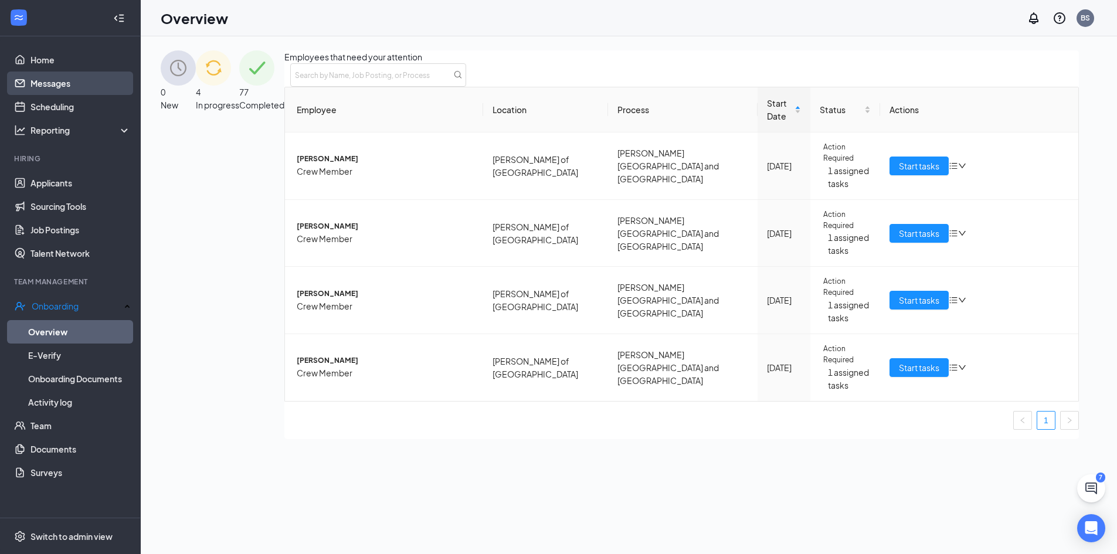
click at [100, 82] on link "Messages" at bounding box center [80, 83] width 100 height 23
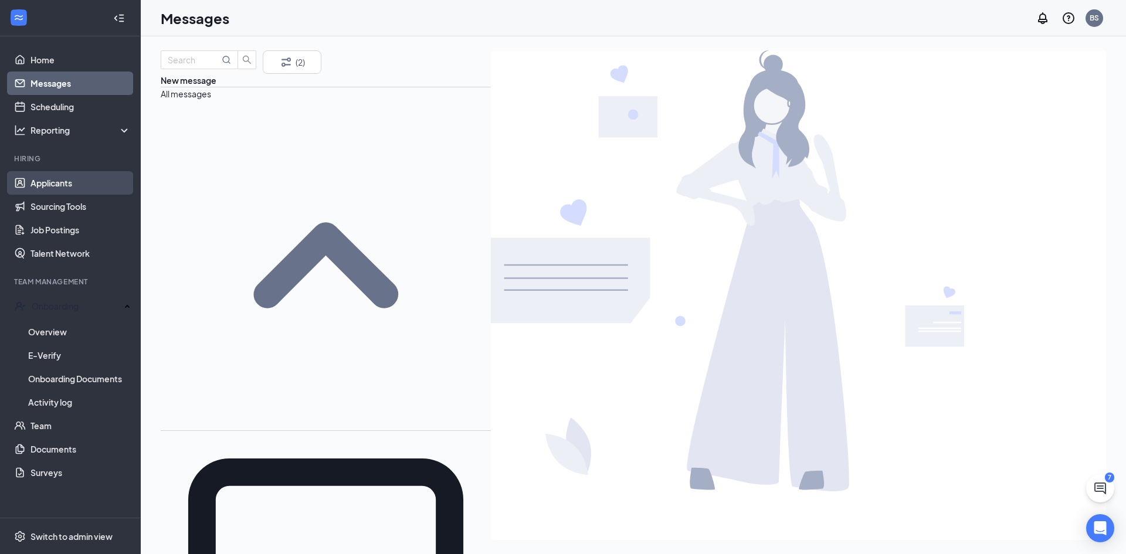
click at [70, 184] on link "Applicants" at bounding box center [80, 182] width 100 height 23
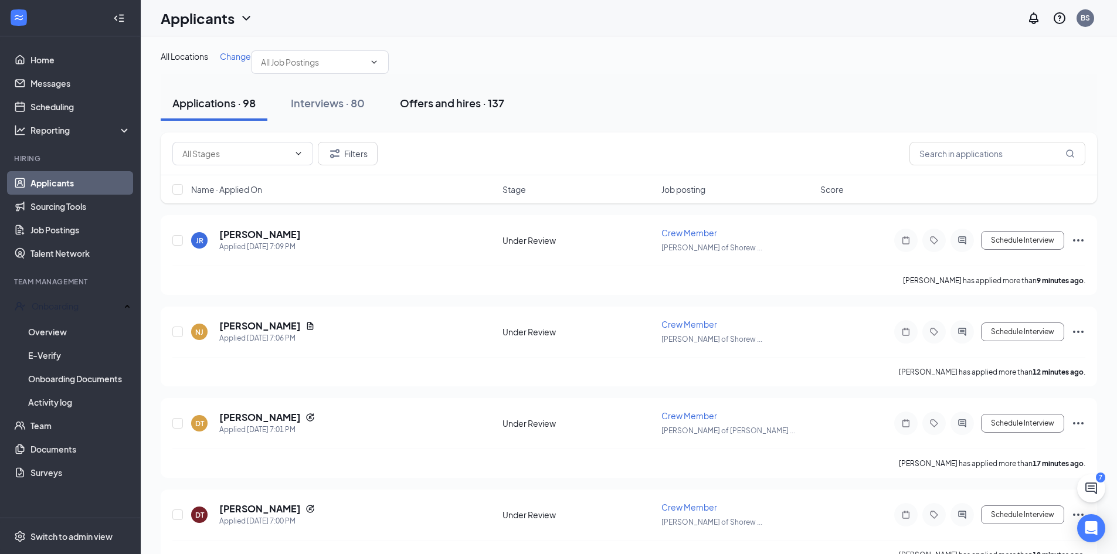
click at [463, 121] on button "Offers and hires · 137" at bounding box center [452, 103] width 128 height 35
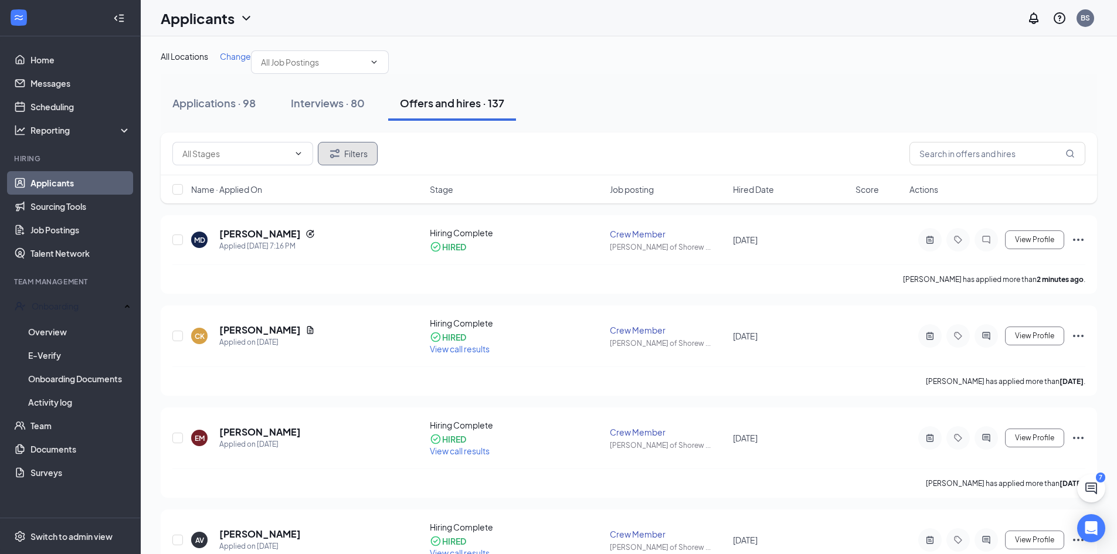
click at [334, 161] on icon "Filter" at bounding box center [335, 154] width 14 height 14
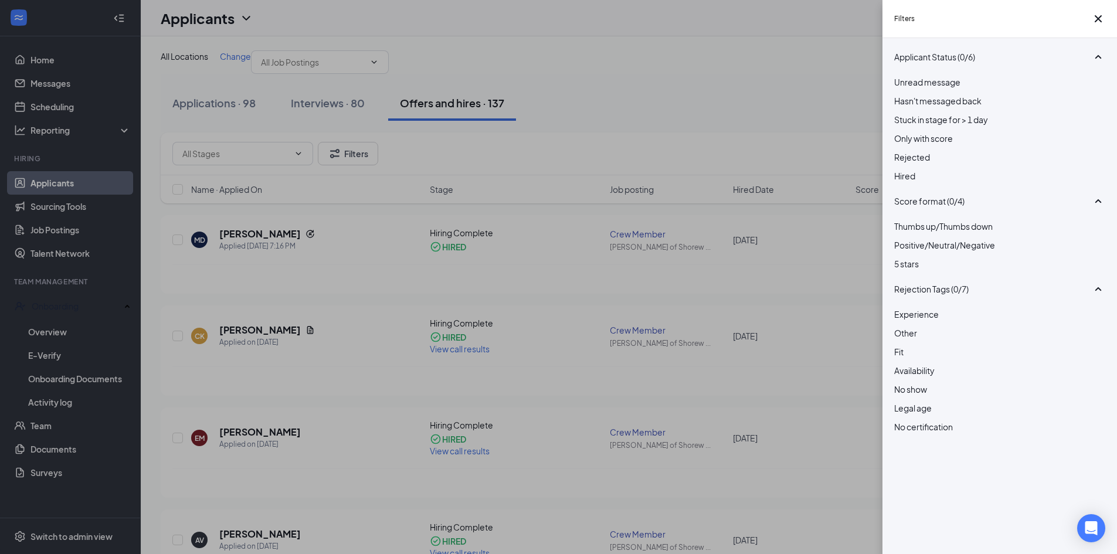
click at [759, 77] on div "Filters Applicant Status (0/6) Unread message Hasn't messaged back Stuck in sta…" at bounding box center [558, 277] width 1117 height 554
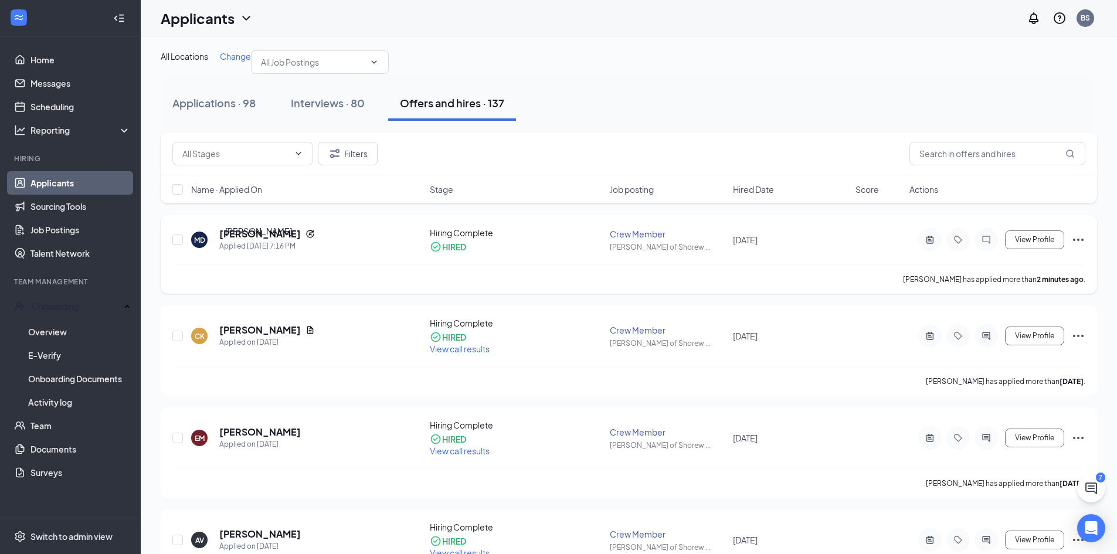
click at [246, 240] on h5 "[PERSON_NAME]" at bounding box center [260, 234] width 82 height 13
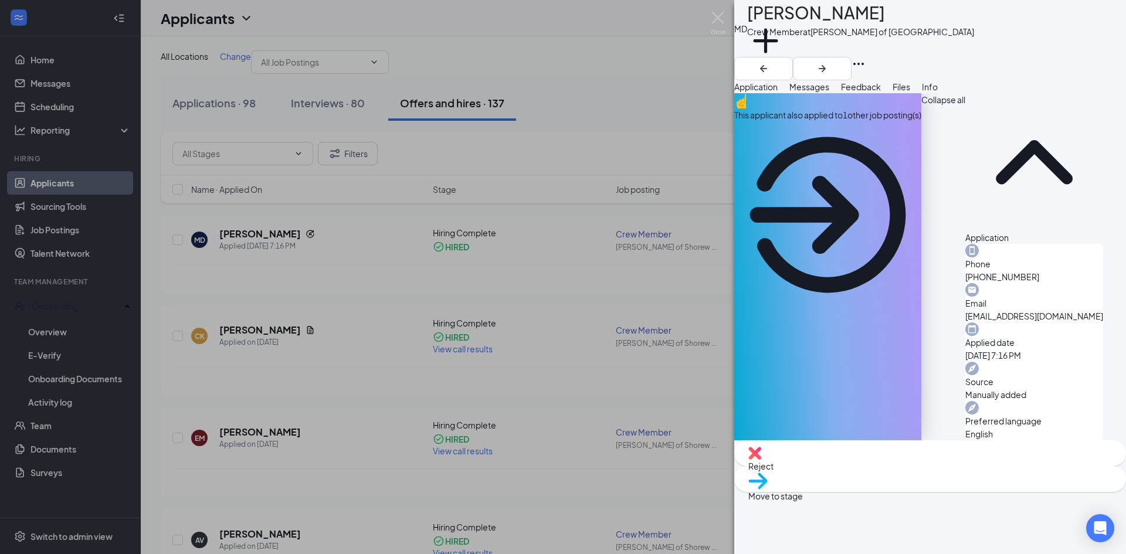
click at [866, 57] on icon "Ellipses" at bounding box center [858, 64] width 14 height 14
click at [949, 338] on div "This applicant also applied to 1 other job posting(s) Collapse all Application …" at bounding box center [918, 266] width 369 height 347
click at [900, 121] on div "This applicant also applied to 1 other job posting(s)" at bounding box center [827, 114] width 187 height 13
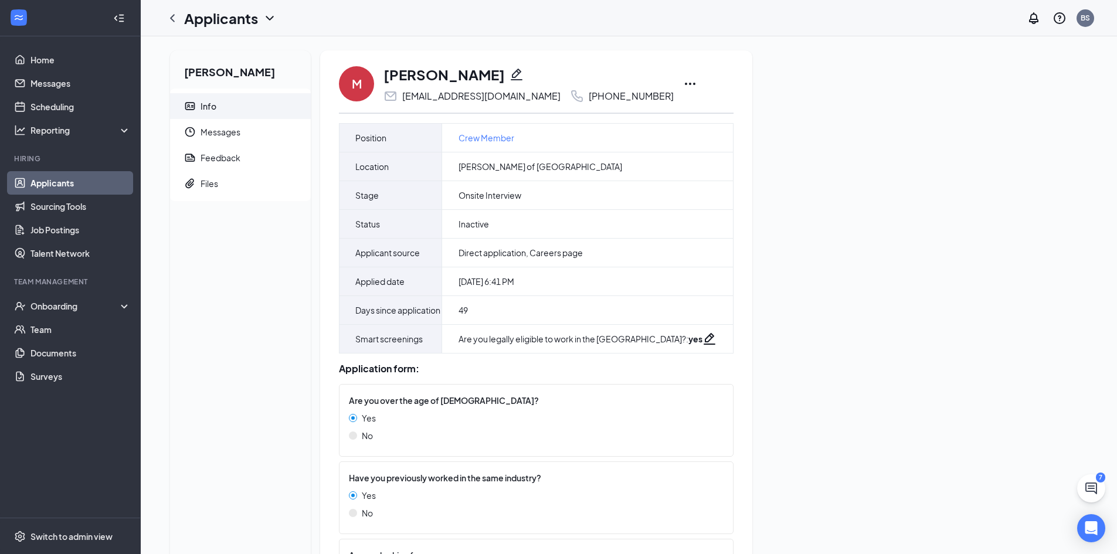
click at [685, 84] on icon "Ellipses" at bounding box center [690, 84] width 11 height 2
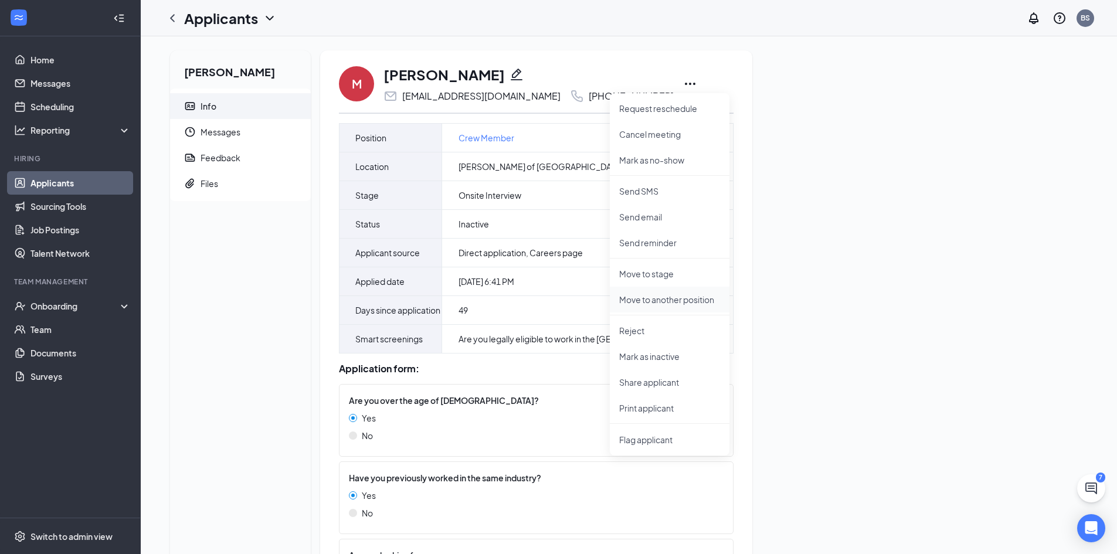
click at [649, 300] on p "Move to another position" at bounding box center [669, 300] width 101 height 12
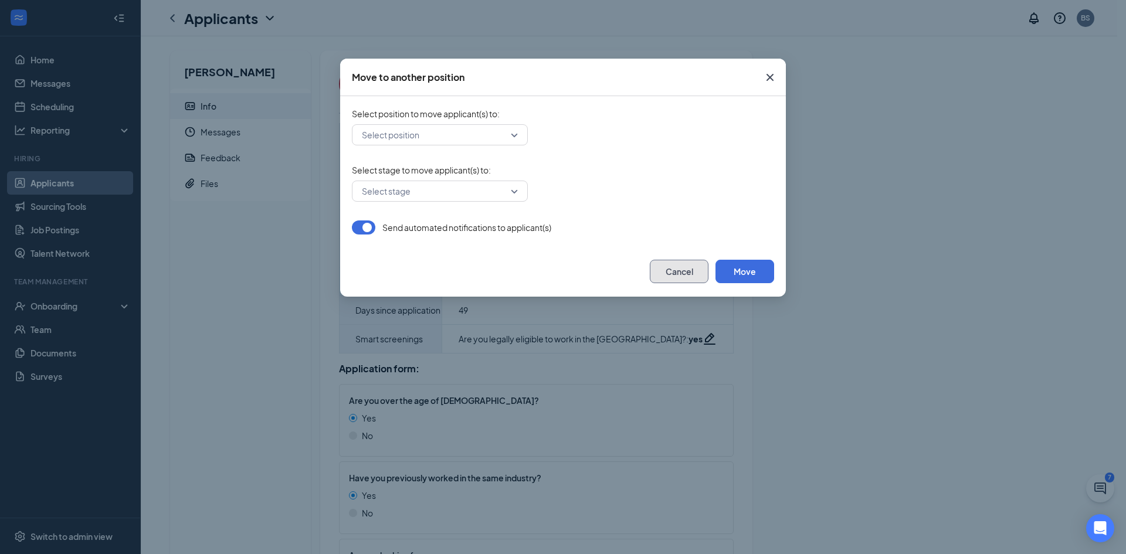
click at [672, 264] on button "Cancel" at bounding box center [679, 271] width 59 height 23
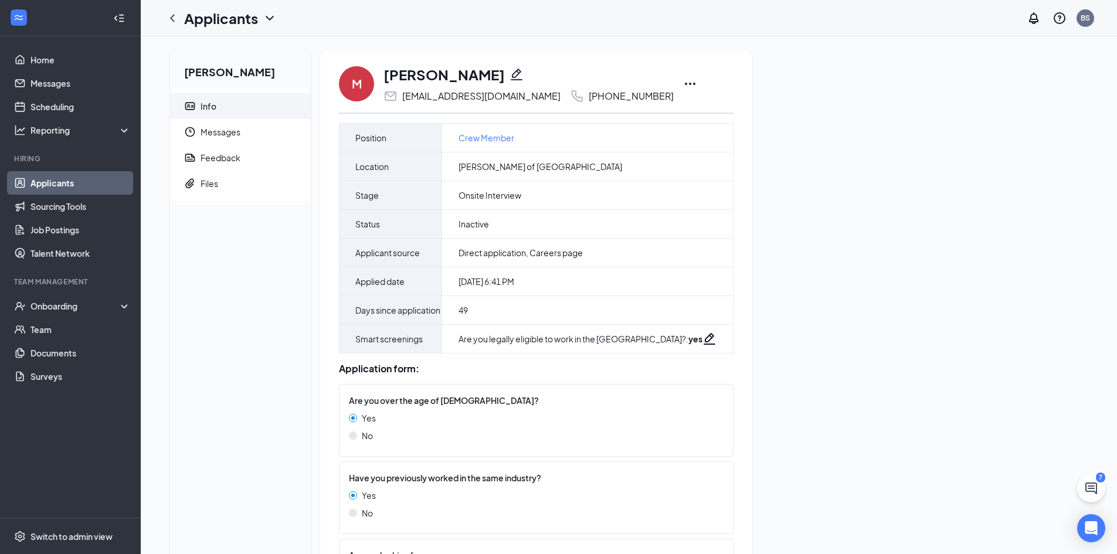
click at [683, 86] on icon "Ellipses" at bounding box center [690, 84] width 14 height 14
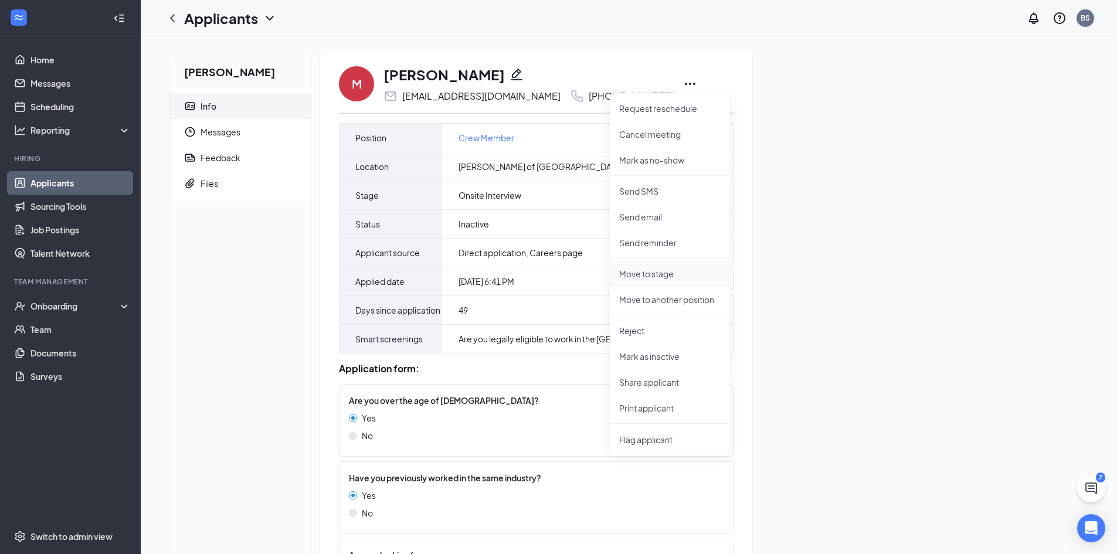
click at [651, 279] on p "Move to stage" at bounding box center [669, 274] width 101 height 12
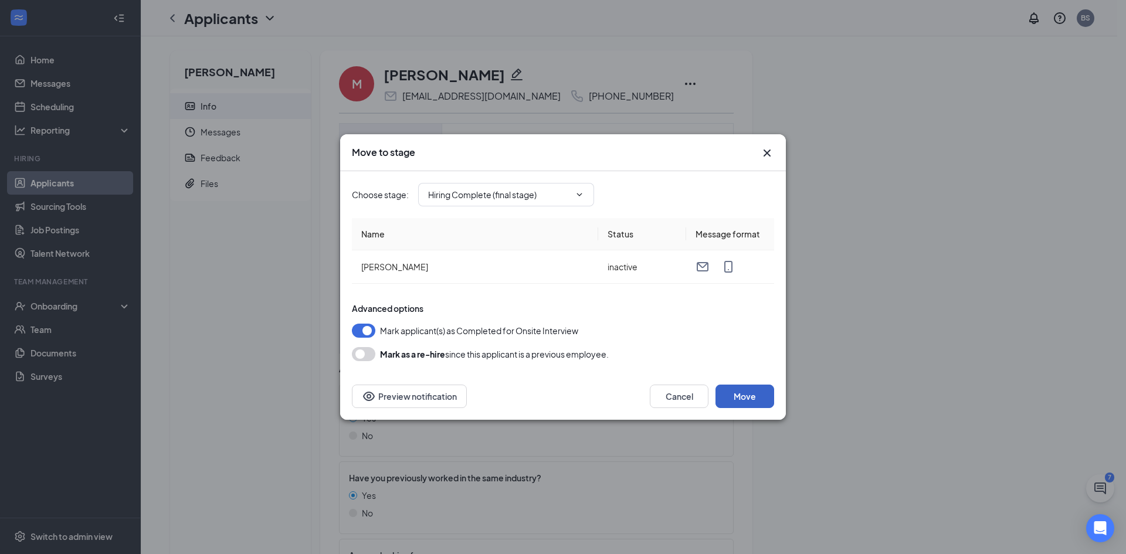
click at [740, 389] on button "Move" at bounding box center [744, 396] width 59 height 23
click at [683, 400] on button "Cancel" at bounding box center [679, 396] width 59 height 23
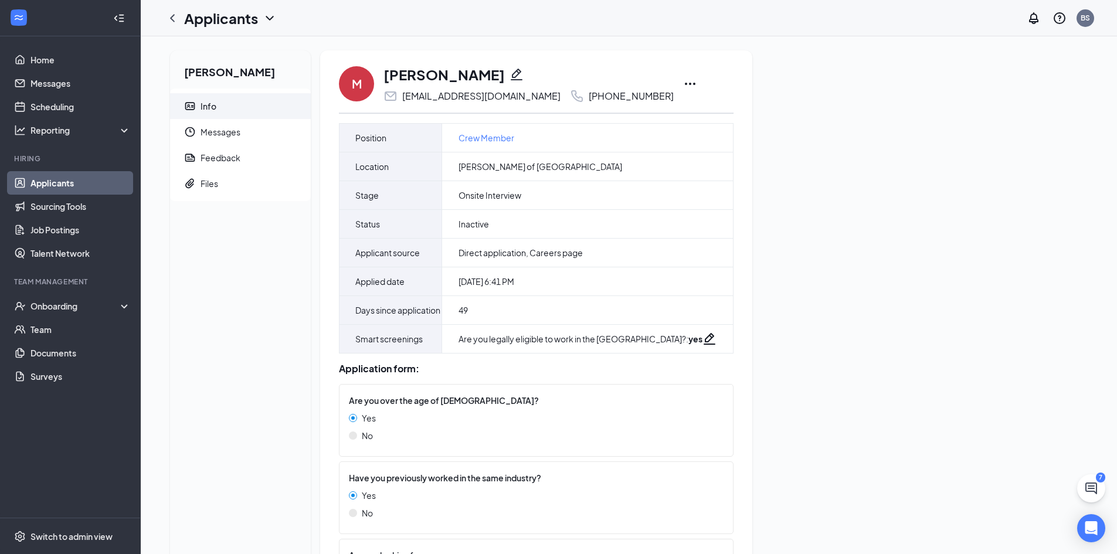
click at [685, 83] on icon "Ellipses" at bounding box center [690, 84] width 11 height 2
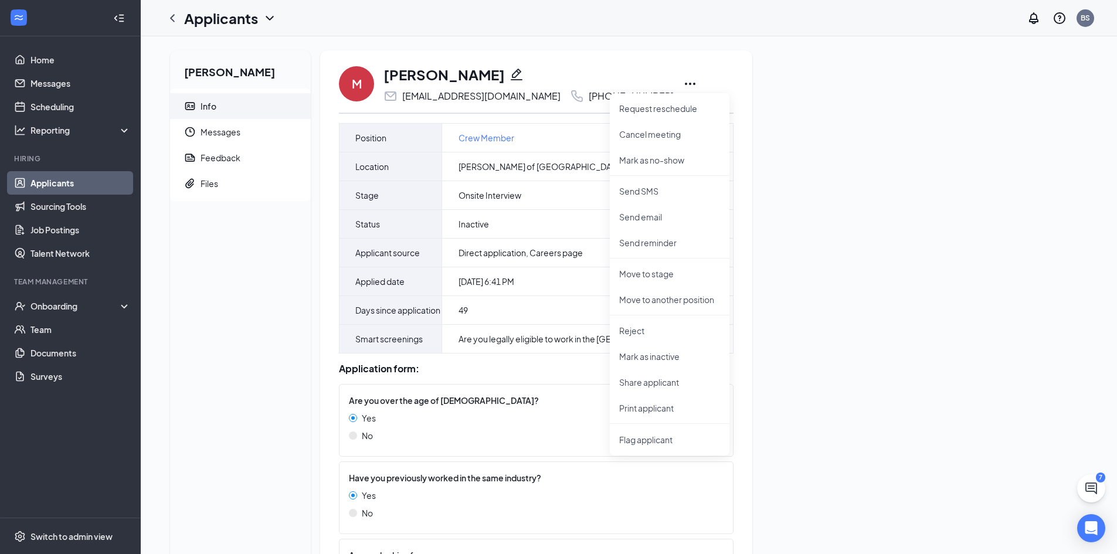
click at [826, 305] on div "[PERSON_NAME] Info Messages Feedback Files M [PERSON_NAME] [PERSON_NAME][EMAIL_…" at bounding box center [629, 467] width 936 height 834
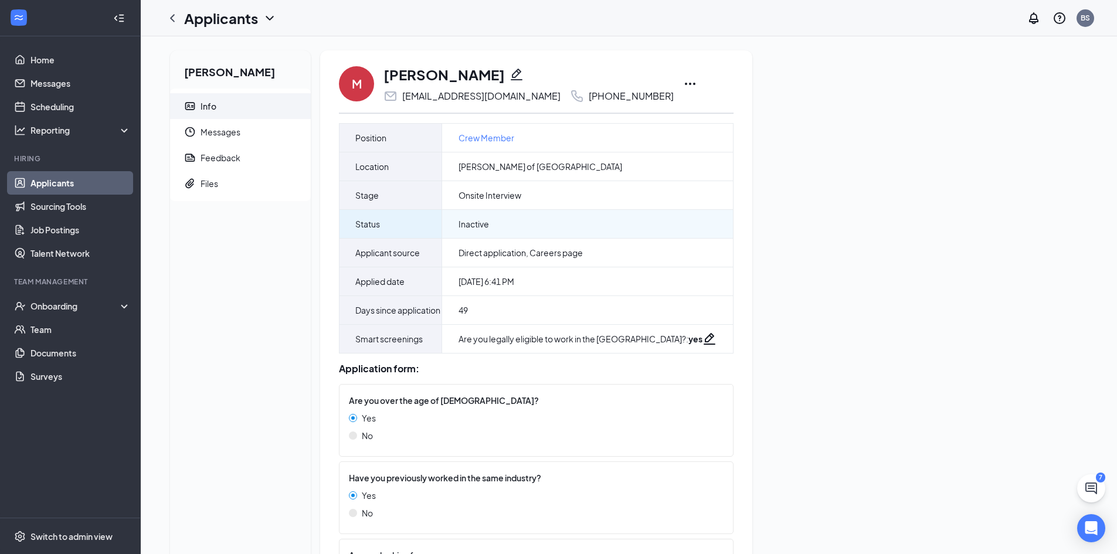
click at [491, 225] on div "Inactive" at bounding box center [587, 224] width 291 height 28
click at [683, 81] on icon "Ellipses" at bounding box center [690, 84] width 14 height 14
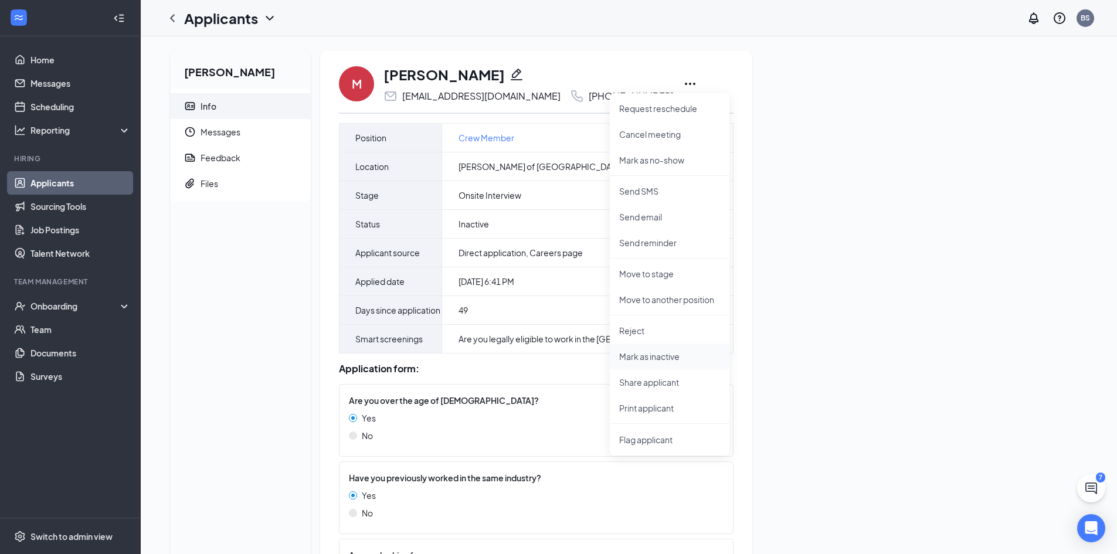
click at [652, 359] on p "Mark as inactive" at bounding box center [669, 357] width 101 height 12
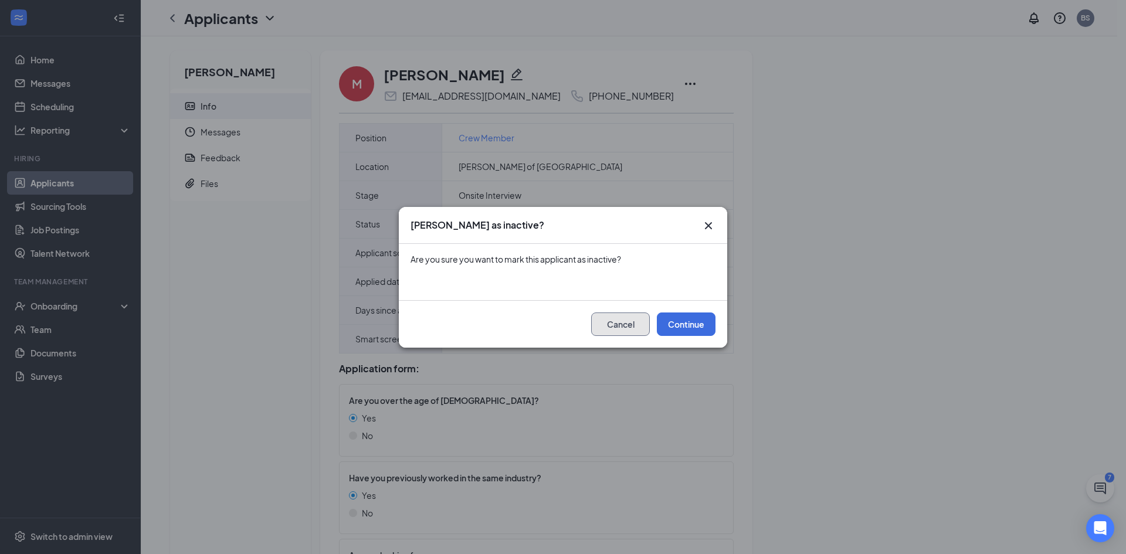
click at [636, 325] on button "Cancel" at bounding box center [620, 324] width 59 height 23
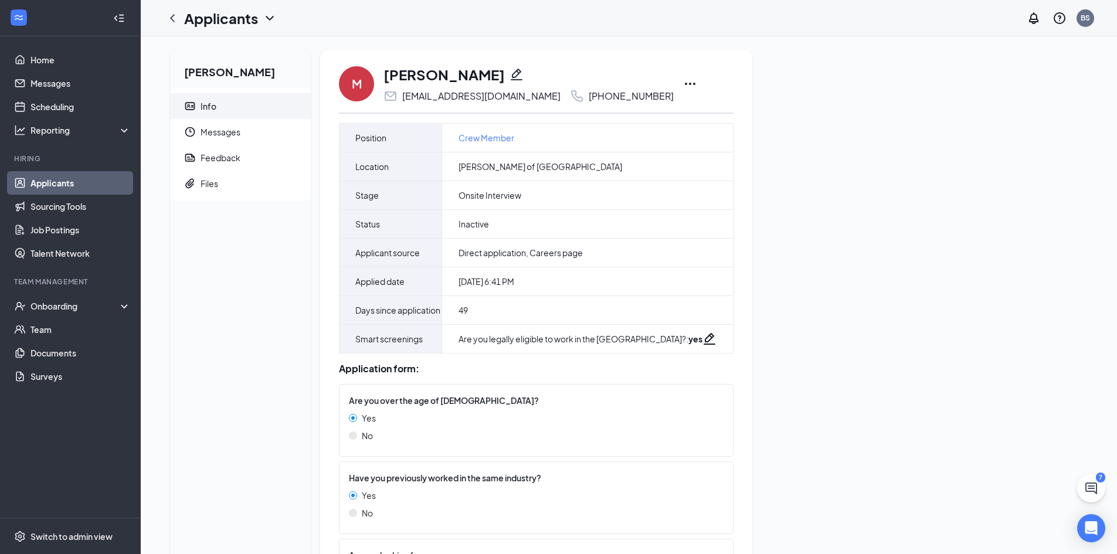
click at [664, 166] on div "M [PERSON_NAME] [EMAIL_ADDRESS][DOMAIN_NAME] [PHONE_NUMBER] Request reschedule …" at bounding box center [536, 462] width 432 height 825
click at [511, 70] on icon "Pencil" at bounding box center [517, 75] width 12 height 12
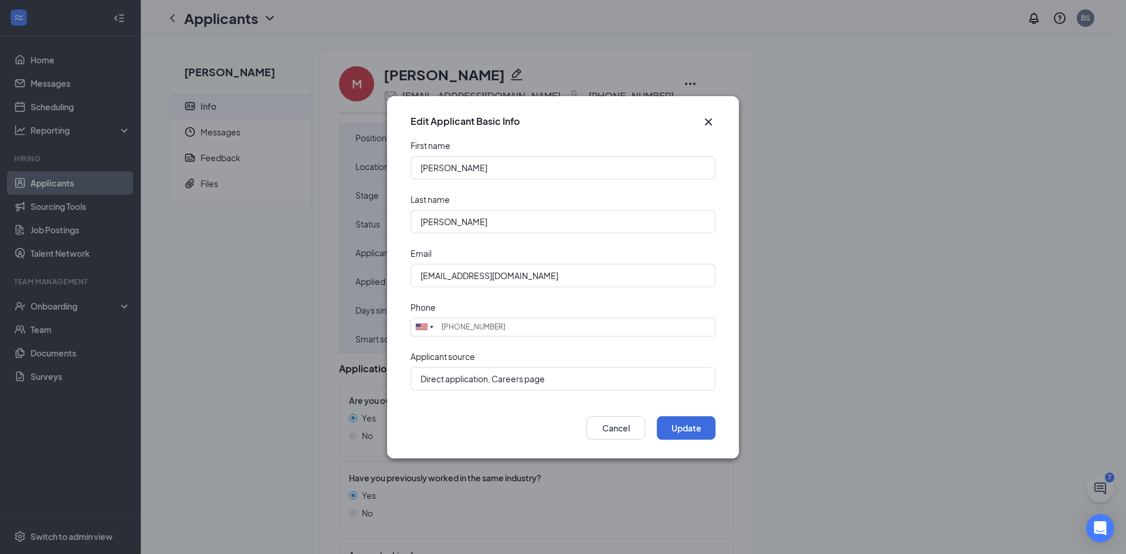
click at [709, 118] on icon "Cross" at bounding box center [708, 122] width 14 height 14
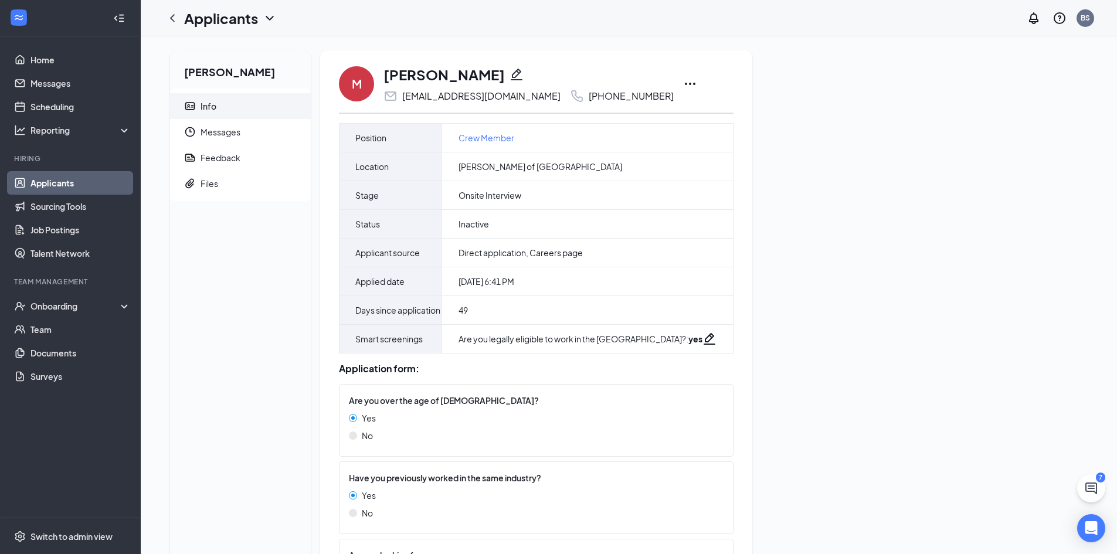
click at [685, 83] on icon "Ellipses" at bounding box center [690, 84] width 11 height 2
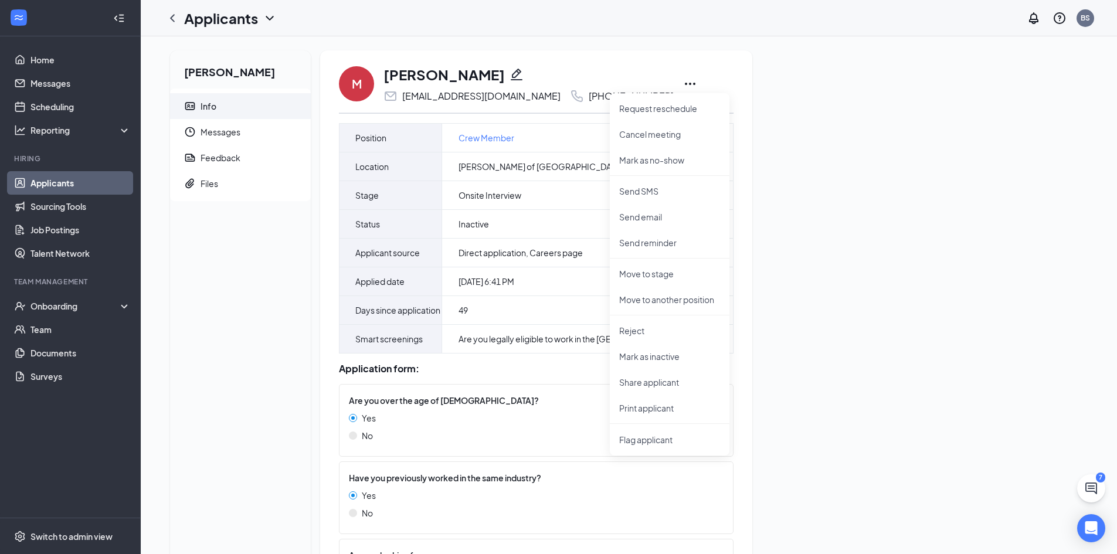
click at [685, 83] on icon "Ellipses" at bounding box center [690, 84] width 11 height 2
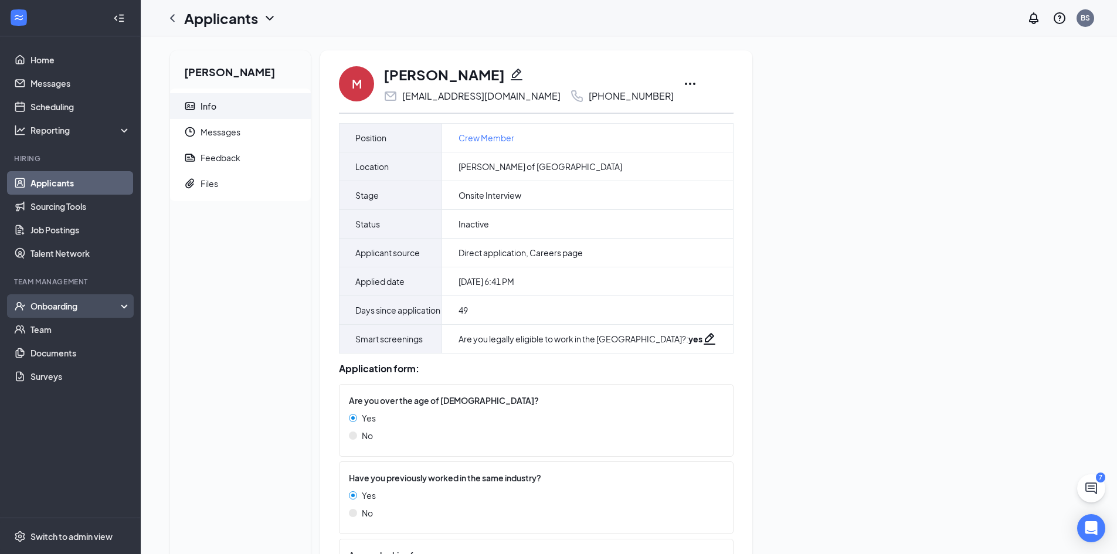
click at [60, 301] on div "Onboarding" at bounding box center [75, 306] width 90 height 12
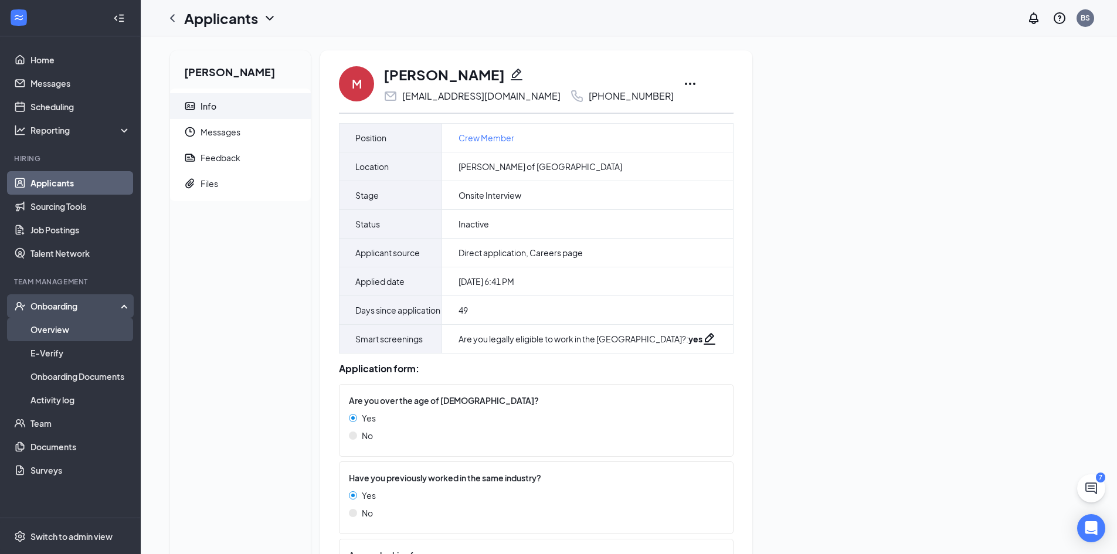
click at [60, 324] on link "Overview" at bounding box center [80, 329] width 100 height 23
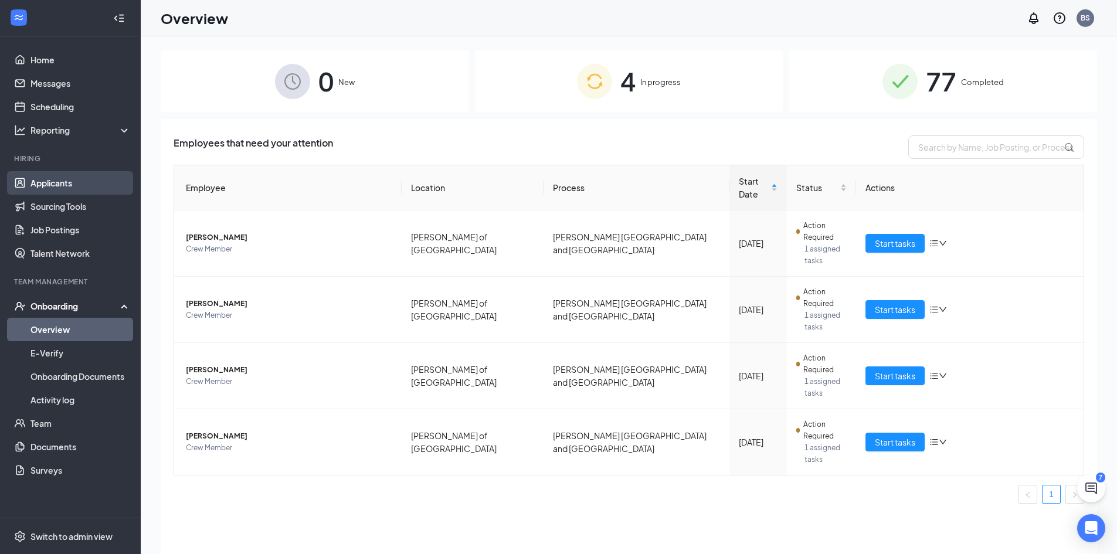
click at [60, 179] on link "Applicants" at bounding box center [80, 182] width 100 height 23
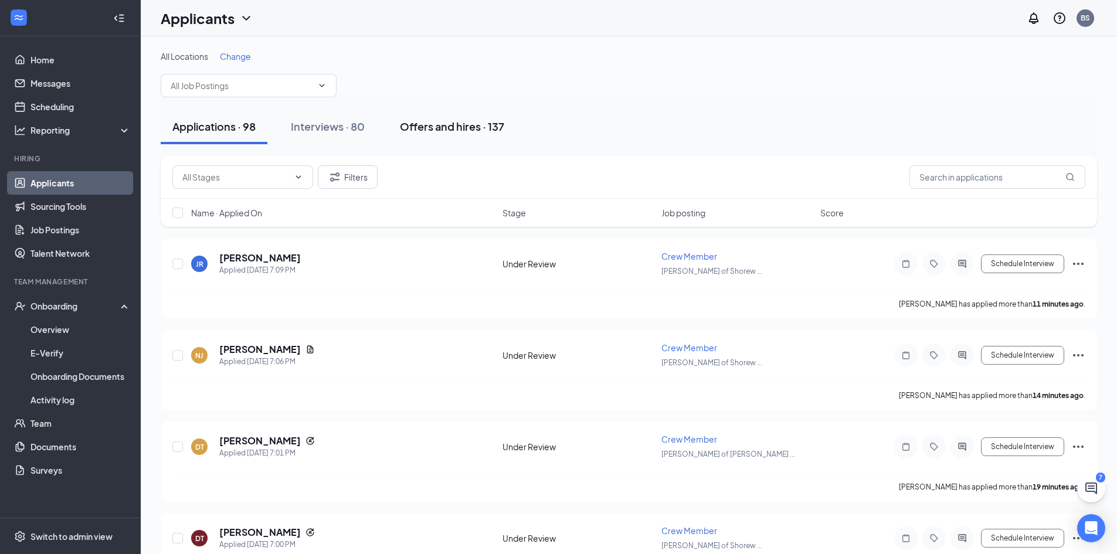
click at [432, 133] on div "Offers and hires · 137" at bounding box center [452, 126] width 104 height 15
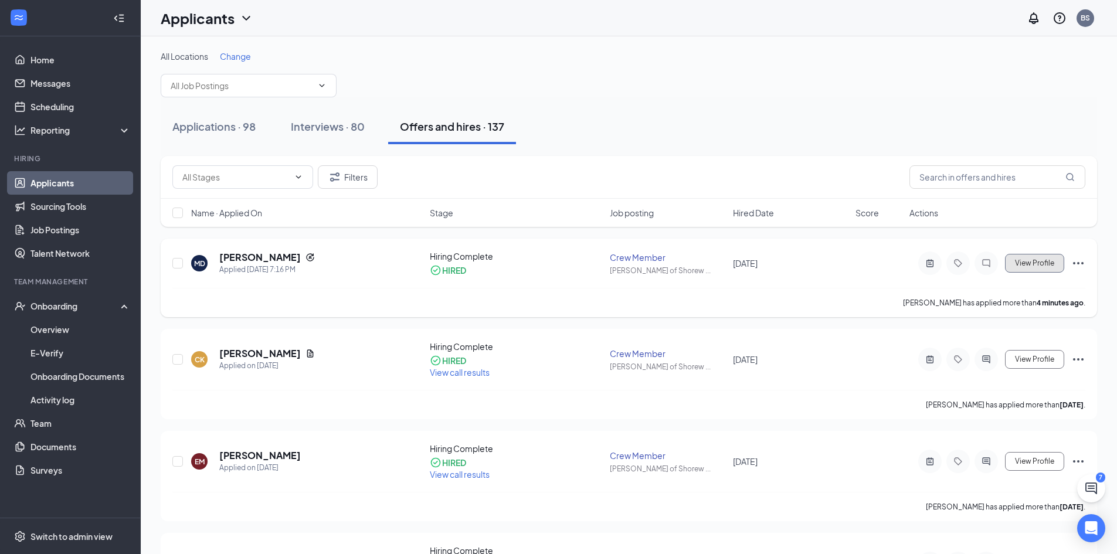
click at [1044, 266] on span "View Profile" at bounding box center [1034, 263] width 39 height 8
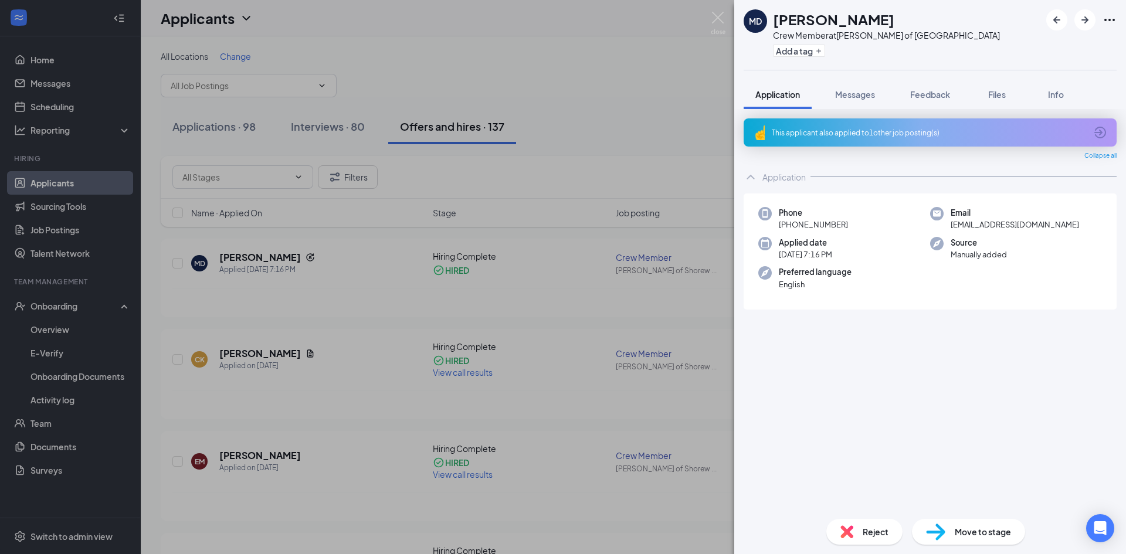
click at [1110, 21] on icon "Ellipses" at bounding box center [1109, 20] width 14 height 14
click at [988, 535] on span "Move to stage" at bounding box center [983, 531] width 56 height 13
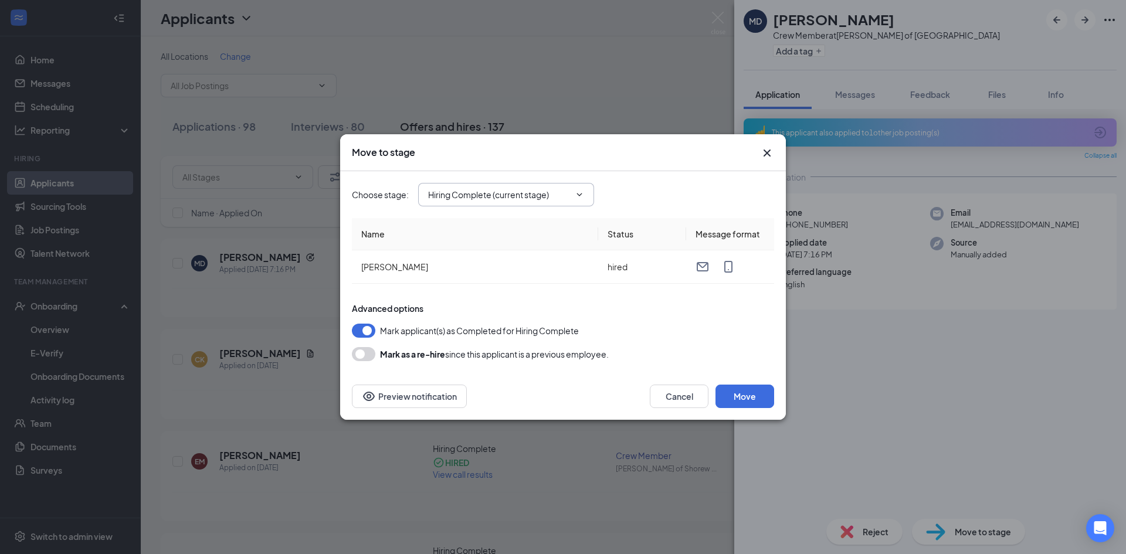
click at [572, 188] on span "Hiring Complete (current stage)" at bounding box center [506, 194] width 176 height 23
click at [578, 198] on icon "ChevronDown" at bounding box center [579, 194] width 9 height 9
click at [544, 304] on div "Onsite Interview" at bounding box center [516, 297] width 176 height 27
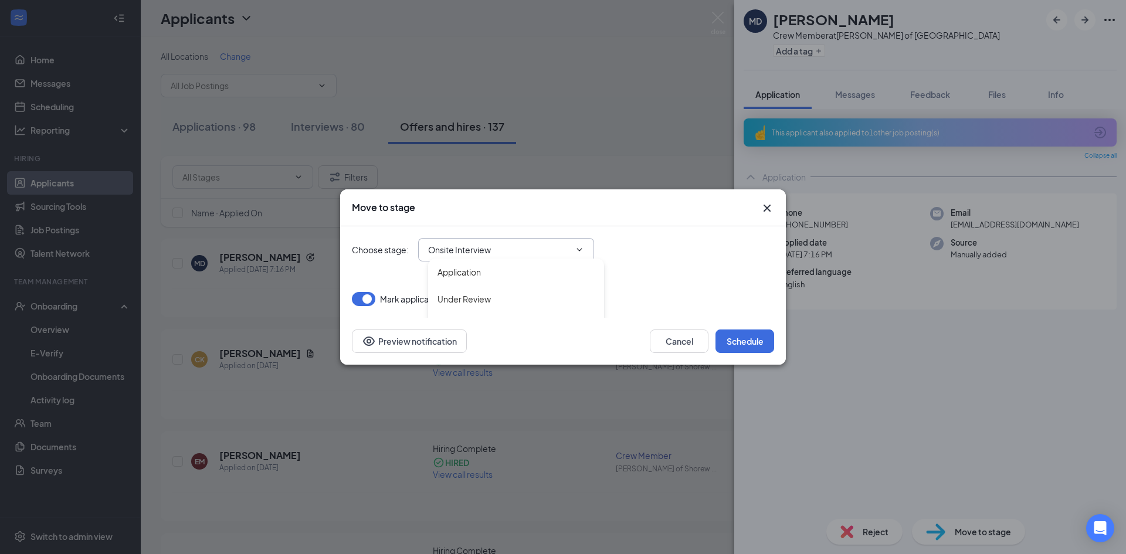
type input "Onsite Interview"
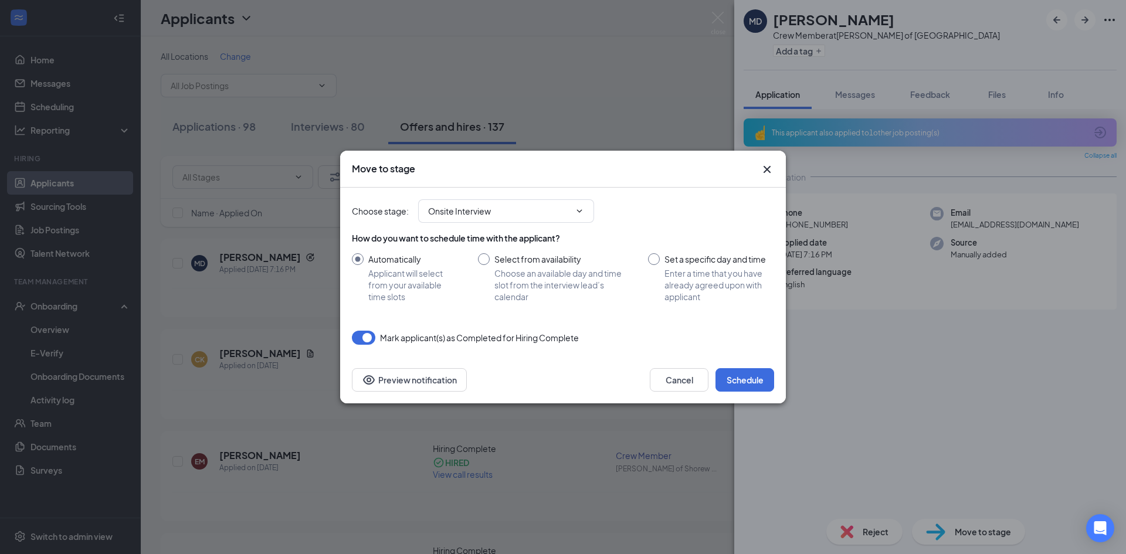
click at [575, 215] on icon "ChevronDown" at bounding box center [579, 210] width 9 height 9
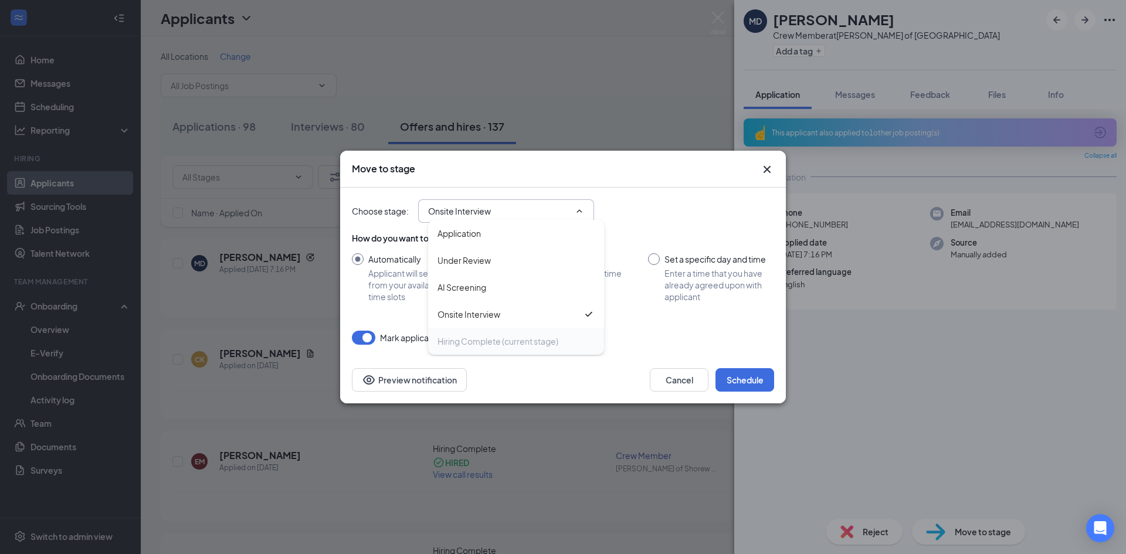
click at [513, 347] on div "Hiring Complete (current stage)" at bounding box center [497, 341] width 121 height 13
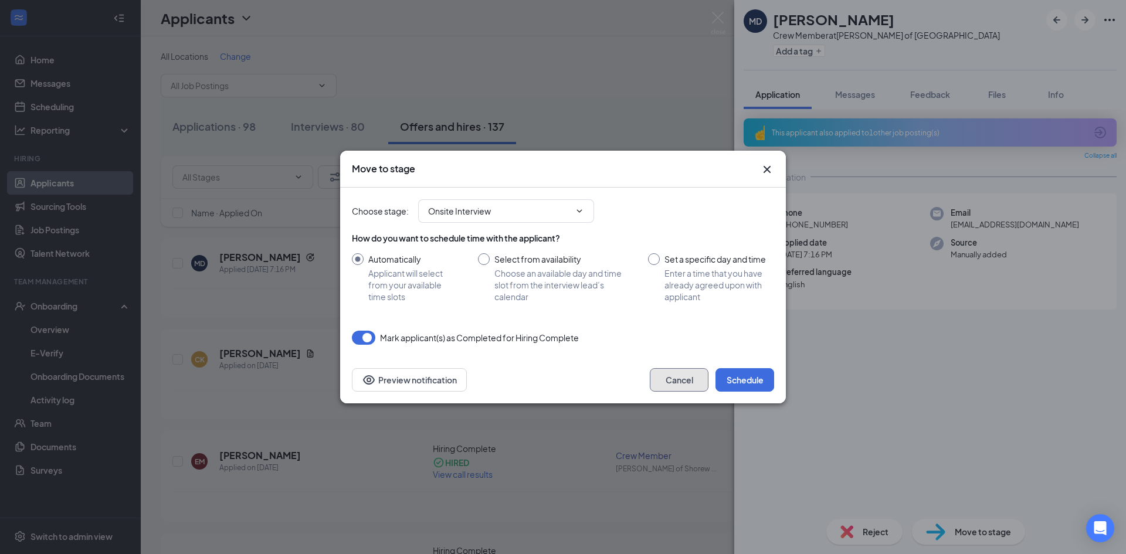
click at [668, 379] on button "Cancel" at bounding box center [679, 379] width 59 height 23
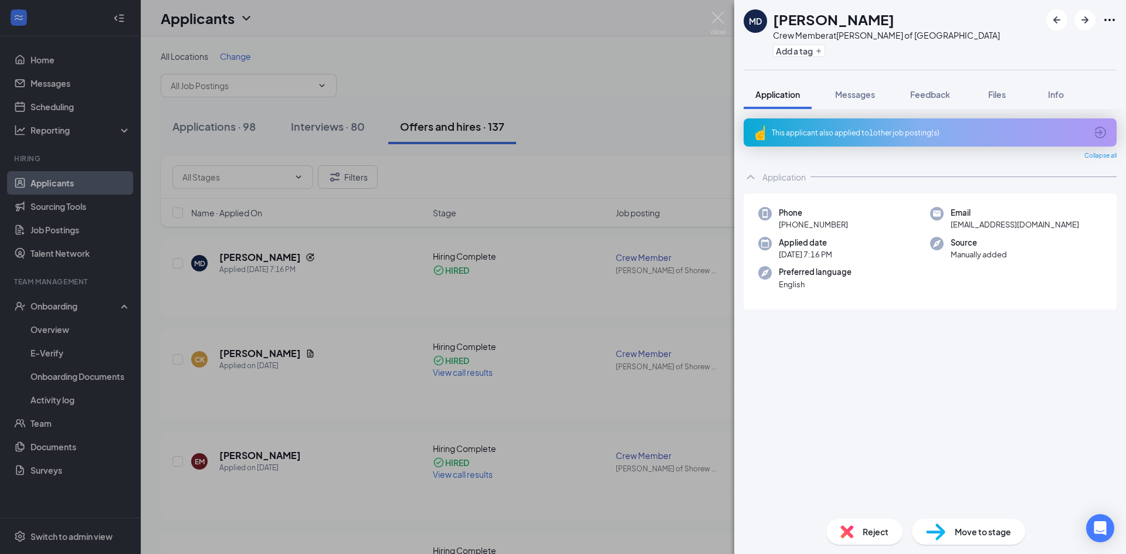
click at [1024, 382] on div "This applicant also applied to 1 other job posting(s) Collapse all Application …" at bounding box center [930, 313] width 373 height 391
click at [833, 99] on button "Messages" at bounding box center [854, 94] width 63 height 29
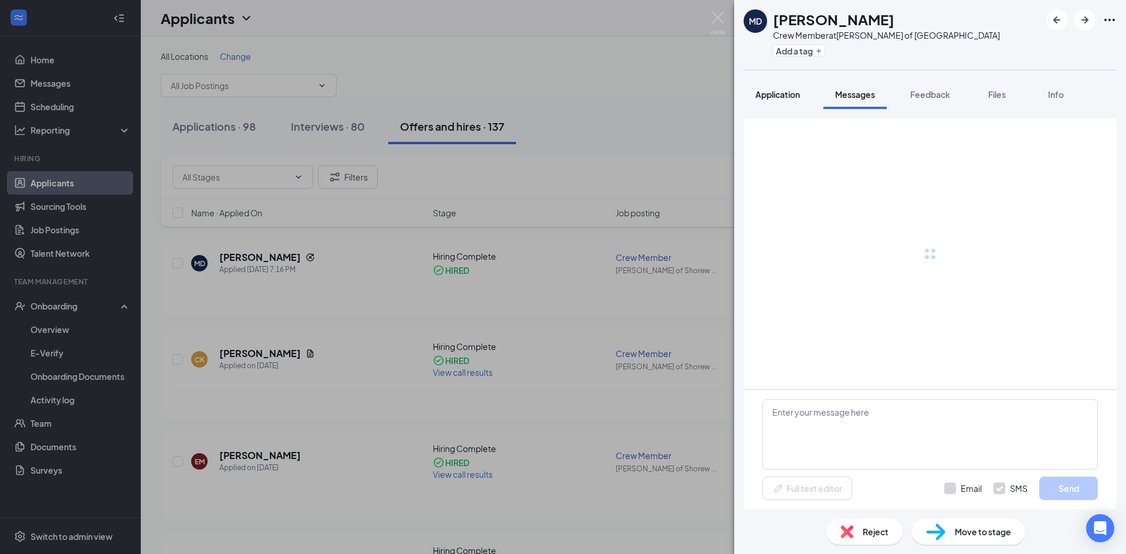
click at [802, 98] on button "Application" at bounding box center [778, 94] width 68 height 29
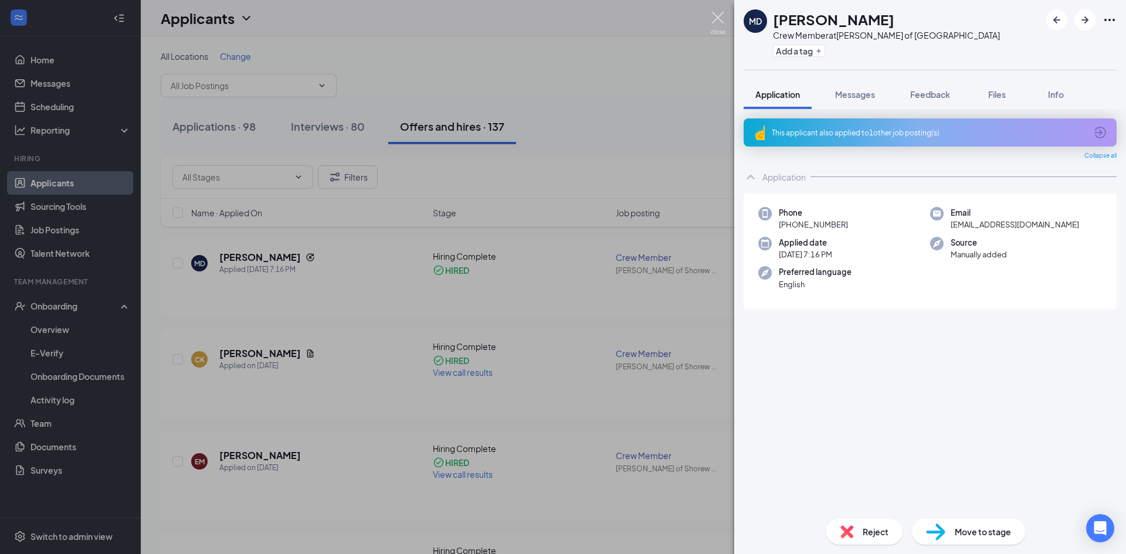
click at [718, 15] on img at bounding box center [718, 23] width 15 height 23
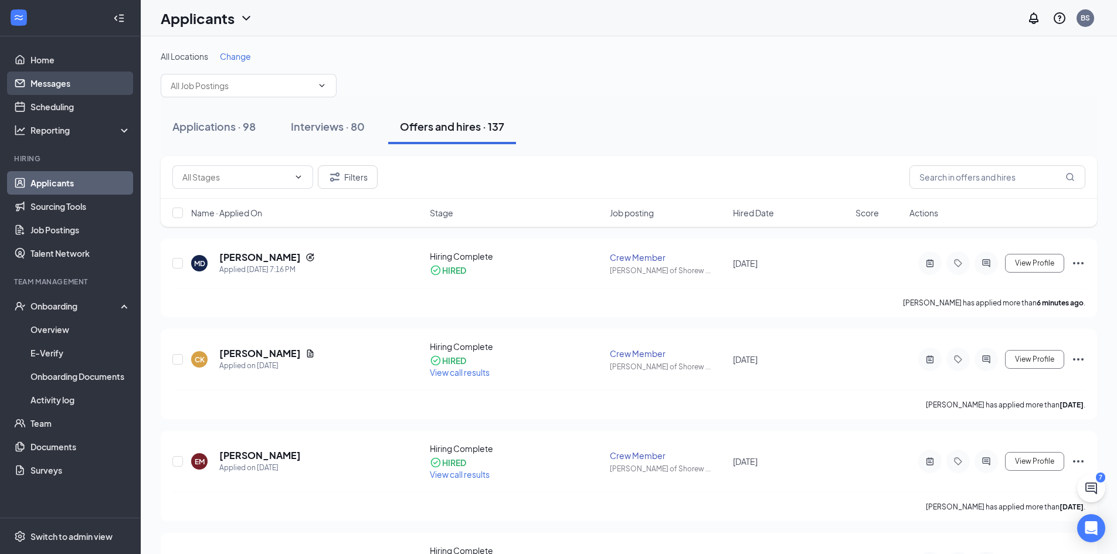
click at [70, 77] on link "Messages" at bounding box center [80, 83] width 100 height 23
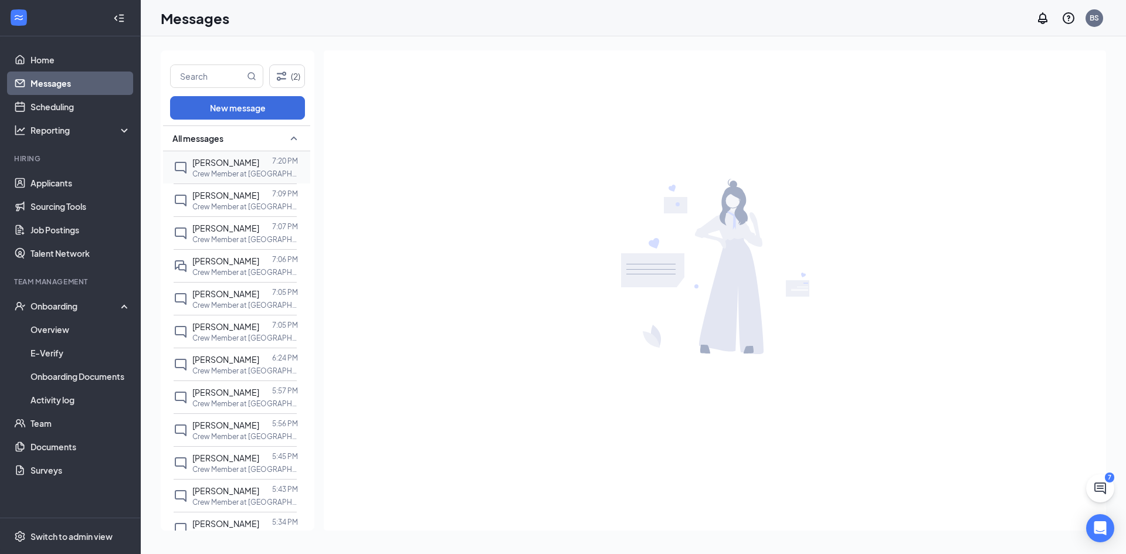
click at [233, 176] on p "Crew Member at [GEOGRAPHIC_DATA][PERSON_NAME] of [GEOGRAPHIC_DATA]" at bounding box center [245, 174] width 106 height 10
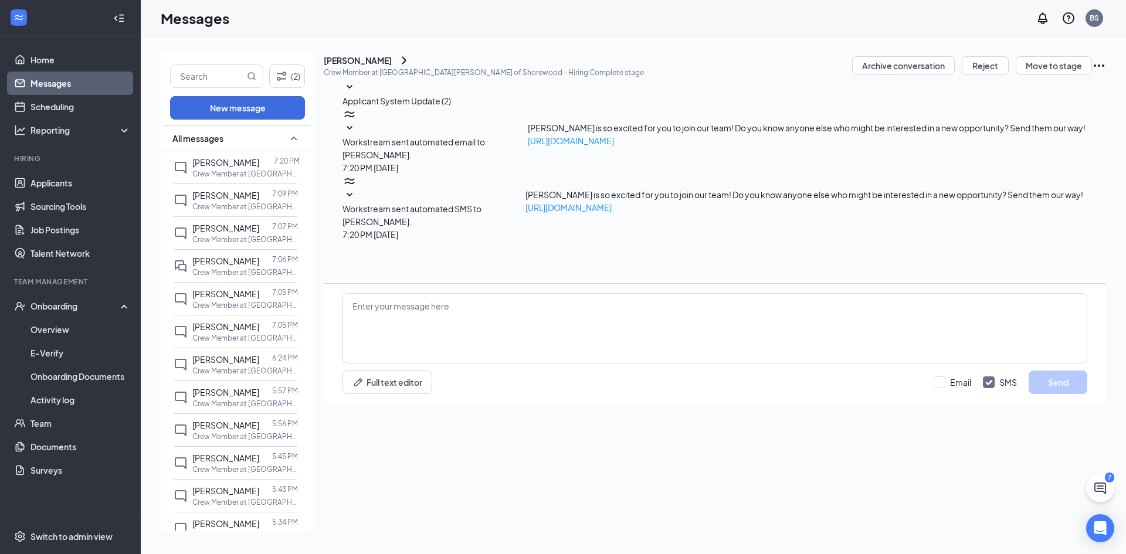
click at [357, 196] on icon "SmallChevronDown" at bounding box center [349, 195] width 14 height 14
click at [357, 196] on icon "SmallChevronUp" at bounding box center [349, 195] width 14 height 14
click at [357, 196] on icon "SmallChevronDown" at bounding box center [349, 195] width 14 height 14
click at [357, 135] on icon "SmallChevronDown" at bounding box center [349, 128] width 14 height 14
click at [357, 135] on icon "SmallChevronUp" at bounding box center [349, 128] width 14 height 14
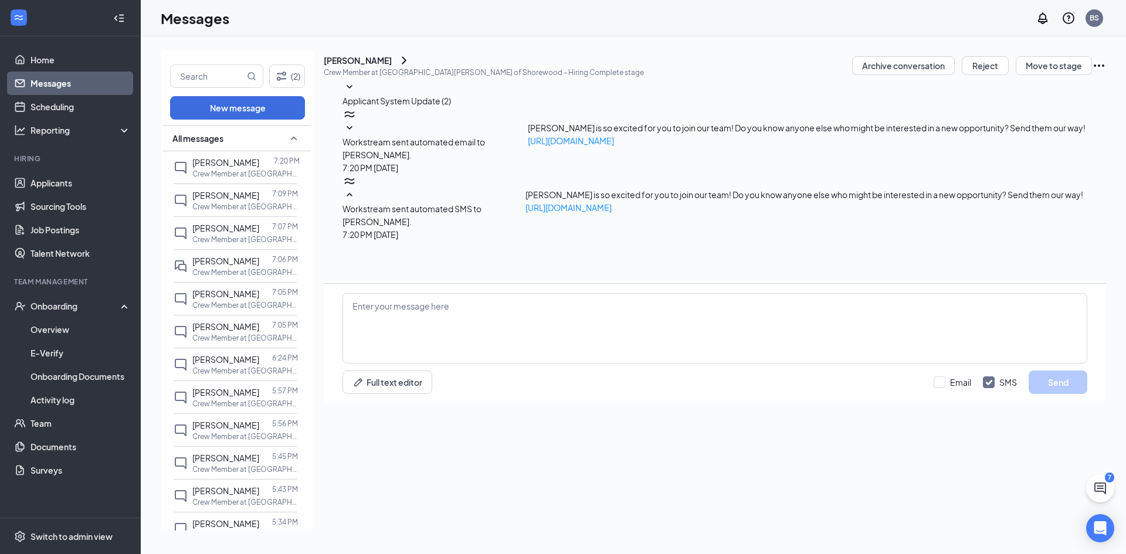
click at [357, 202] on icon "SmallChevronUp" at bounding box center [349, 195] width 14 height 14
click at [555, 283] on div "Applicant System Update (2) Workstream sent automated email to [PERSON_NAME]. […" at bounding box center [715, 181] width 782 height 203
click at [1094, 67] on icon "Ellipses" at bounding box center [1099, 66] width 11 height 2
click at [922, 283] on div "Applicant System Update (2) Workstream sent automated email to [PERSON_NAME]. […" at bounding box center [715, 181] width 782 height 203
click at [52, 333] on link "Overview" at bounding box center [80, 329] width 100 height 23
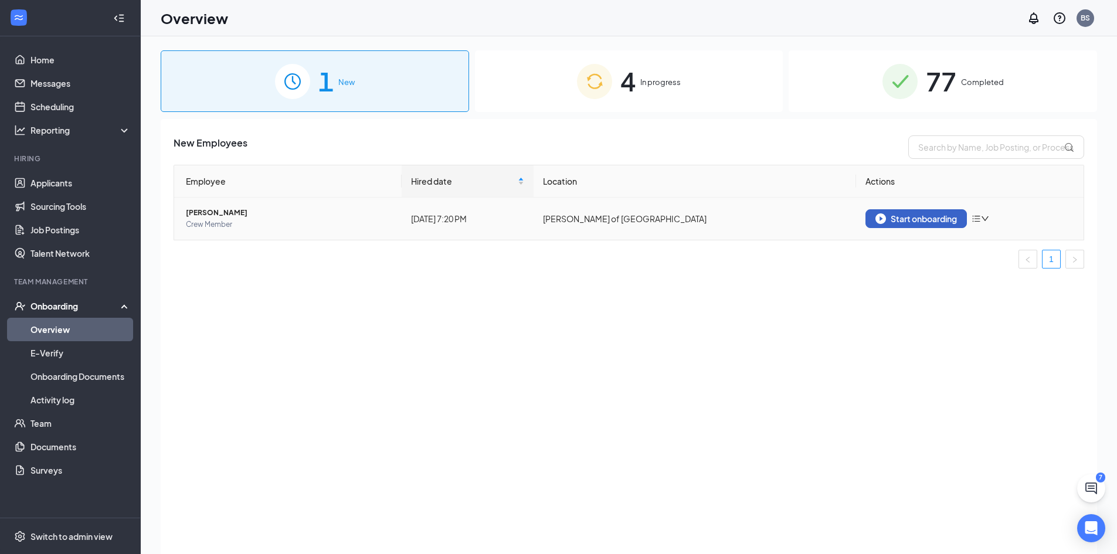
click at [910, 218] on div "Start onboarding" at bounding box center [916, 218] width 82 height 11
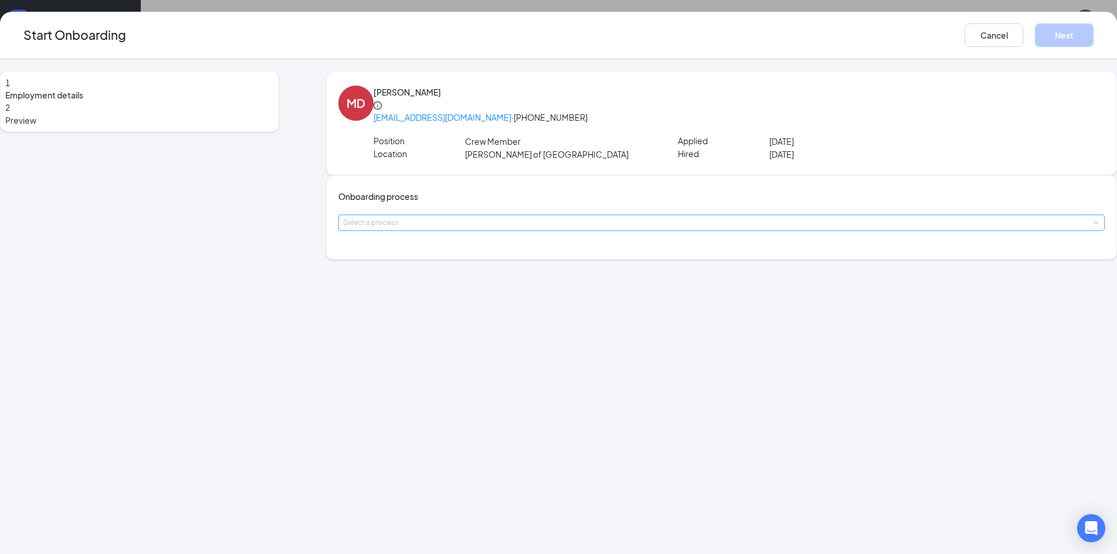
click at [513, 229] on div "Select a process" at bounding box center [719, 223] width 752 height 12
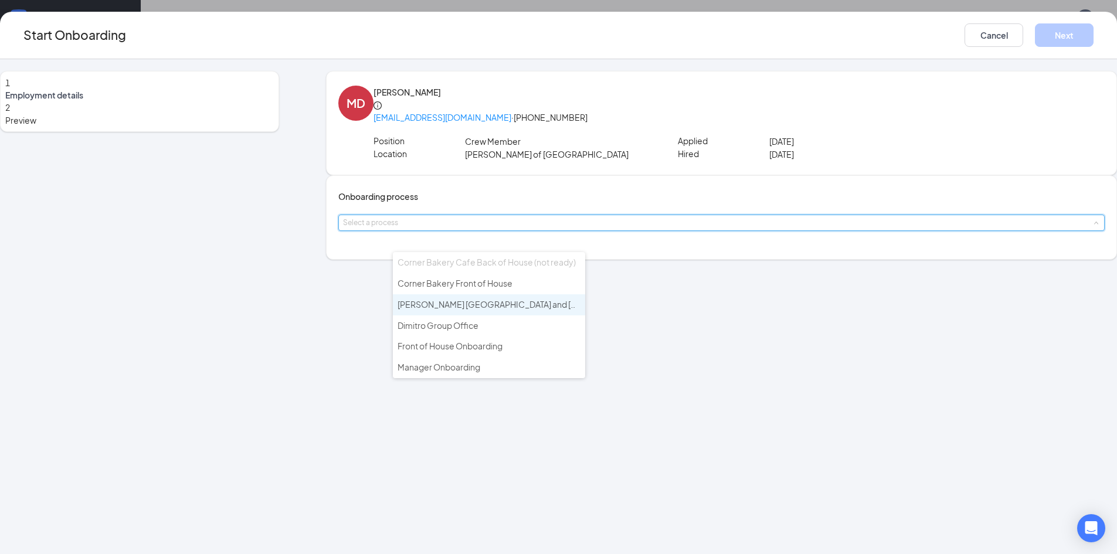
click at [510, 305] on span "[PERSON_NAME] [GEOGRAPHIC_DATA] and [GEOGRAPHIC_DATA]" at bounding box center [526, 304] width 256 height 11
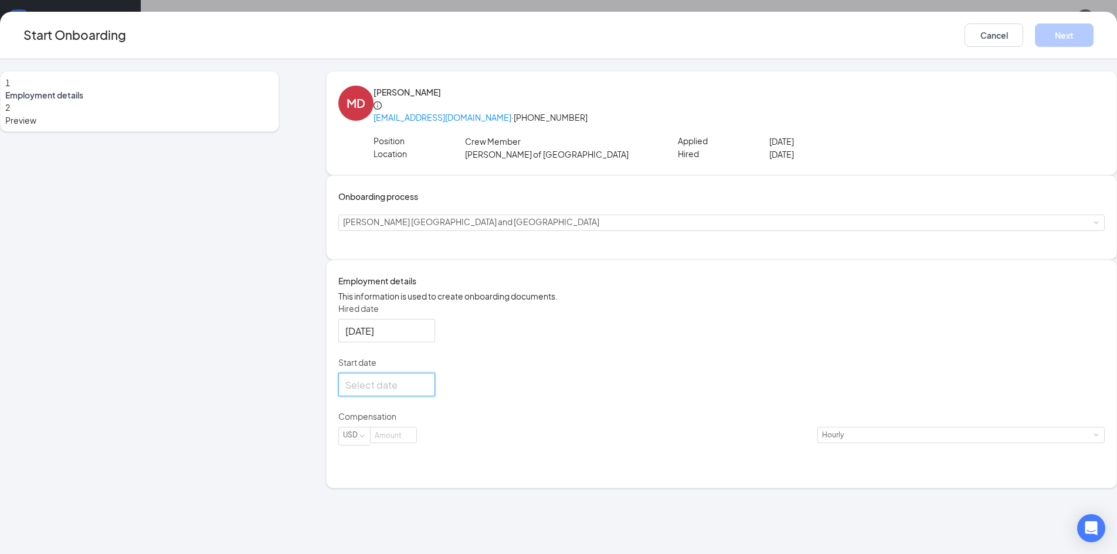
click at [426, 392] on input "Start date" at bounding box center [385, 385] width 80 height 15
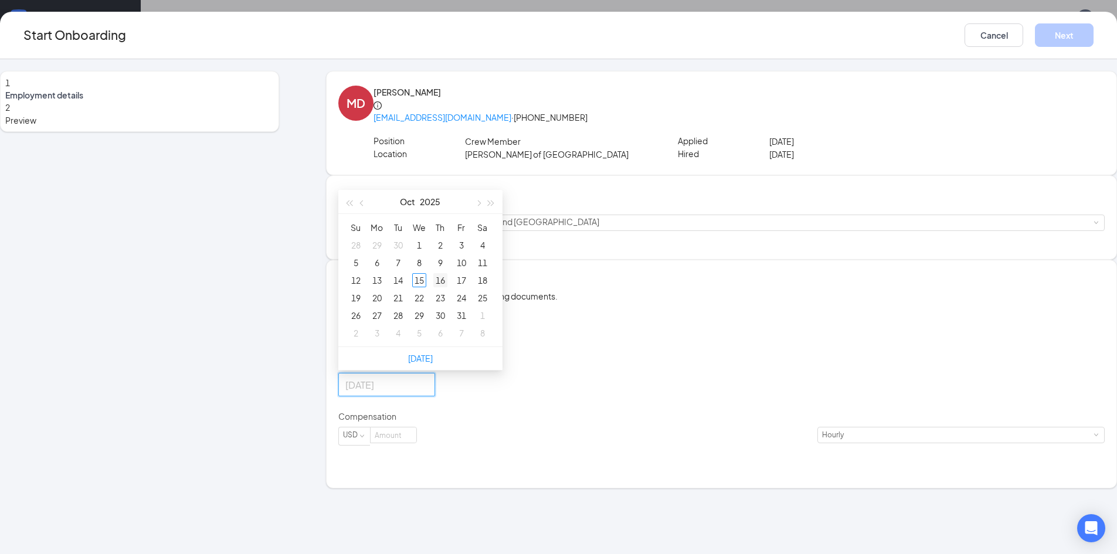
type input "[DATE]"
click at [447, 287] on div "16" at bounding box center [440, 280] width 14 height 14
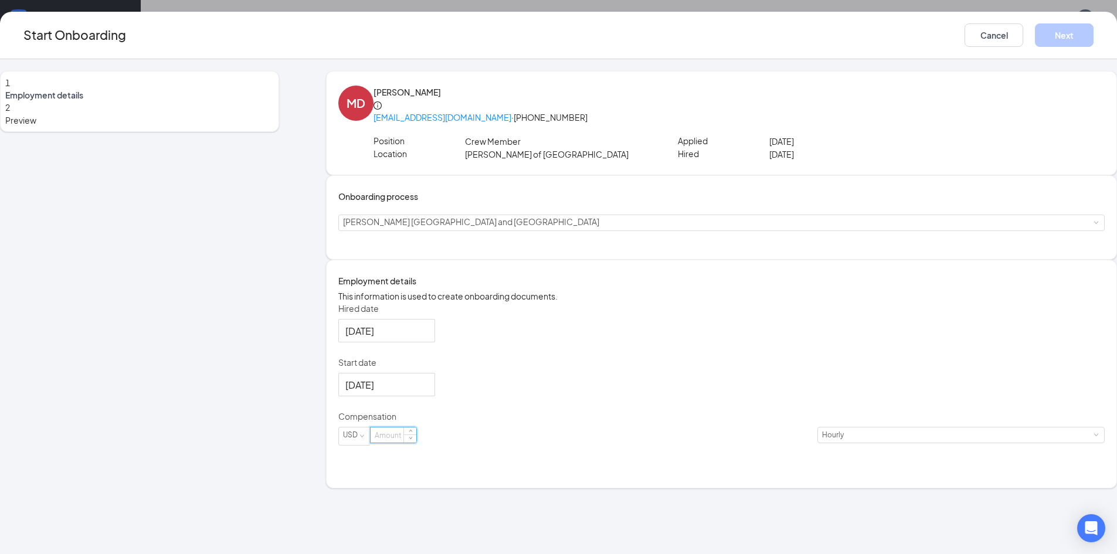
click at [416, 443] on input at bounding box center [394, 434] width 46 height 15
type input "14"
click at [1035, 32] on button "Next" at bounding box center [1064, 34] width 59 height 23
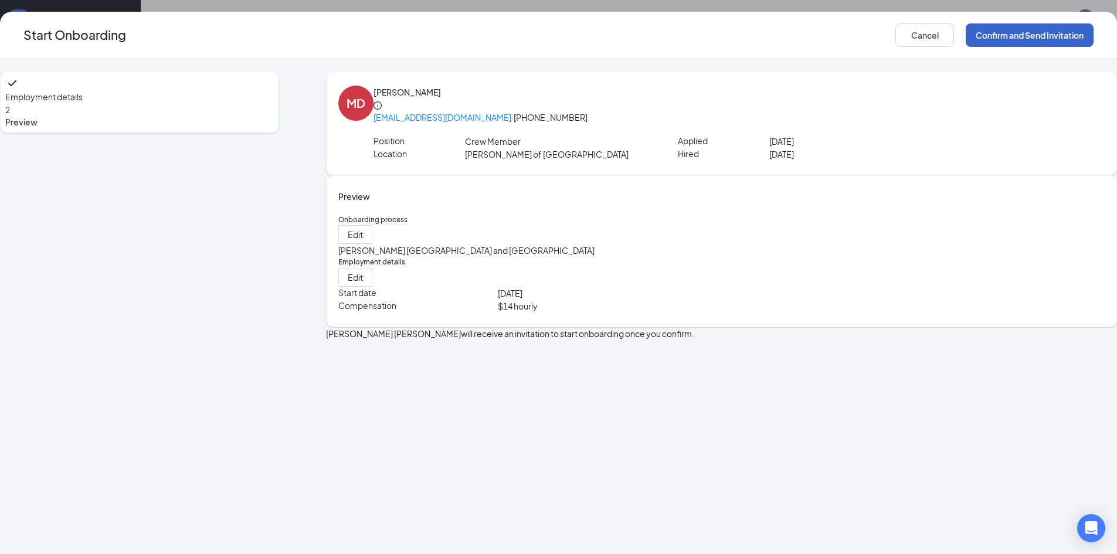
click at [966, 32] on button "Confirm and Send Invitation" at bounding box center [1030, 34] width 128 height 23
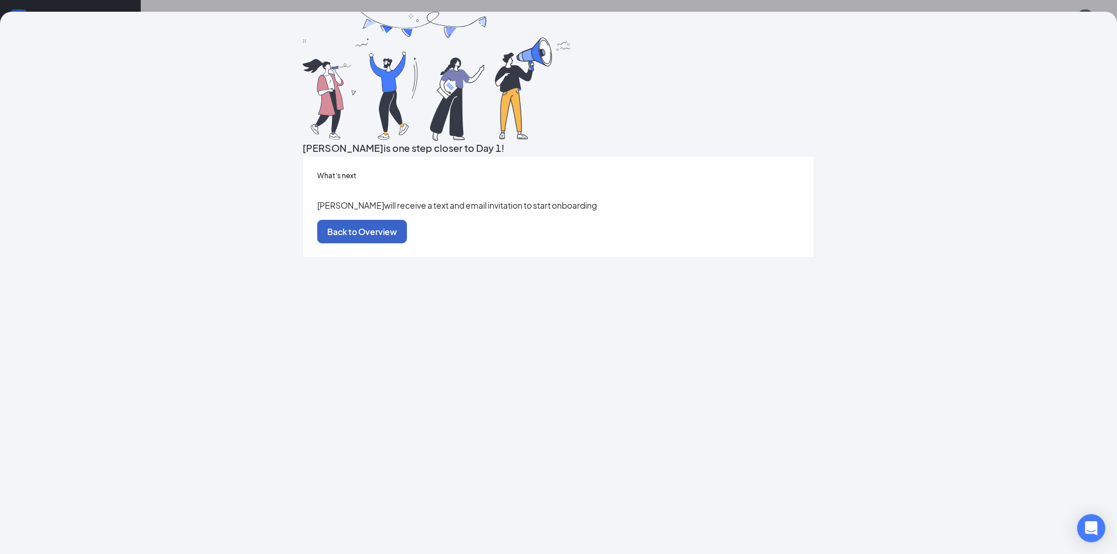
drag, startPoint x: 827, startPoint y: 236, endPoint x: 552, endPoint y: 401, distance: 320.8
click at [407, 243] on button "Back to Overview" at bounding box center [362, 231] width 90 height 23
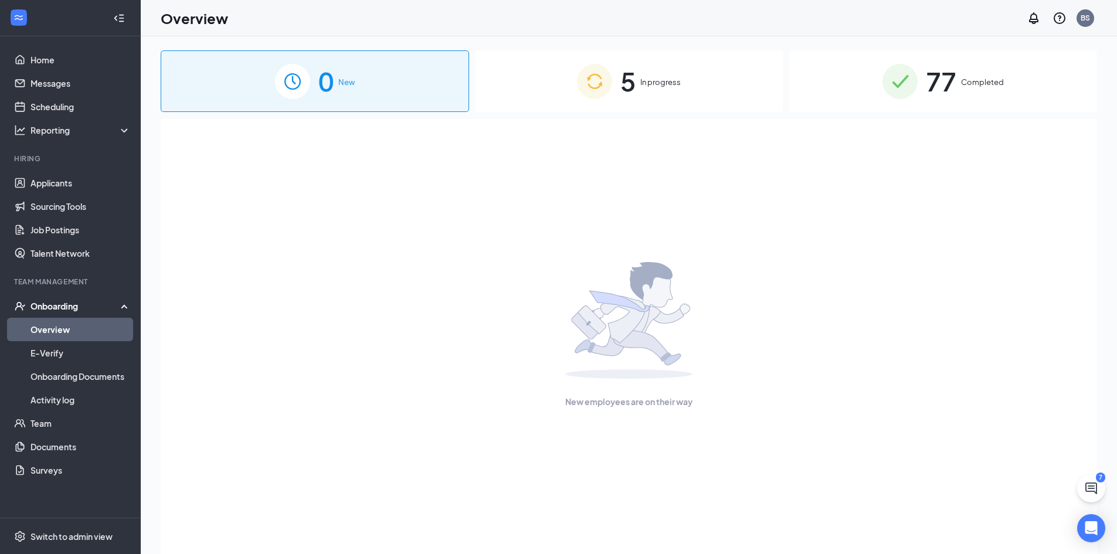
click at [522, 102] on div "5 In progress" at bounding box center [629, 81] width 308 height 62
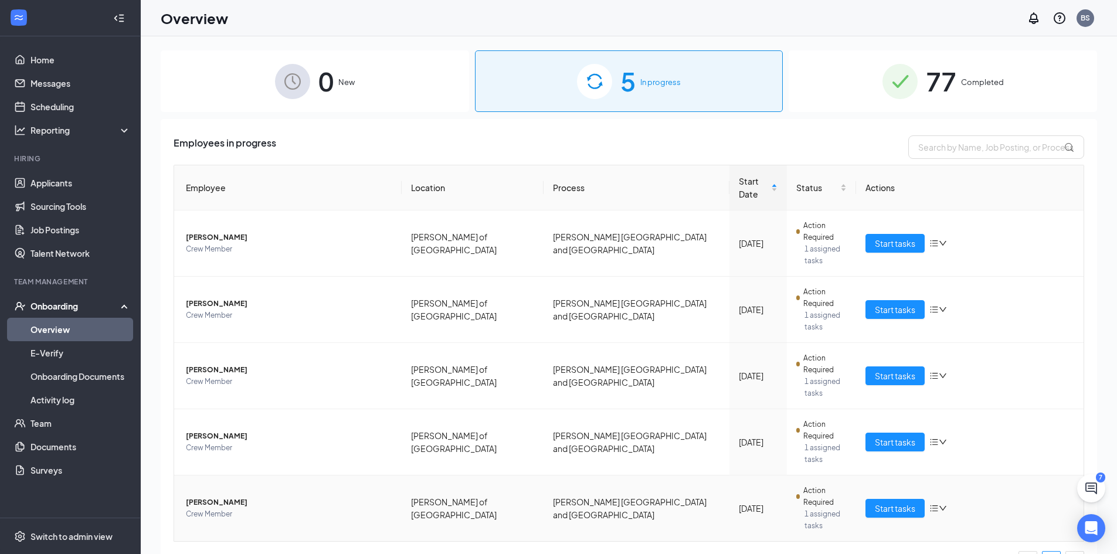
click at [938, 504] on icon "bars" at bounding box center [933, 508] width 9 height 9
click at [337, 507] on div "Employees in progress Employee Location Process Start Date Status Actions [PERS…" at bounding box center [629, 365] width 936 height 493
click at [59, 187] on link "Applicants" at bounding box center [80, 182] width 100 height 23
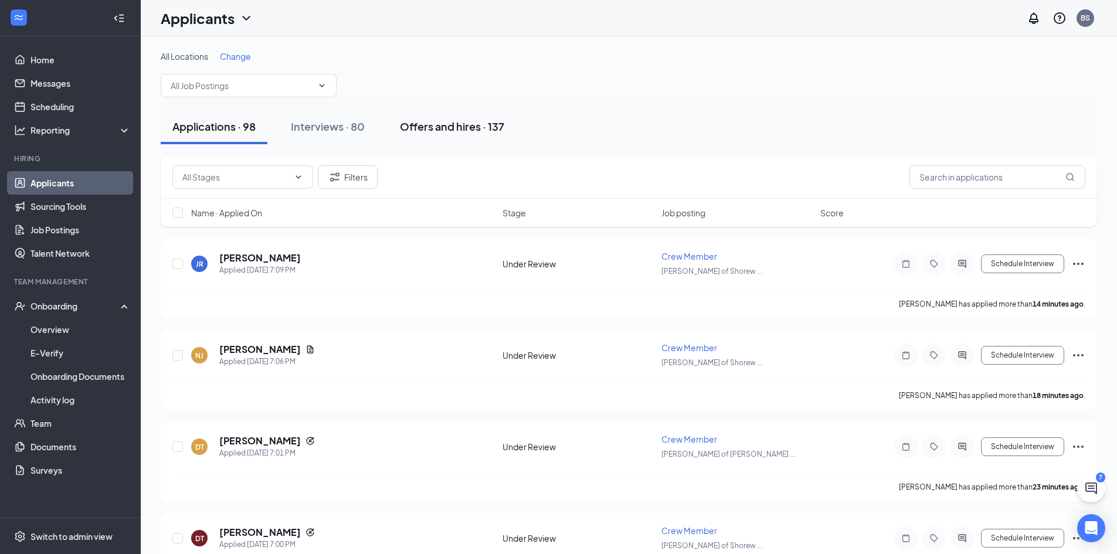
click at [474, 131] on div "Offers and hires · 137" at bounding box center [452, 126] width 104 height 15
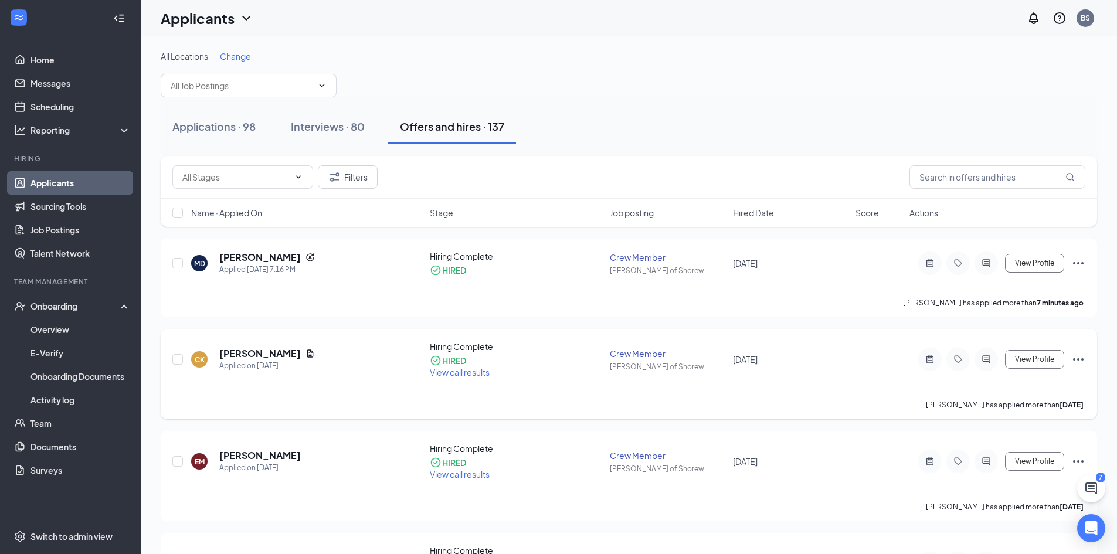
click at [1077, 356] on icon "Ellipses" at bounding box center [1078, 359] width 14 height 14
click at [1012, 391] on li "[PERSON_NAME] not hired" at bounding box center [1025, 390] width 120 height 38
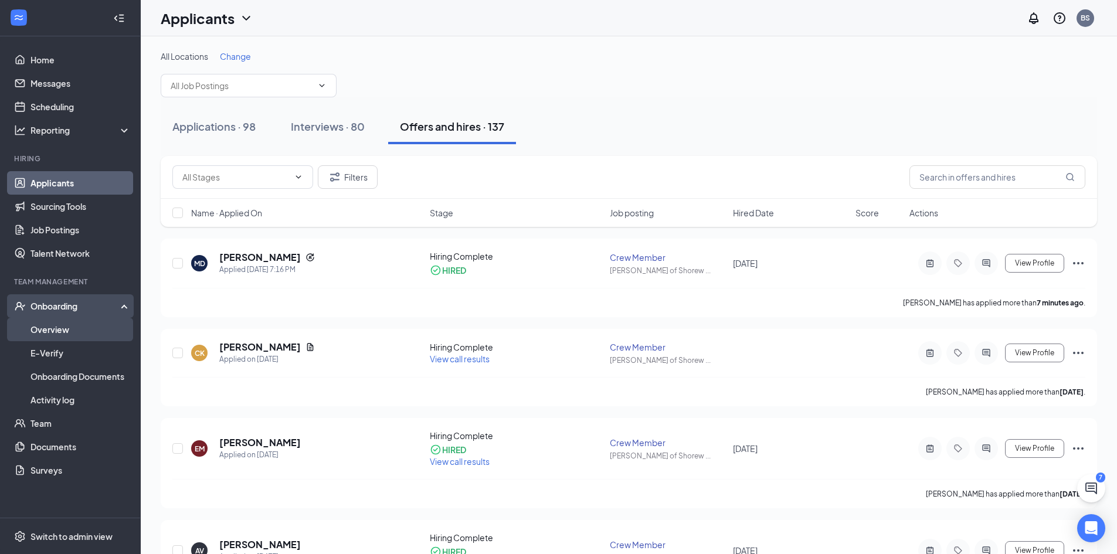
click at [61, 324] on link "Overview" at bounding box center [80, 329] width 100 height 23
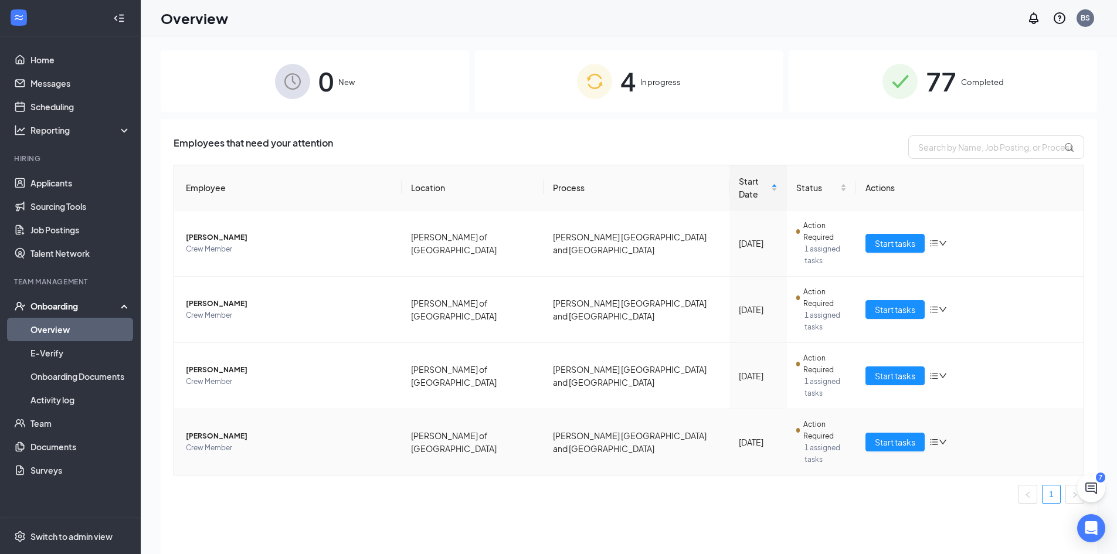
click at [235, 442] on span "Crew Member" at bounding box center [289, 448] width 206 height 12
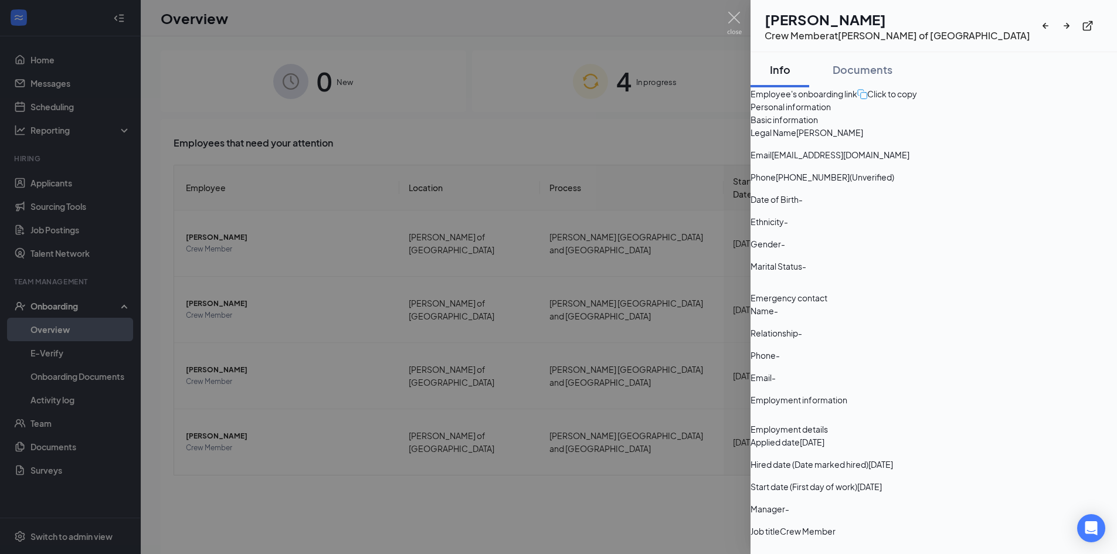
click at [425, 441] on div at bounding box center [558, 277] width 1117 height 554
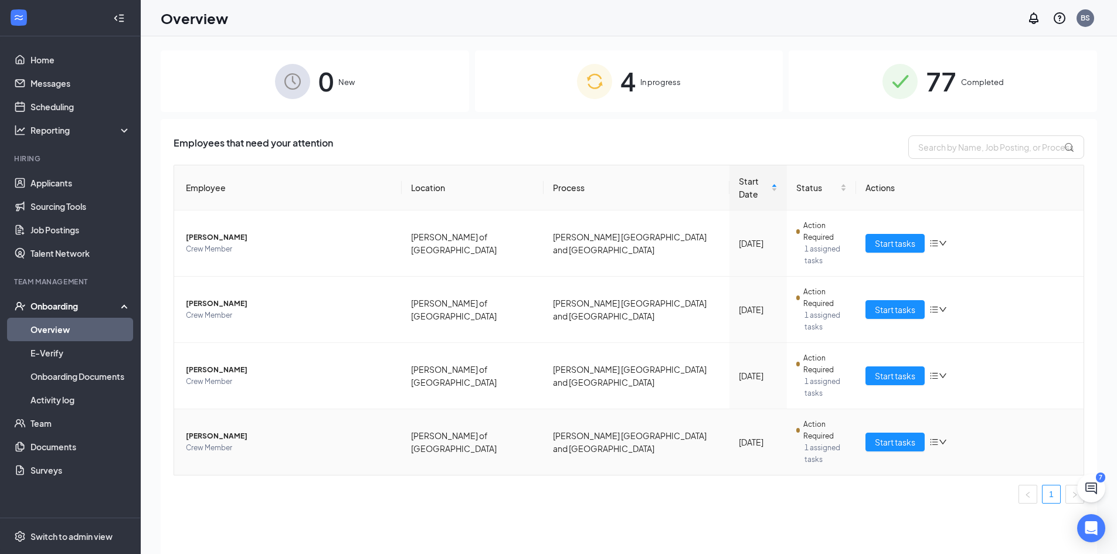
click at [263, 430] on span "[PERSON_NAME]" at bounding box center [289, 436] width 206 height 12
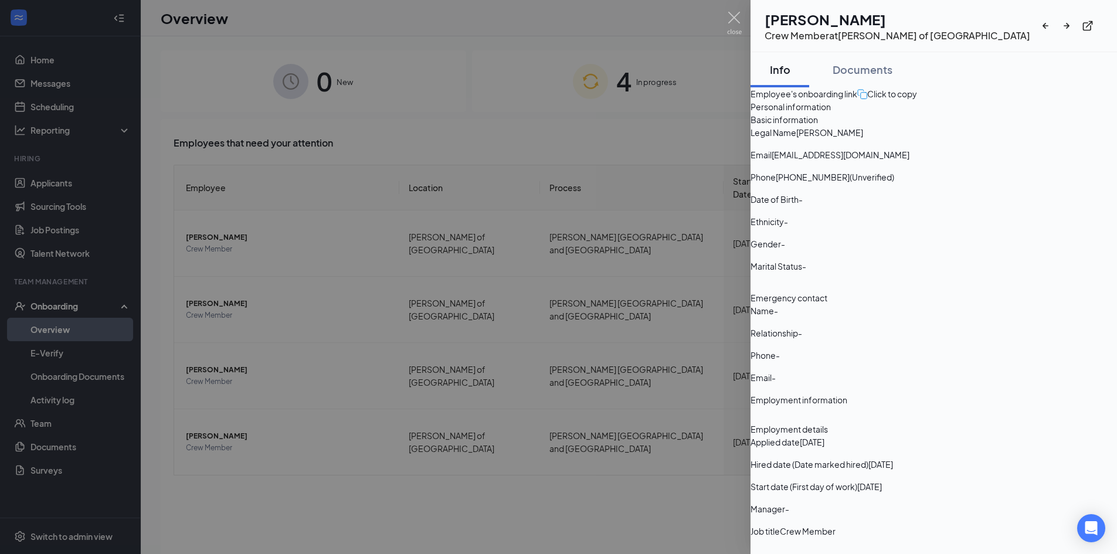
click at [301, 460] on div at bounding box center [558, 277] width 1117 height 554
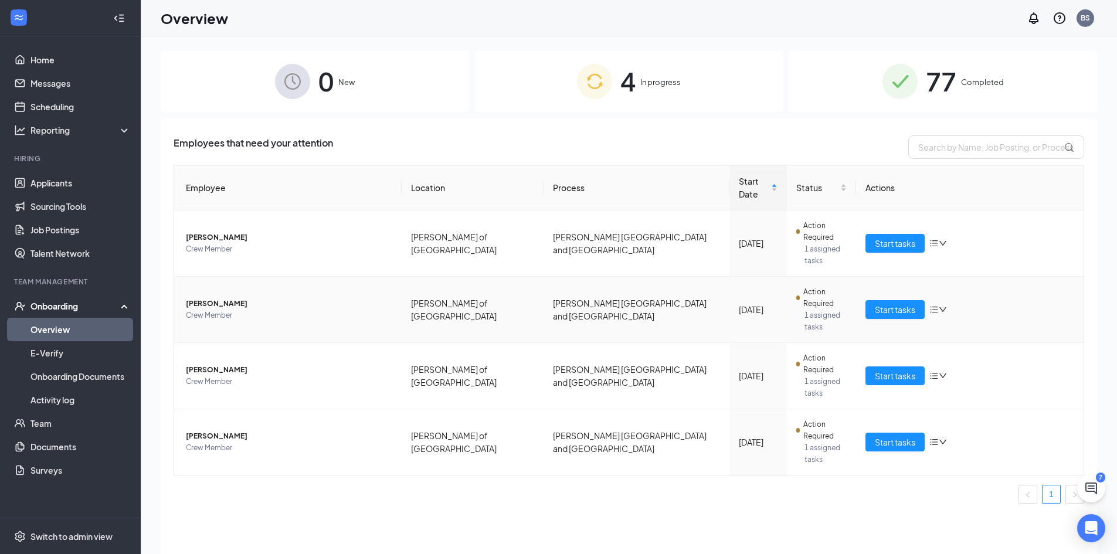
click at [232, 298] on span "[PERSON_NAME]" at bounding box center [289, 304] width 206 height 12
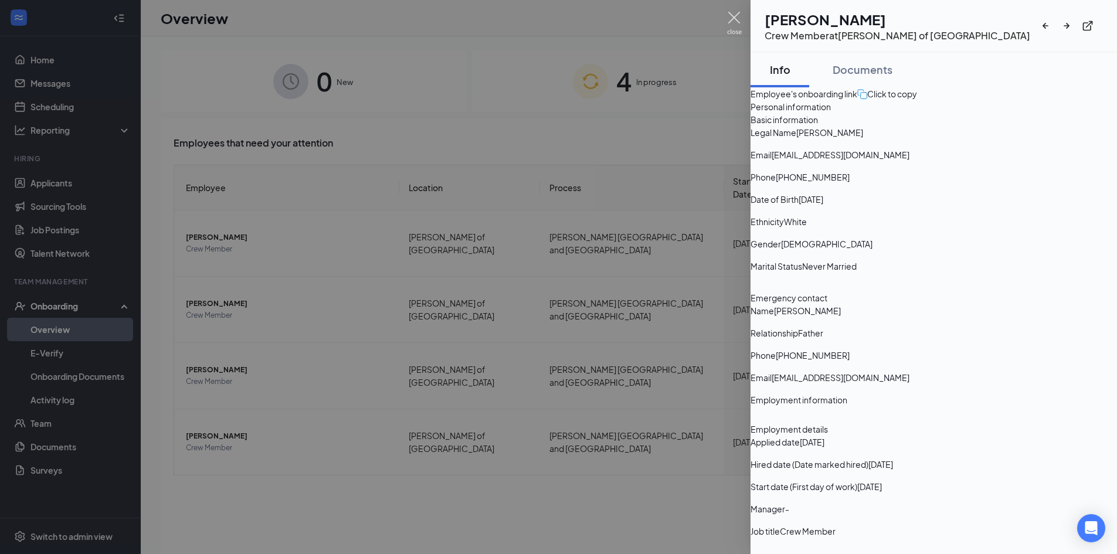
click at [731, 16] on img at bounding box center [734, 23] width 15 height 23
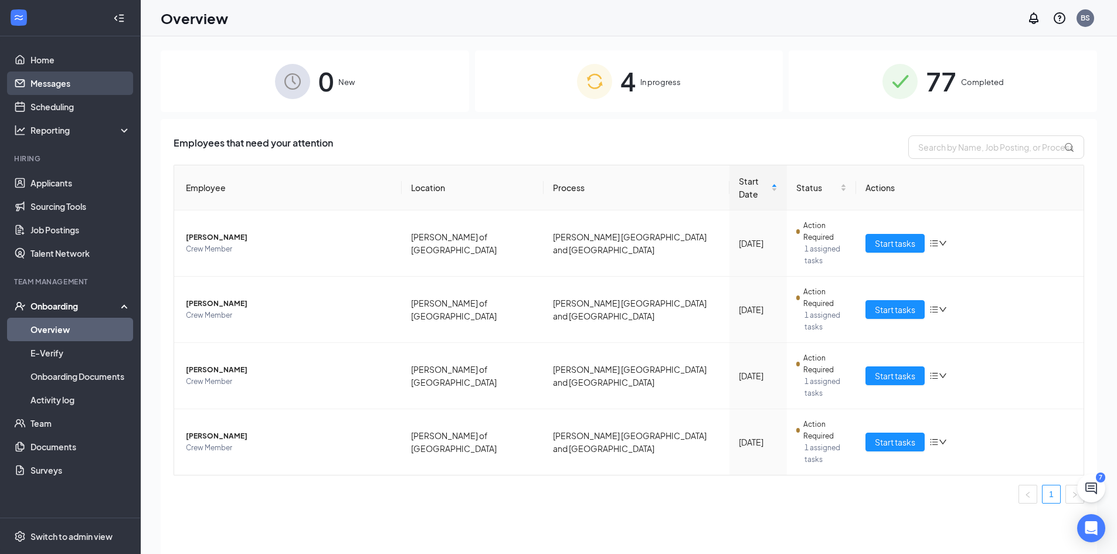
click at [58, 88] on link "Messages" at bounding box center [80, 83] width 100 height 23
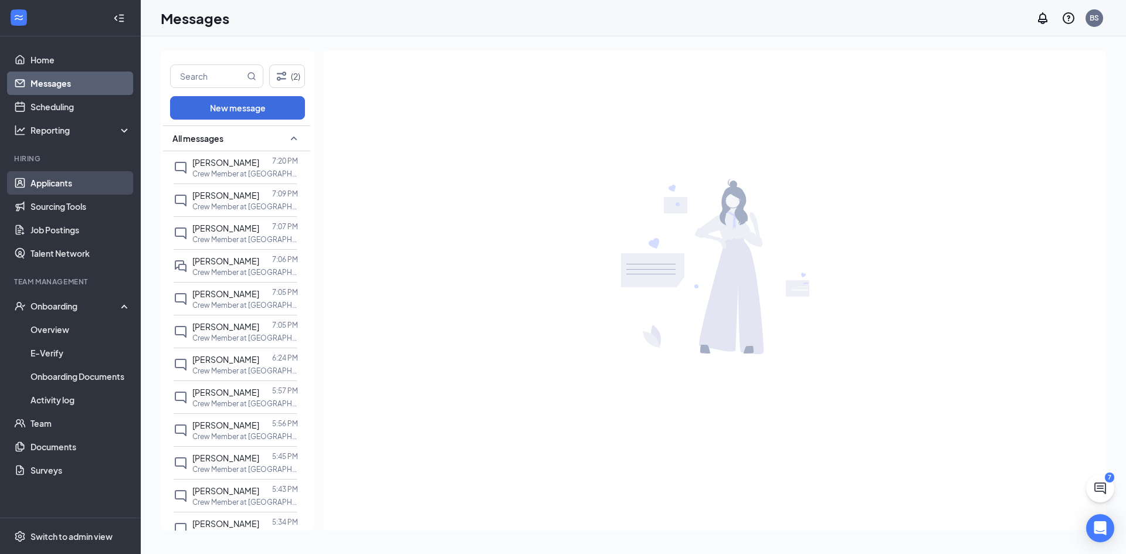
click at [94, 181] on link "Applicants" at bounding box center [80, 182] width 100 height 23
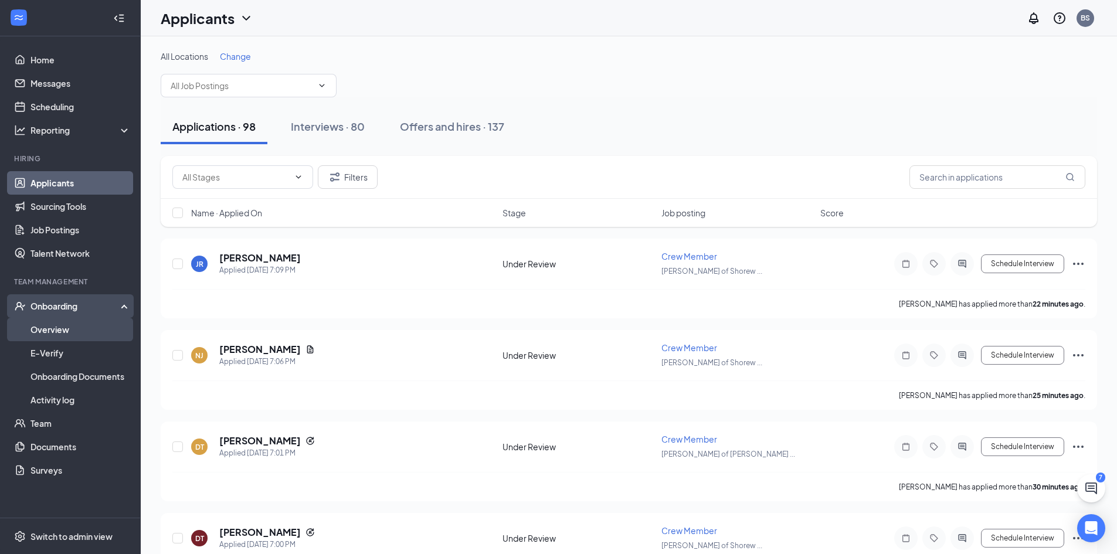
click at [62, 335] on link "Overview" at bounding box center [80, 329] width 100 height 23
